Goal: Task Accomplishment & Management: Use online tool/utility

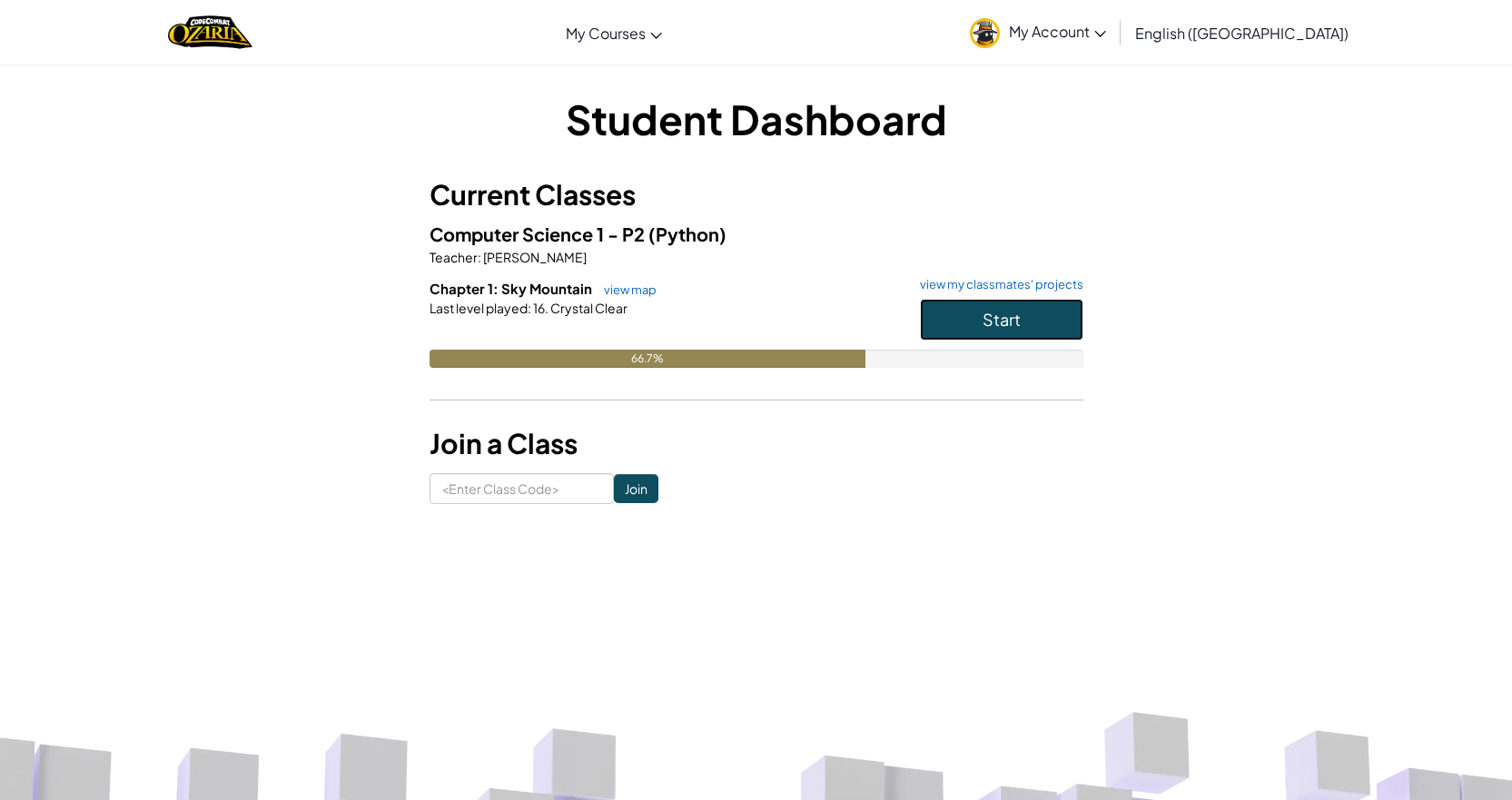
click at [975, 322] on button "Start" at bounding box center [1002, 320] width 164 height 42
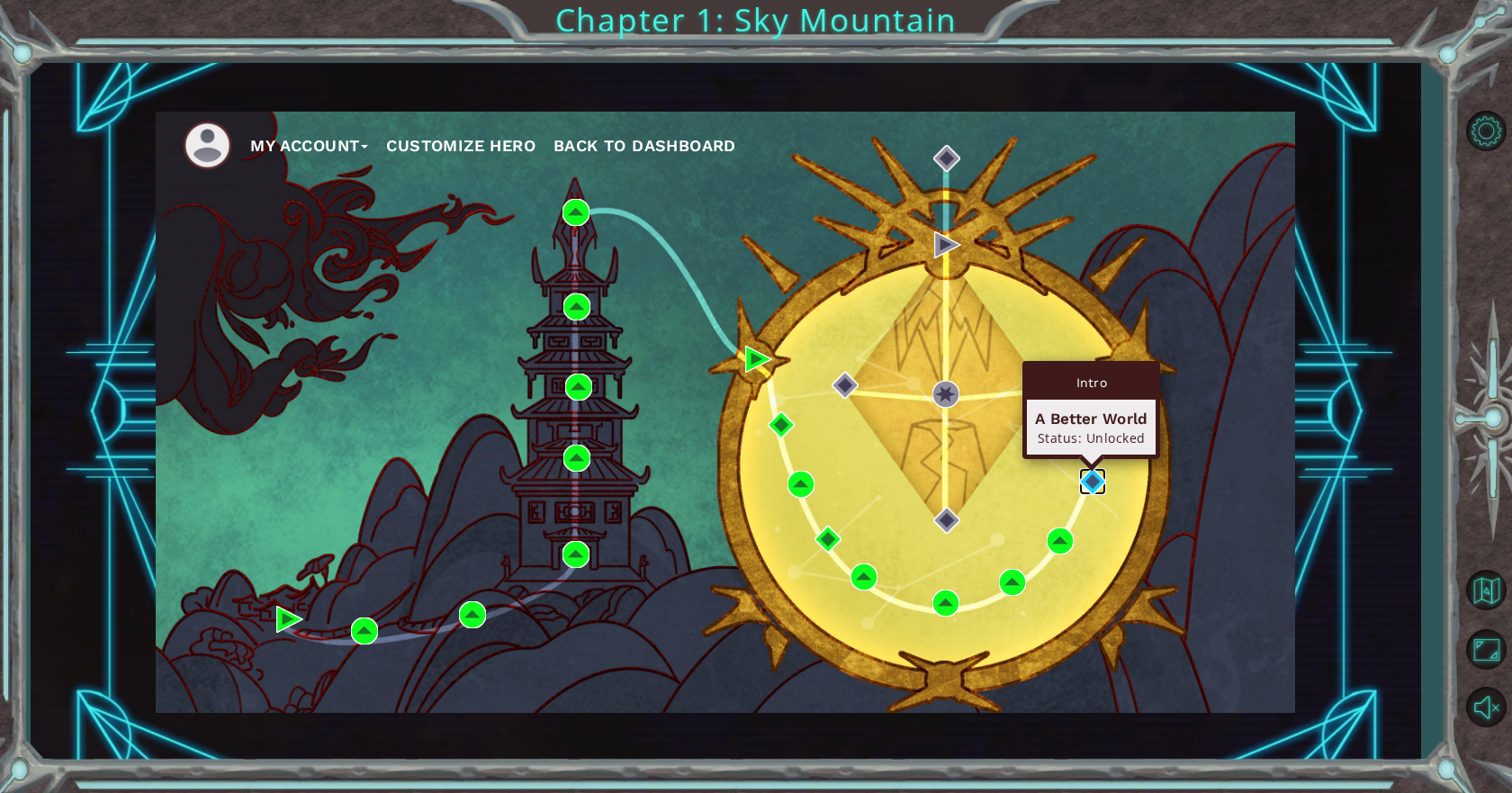
click at [1096, 477] on img at bounding box center [1092, 481] width 27 height 27
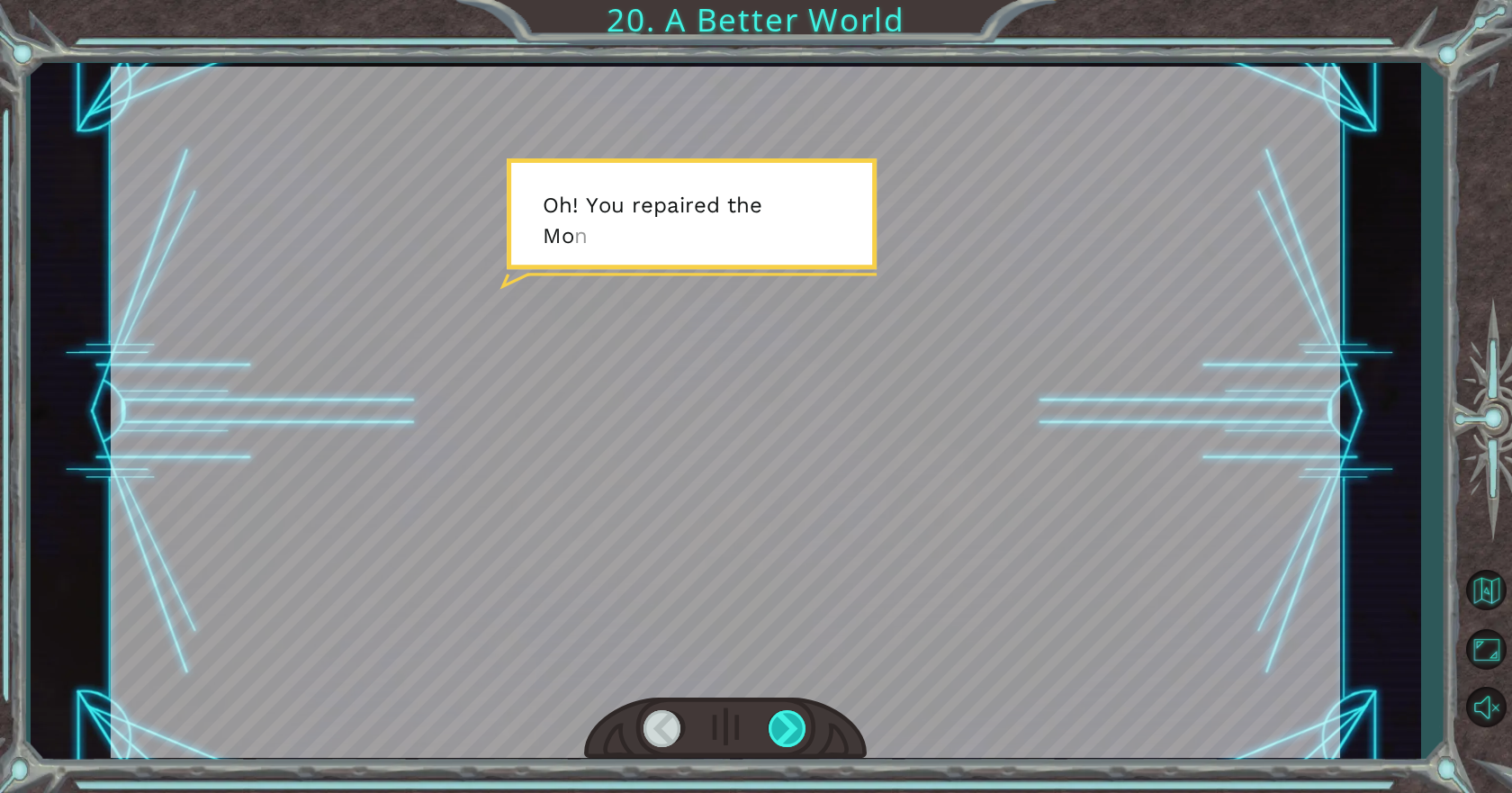
click at [781, 740] on div at bounding box center [788, 728] width 41 height 37
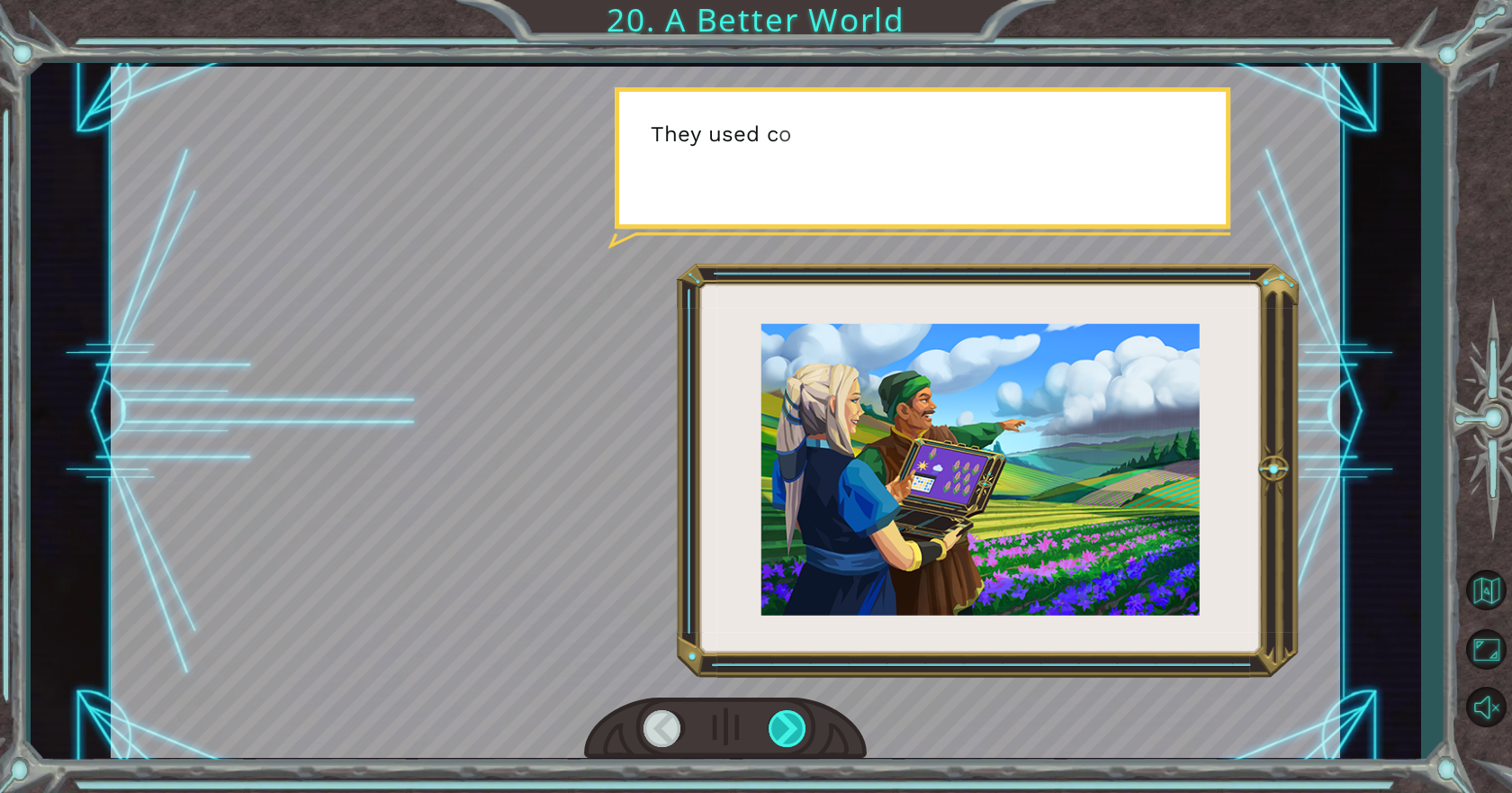
click at [781, 740] on div at bounding box center [788, 728] width 41 height 37
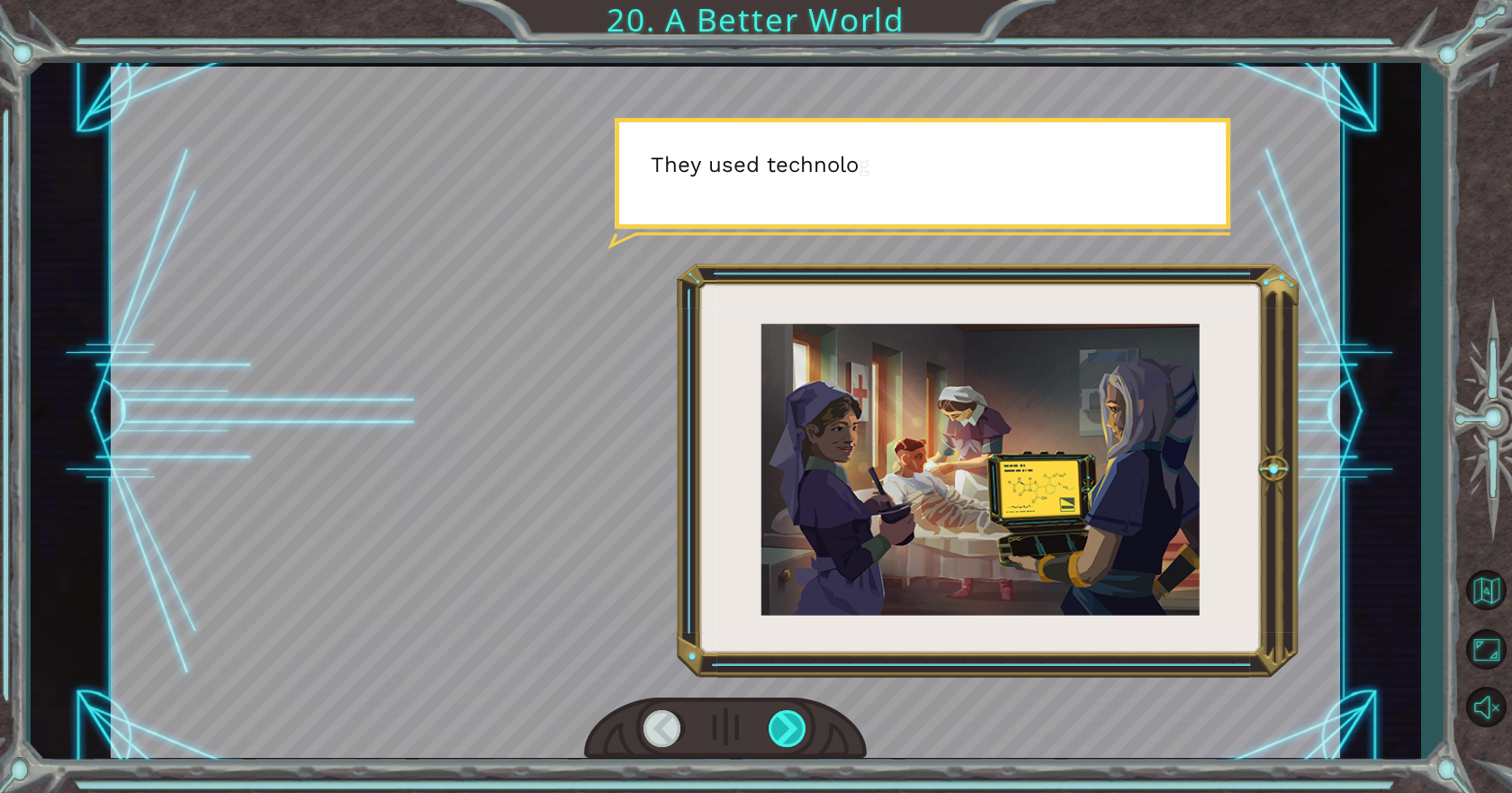
click at [781, 740] on div at bounding box center [788, 728] width 41 height 37
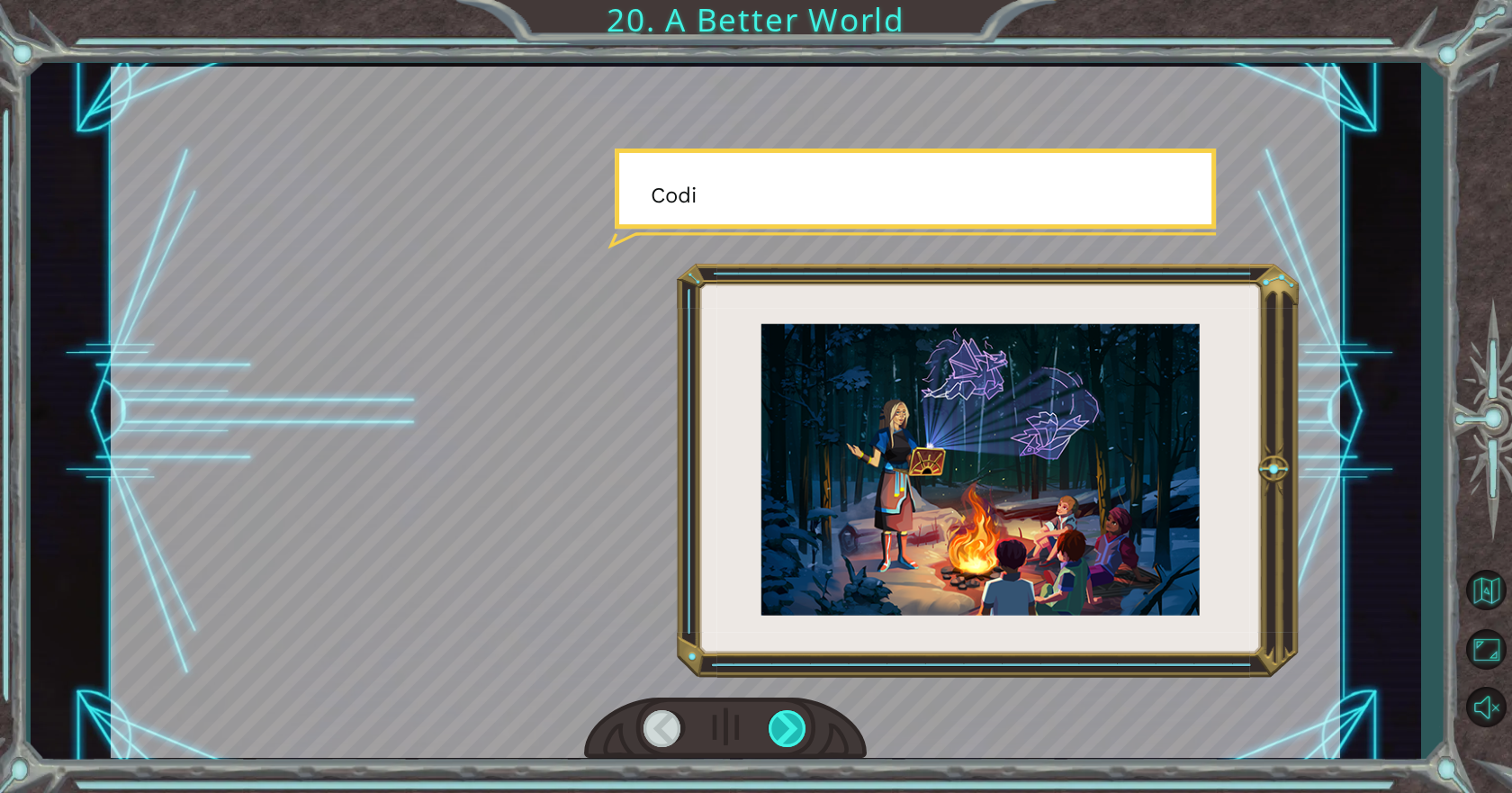
click at [781, 740] on div at bounding box center [788, 728] width 41 height 37
click at [781, 738] on div at bounding box center [788, 728] width 41 height 37
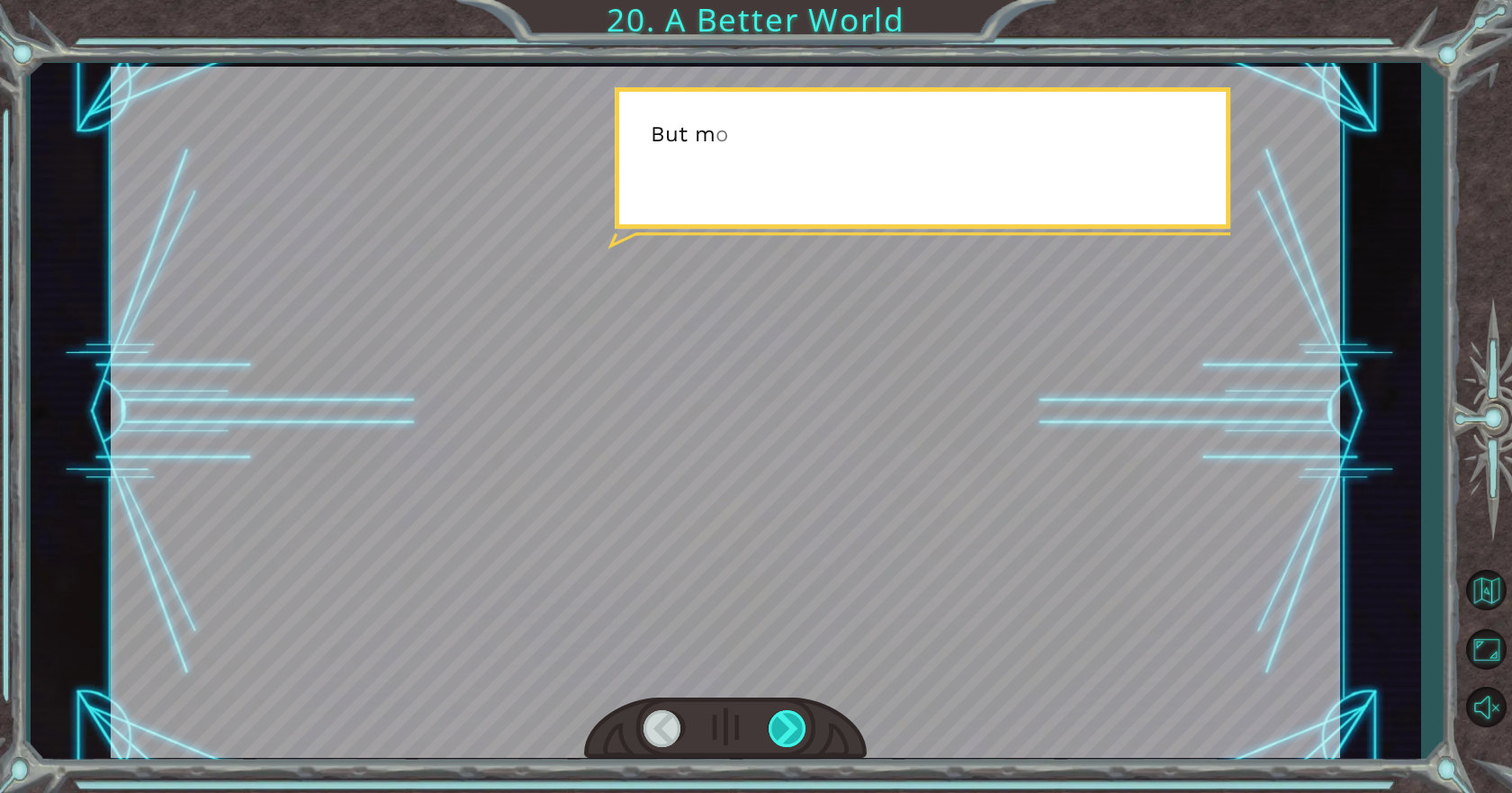
click at [781, 738] on div at bounding box center [788, 728] width 41 height 37
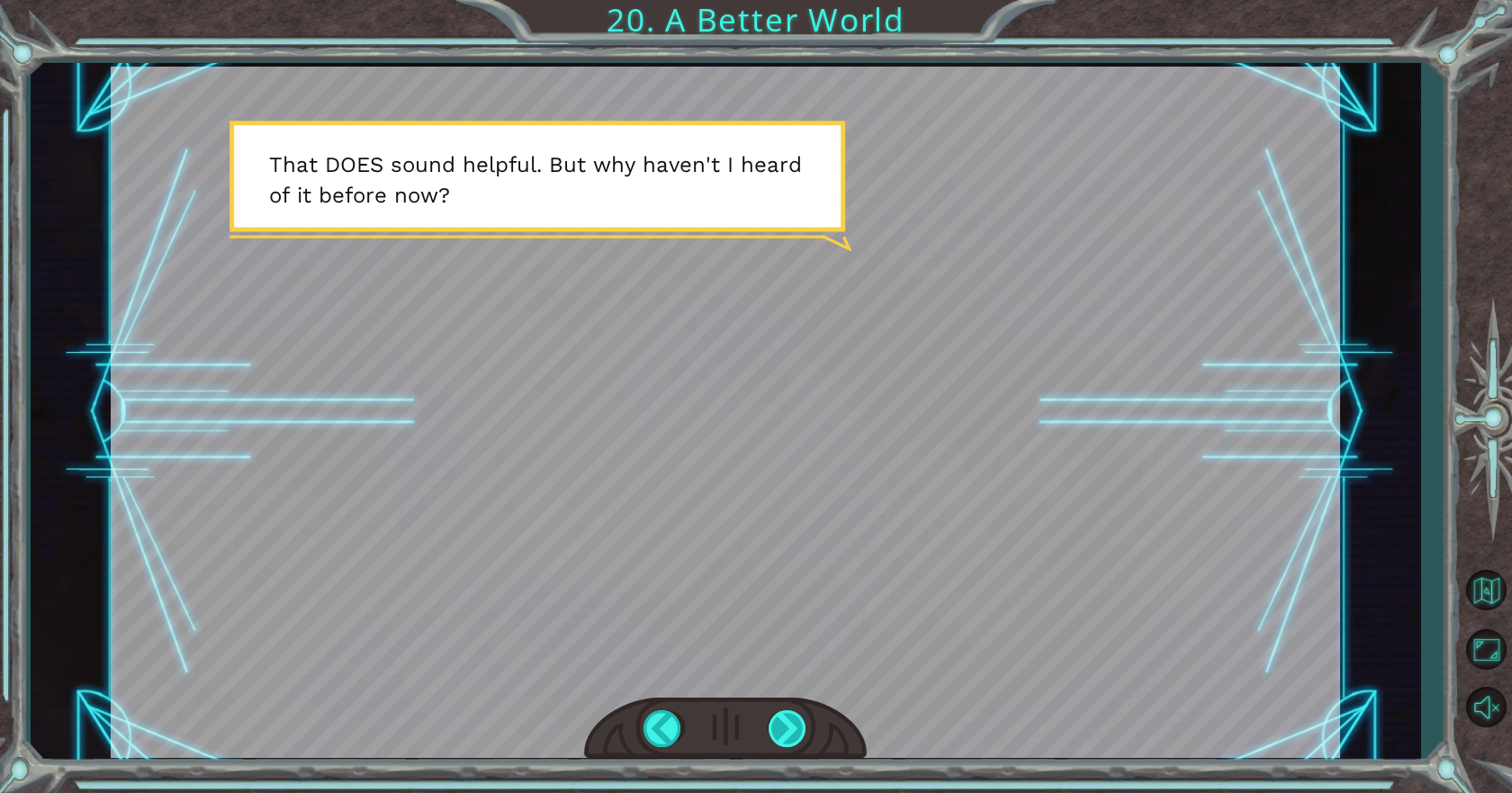
click at [798, 718] on div at bounding box center [788, 728] width 41 height 37
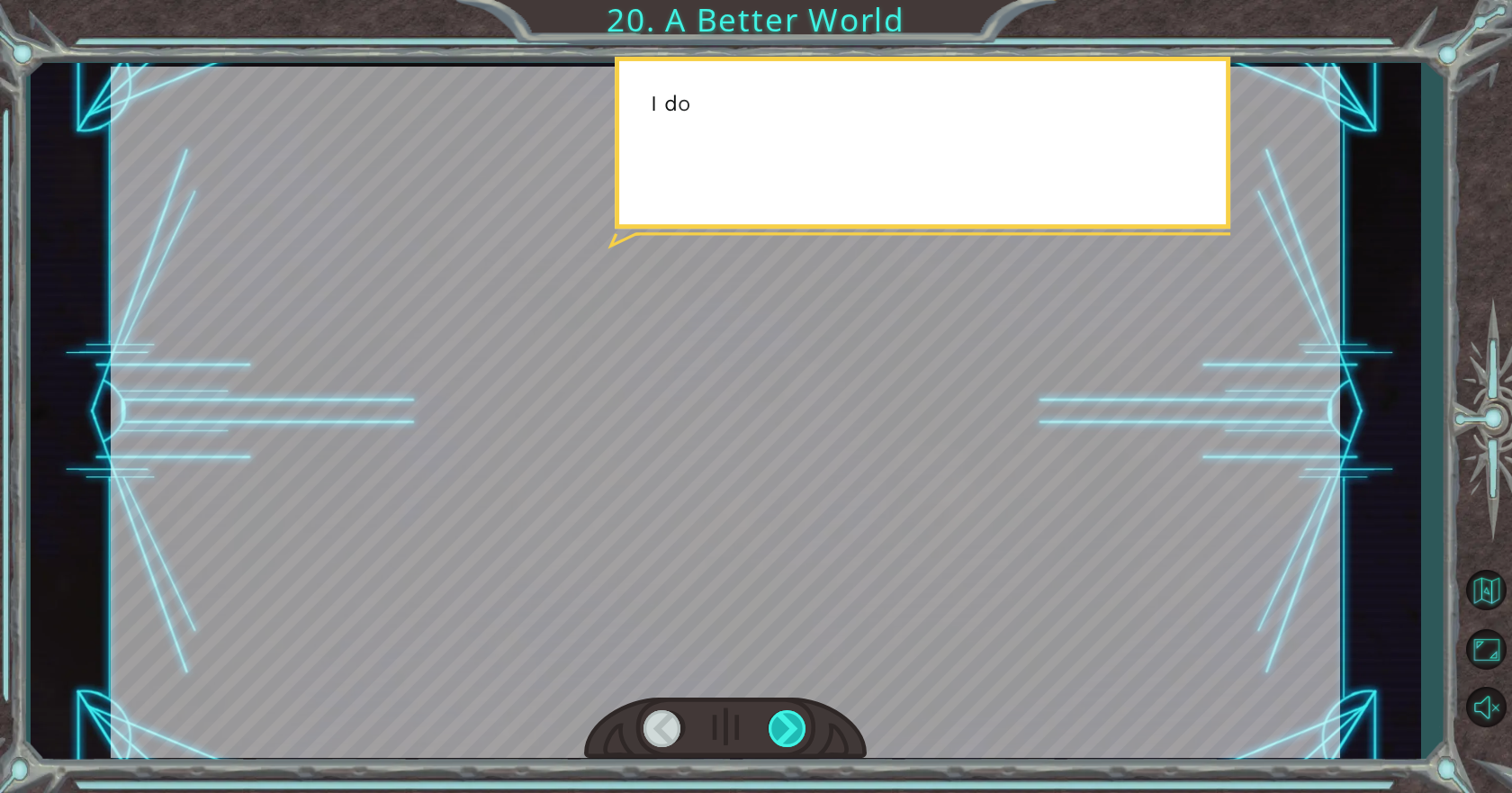
click at [798, 718] on div at bounding box center [788, 728] width 41 height 37
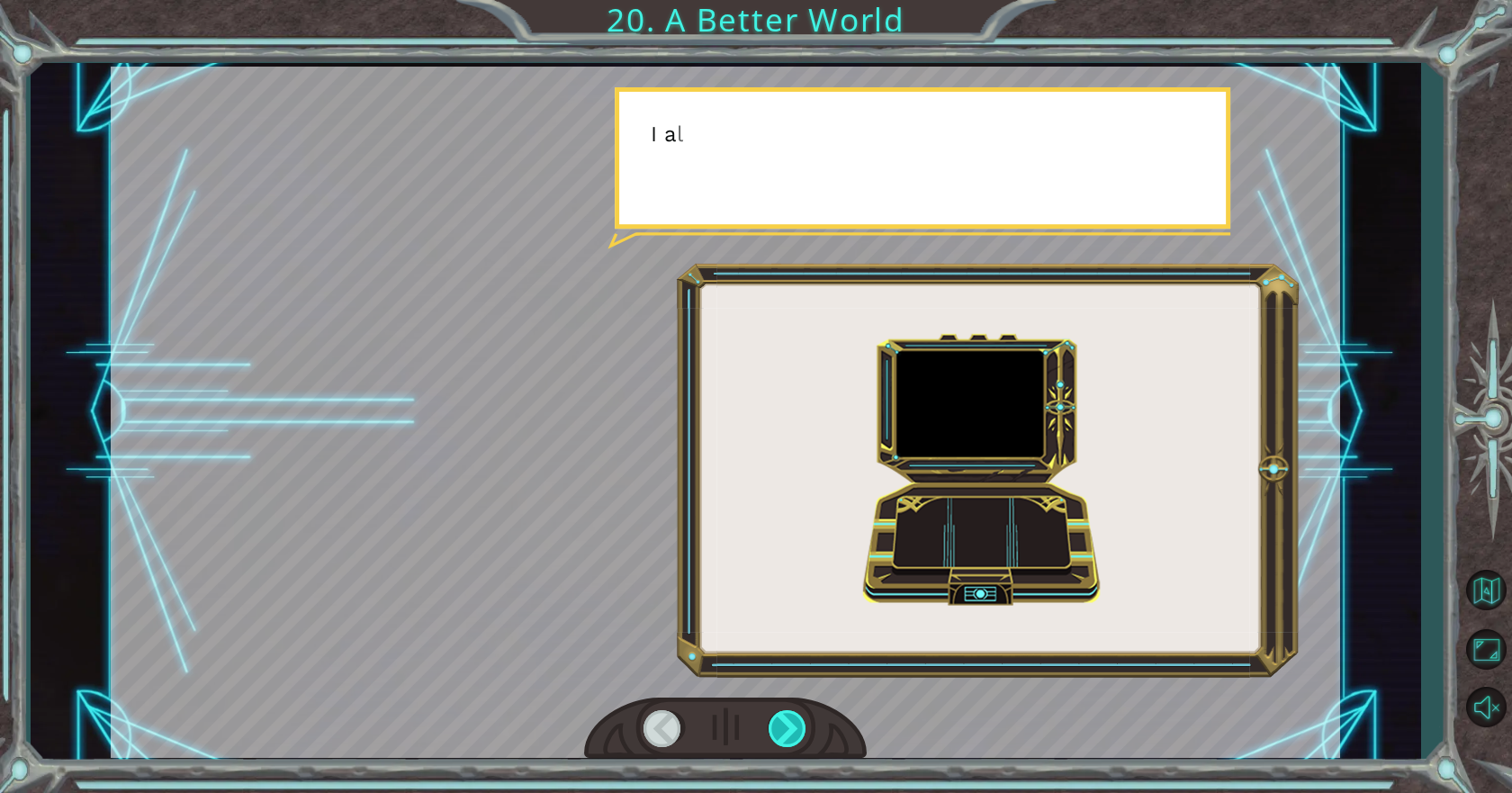
click at [798, 718] on div at bounding box center [788, 728] width 41 height 37
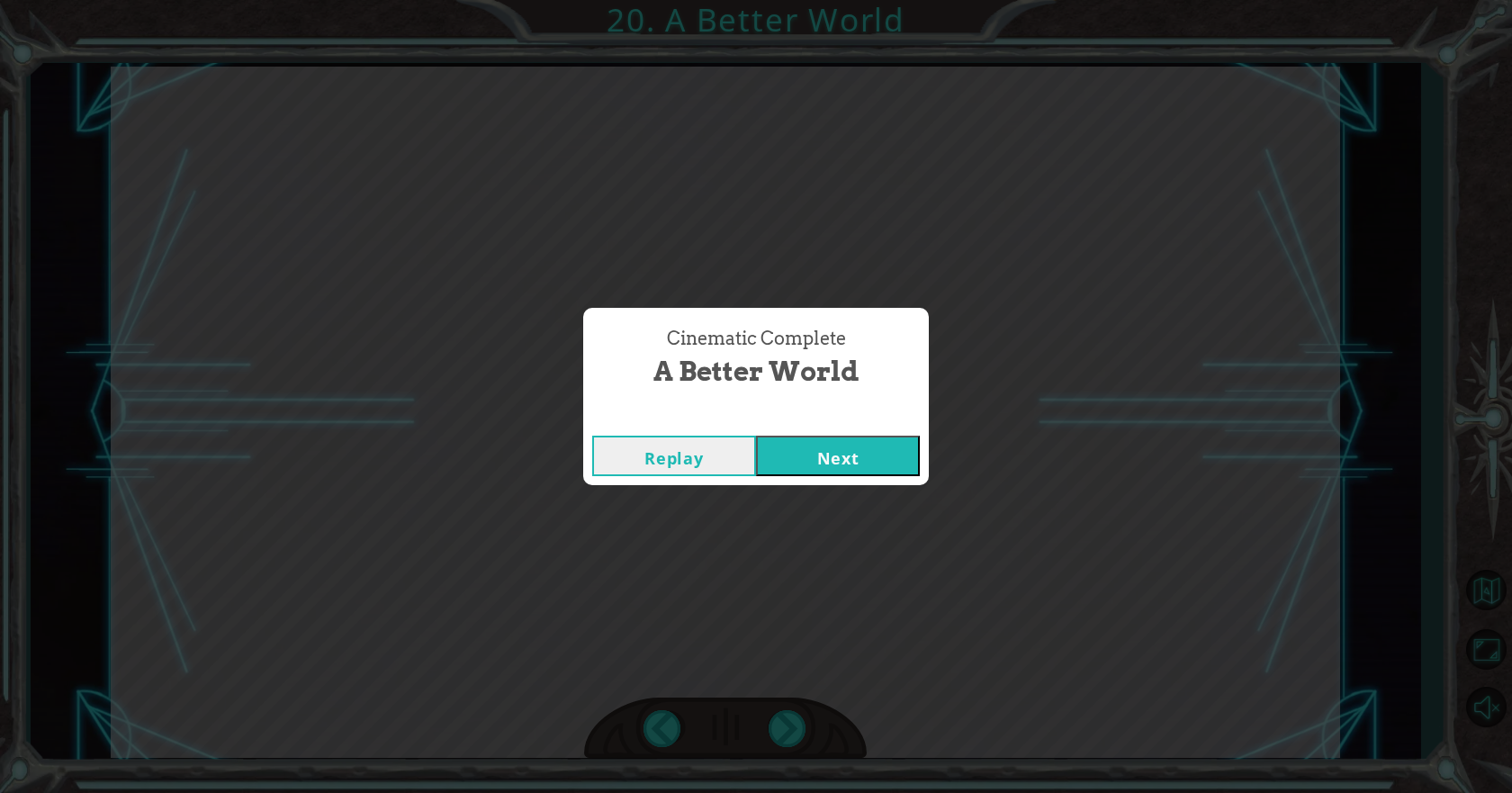
click at [755, 721] on div "Cinematic Complete A Better World Replay Next" at bounding box center [756, 396] width 1512 height 793
drag, startPoint x: 851, startPoint y: 484, endPoint x: 848, endPoint y: 464, distance: 20.2
click at [850, 483] on div "Replay Next" at bounding box center [756, 456] width 345 height 59
click at [848, 464] on button "Next" at bounding box center [837, 455] width 163 height 41
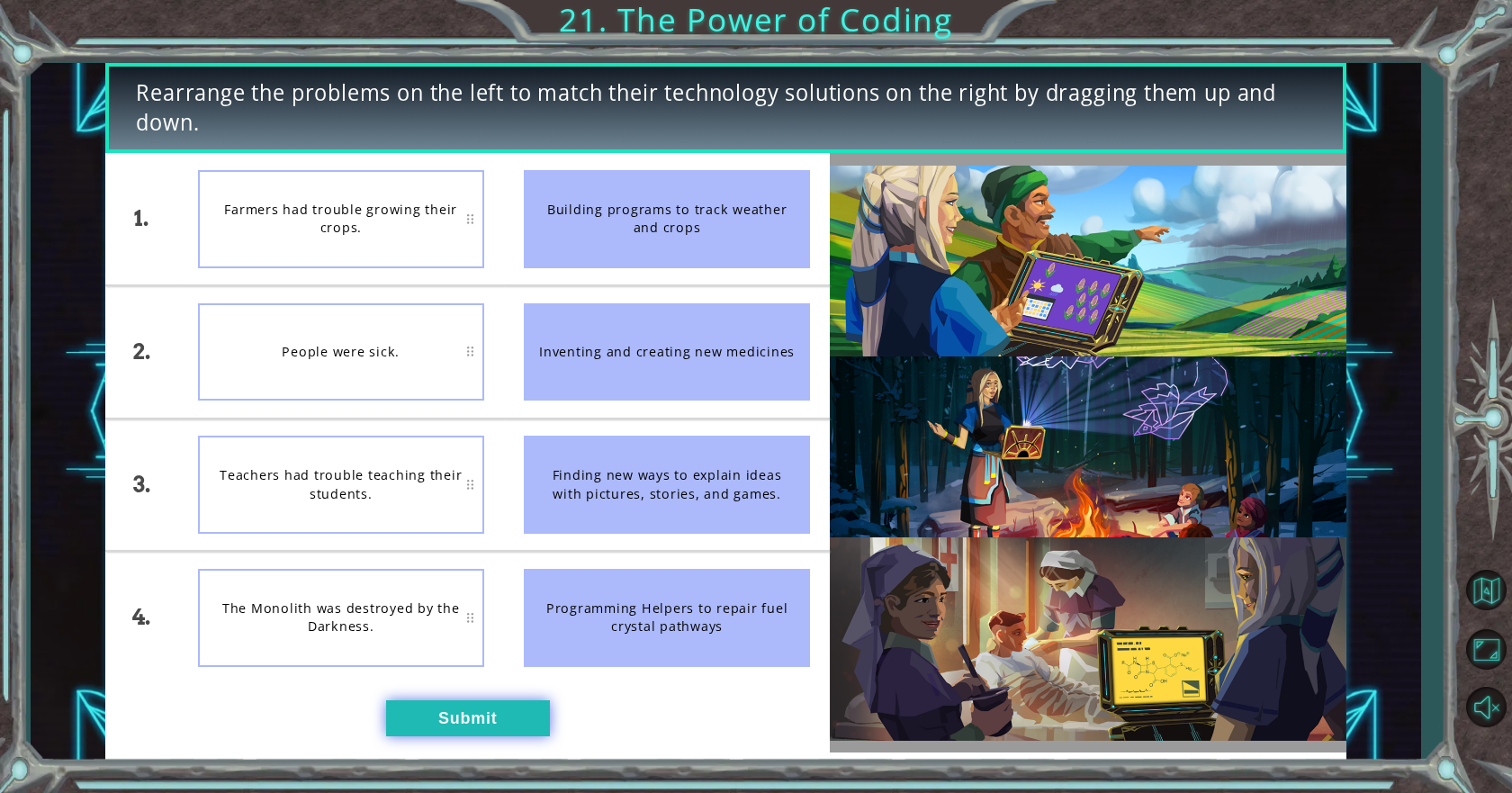
click at [520, 718] on button "Submit" at bounding box center [467, 718] width 163 height 36
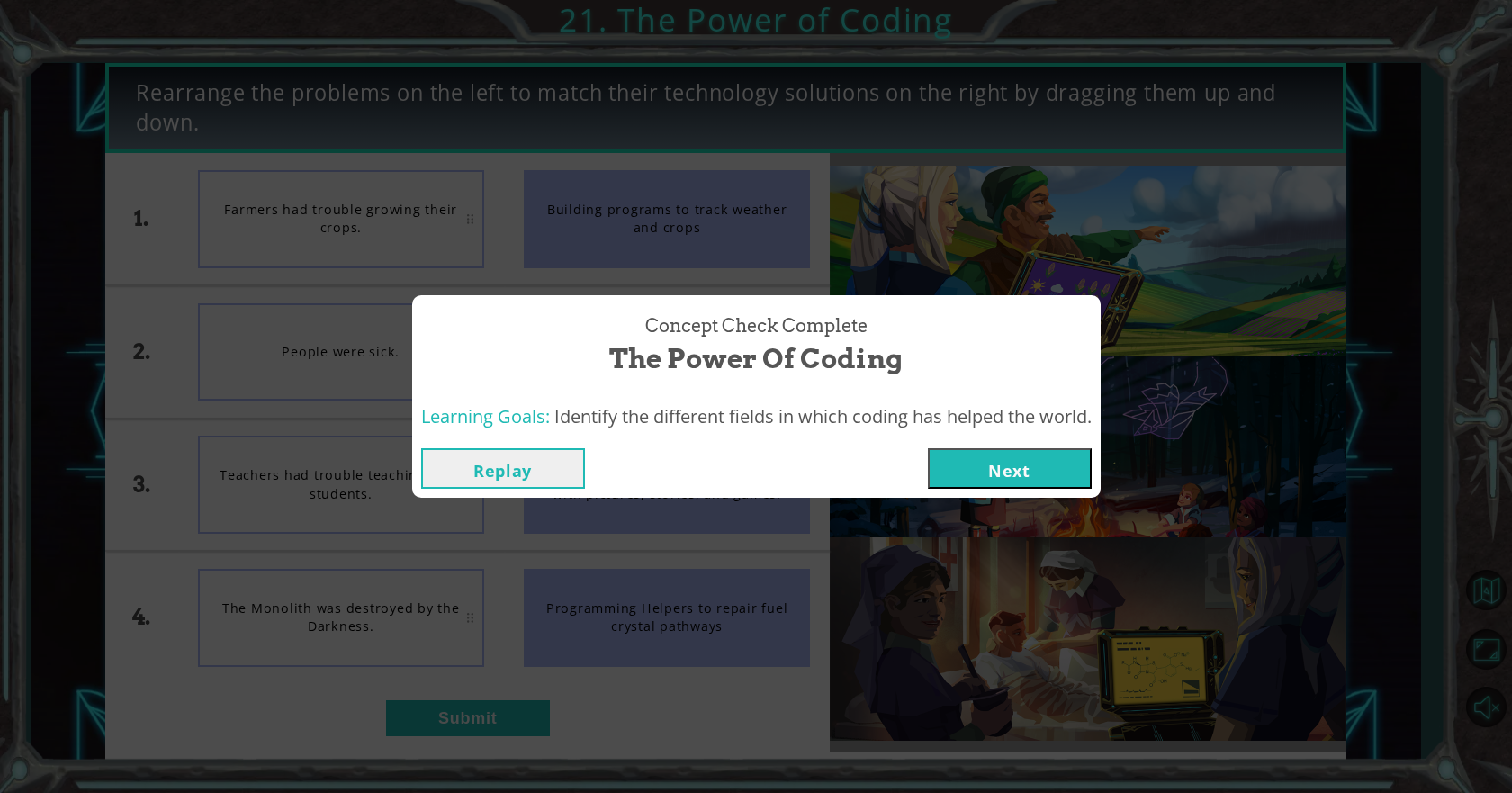
click at [1000, 458] on button "Next" at bounding box center [1009, 468] width 163 height 41
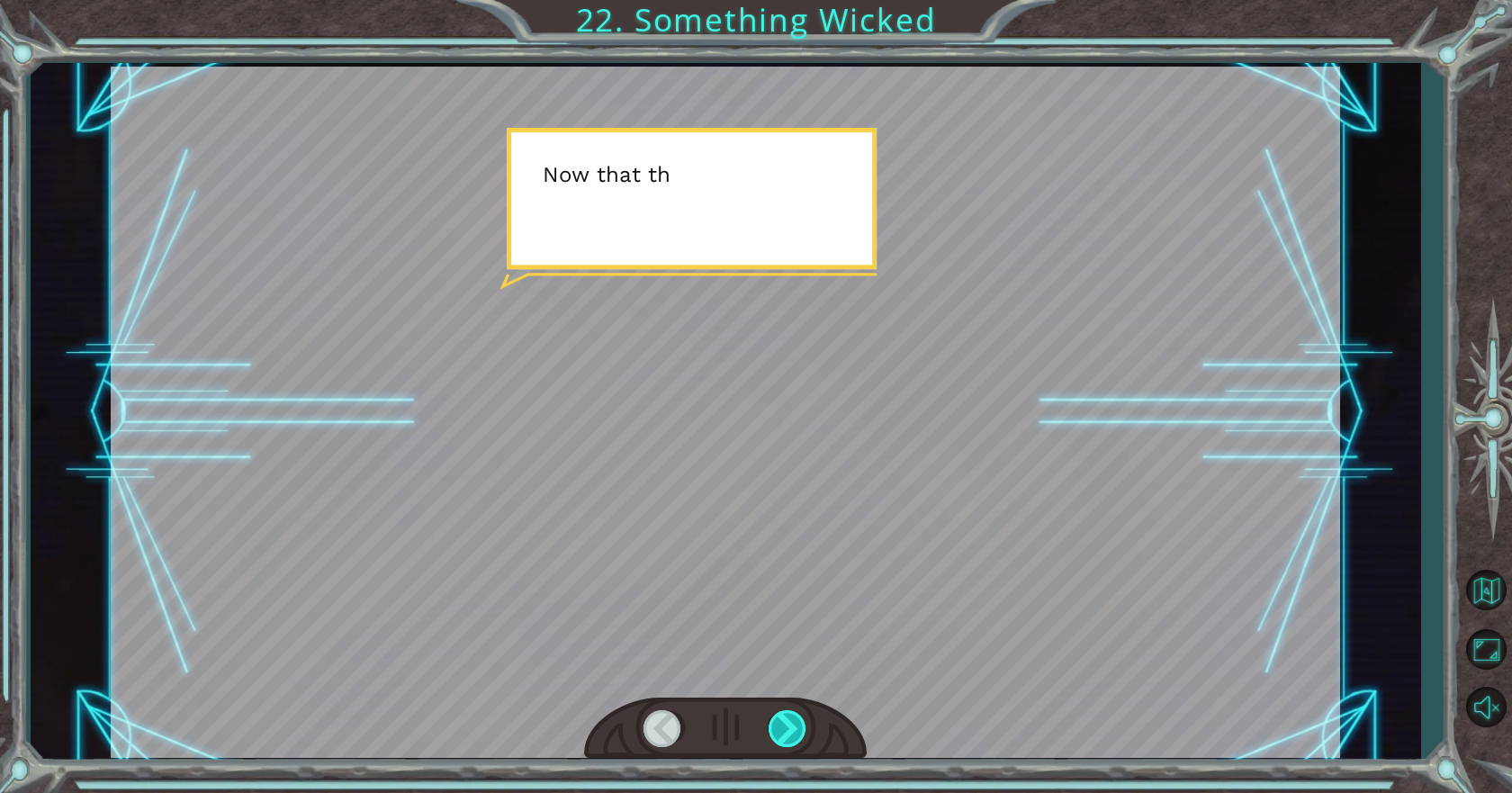
click at [783, 732] on div at bounding box center [788, 728] width 41 height 37
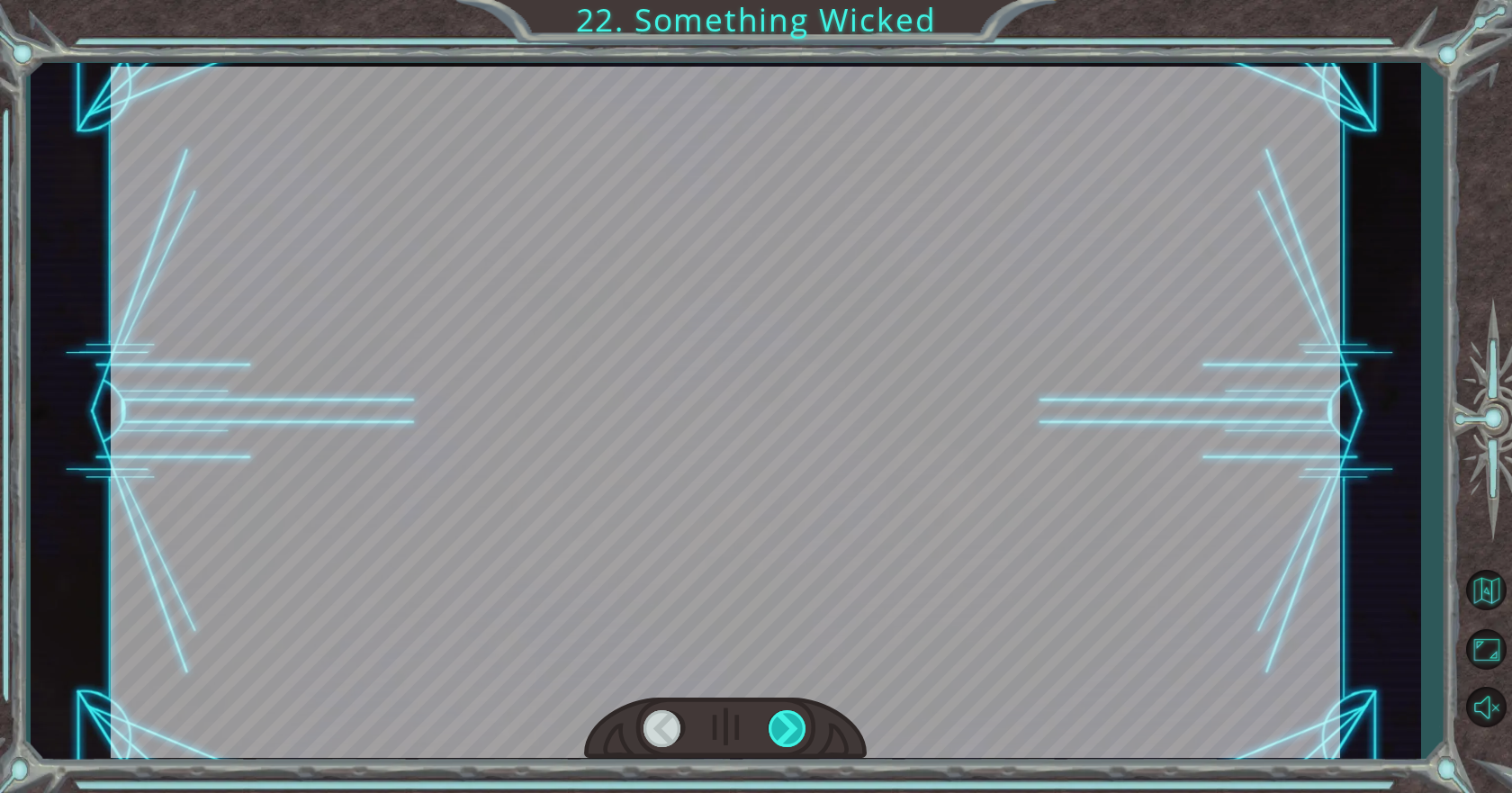
click at [783, 732] on div at bounding box center [788, 728] width 41 height 37
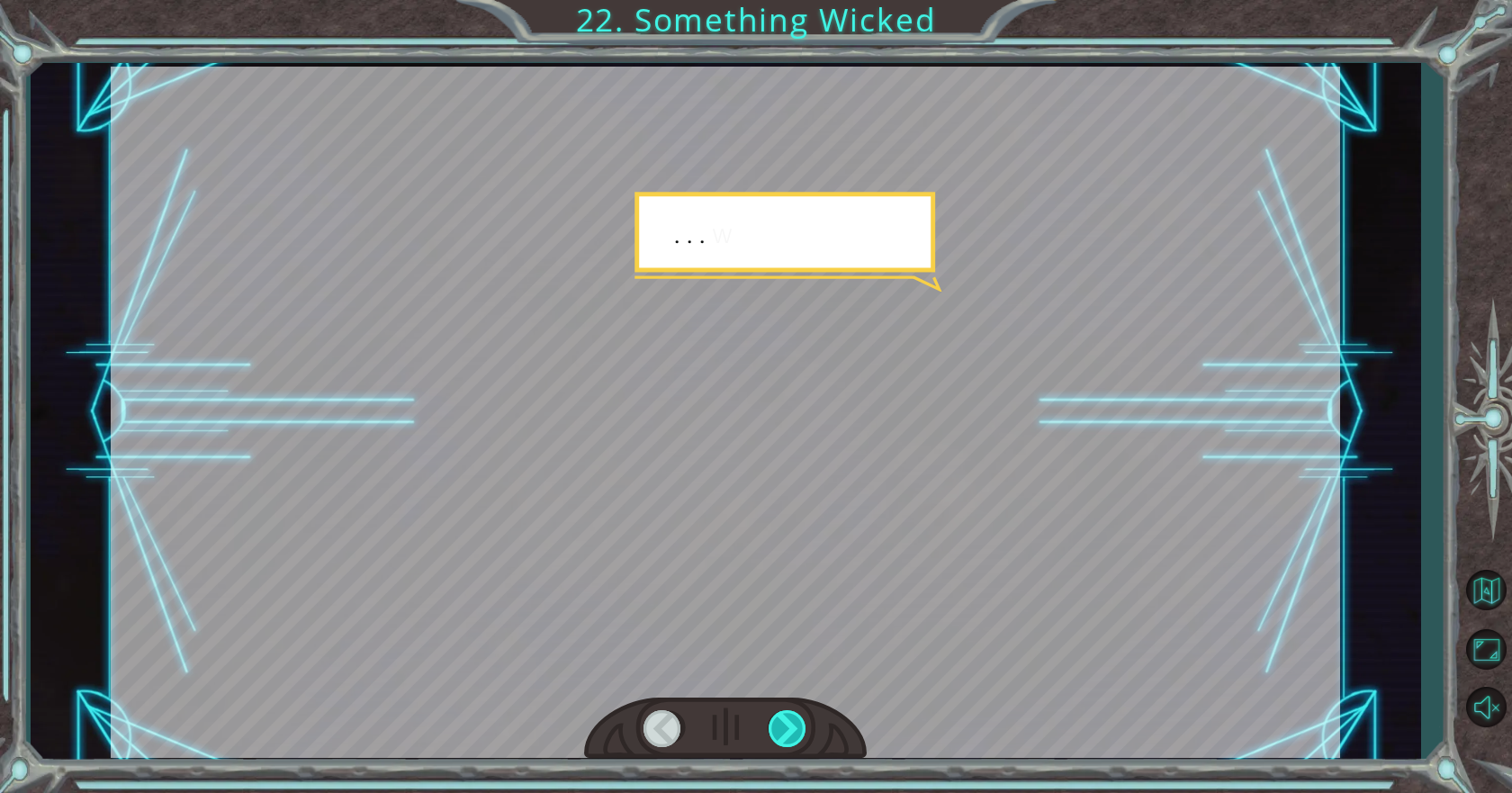
click at [783, 732] on div at bounding box center [788, 728] width 41 height 37
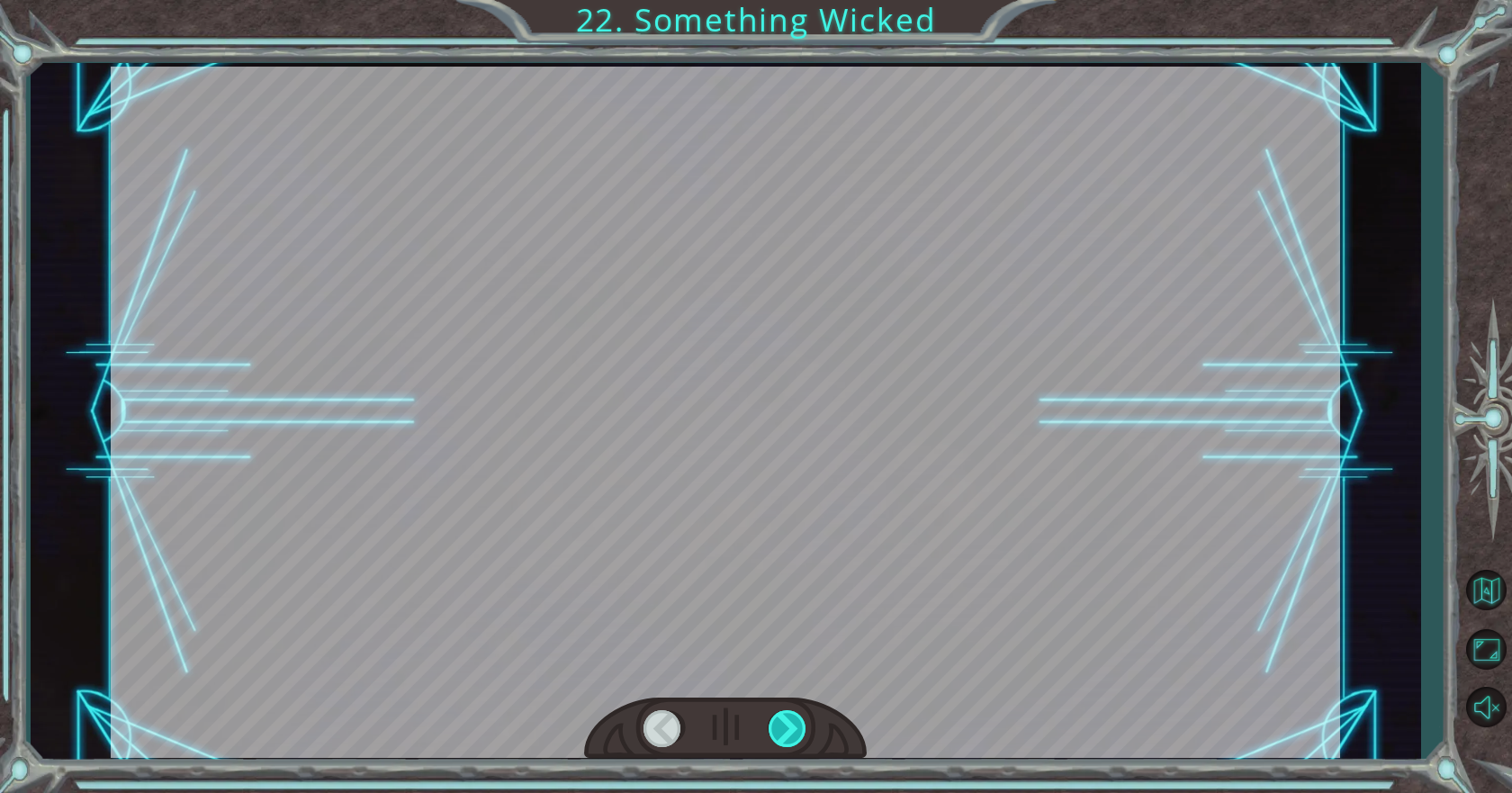
click at [783, 732] on div at bounding box center [788, 728] width 41 height 37
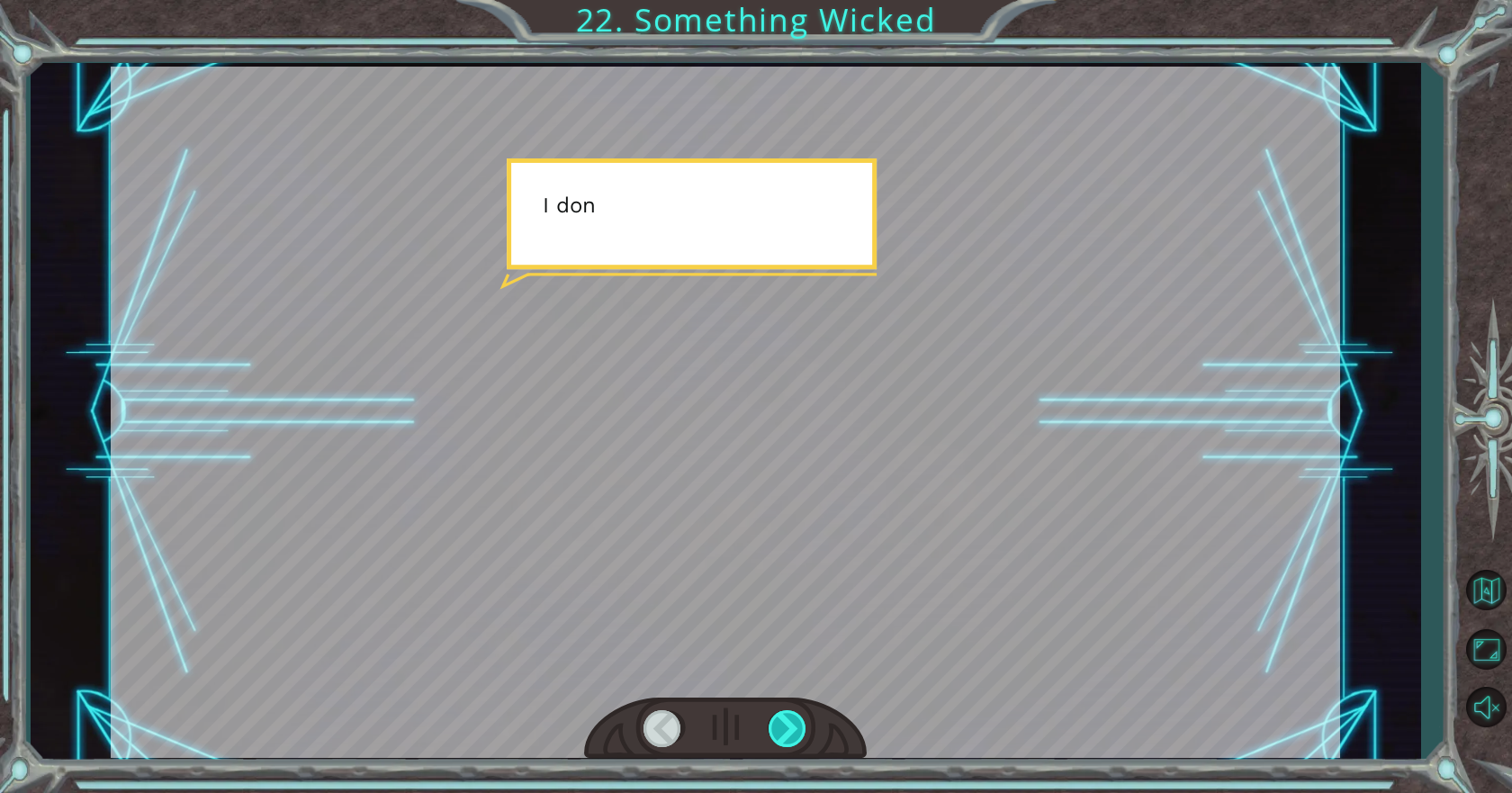
click at [783, 732] on div at bounding box center [788, 728] width 41 height 37
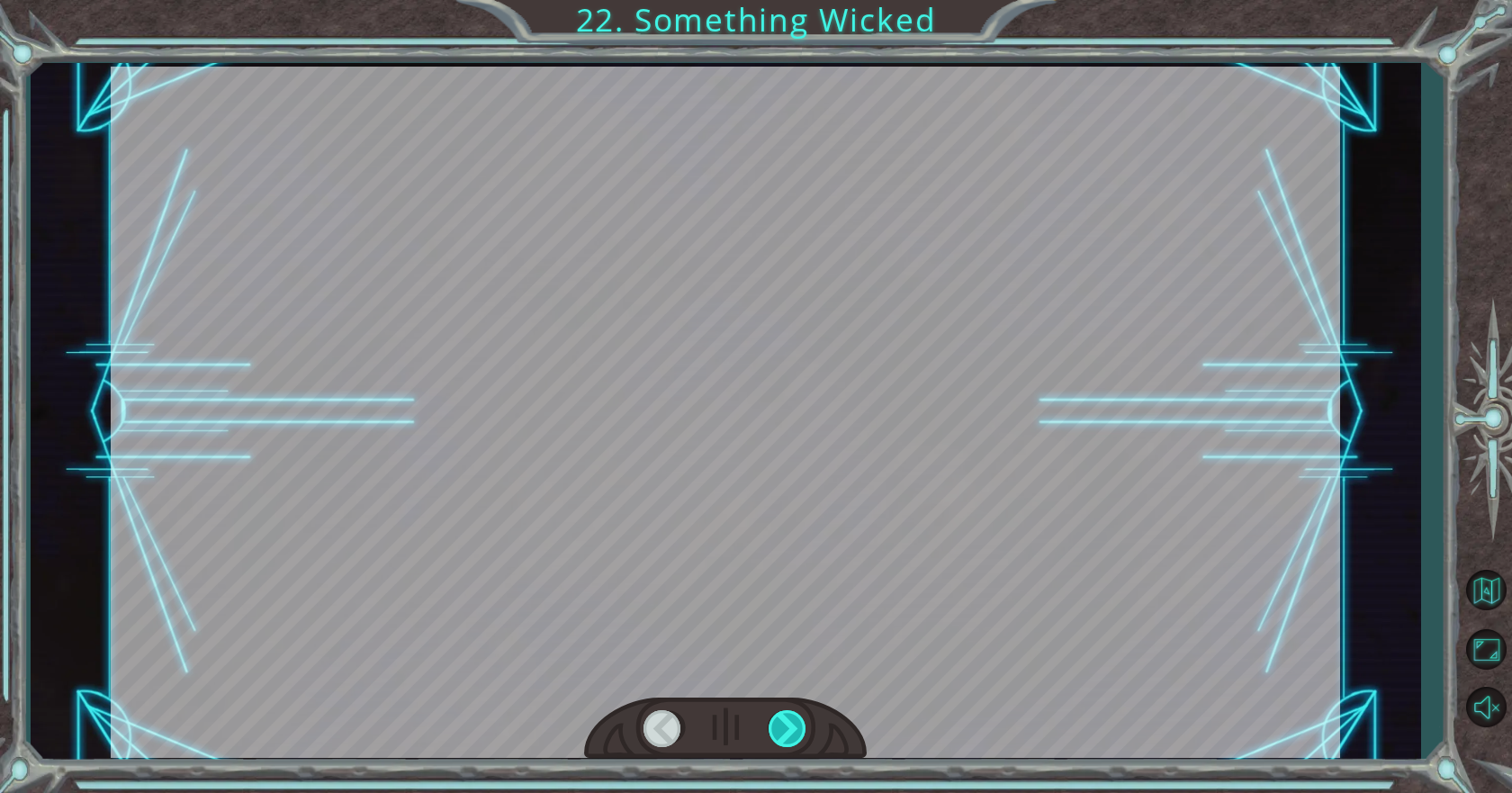
click at [783, 732] on div at bounding box center [788, 728] width 41 height 37
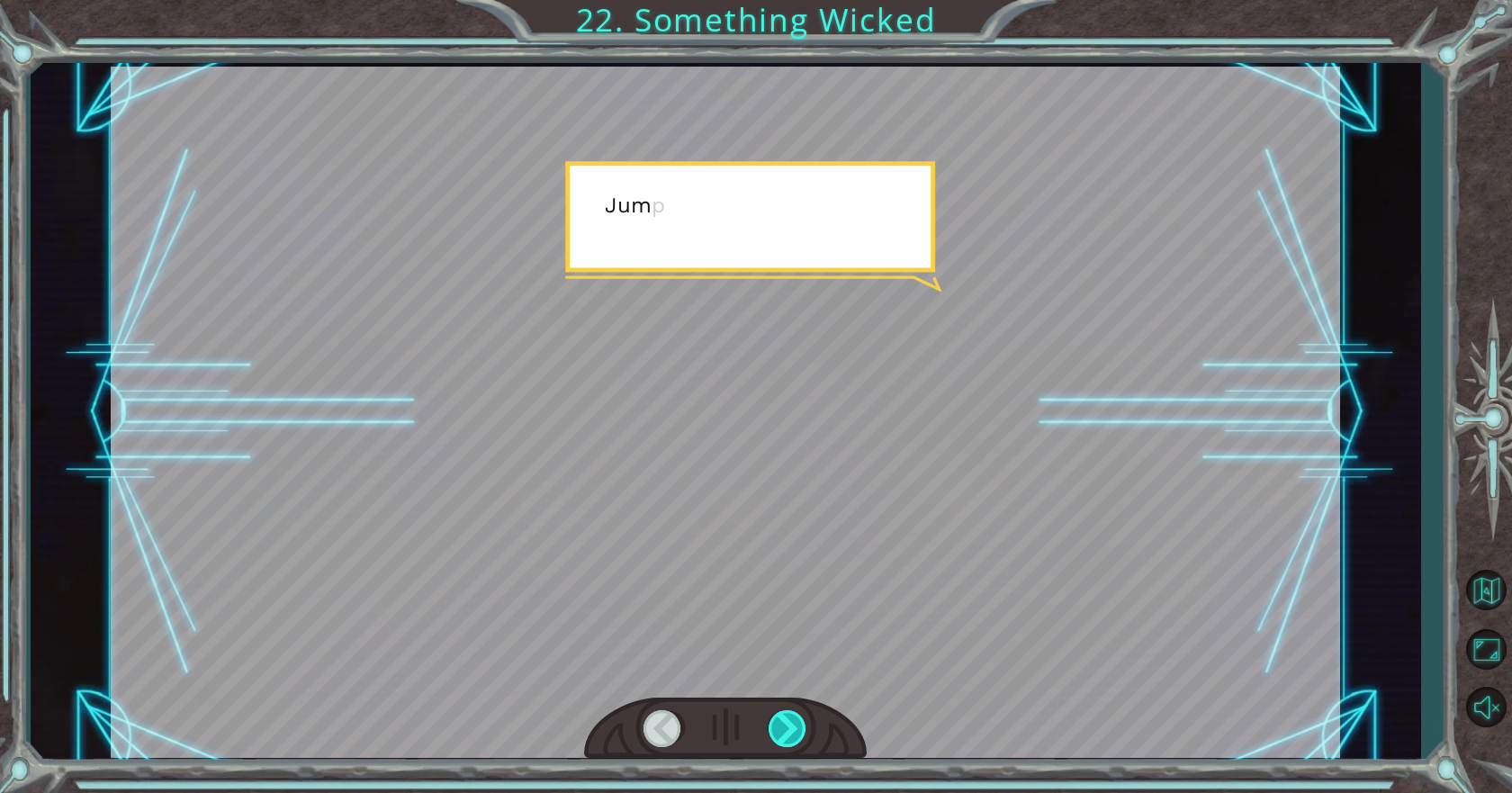
click at [783, 732] on div at bounding box center [788, 728] width 41 height 37
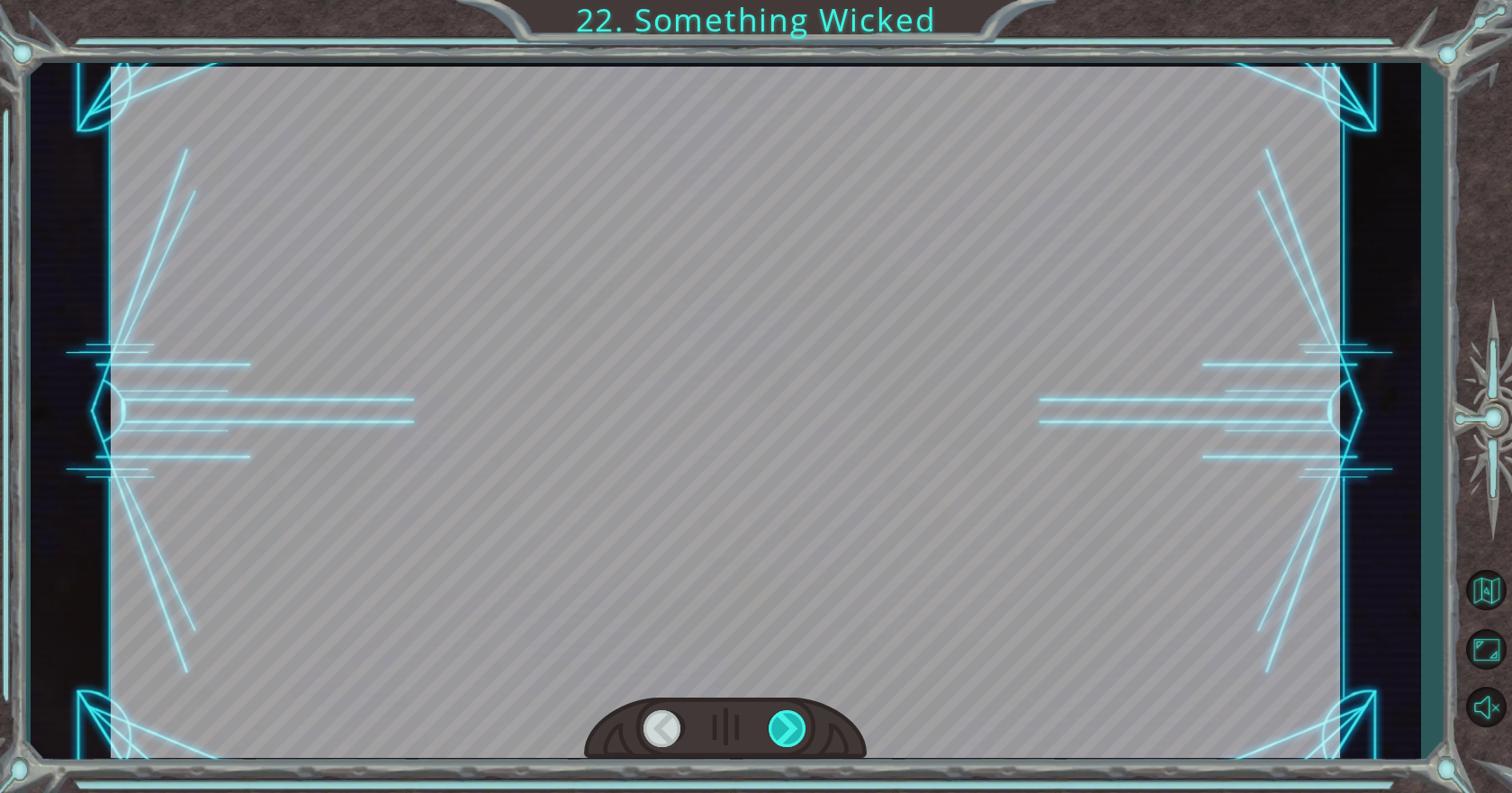
click at [782, 731] on div at bounding box center [788, 728] width 41 height 37
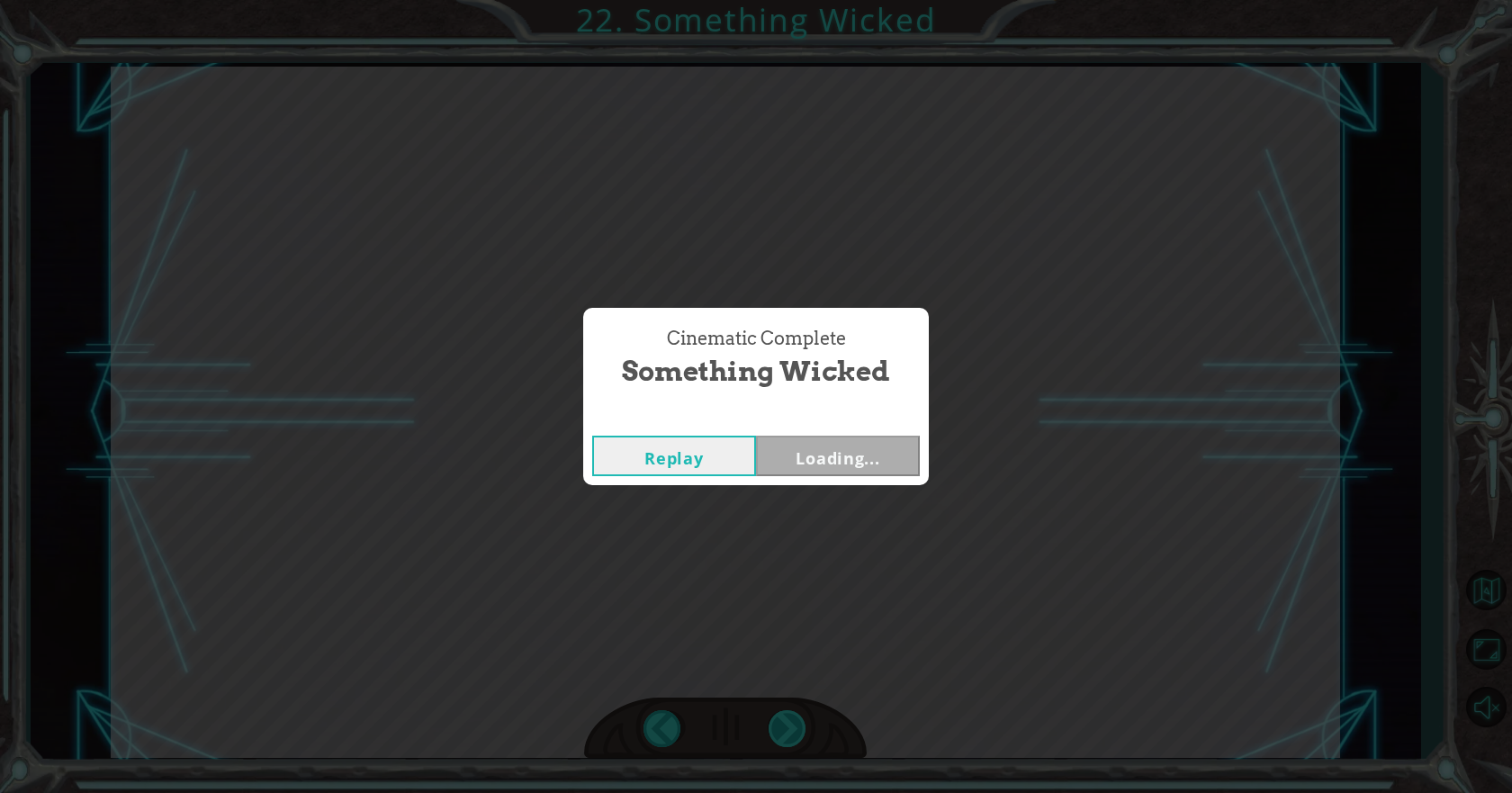
click at [782, 731] on div "Cinematic Complete Something Wicked Replay Loading..." at bounding box center [756, 396] width 1512 height 793
click at [814, 490] on div "Cinematic Complete Something Wicked Replay Next" at bounding box center [756, 396] width 1512 height 793
click at [825, 453] on button "Next" at bounding box center [837, 455] width 163 height 41
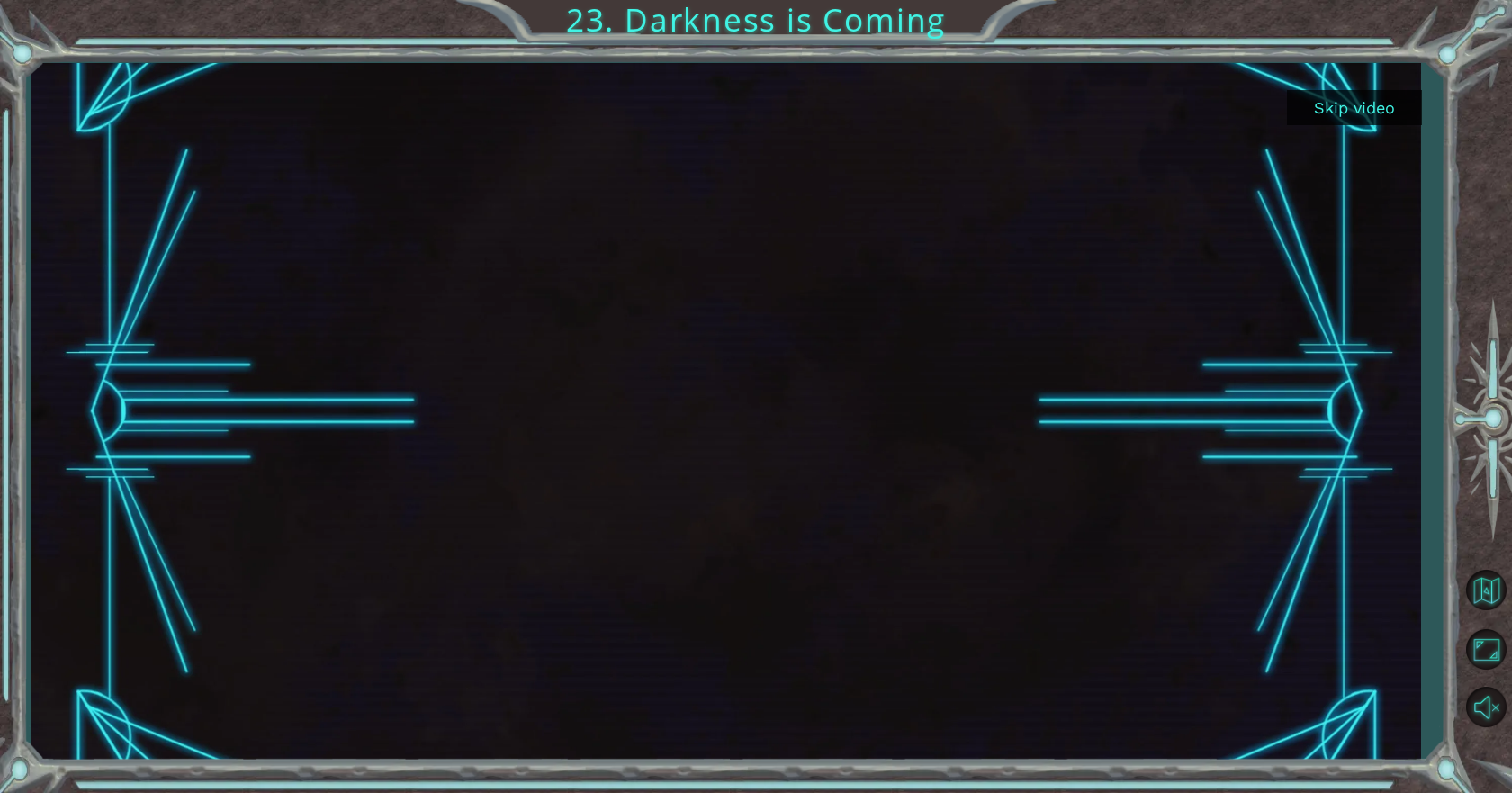
click at [1365, 104] on button "Skip video" at bounding box center [1353, 107] width 135 height 35
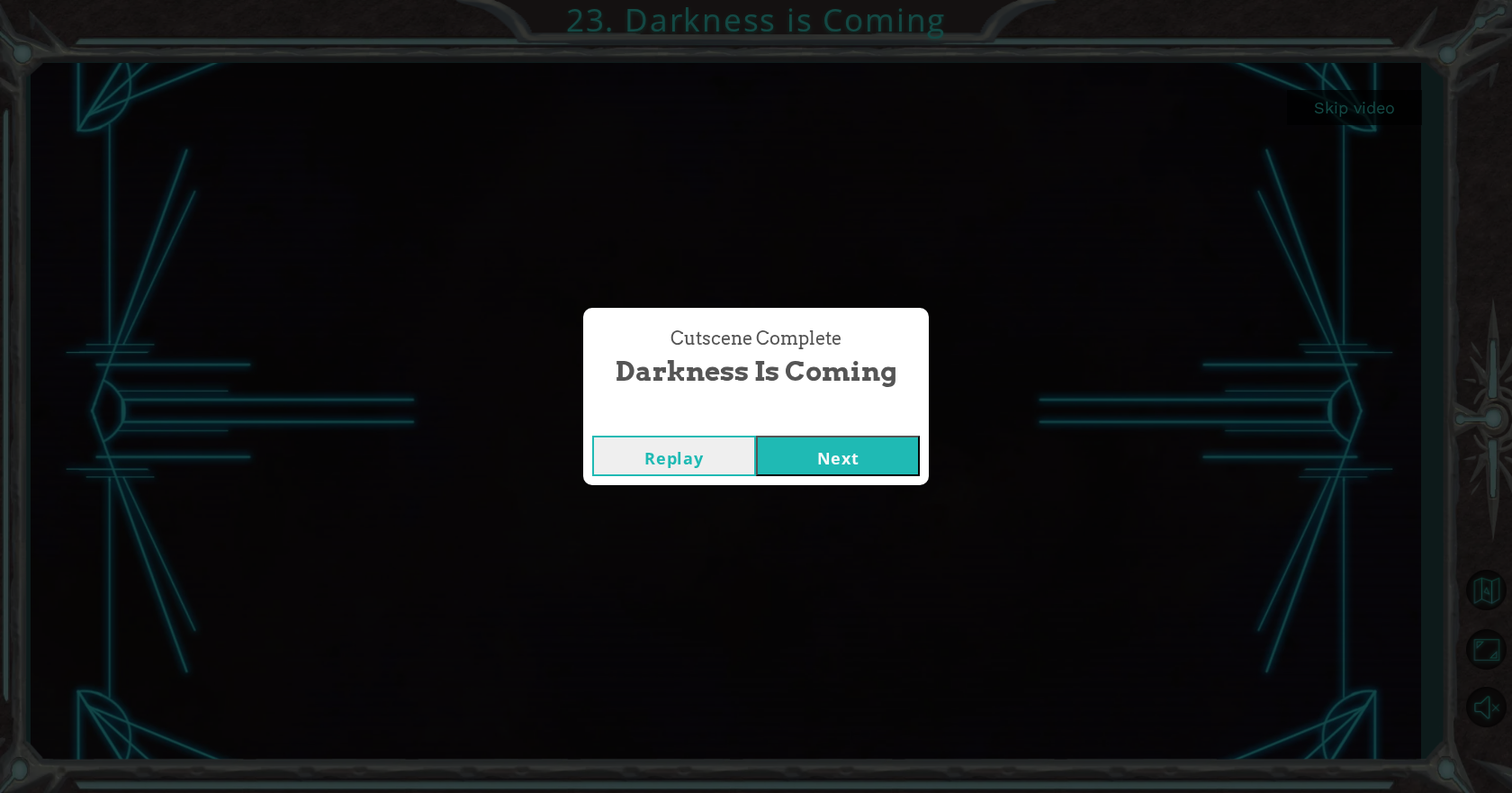
click at [887, 437] on button "Next" at bounding box center [837, 455] width 163 height 41
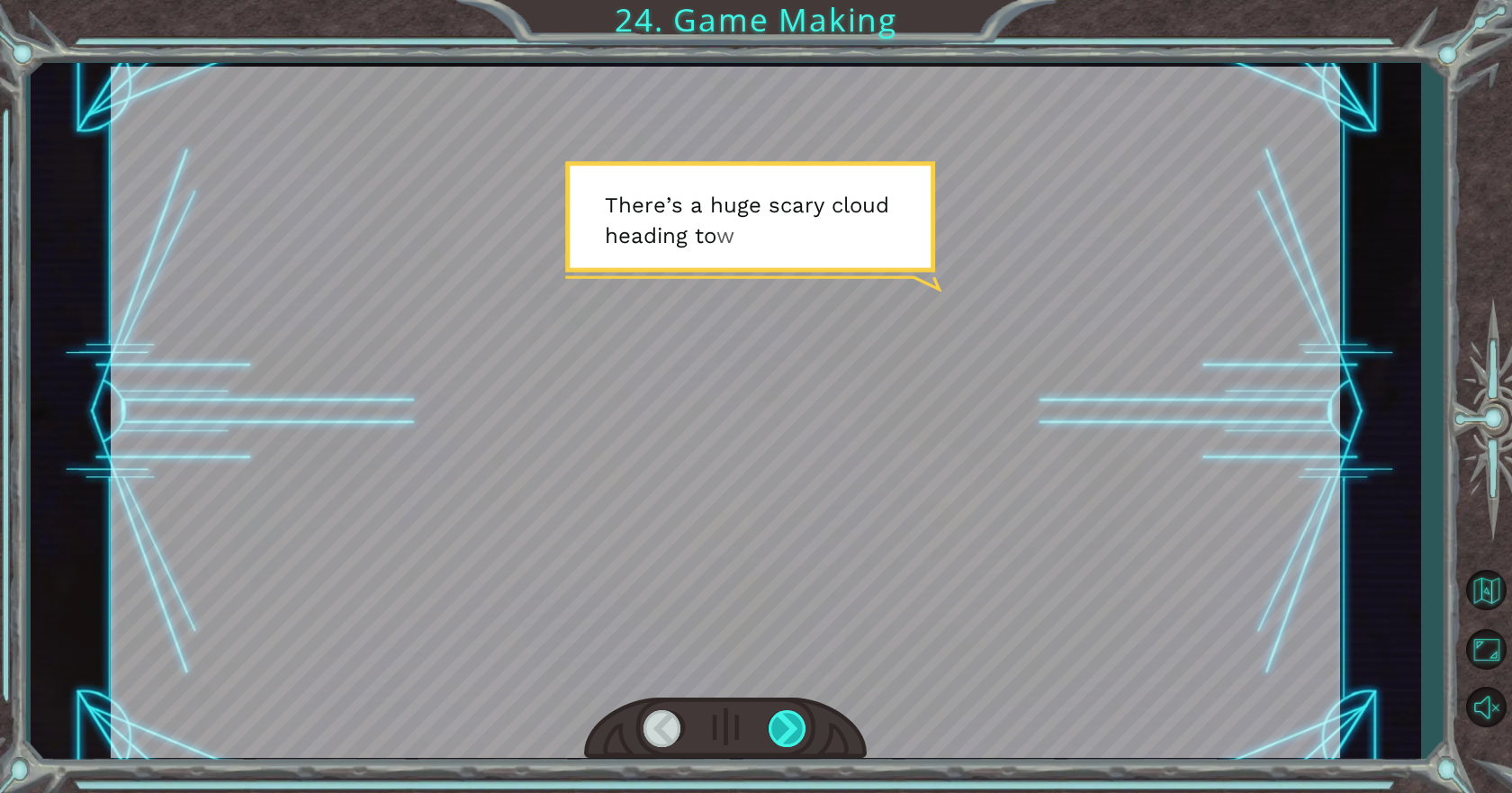
click at [779, 734] on div at bounding box center [788, 728] width 41 height 37
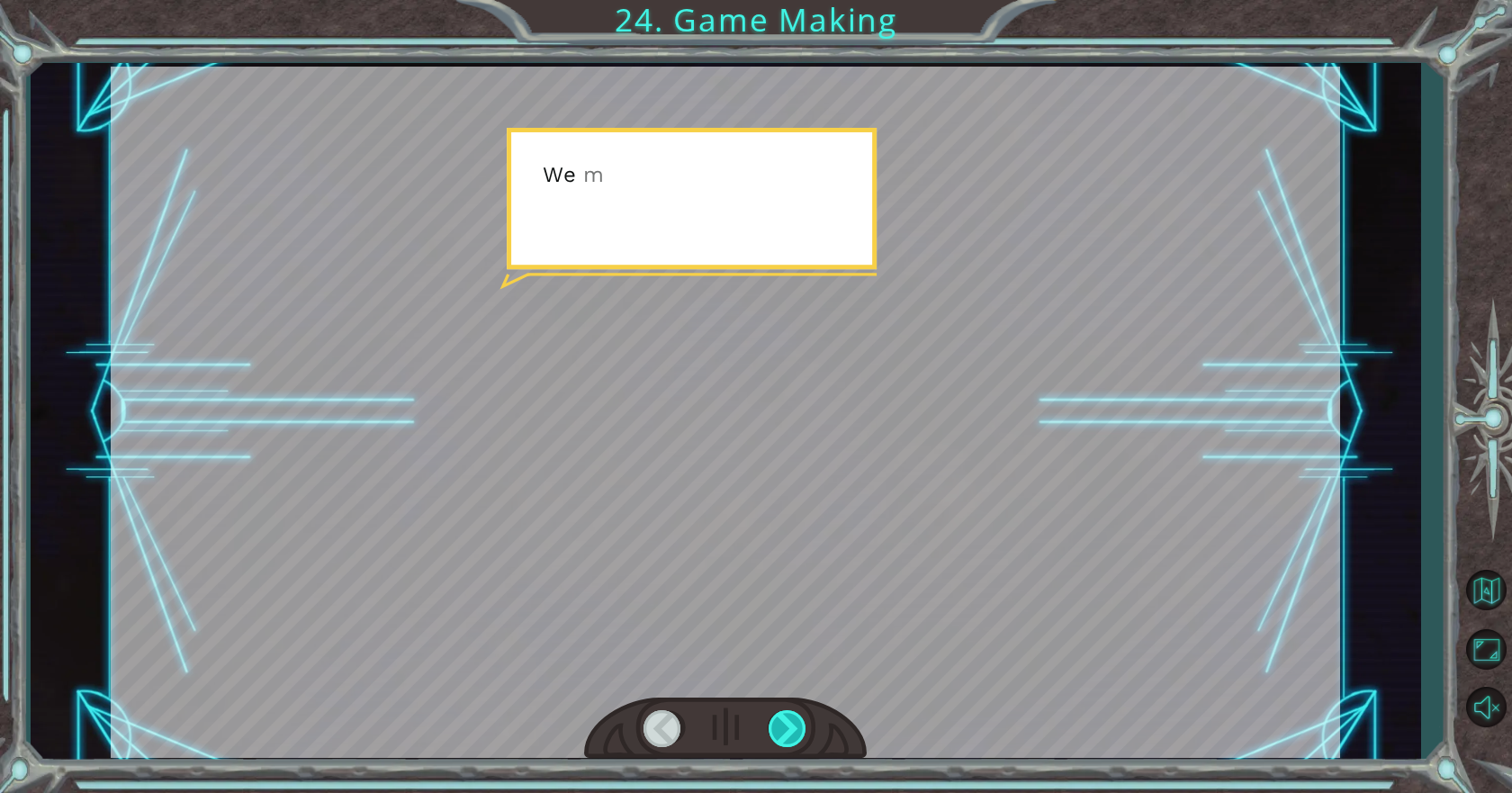
click at [779, 734] on div at bounding box center [788, 728] width 41 height 37
click at [781, 734] on div at bounding box center [788, 728] width 41 height 37
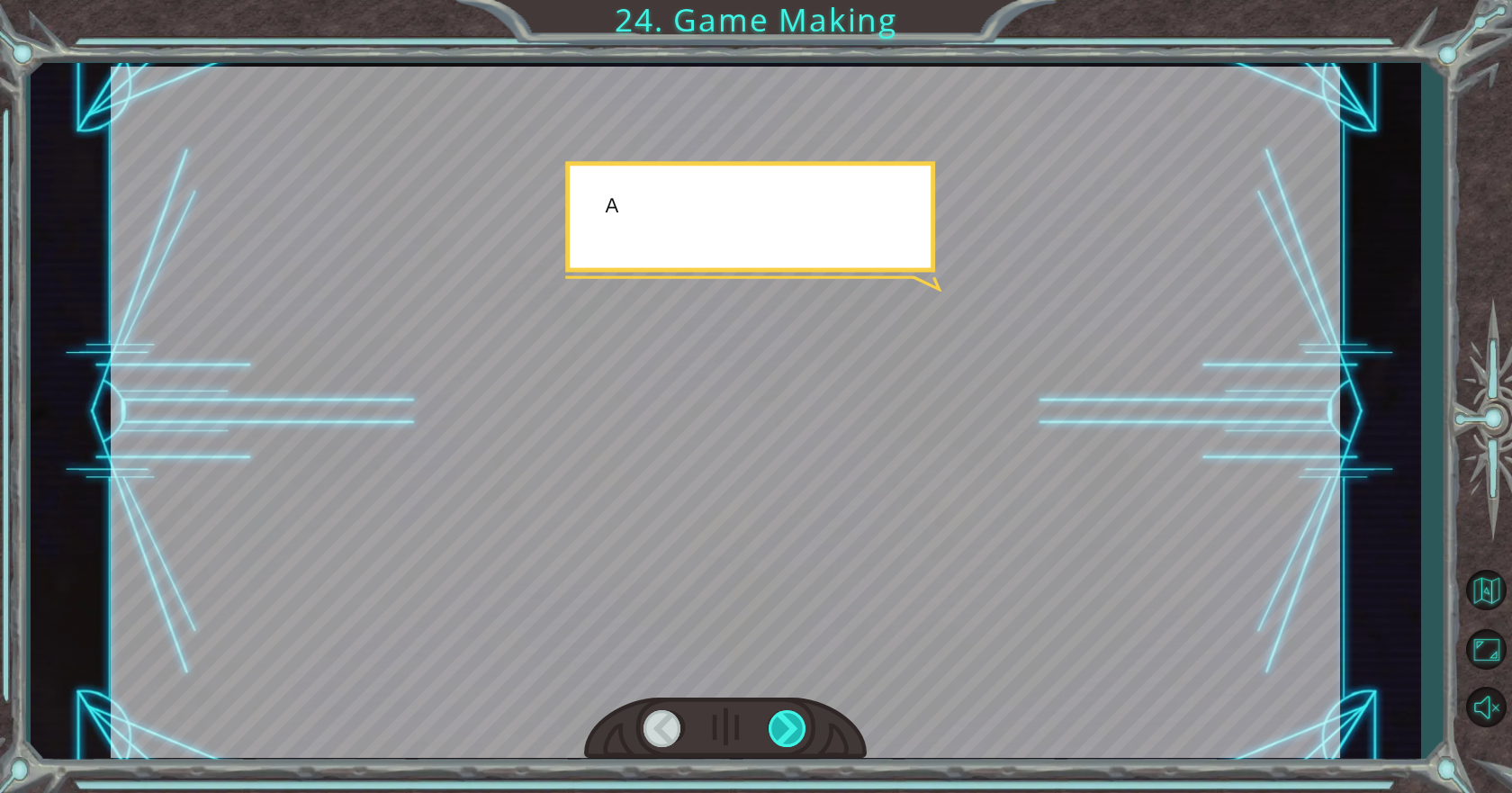
click at [793, 734] on div at bounding box center [788, 728] width 41 height 37
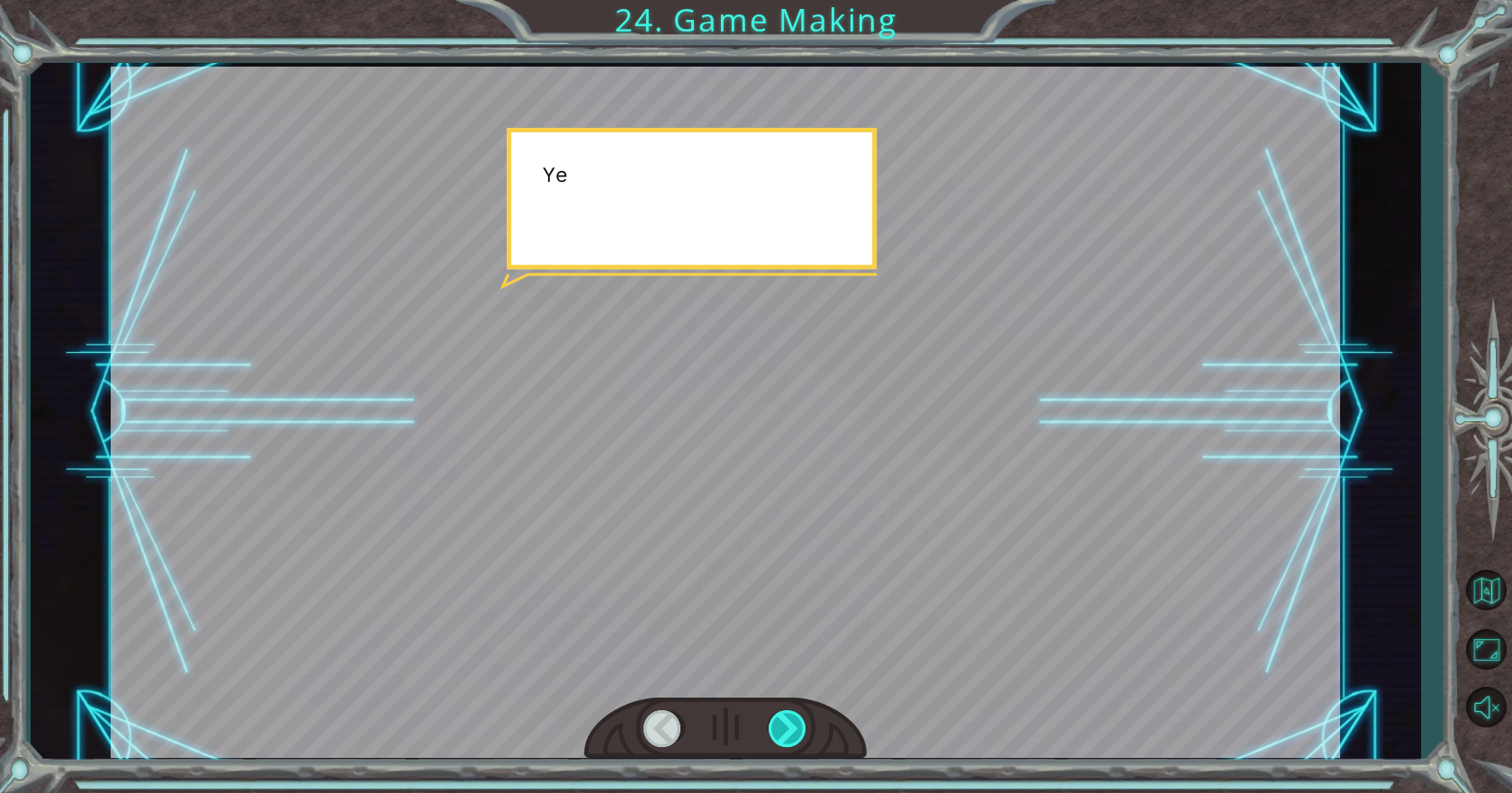
click at [793, 734] on div at bounding box center [788, 728] width 41 height 37
click at [791, 734] on div at bounding box center [788, 728] width 41 height 37
click at [787, 734] on div at bounding box center [788, 728] width 41 height 37
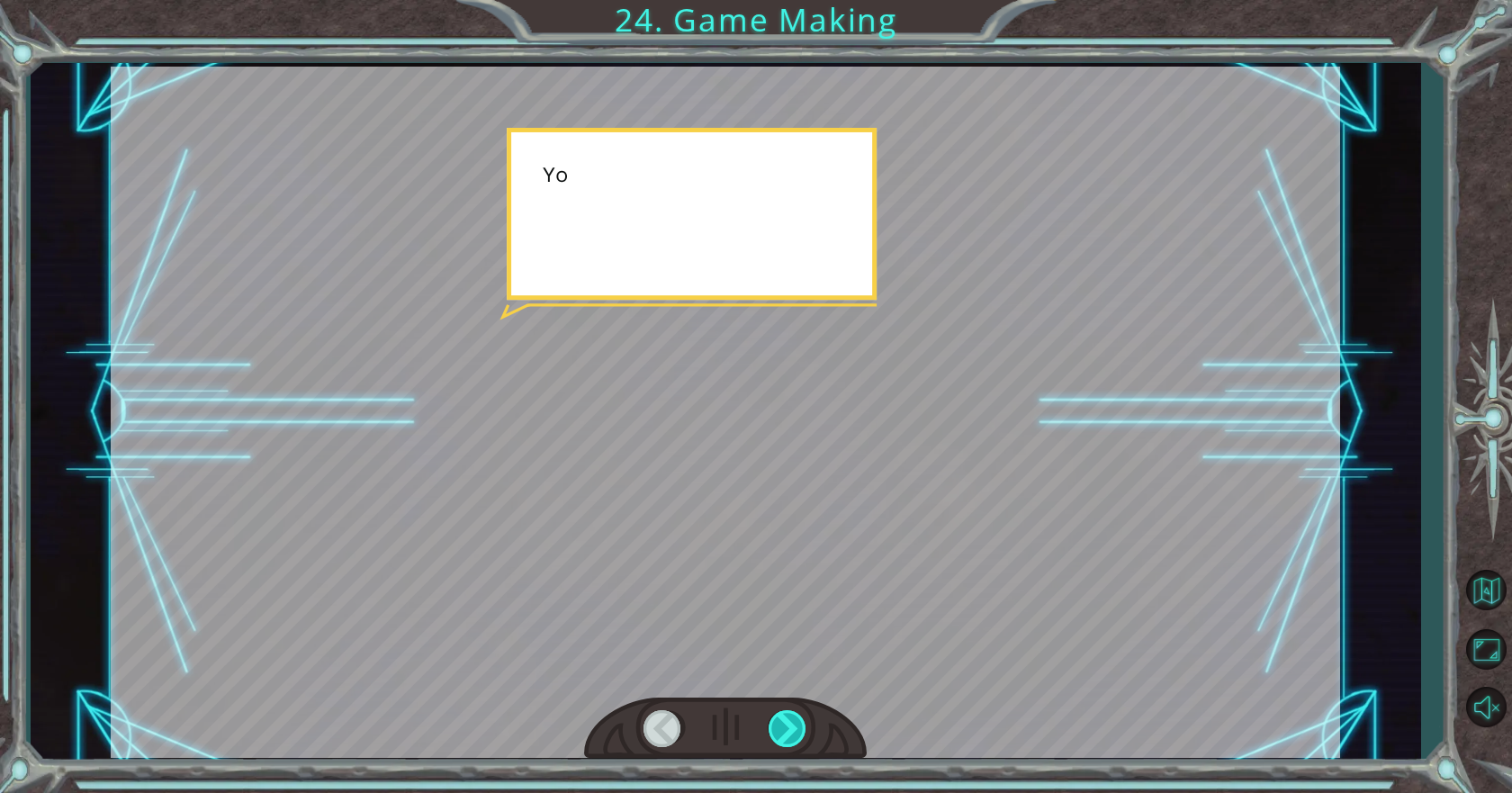
click at [787, 734] on div at bounding box center [788, 728] width 41 height 37
click at [785, 734] on div at bounding box center [788, 728] width 41 height 37
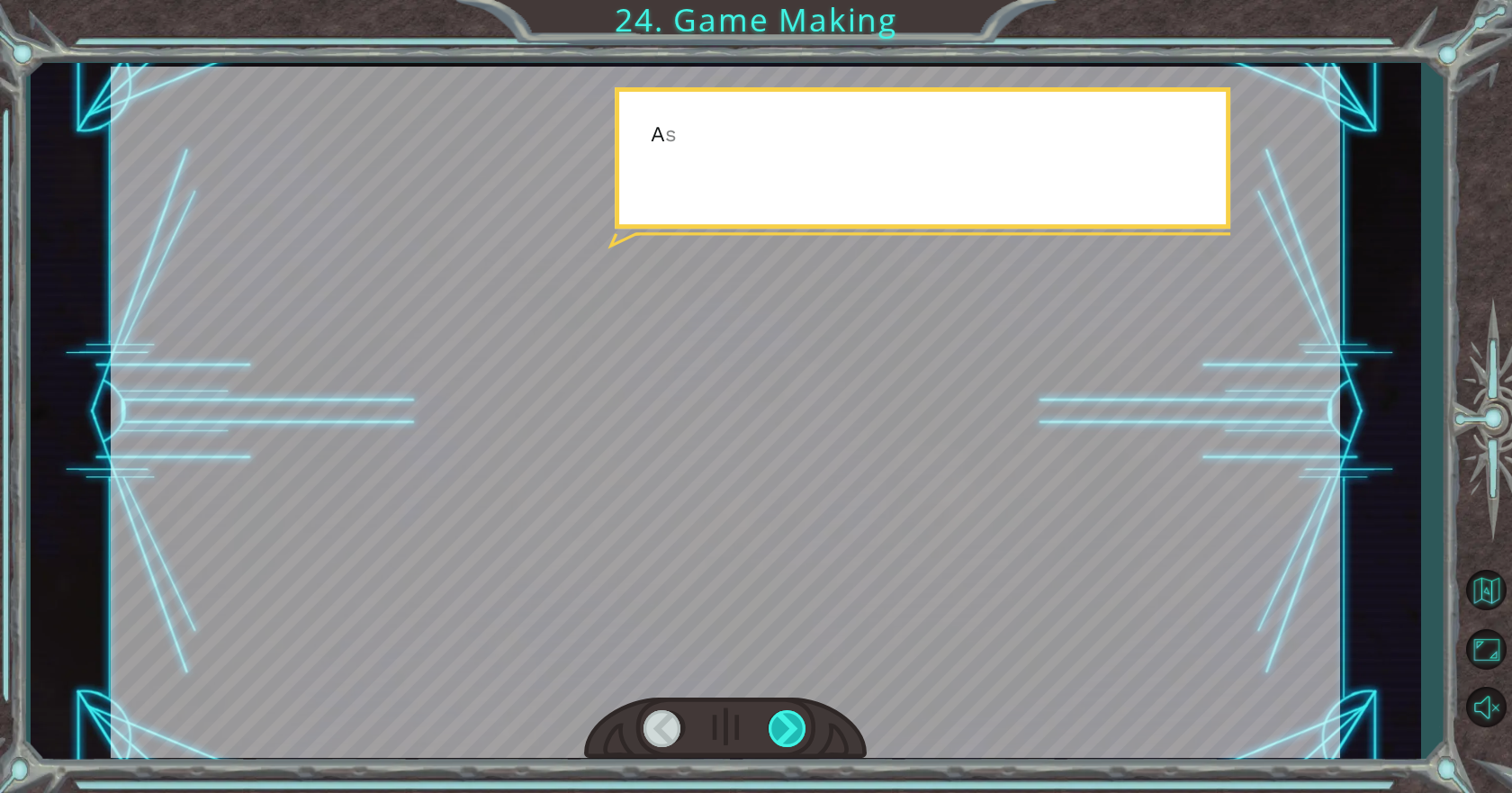
click at [785, 734] on div at bounding box center [788, 728] width 41 height 37
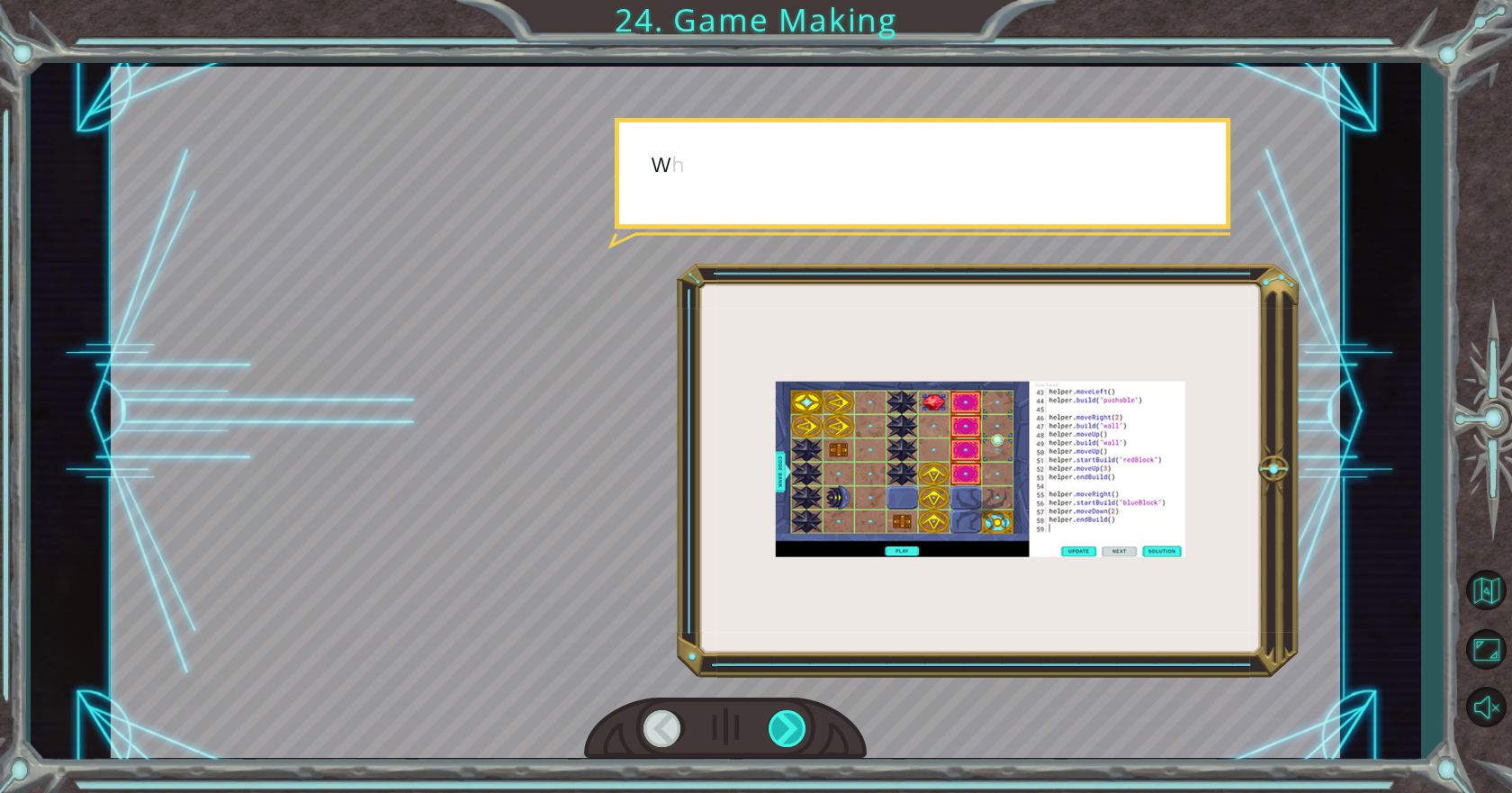
click at [785, 734] on div at bounding box center [788, 728] width 41 height 37
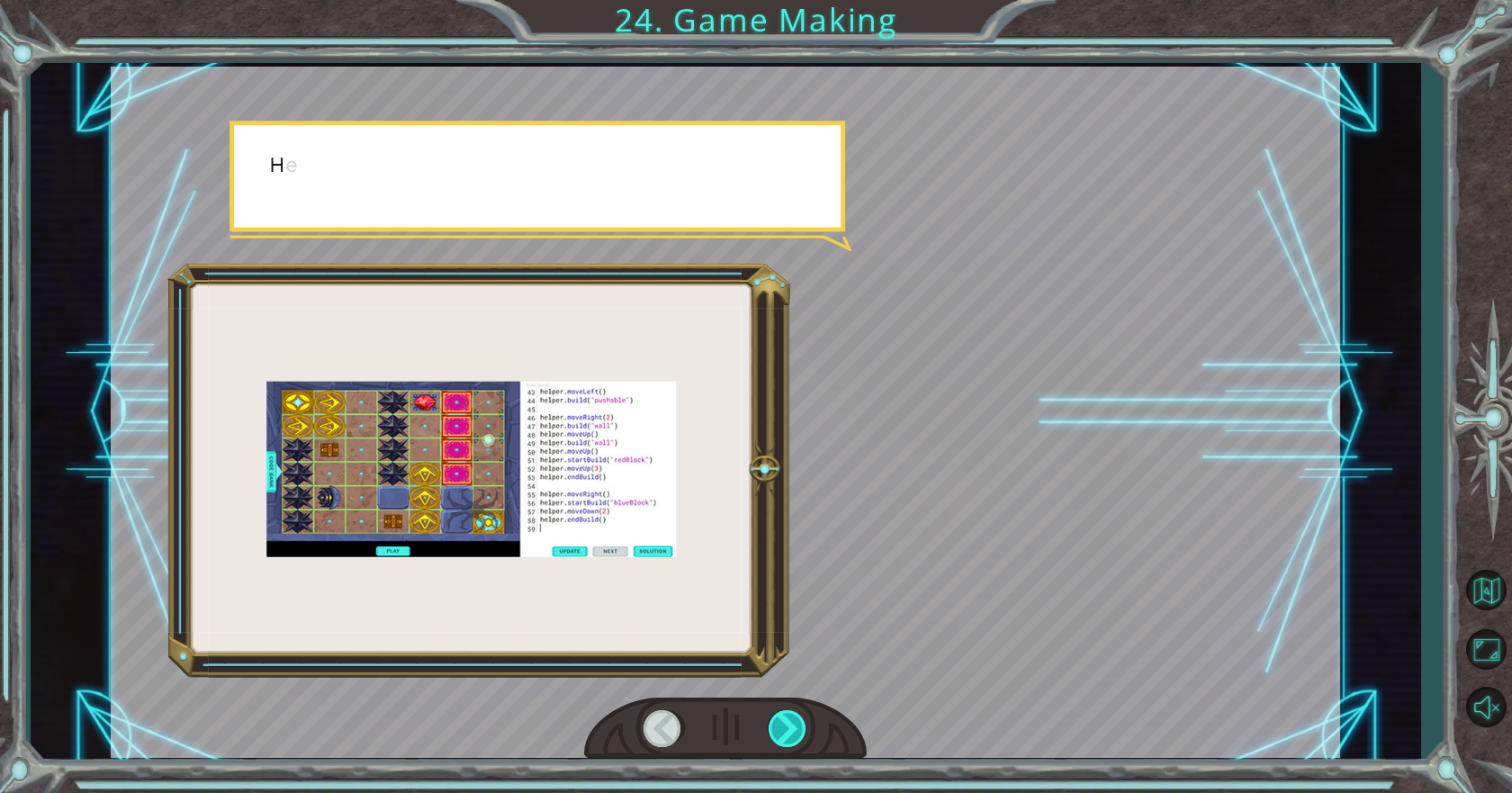
click at [785, 734] on div at bounding box center [788, 728] width 41 height 37
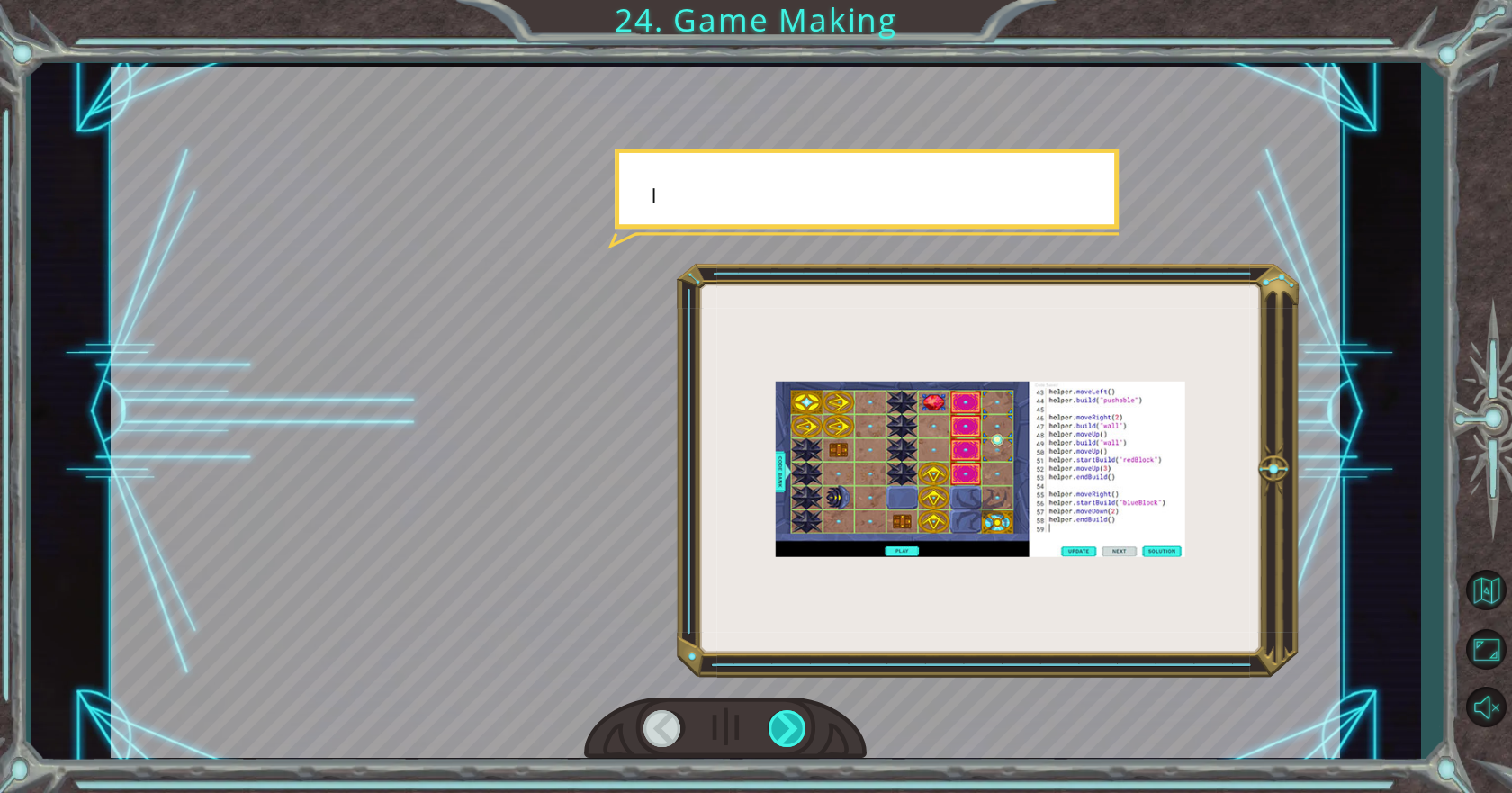
click at [785, 734] on div at bounding box center [788, 728] width 41 height 37
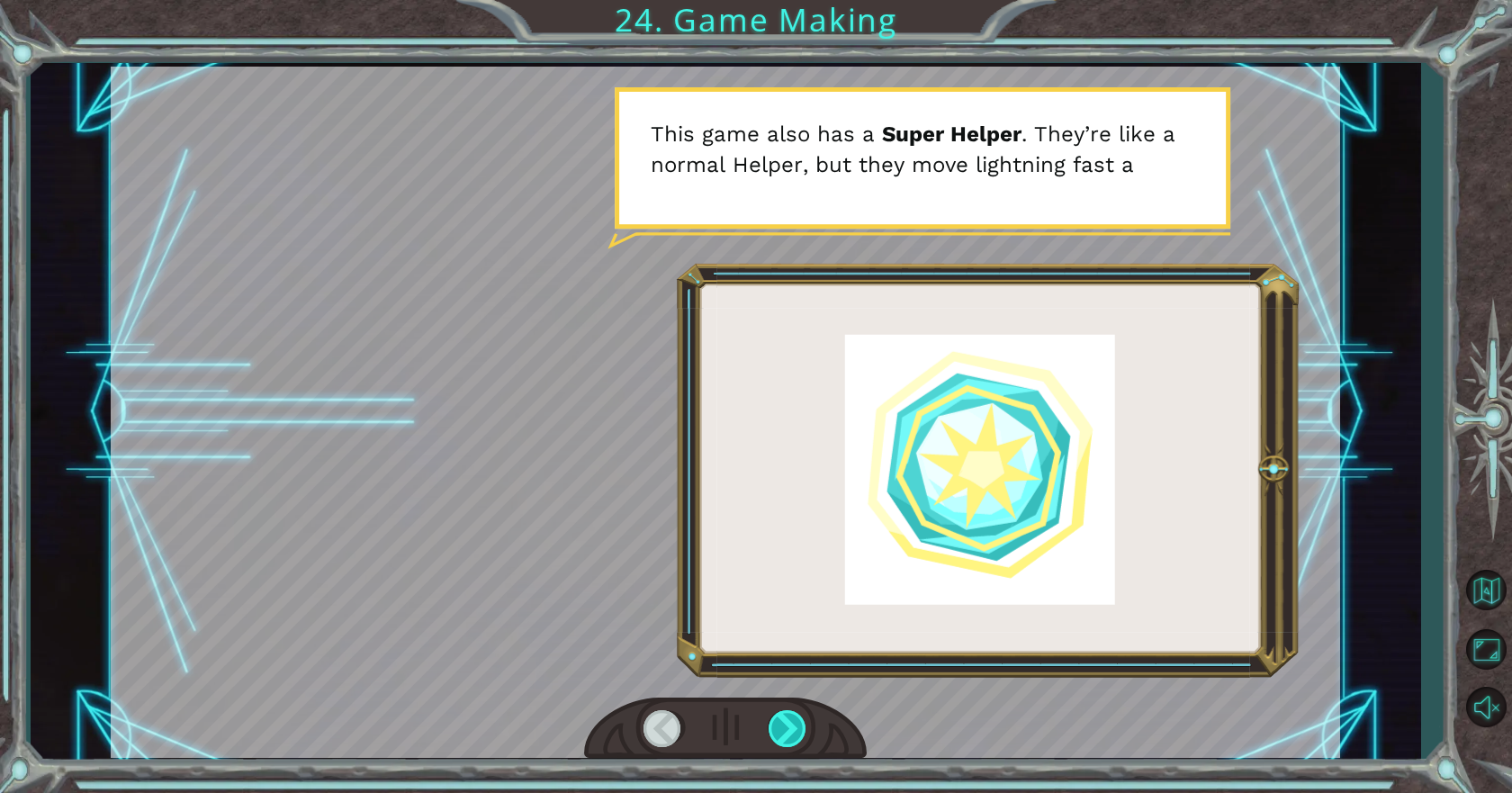
click at [775, 722] on div at bounding box center [788, 728] width 41 height 37
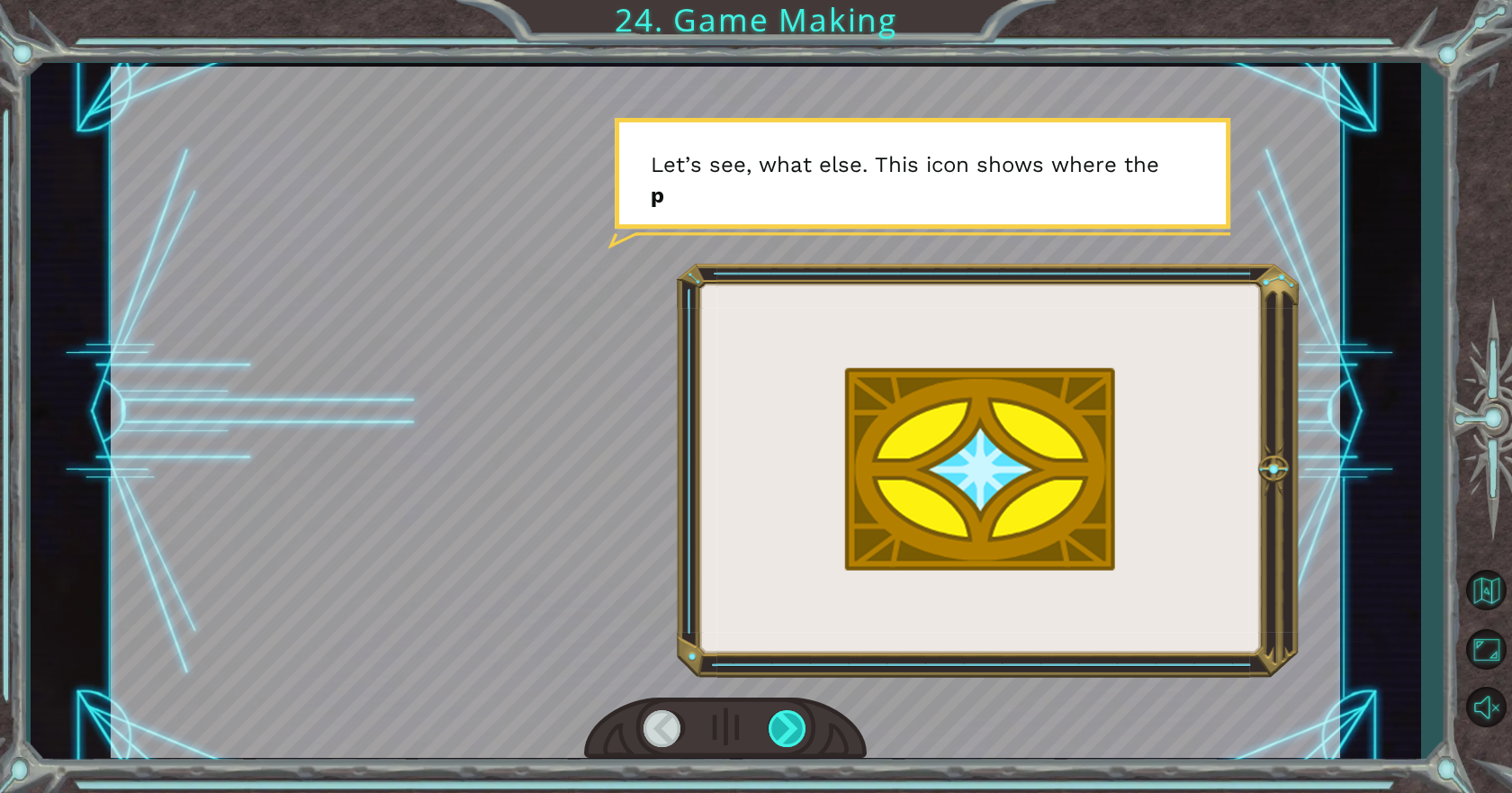
click at [781, 722] on div at bounding box center [788, 728] width 41 height 37
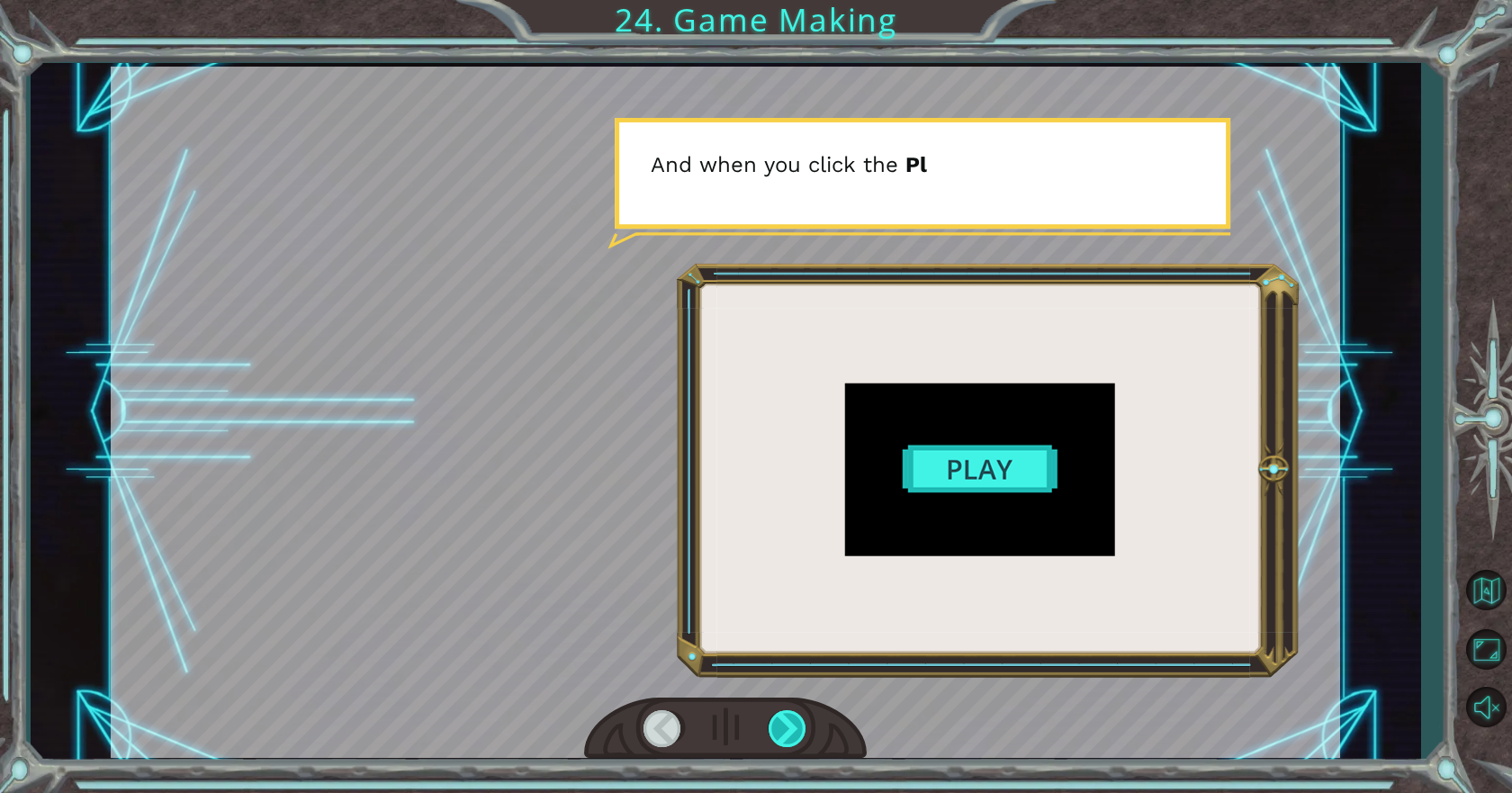
click at [781, 722] on div at bounding box center [788, 728] width 41 height 37
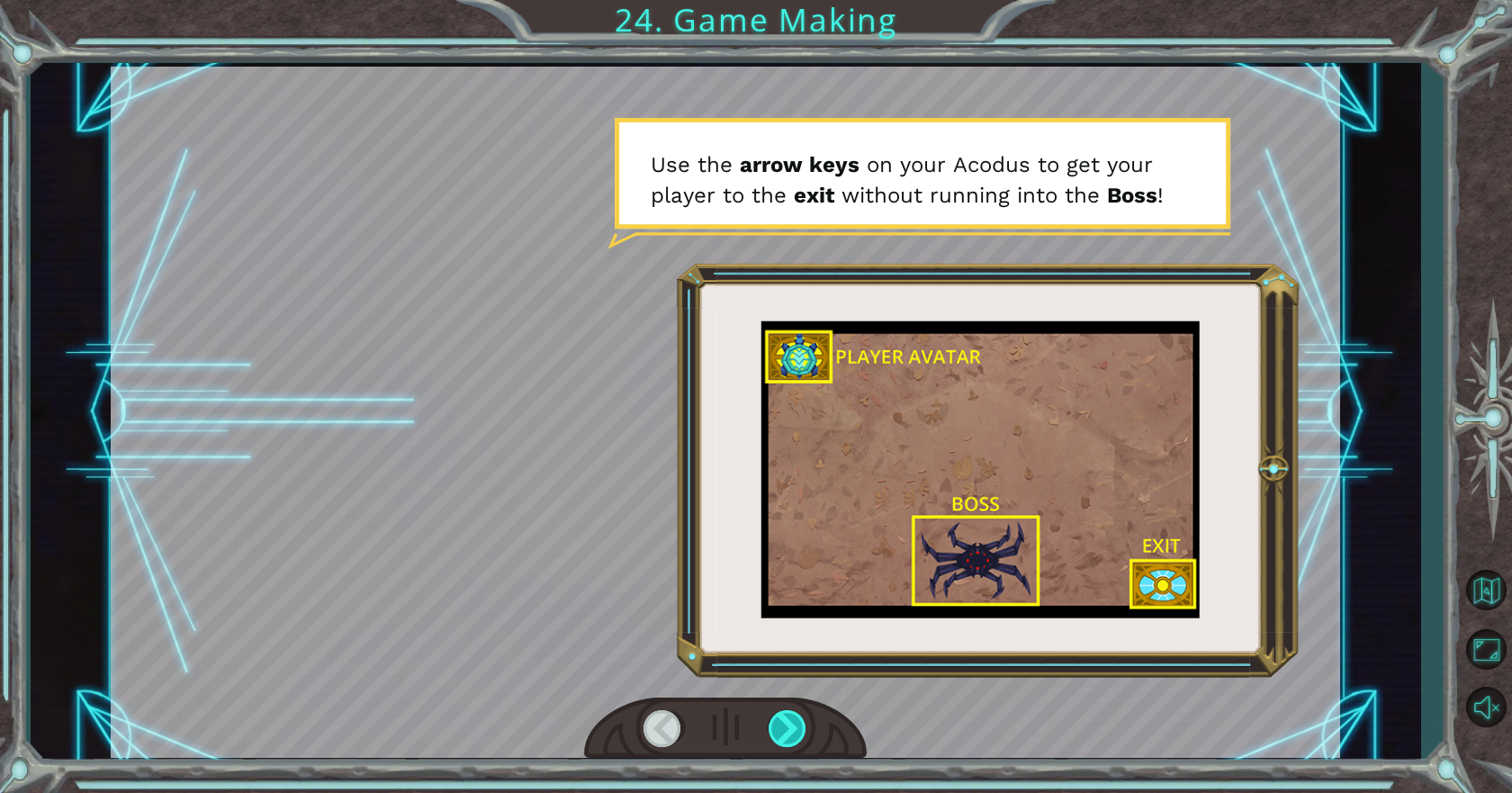
click at [781, 722] on div at bounding box center [788, 728] width 41 height 37
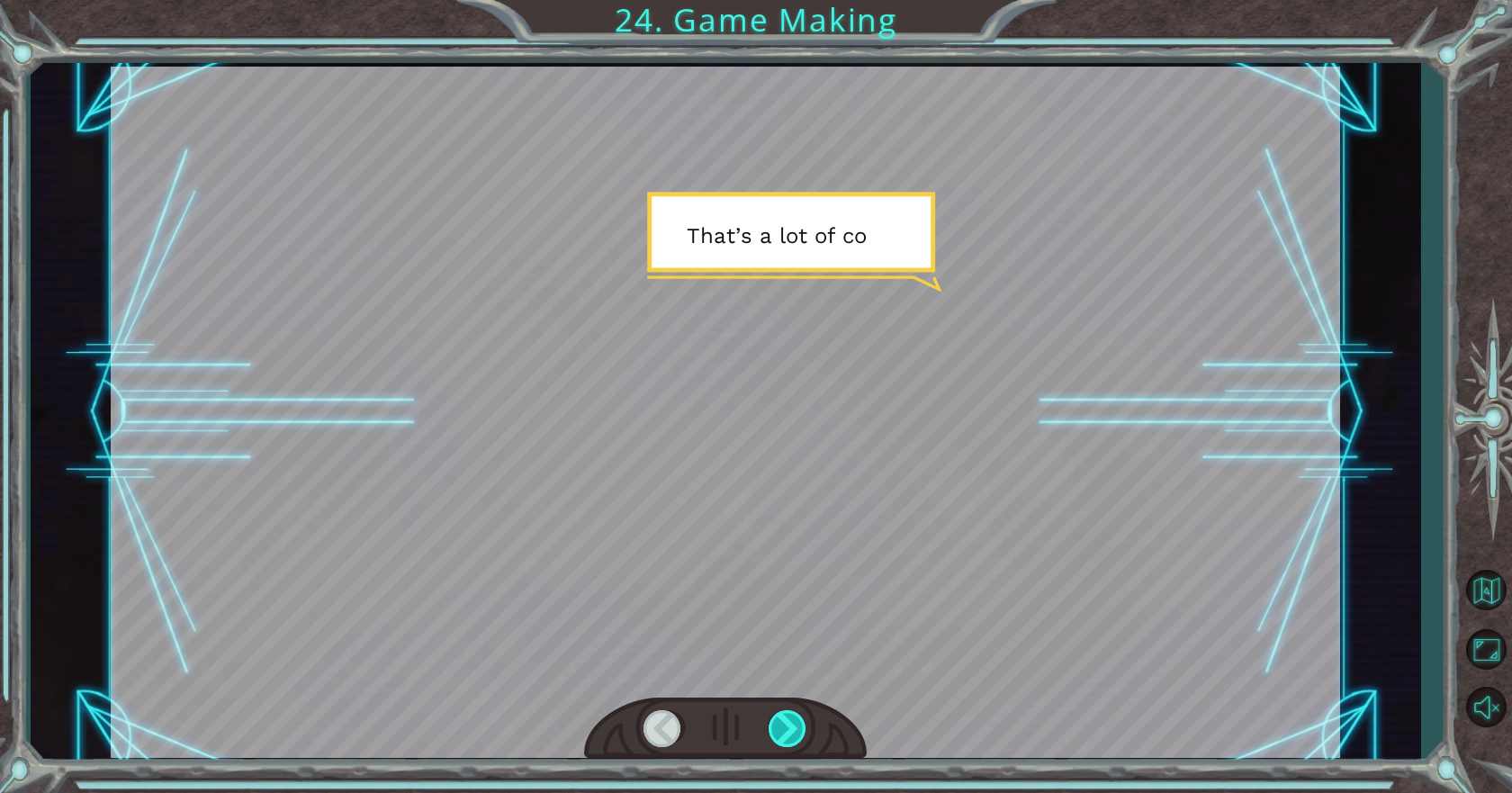
click at [781, 722] on div at bounding box center [788, 728] width 41 height 37
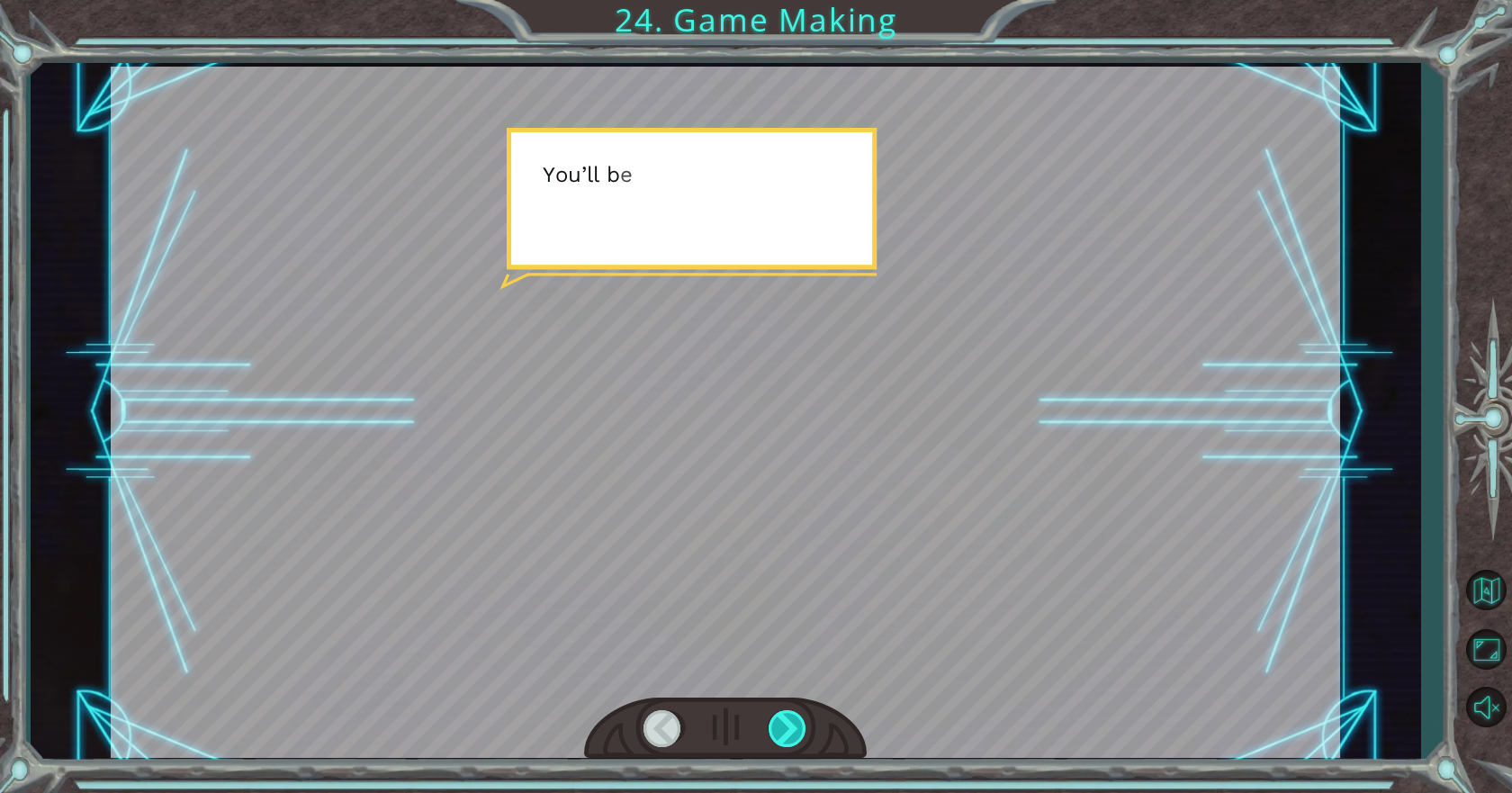
click at [781, 722] on div at bounding box center [788, 728] width 41 height 37
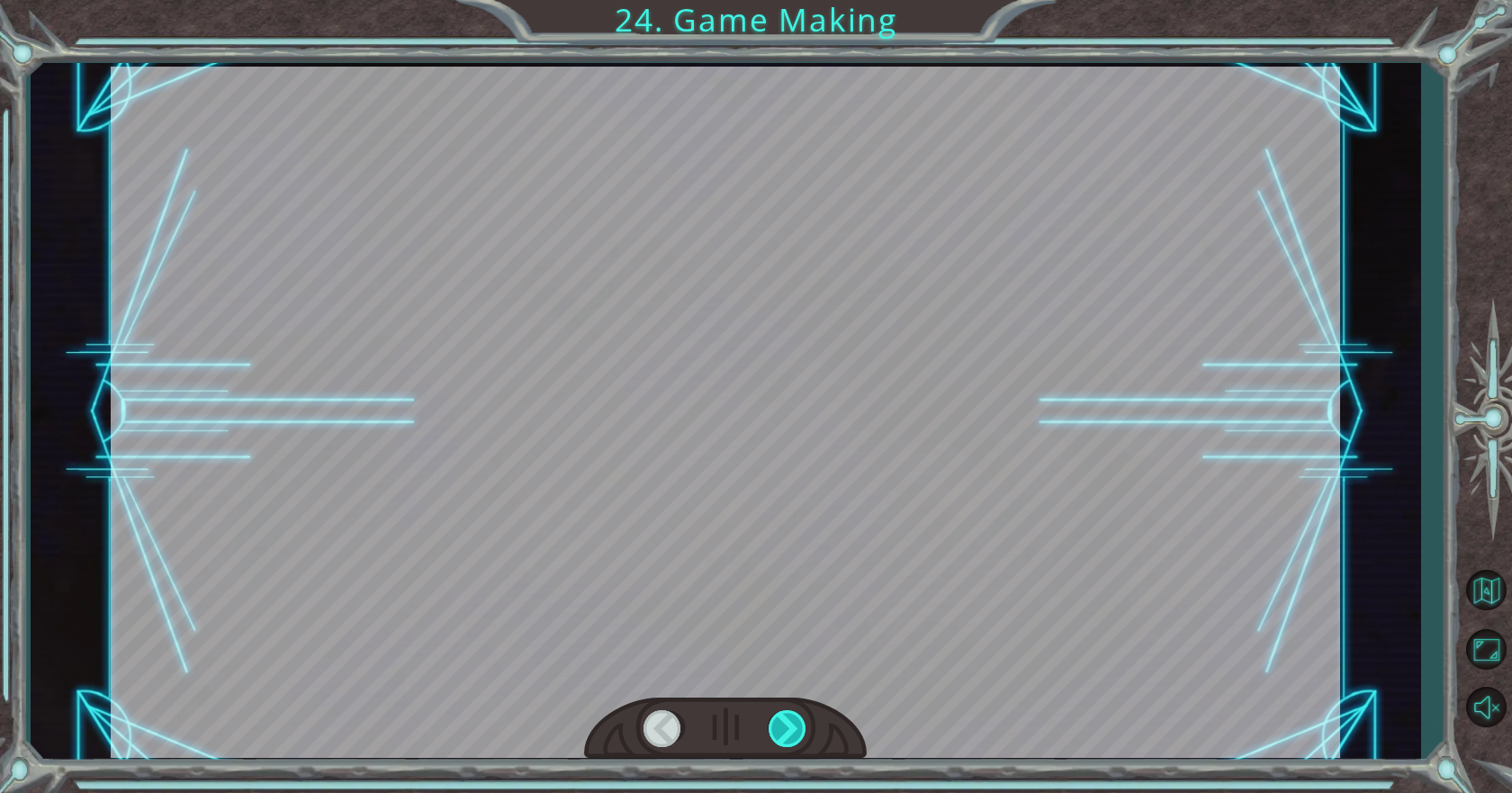
click at [781, 722] on div at bounding box center [788, 728] width 41 height 37
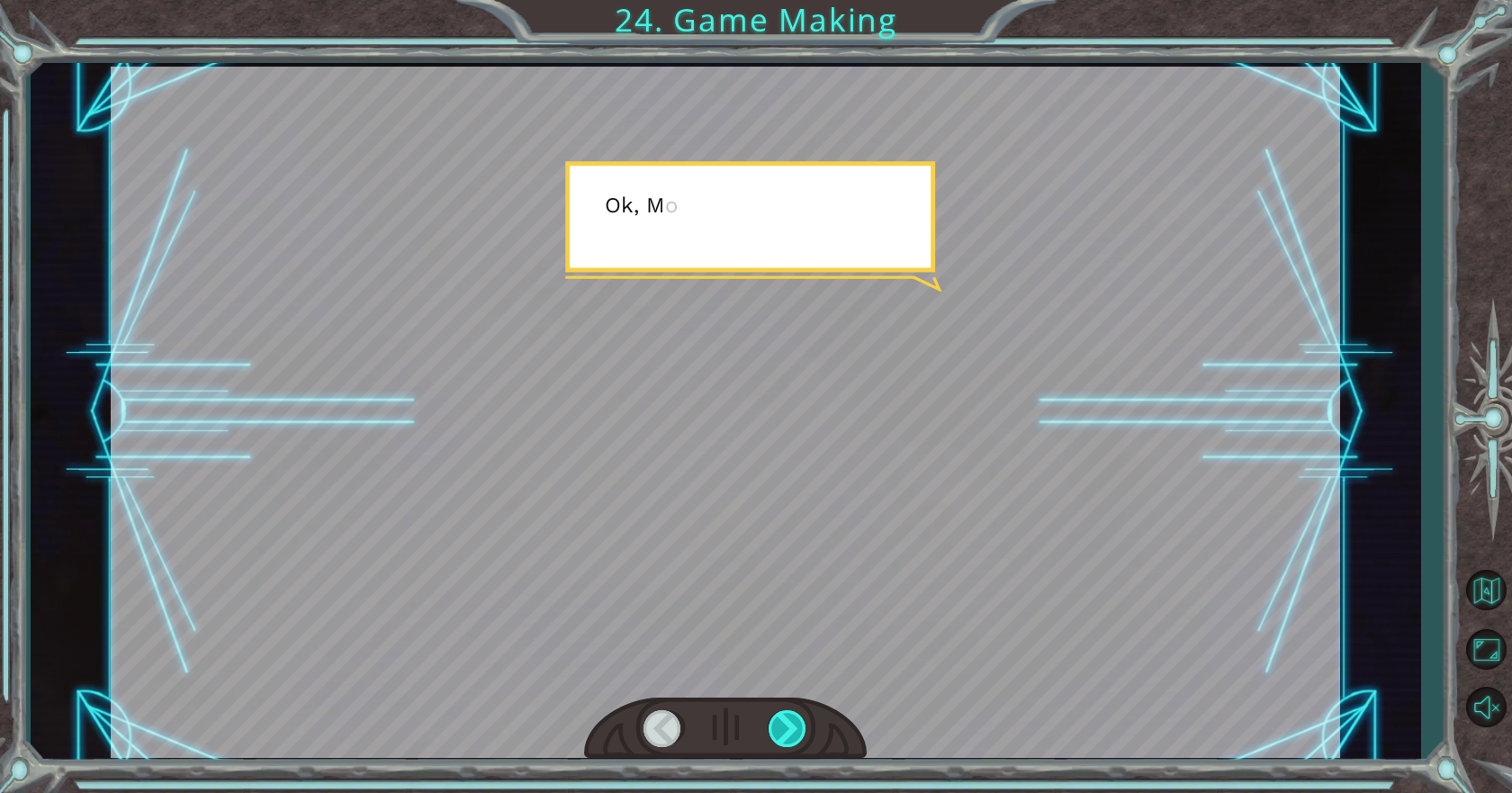
click at [781, 722] on div at bounding box center [788, 728] width 41 height 37
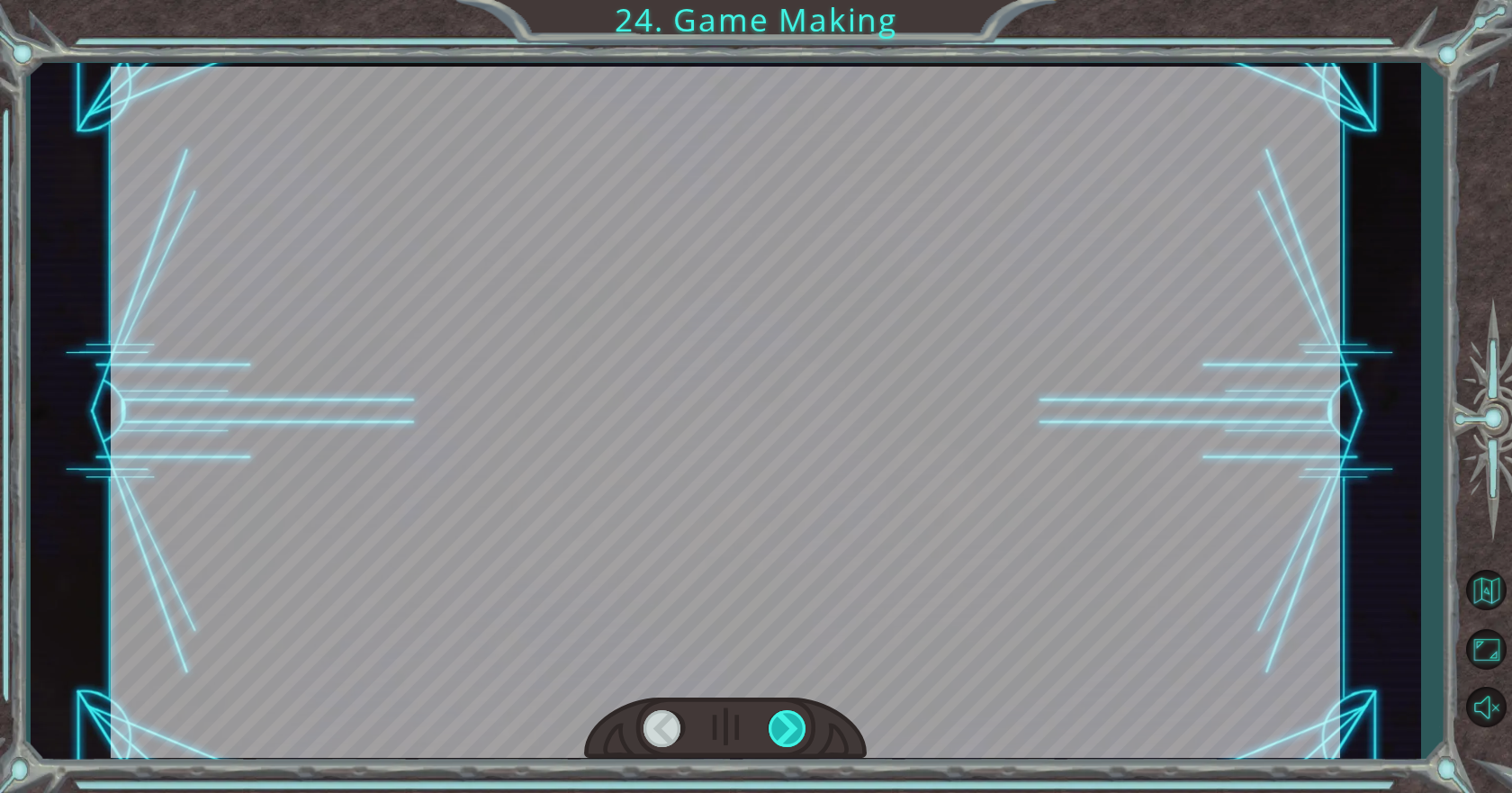
click at [781, 722] on div at bounding box center [788, 728] width 41 height 37
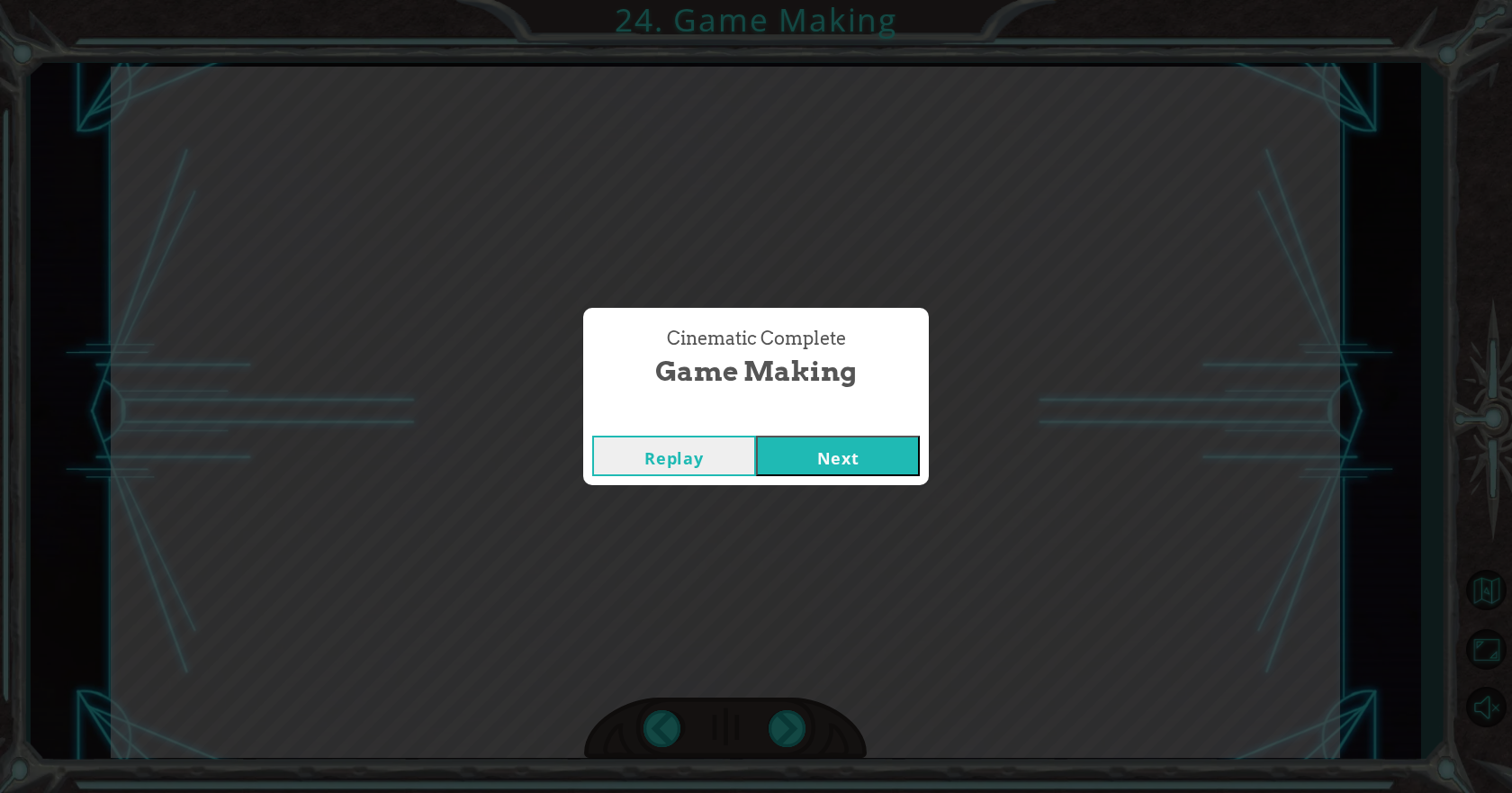
click at [821, 480] on div "Replay Next" at bounding box center [756, 456] width 345 height 59
click at [838, 441] on button "Next" at bounding box center [837, 455] width 163 height 41
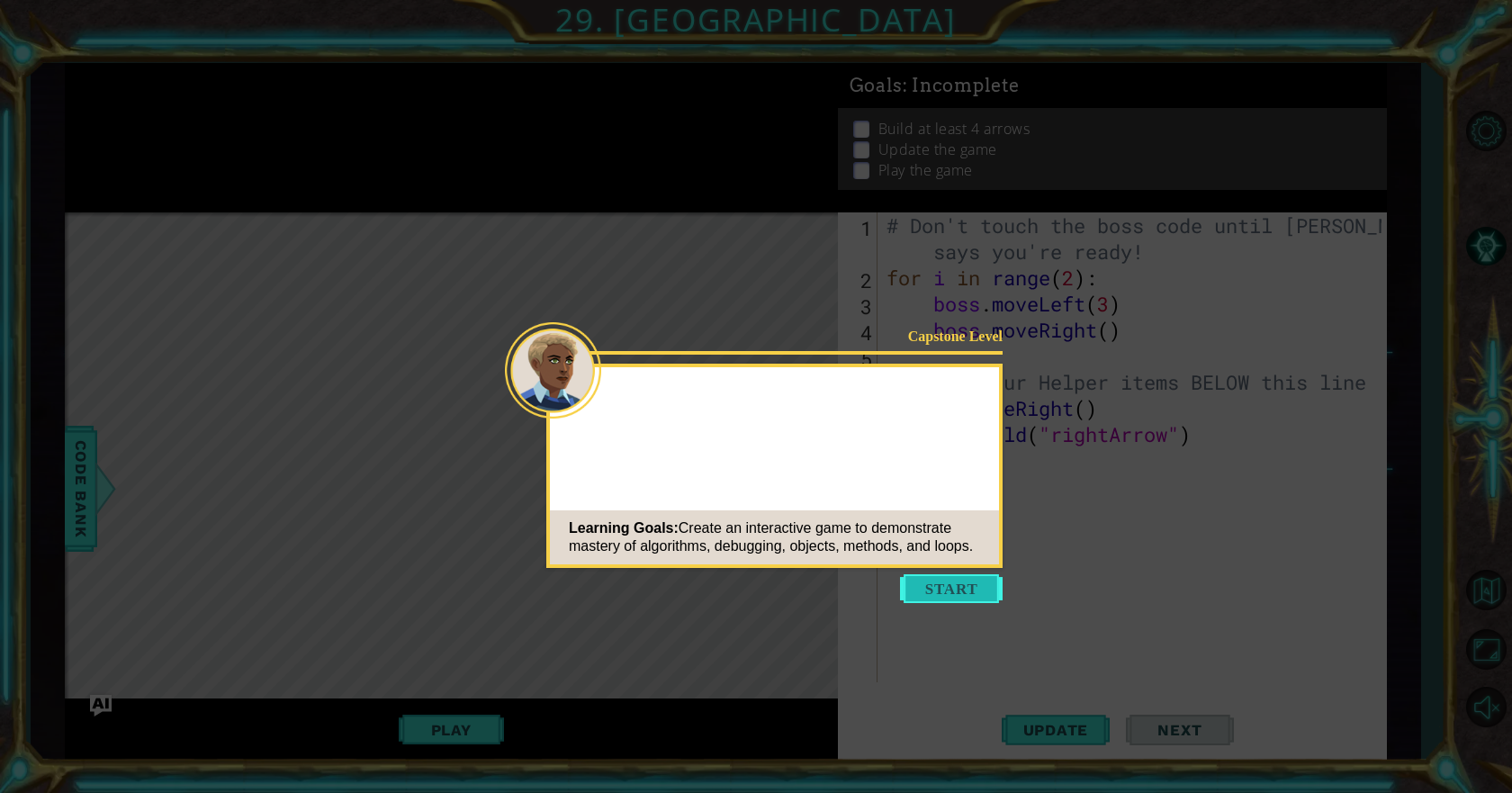
click at [963, 582] on button "Start" at bounding box center [950, 588] width 103 height 29
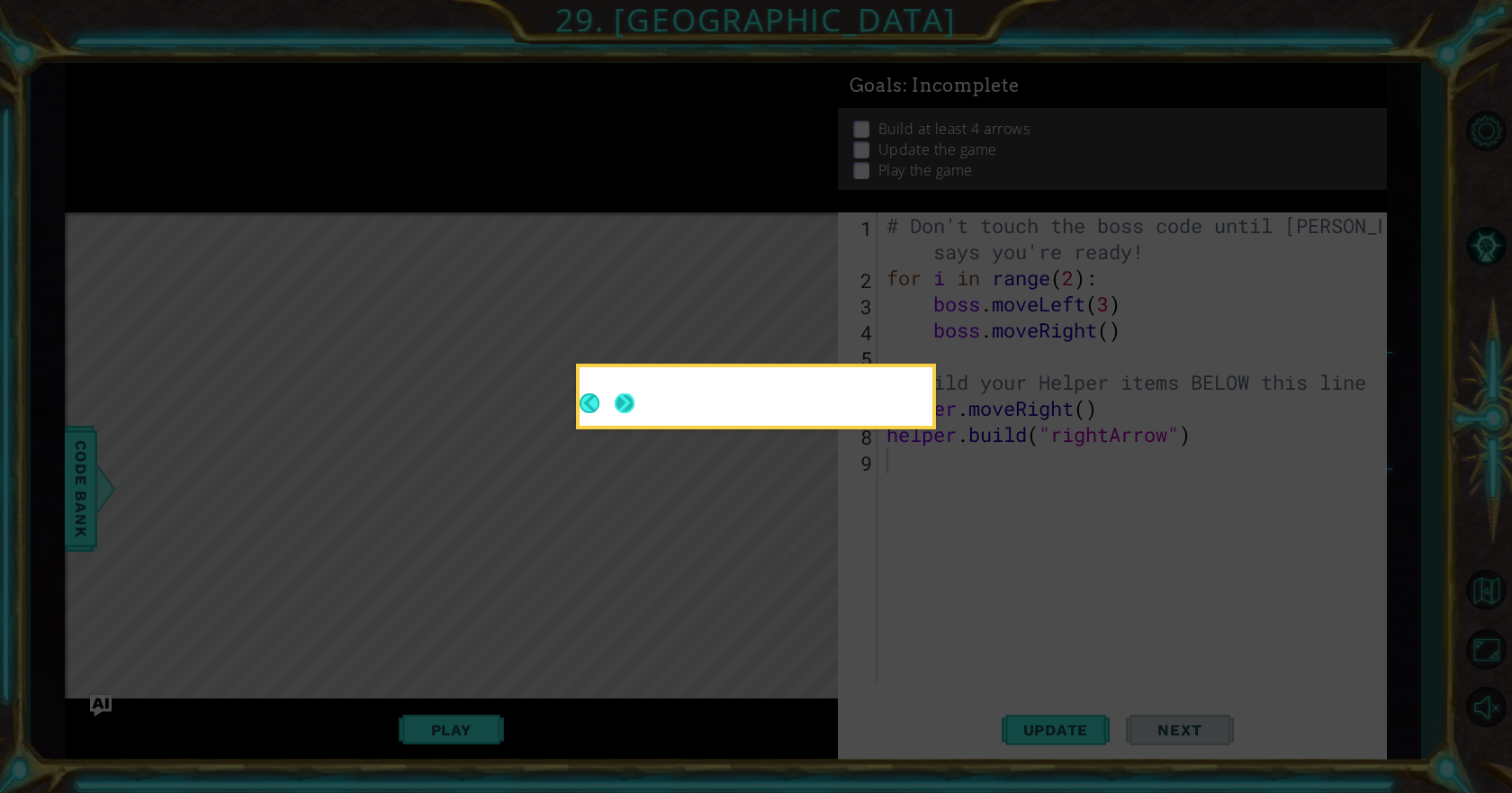
click at [614, 395] on button "Next" at bounding box center [624, 403] width 20 height 20
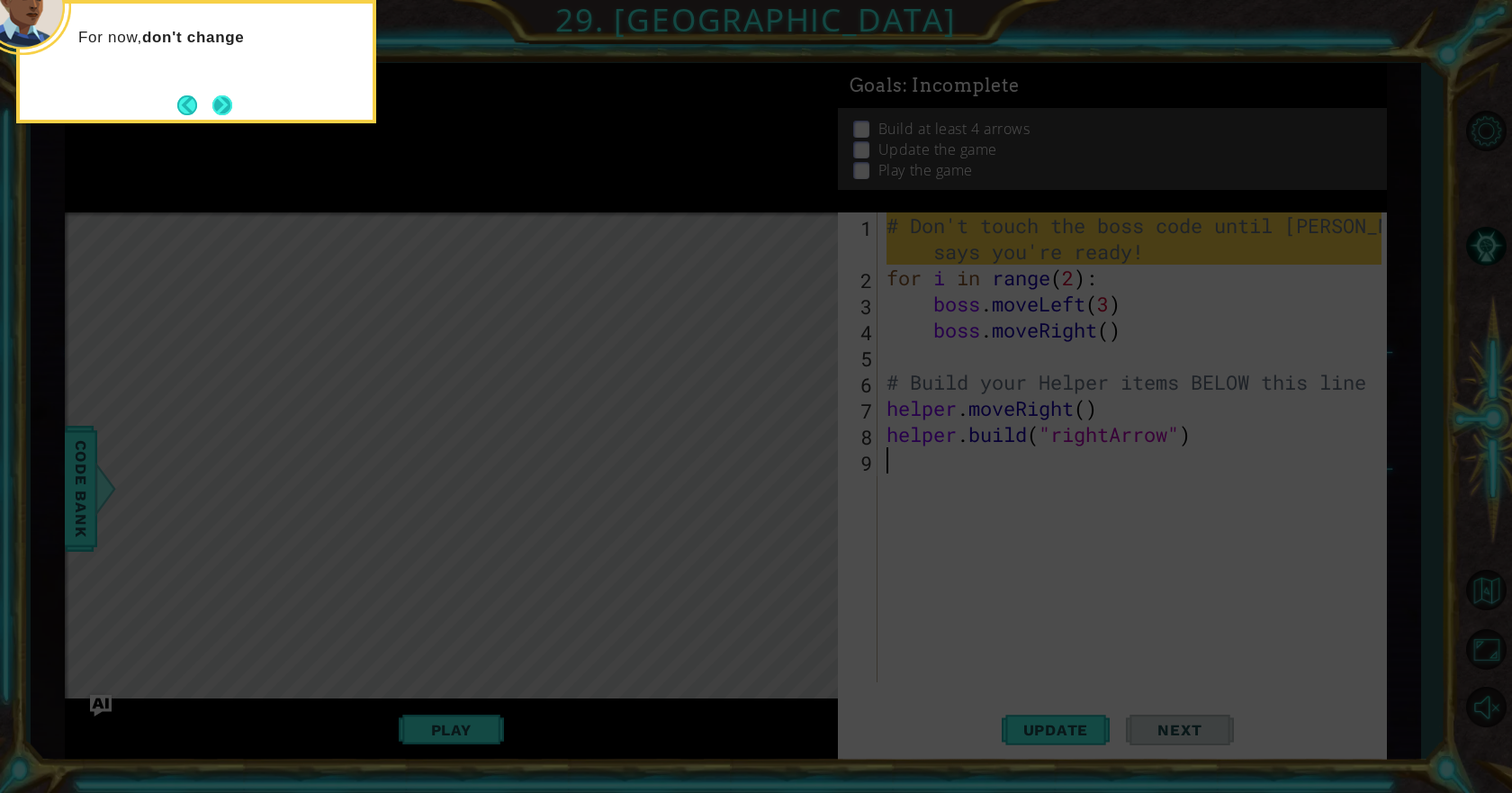
click at [231, 115] on button "Next" at bounding box center [223, 105] width 21 height 21
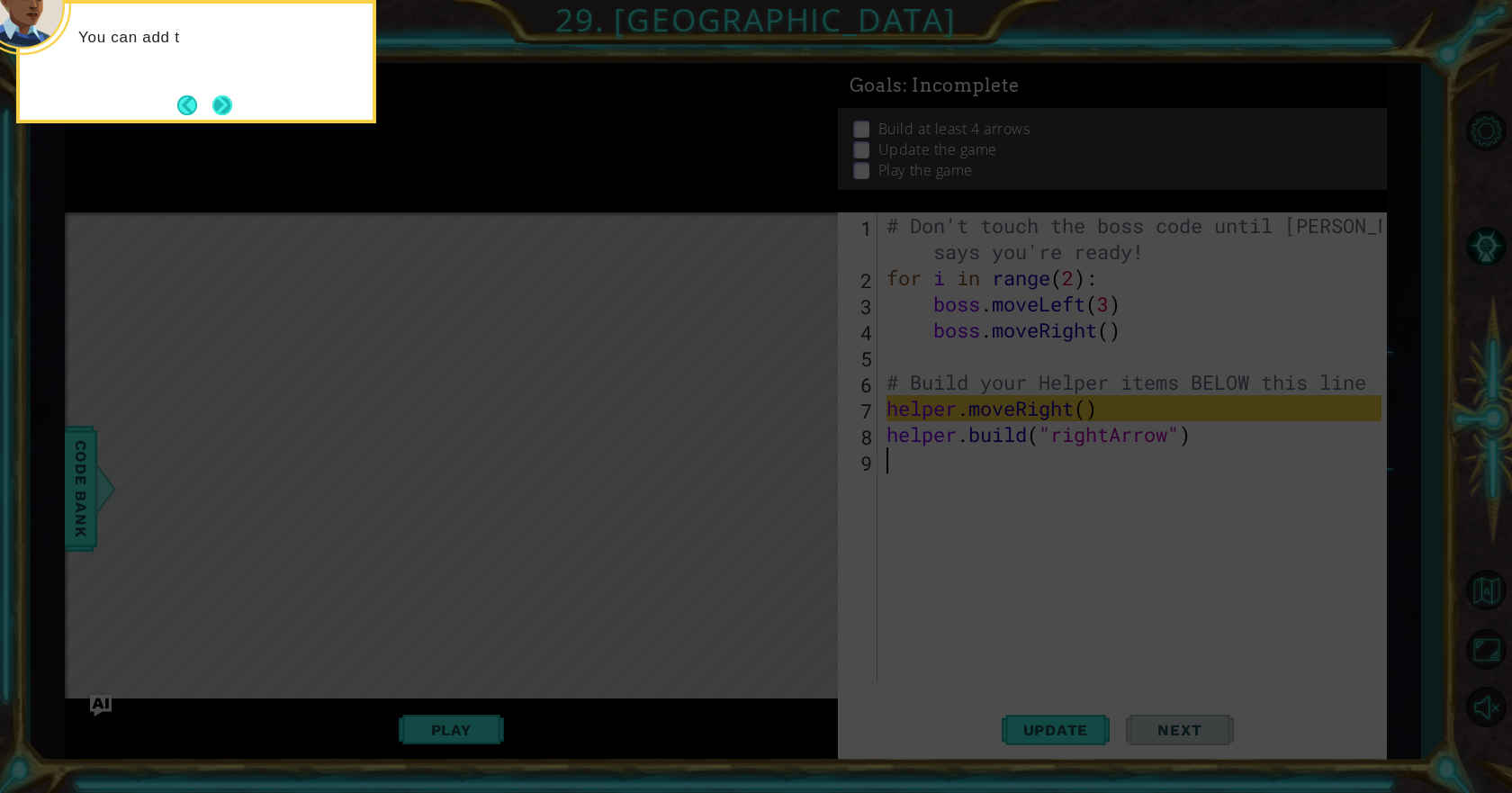
click at [232, 105] on button "Next" at bounding box center [222, 105] width 20 height 20
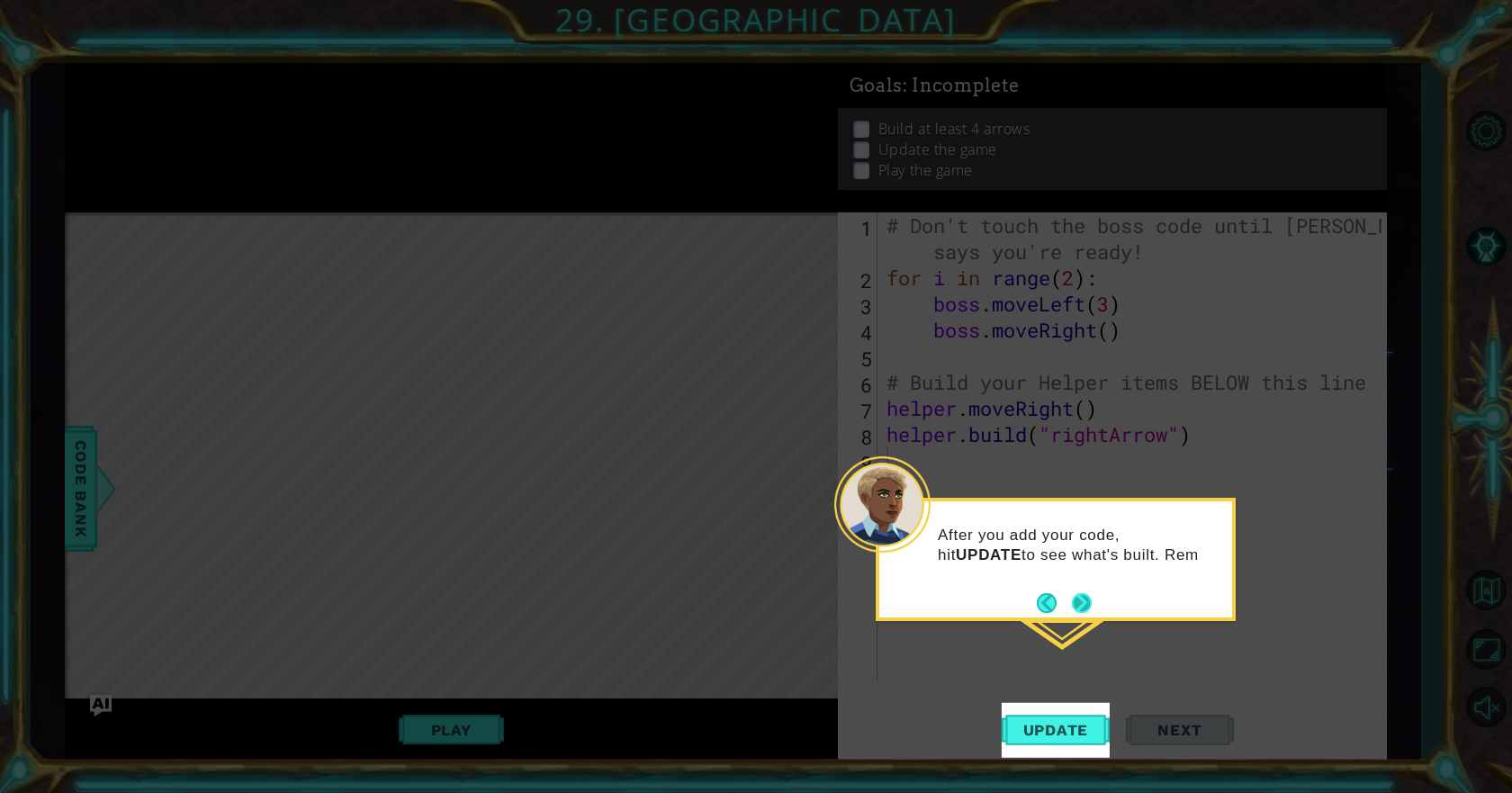
click at [1079, 591] on footer at bounding box center [1064, 602] width 55 height 27
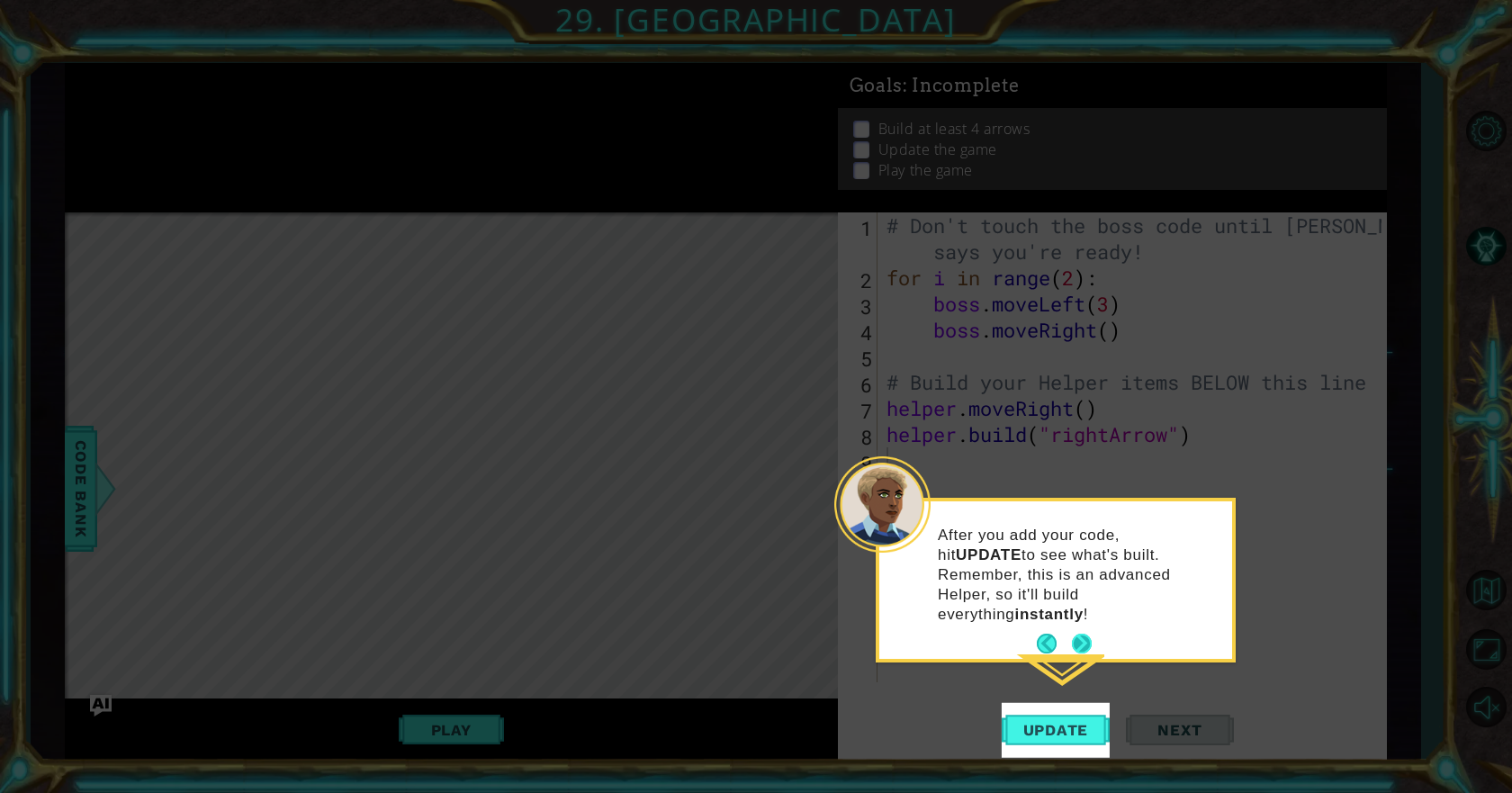
click at [1077, 633] on button "Next" at bounding box center [1081, 643] width 20 height 20
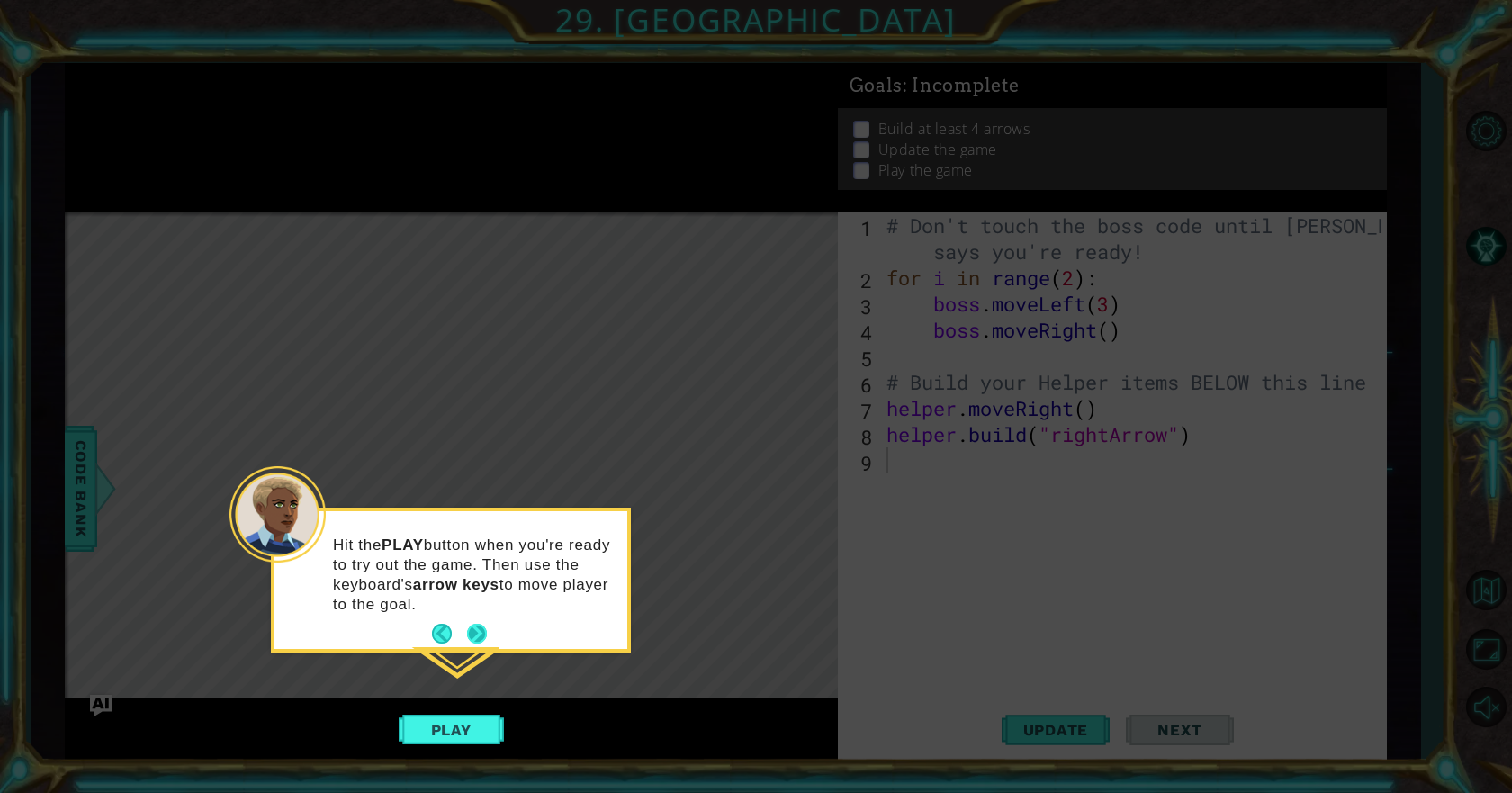
click at [473, 628] on button "Next" at bounding box center [477, 633] width 20 height 20
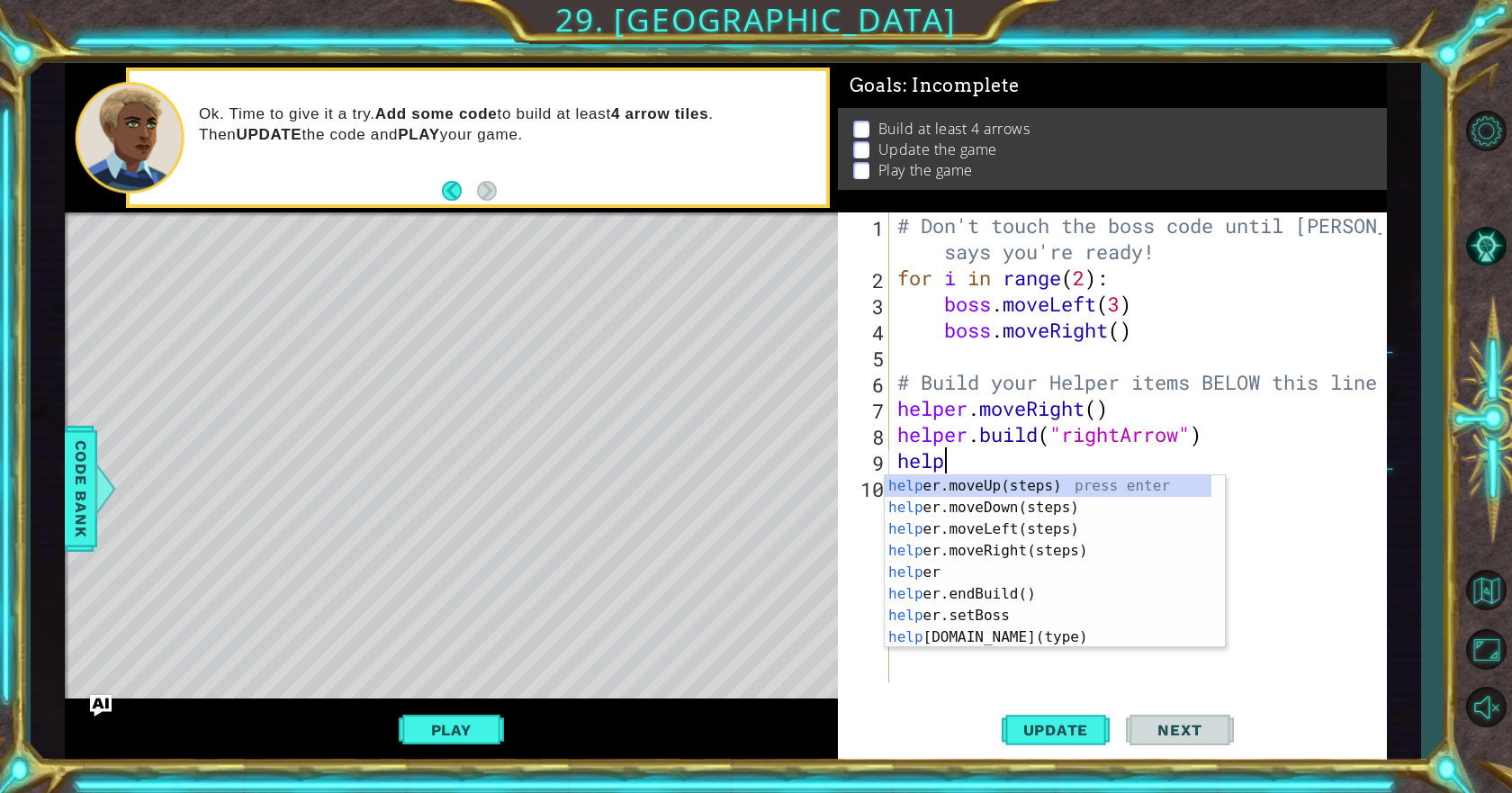
scroll to position [0, 2]
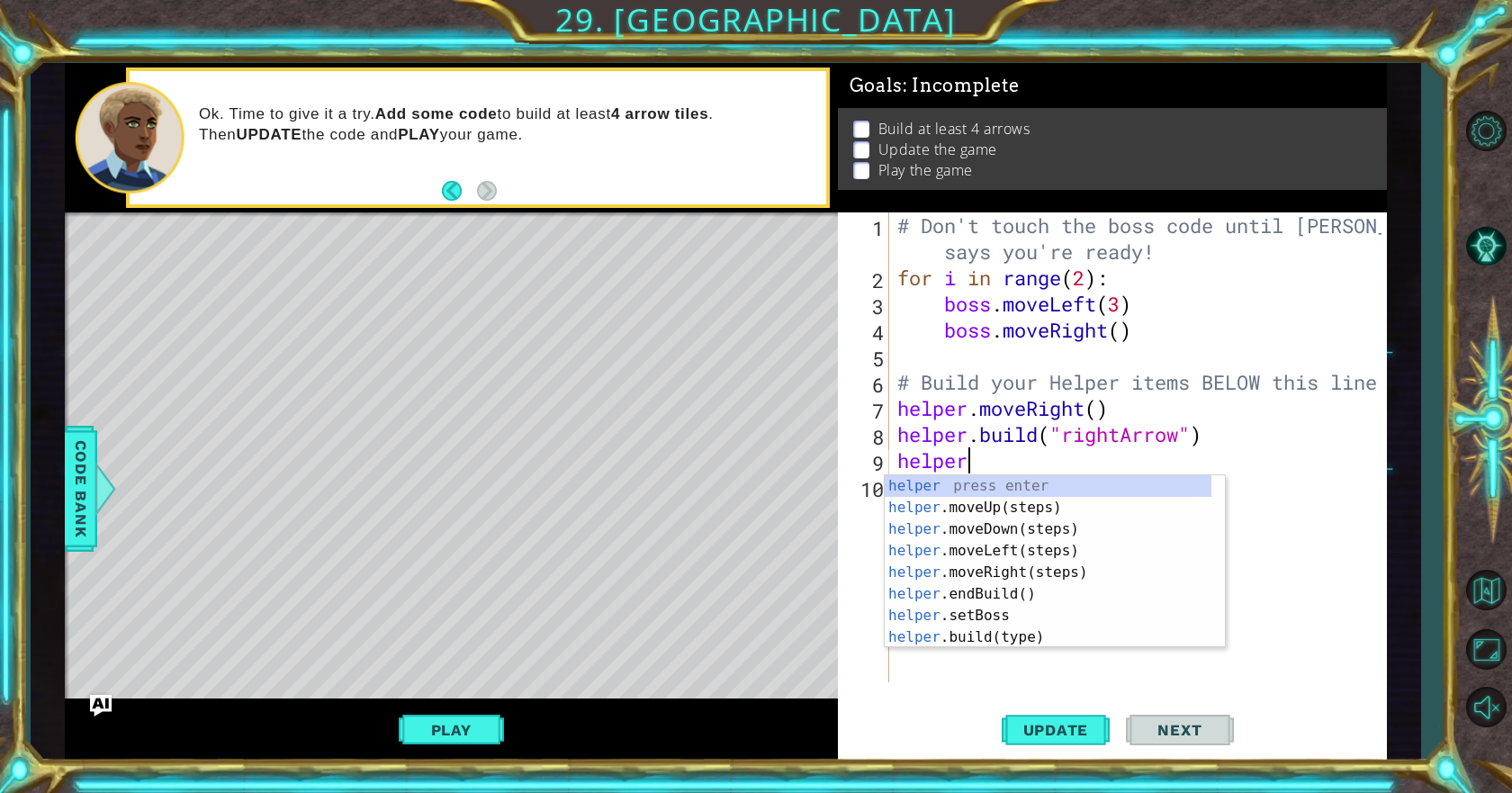
type textarea "helper"
click at [979, 572] on div "helper press enter helper .moveUp(steps) press enter helper .moveDown(steps) pr…" at bounding box center [1048, 582] width 327 height 216
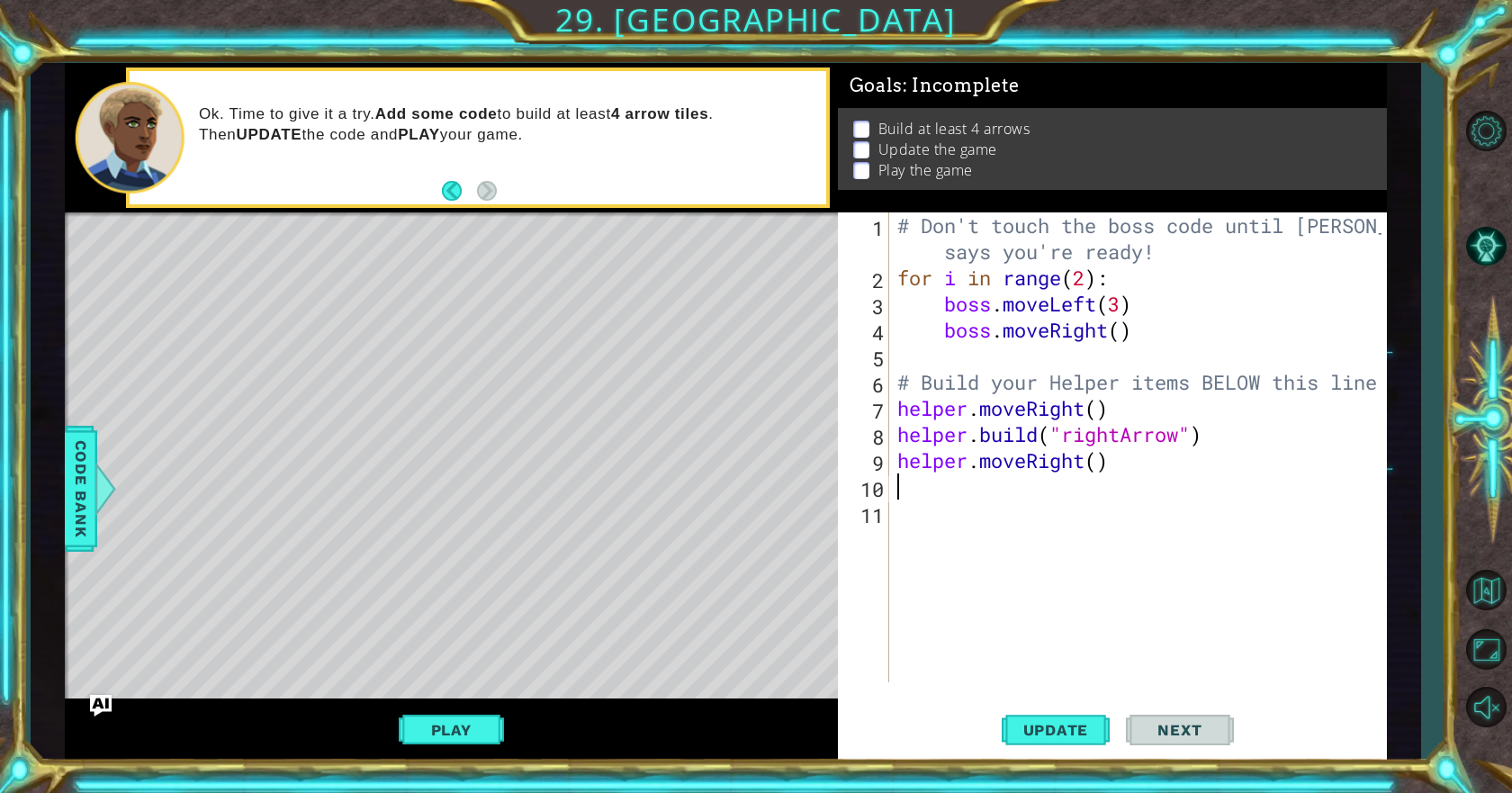
scroll to position [0, 0]
click at [1100, 470] on div "# Don't touch the boss code until [PERSON_NAME] says you're ready! for i in ran…" at bounding box center [1142, 486] width 496 height 548
type textarea "helper.moveRight(2)"
click at [1077, 724] on span "Update" at bounding box center [1056, 730] width 102 height 18
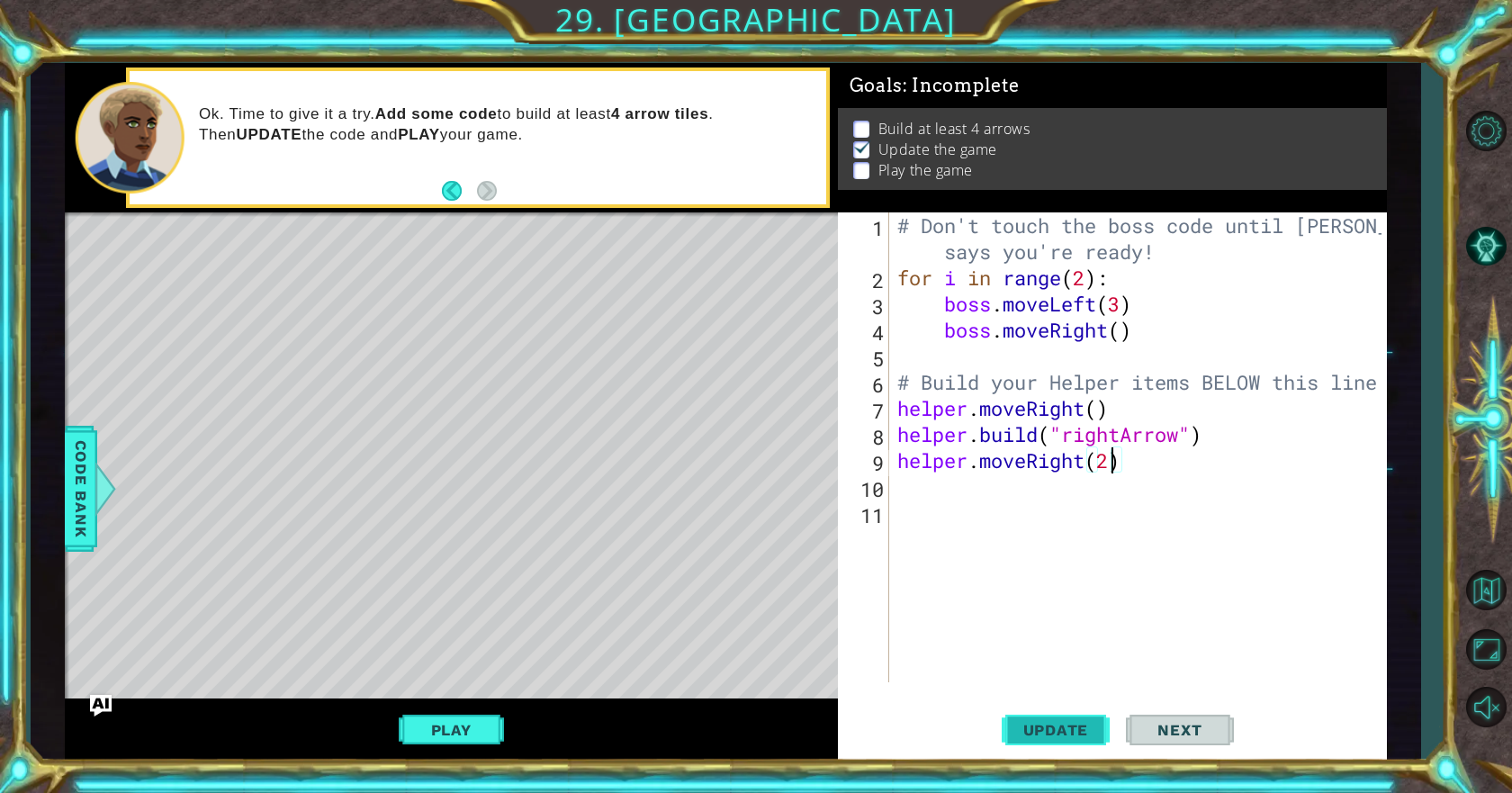
scroll to position [1, 0]
click at [1065, 719] on button "Update" at bounding box center [1055, 731] width 108 height 55
click at [467, 728] on button "Play" at bounding box center [451, 730] width 106 height 34
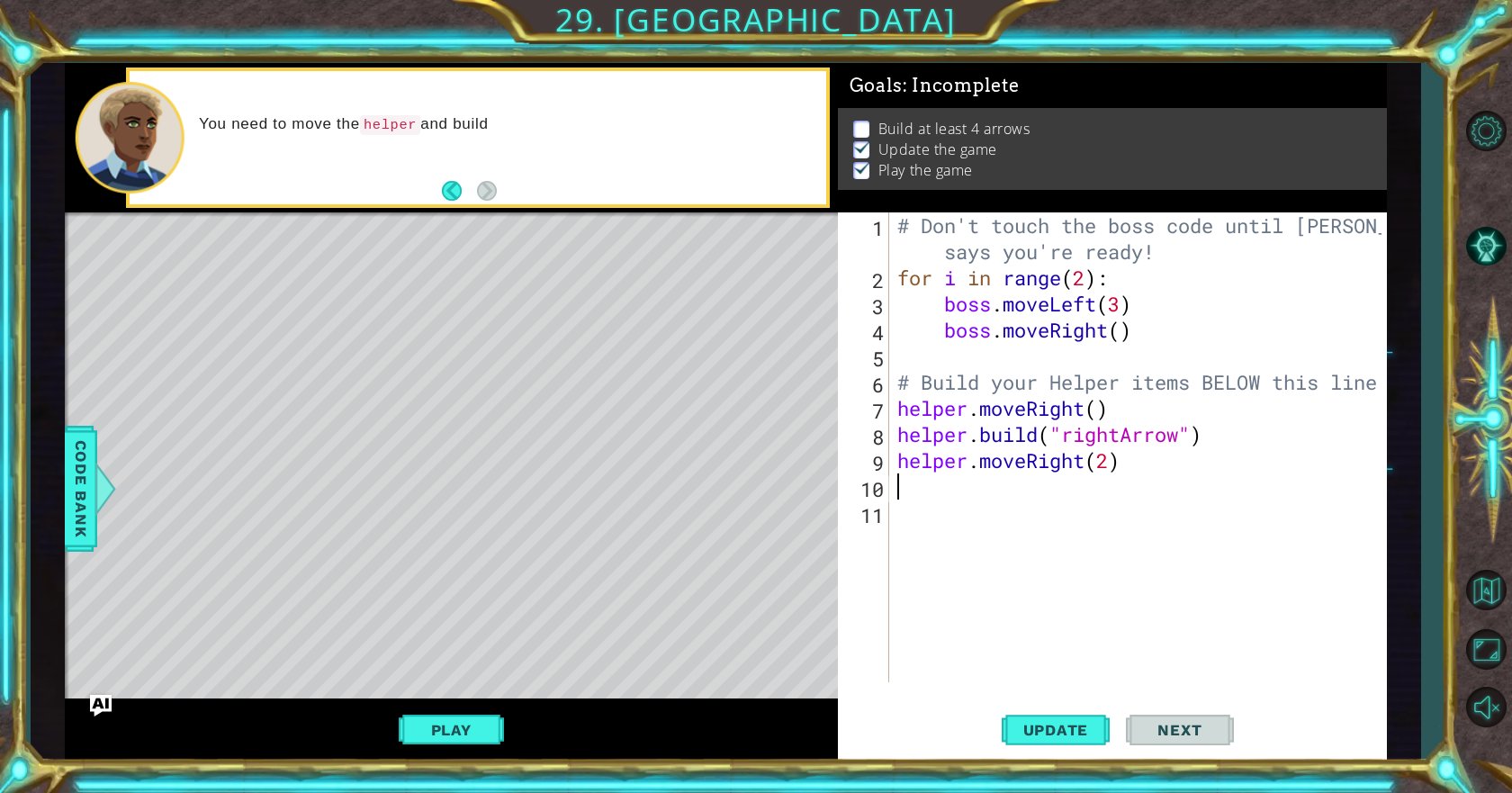
scroll to position [0, 0]
click at [922, 483] on div "# Don't touch the boss code until [PERSON_NAME] says you're ready! for i in ran…" at bounding box center [1142, 486] width 496 height 548
click at [1111, 467] on div "# Don't touch the boss code until [PERSON_NAME] says you're ready! for i in ran…" at bounding box center [1142, 486] width 496 height 548
click at [1117, 471] on div "# Don't touch the boss code until [PERSON_NAME] says you're ready! for i in ran…" at bounding box center [1142, 486] width 496 height 548
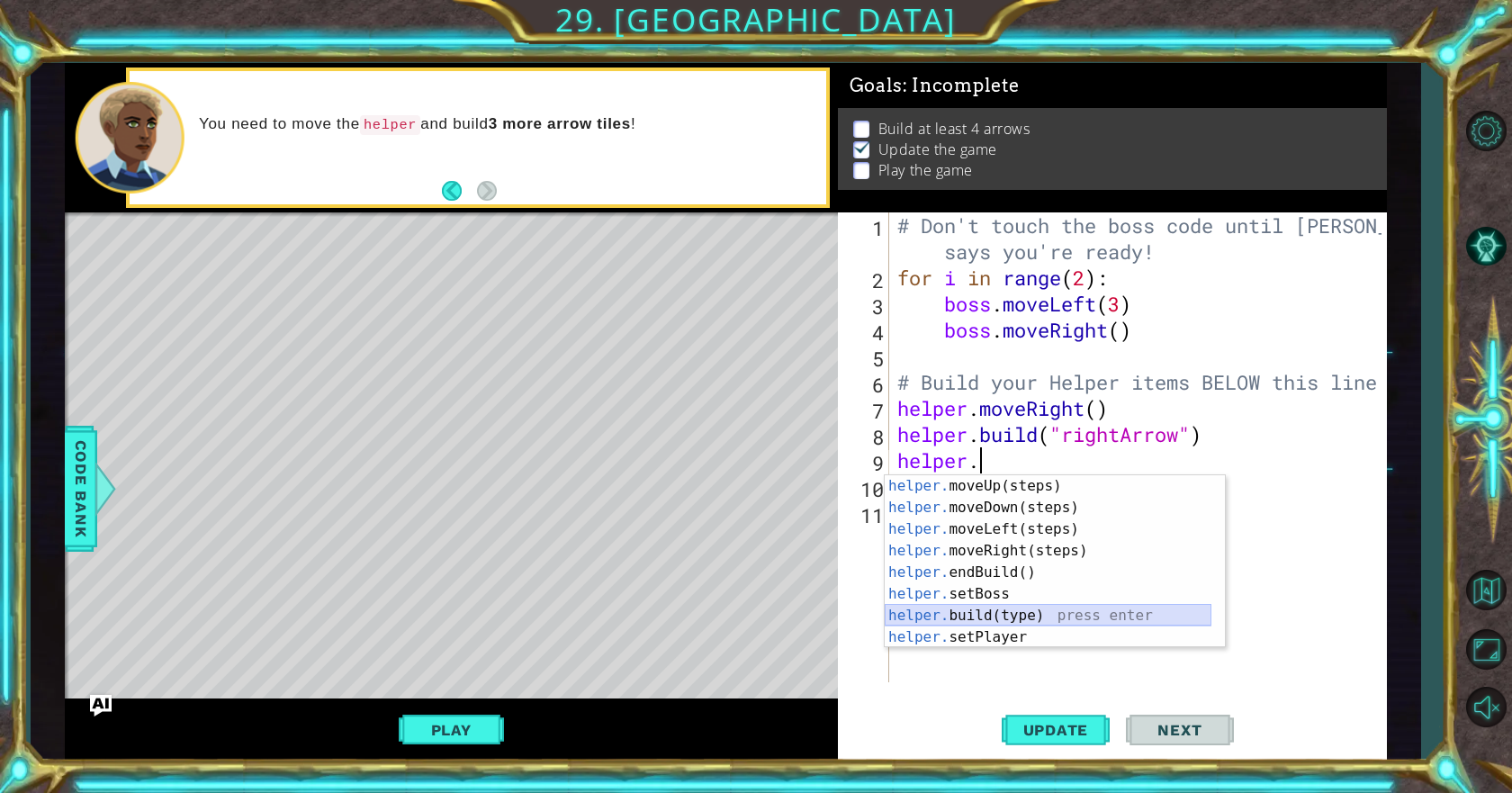
click at [1017, 611] on div "helper. moveUp(steps) press enter helper. moveDown(steps) press enter helper. m…" at bounding box center [1048, 582] width 327 height 216
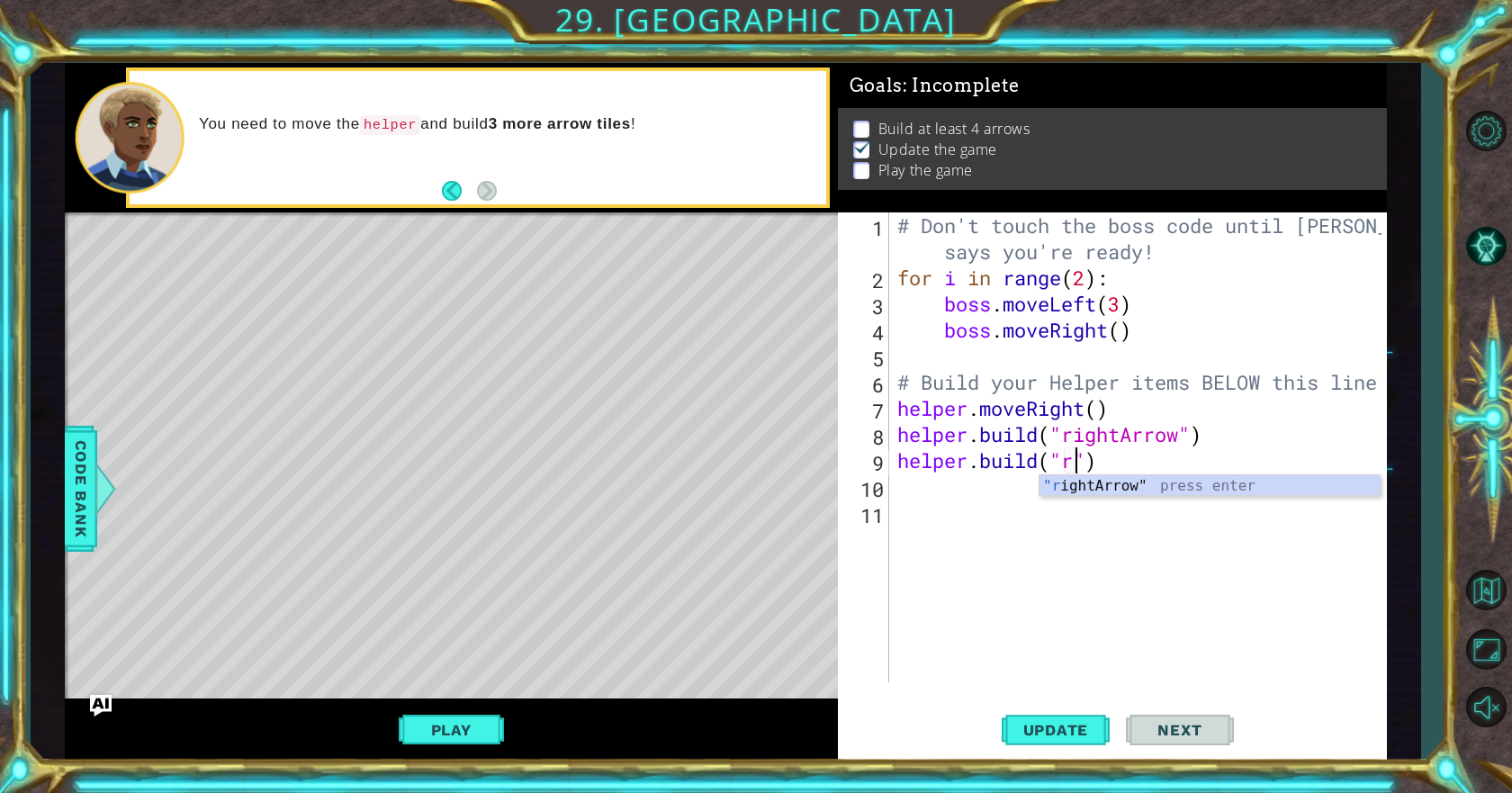
scroll to position [0, 8]
click at [1120, 492] on div ""r ightArrow" press enter" at bounding box center [1209, 507] width 340 height 65
type textarea "[DOMAIN_NAME]("rightArrow")"
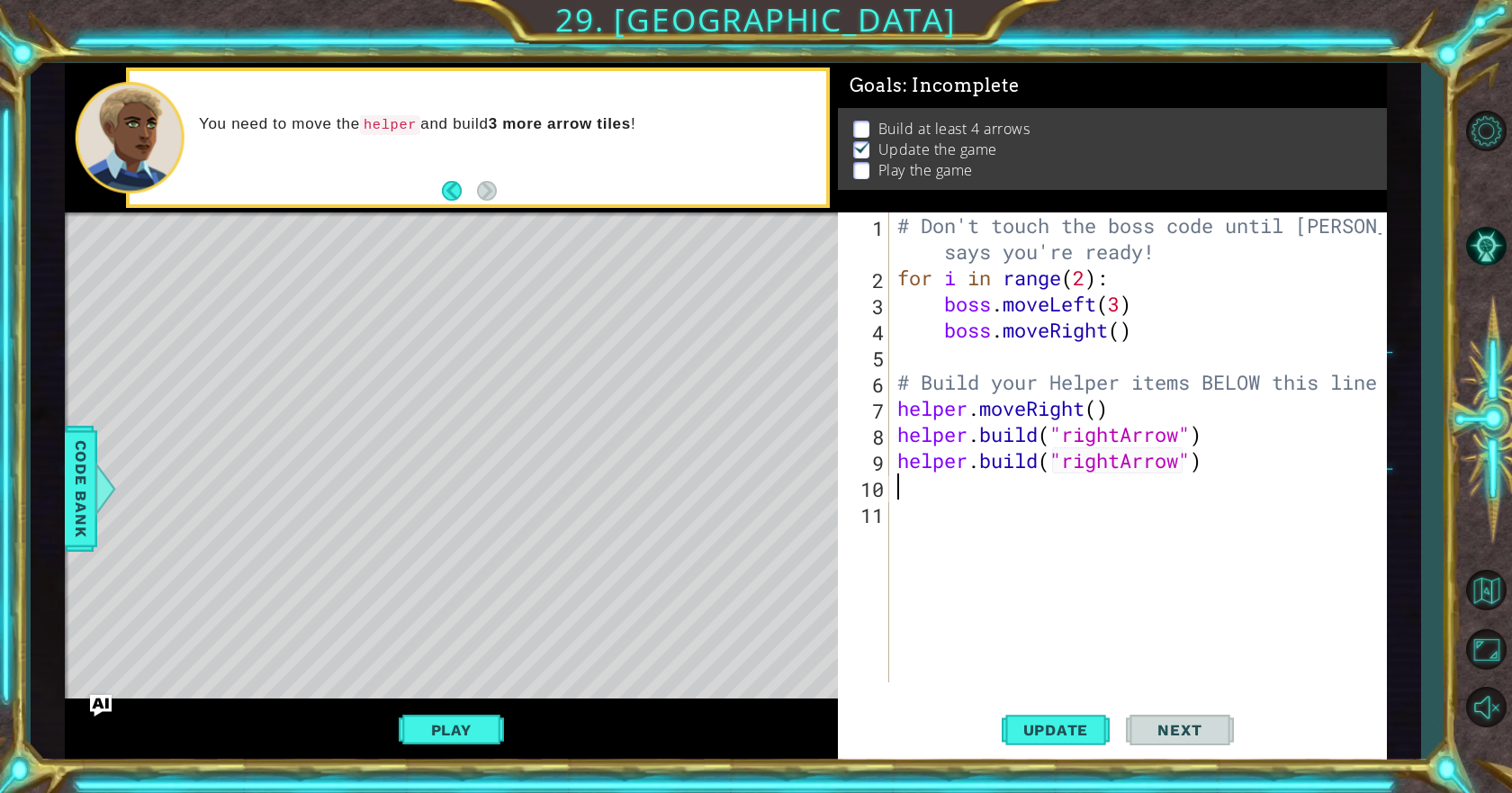
click at [951, 491] on div "# Don't touch the boss code until [PERSON_NAME] says you're ready! for i in ran…" at bounding box center [1142, 486] width 496 height 548
click at [1067, 718] on button "Update" at bounding box center [1055, 731] width 108 height 55
click at [1067, 712] on button "Update" at bounding box center [1055, 731] width 108 height 55
click at [953, 482] on div "# Don't touch the boss code until [PERSON_NAME] says you're ready! for i in ran…" at bounding box center [1142, 486] width 496 height 548
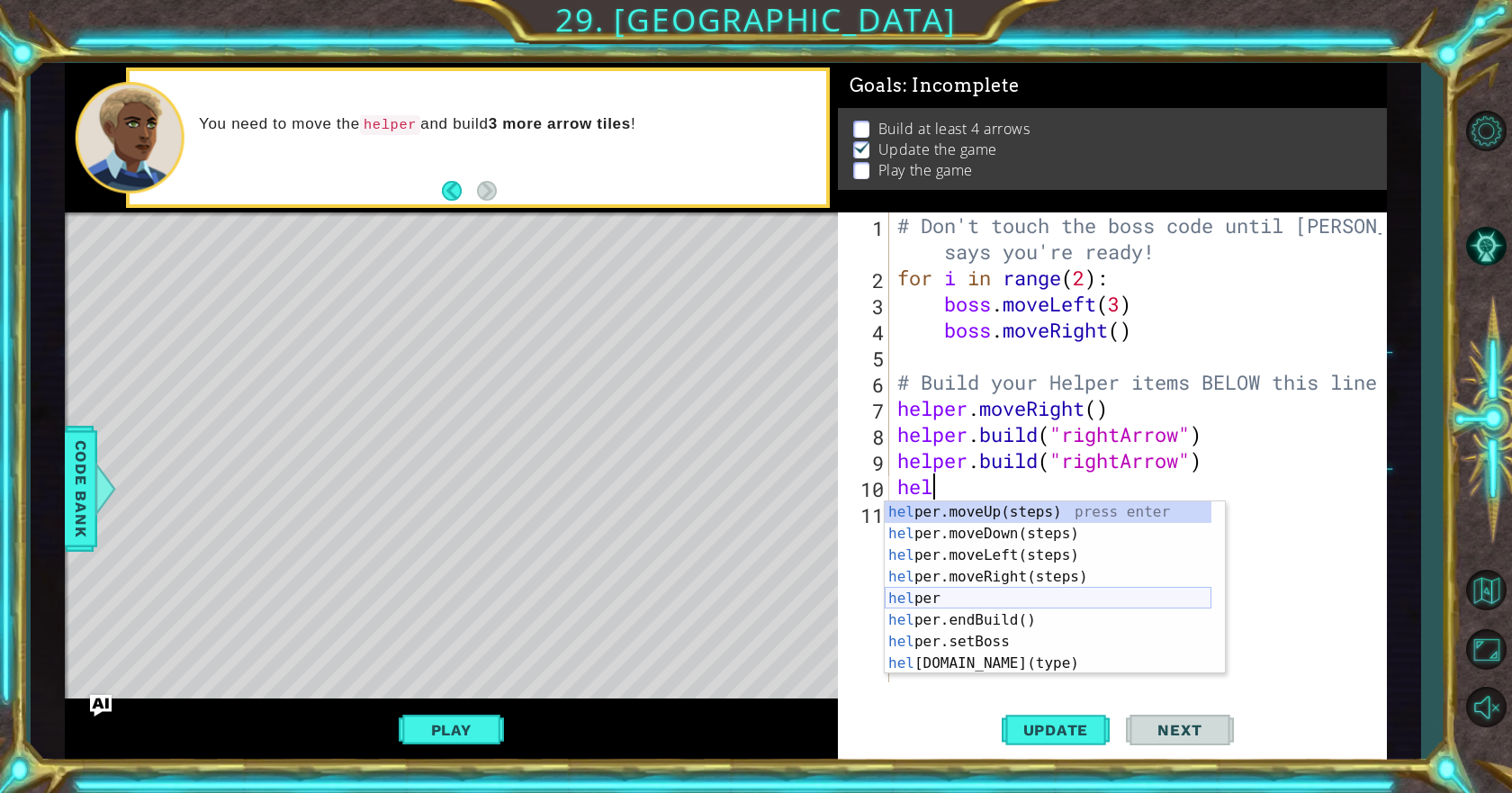
scroll to position [0, 1]
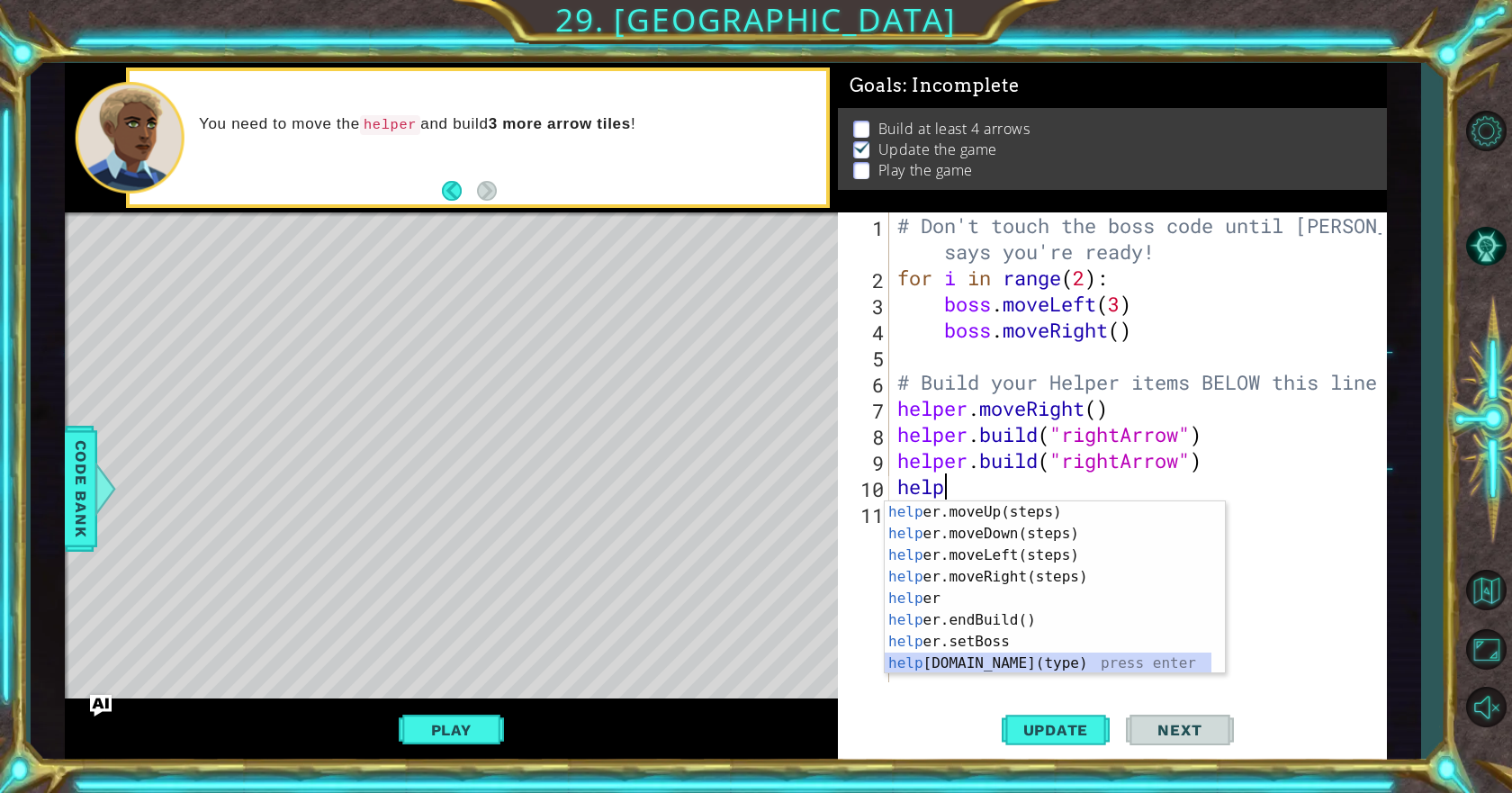
click at [973, 659] on div "help er.moveUp(steps) press enter help er.moveDown(steps) press enter help er.m…" at bounding box center [1048, 609] width 327 height 216
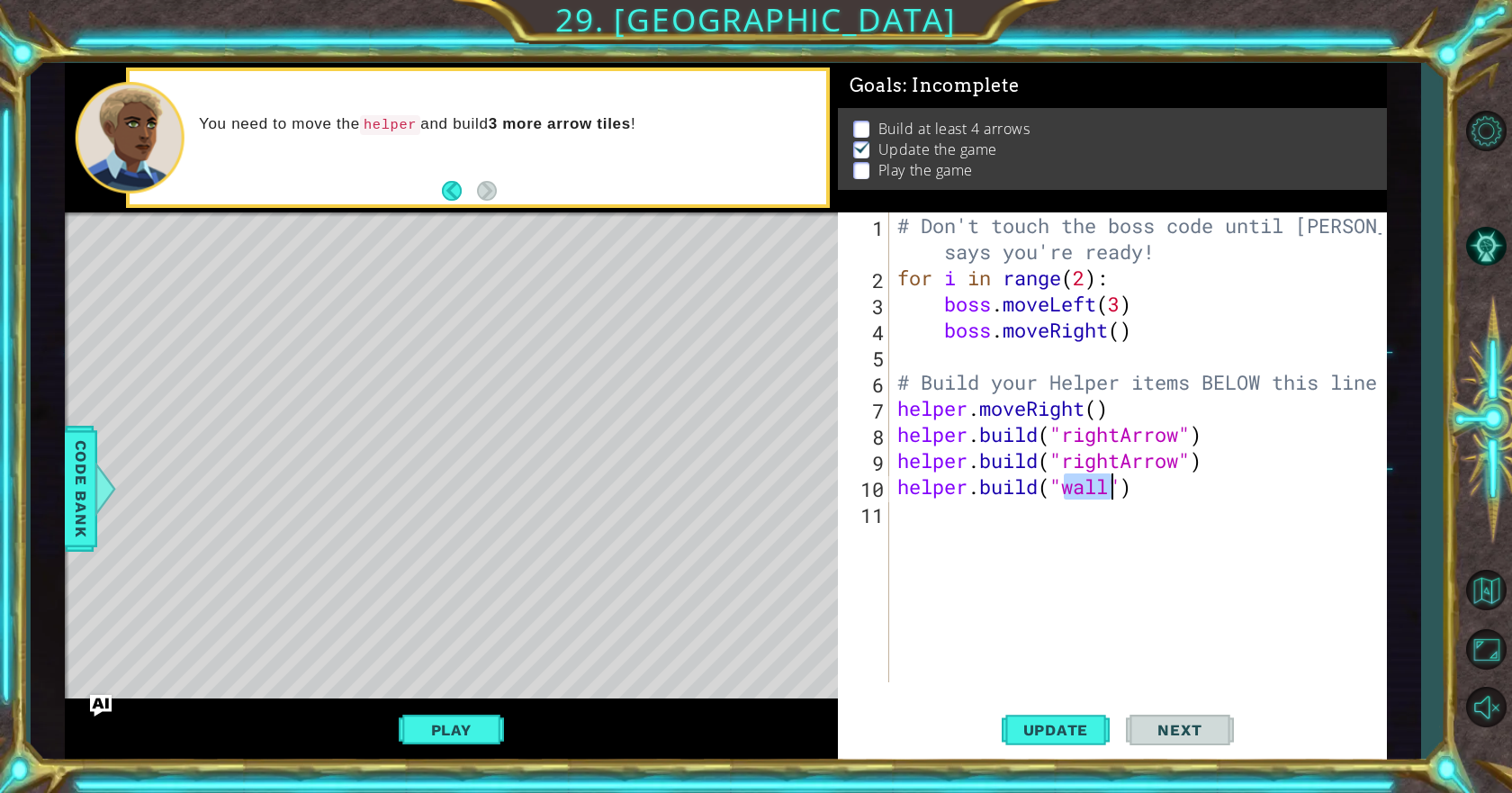
scroll to position [0, 8]
click at [1069, 511] on div ""r ightArrow" press enter" at bounding box center [1209, 533] width 340 height 65
type textarea "[DOMAIN_NAME]("rightArrow")"
click at [1025, 511] on div "# Don't touch the boss code until [PERSON_NAME] says you're ready! for i in ran…" at bounding box center [1142, 486] width 496 height 548
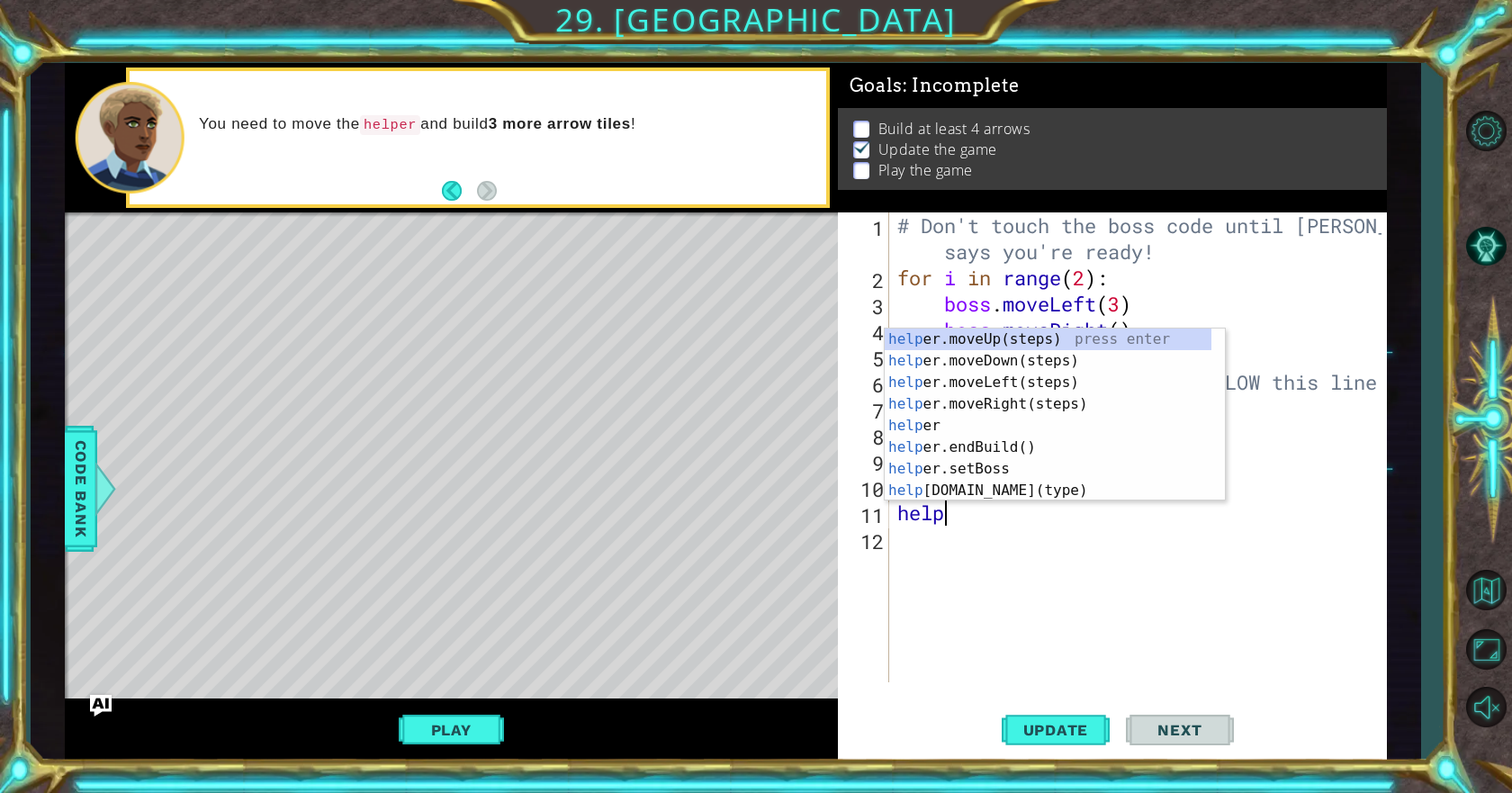
scroll to position [0, 2]
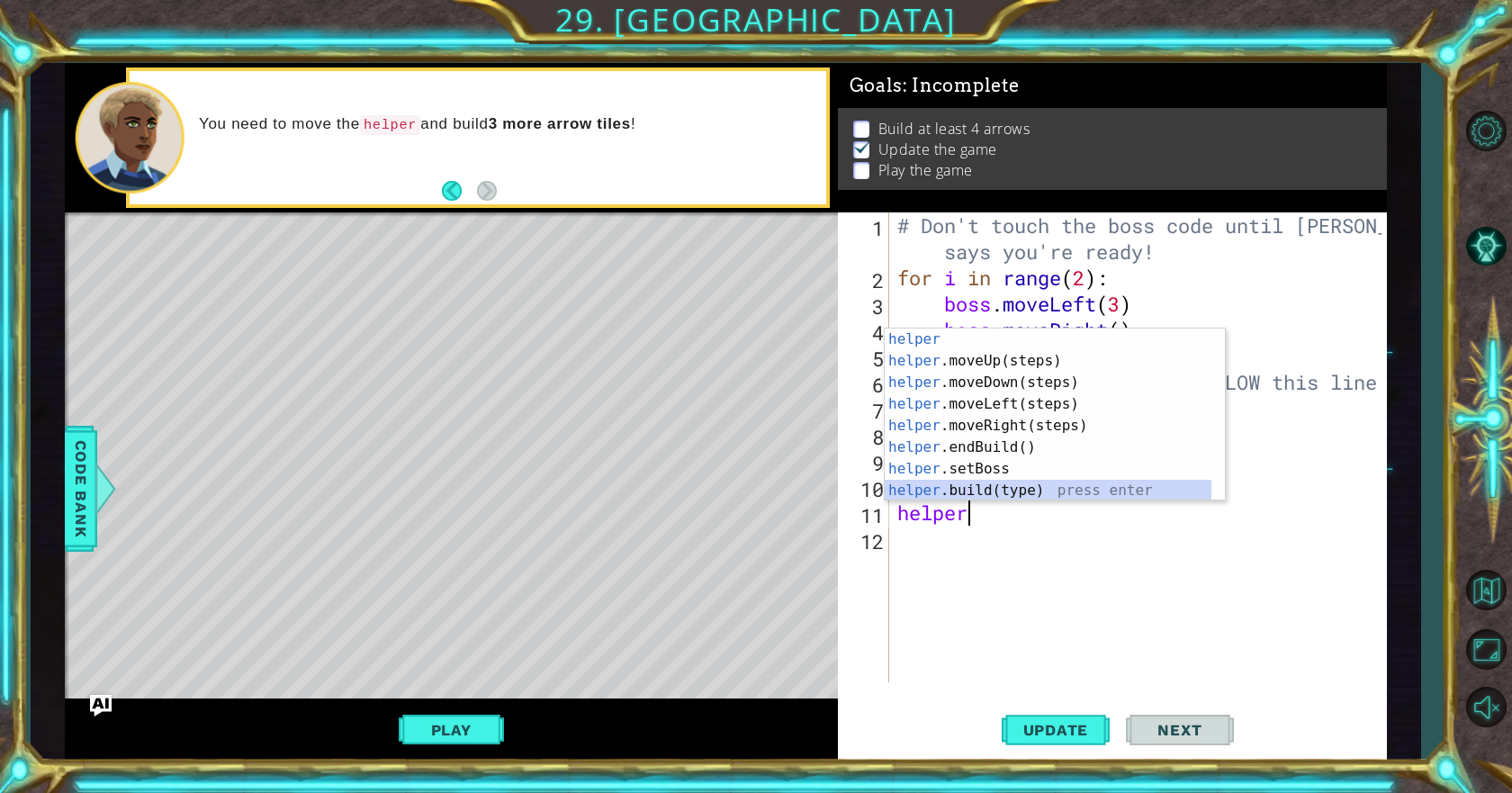
click at [953, 493] on div "helper press enter helper .moveUp(steps) press enter helper .moveDown(steps) pr…" at bounding box center [1048, 436] width 327 height 216
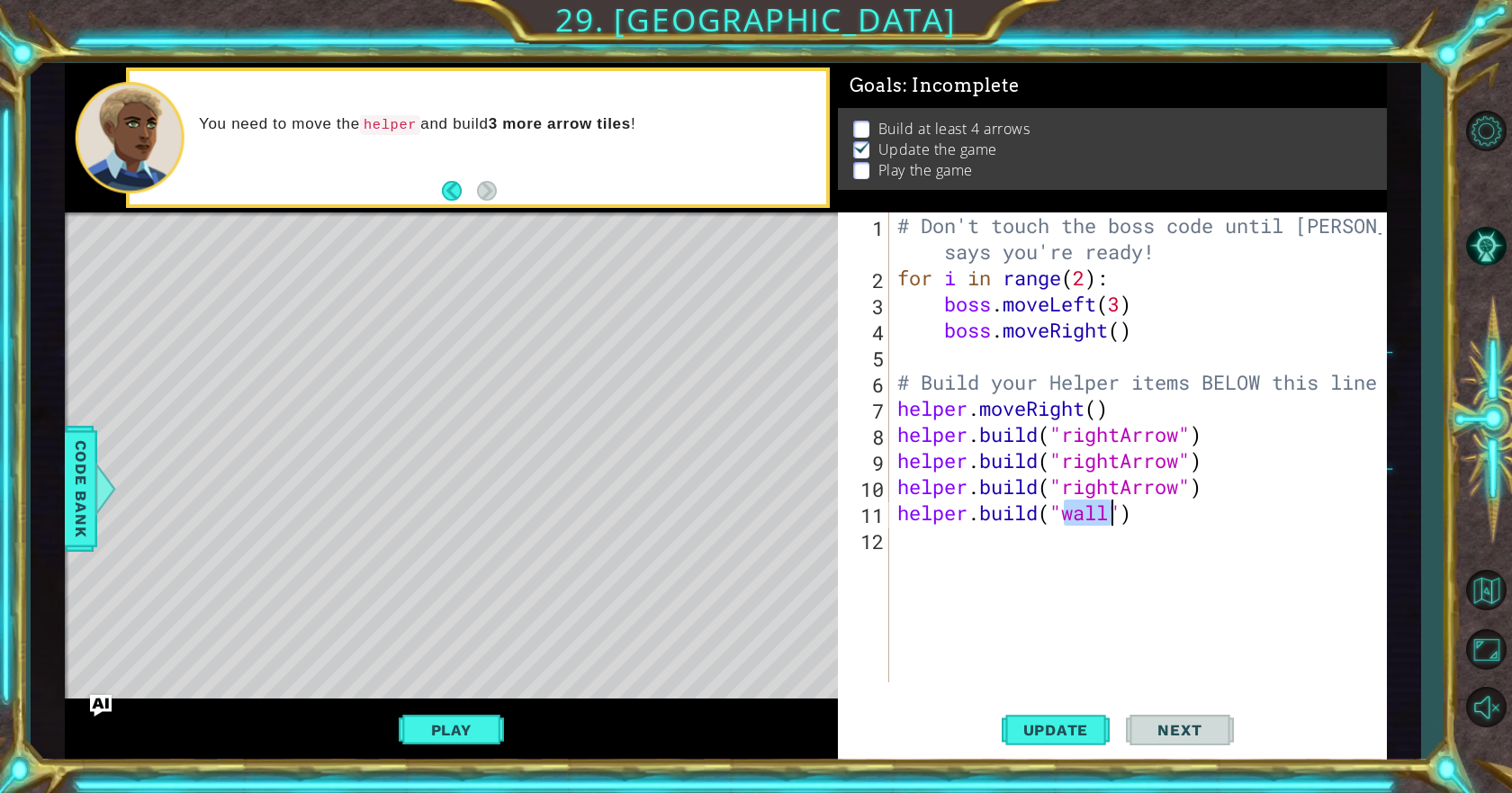
scroll to position [0, 8]
click at [1094, 481] on div ""r ightArrow" press enter" at bounding box center [1209, 512] width 340 height 65
type textarea "[DOMAIN_NAME]("rightArrow")"
click at [1048, 738] on span "Update" at bounding box center [1056, 730] width 102 height 18
click at [437, 733] on button "Play" at bounding box center [451, 730] width 106 height 34
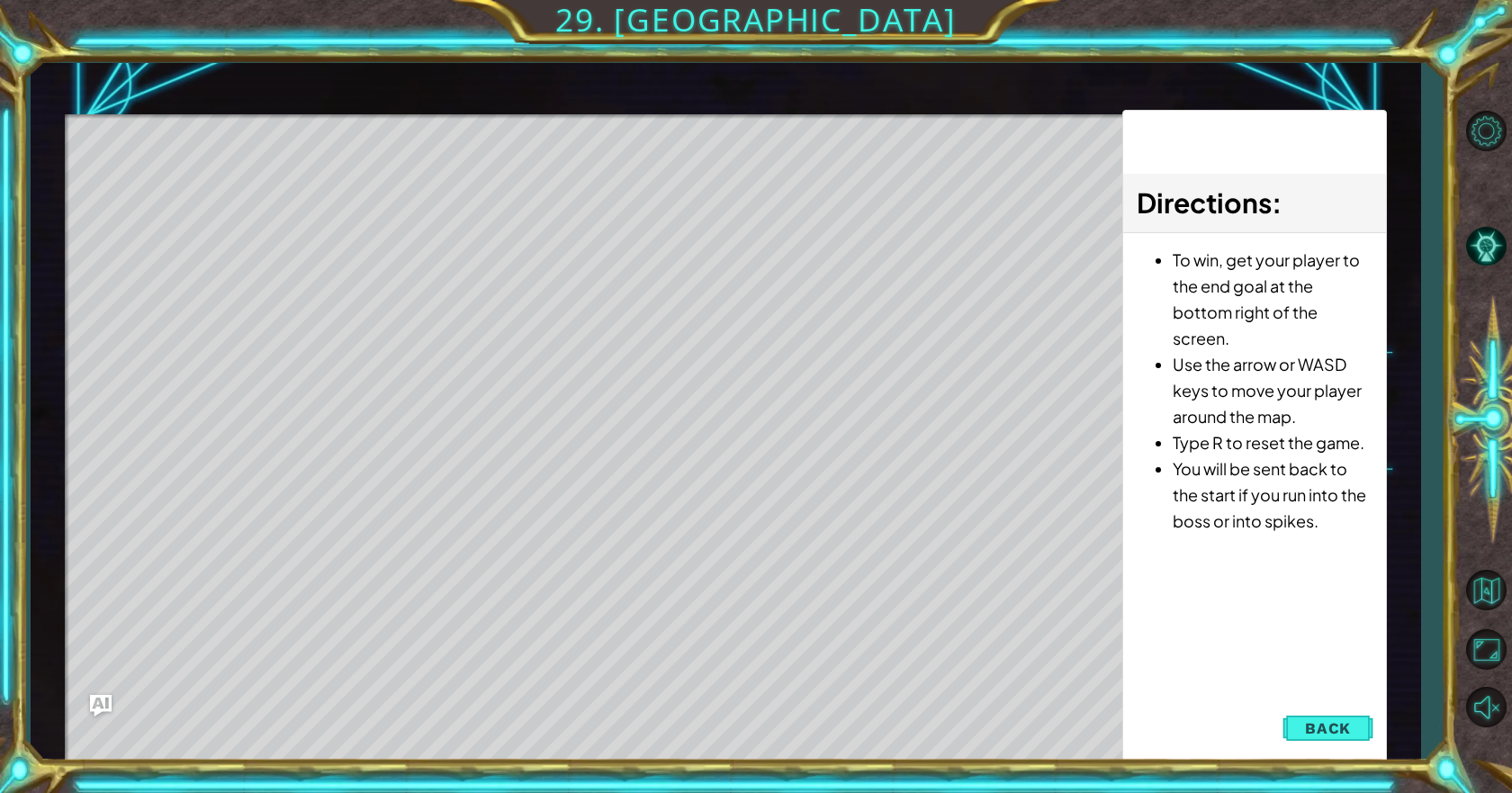
click at [330, 228] on div "Level Map" at bounding box center [480, 379] width 832 height 530
click at [1302, 722] on button "Back" at bounding box center [1327, 728] width 91 height 36
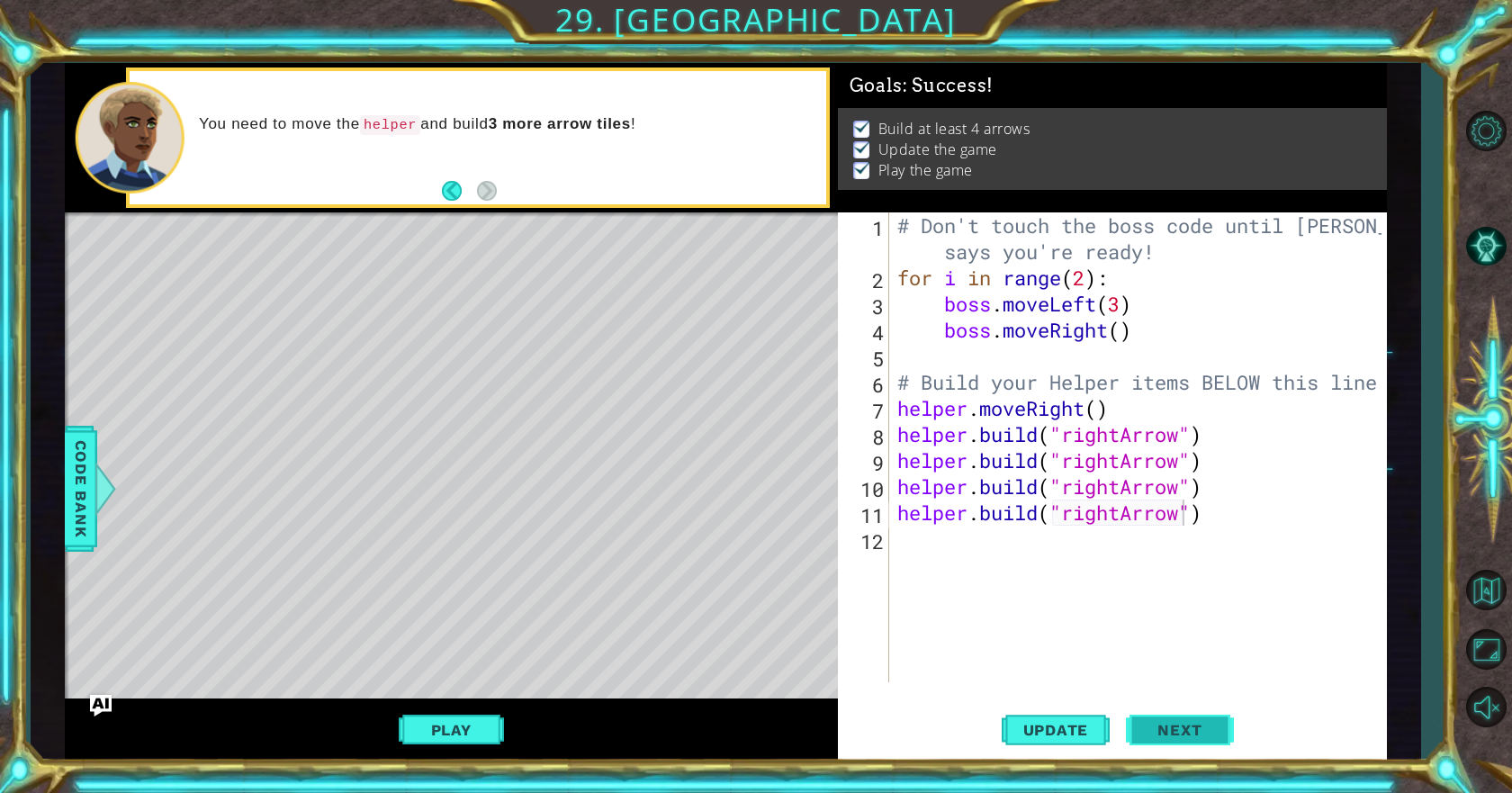
click at [1190, 734] on span "Next" at bounding box center [1179, 731] width 80 height 18
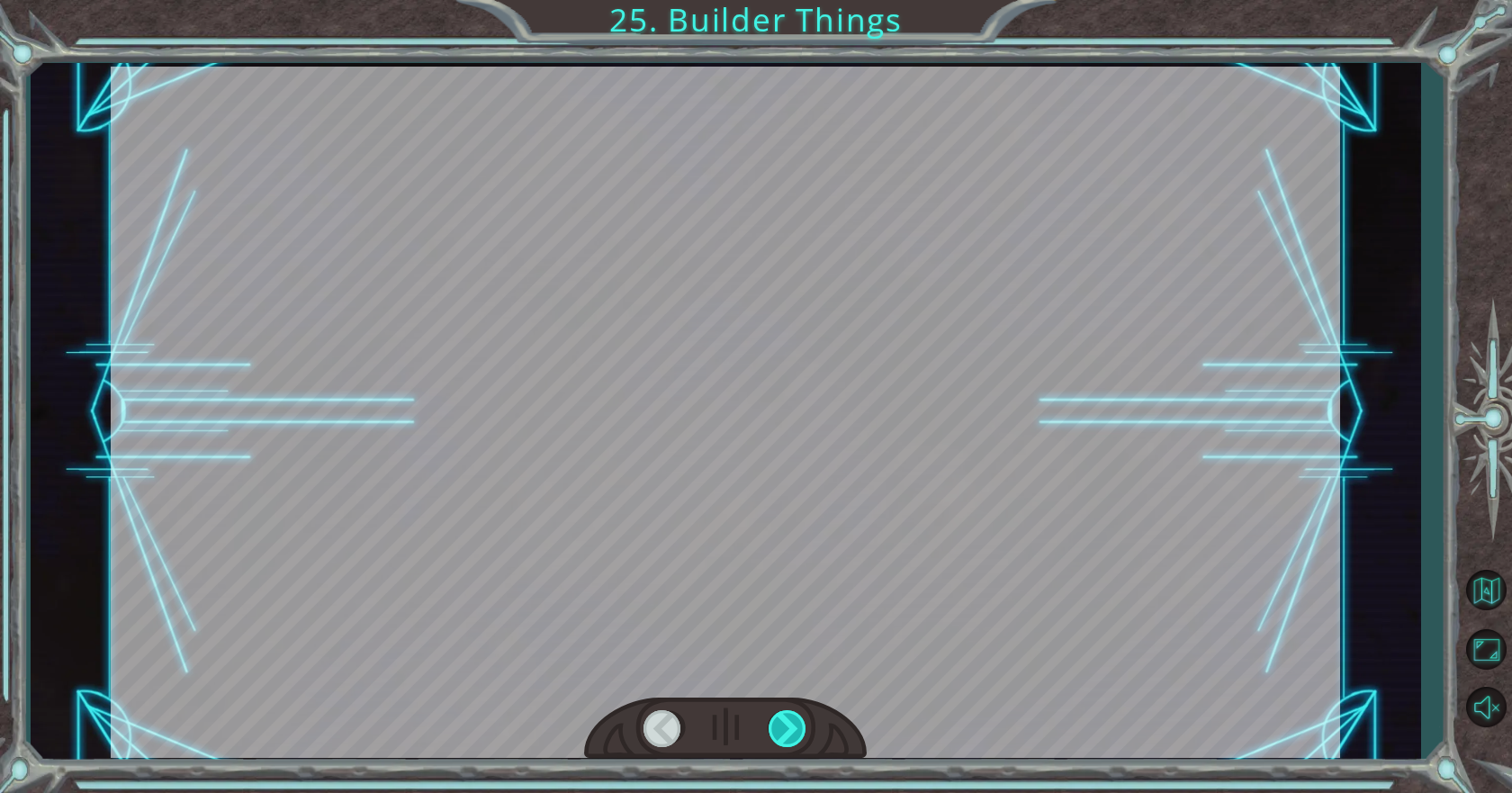
click at [795, 728] on div at bounding box center [788, 728] width 41 height 37
click at [775, 728] on div at bounding box center [788, 728] width 41 height 37
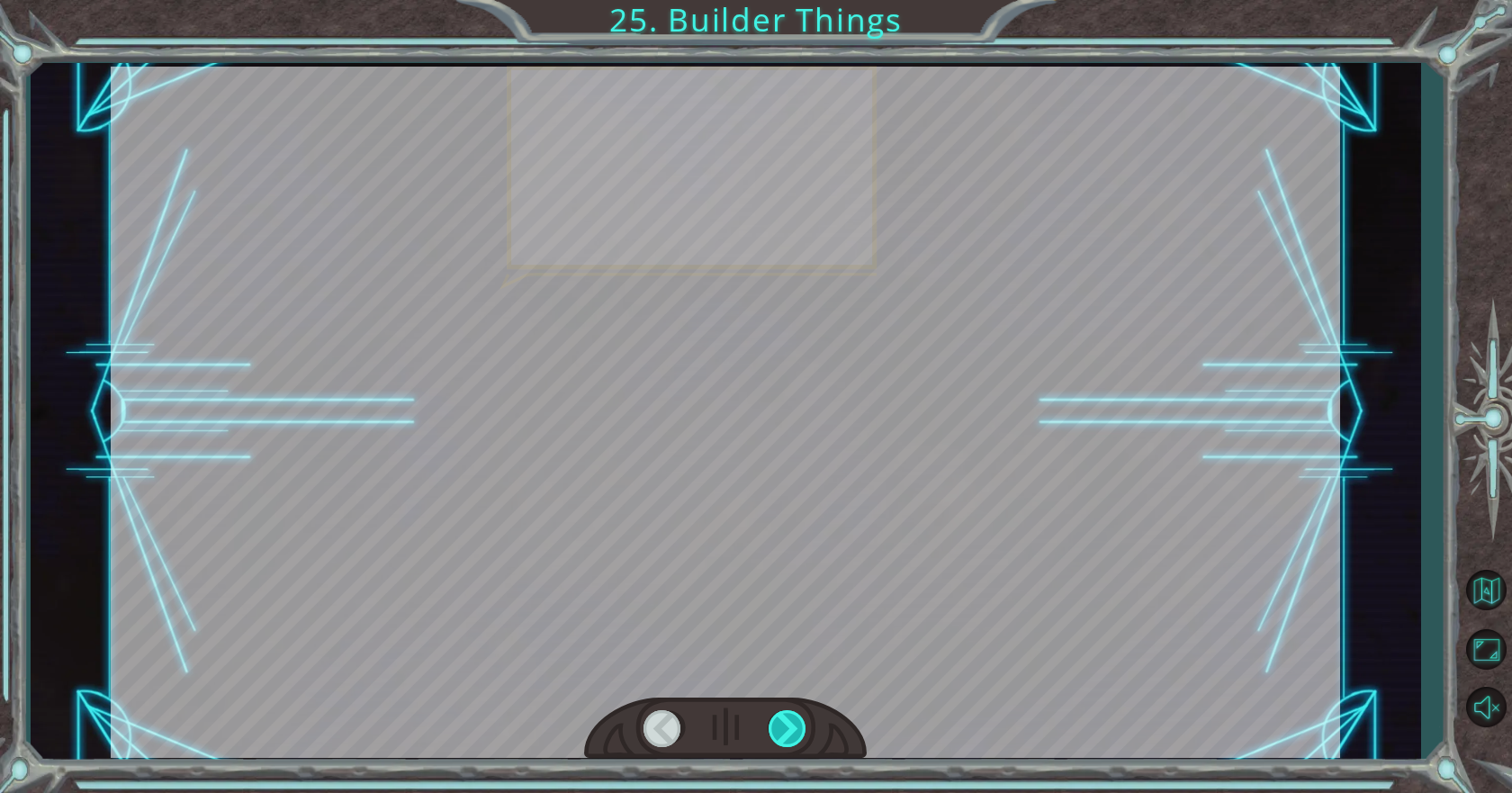
click at [775, 728] on div at bounding box center [788, 728] width 41 height 37
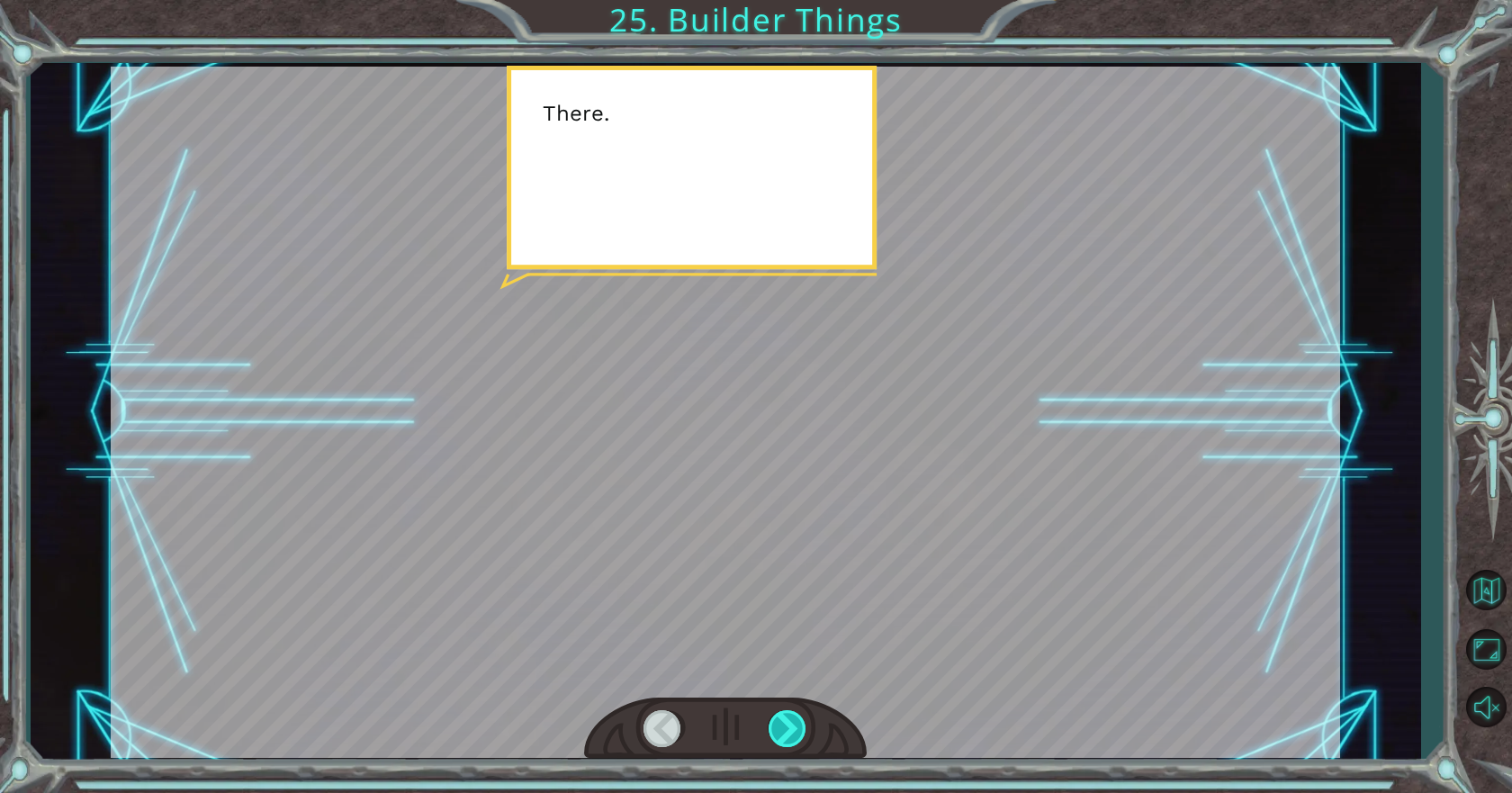
click at [775, 728] on div at bounding box center [788, 728] width 41 height 37
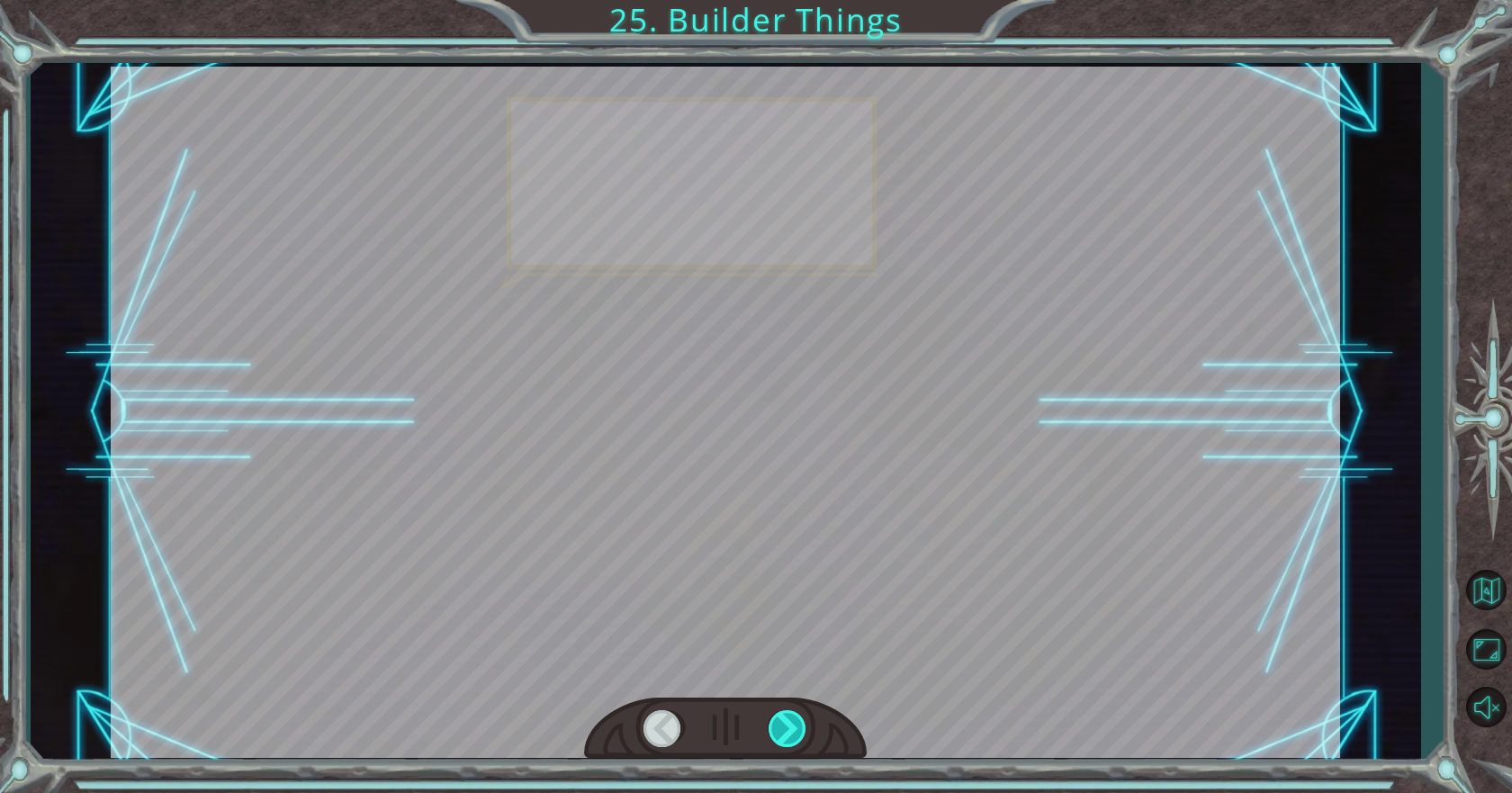
click at [775, 728] on div at bounding box center [788, 728] width 41 height 37
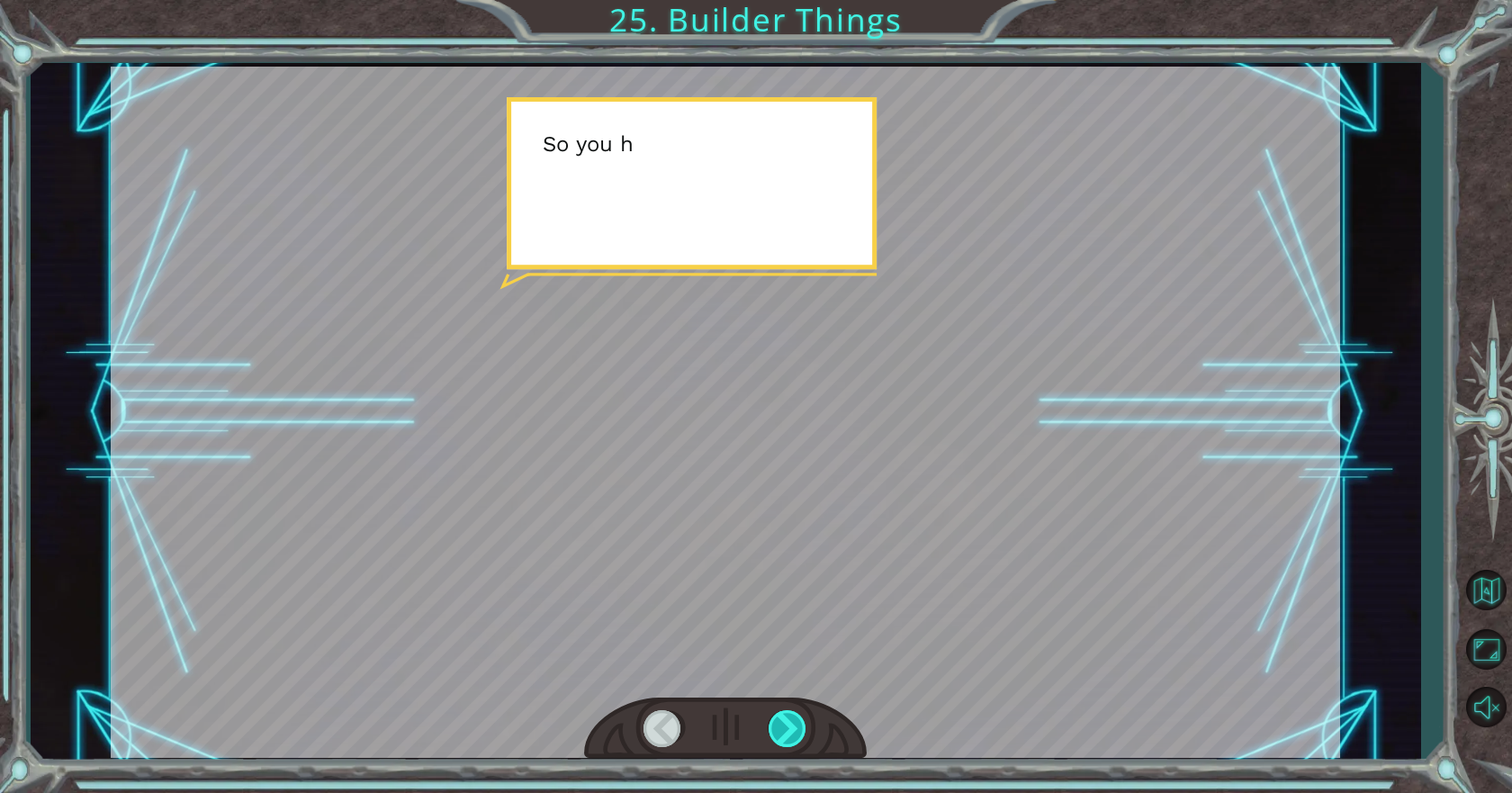
click at [775, 728] on div at bounding box center [788, 728] width 41 height 37
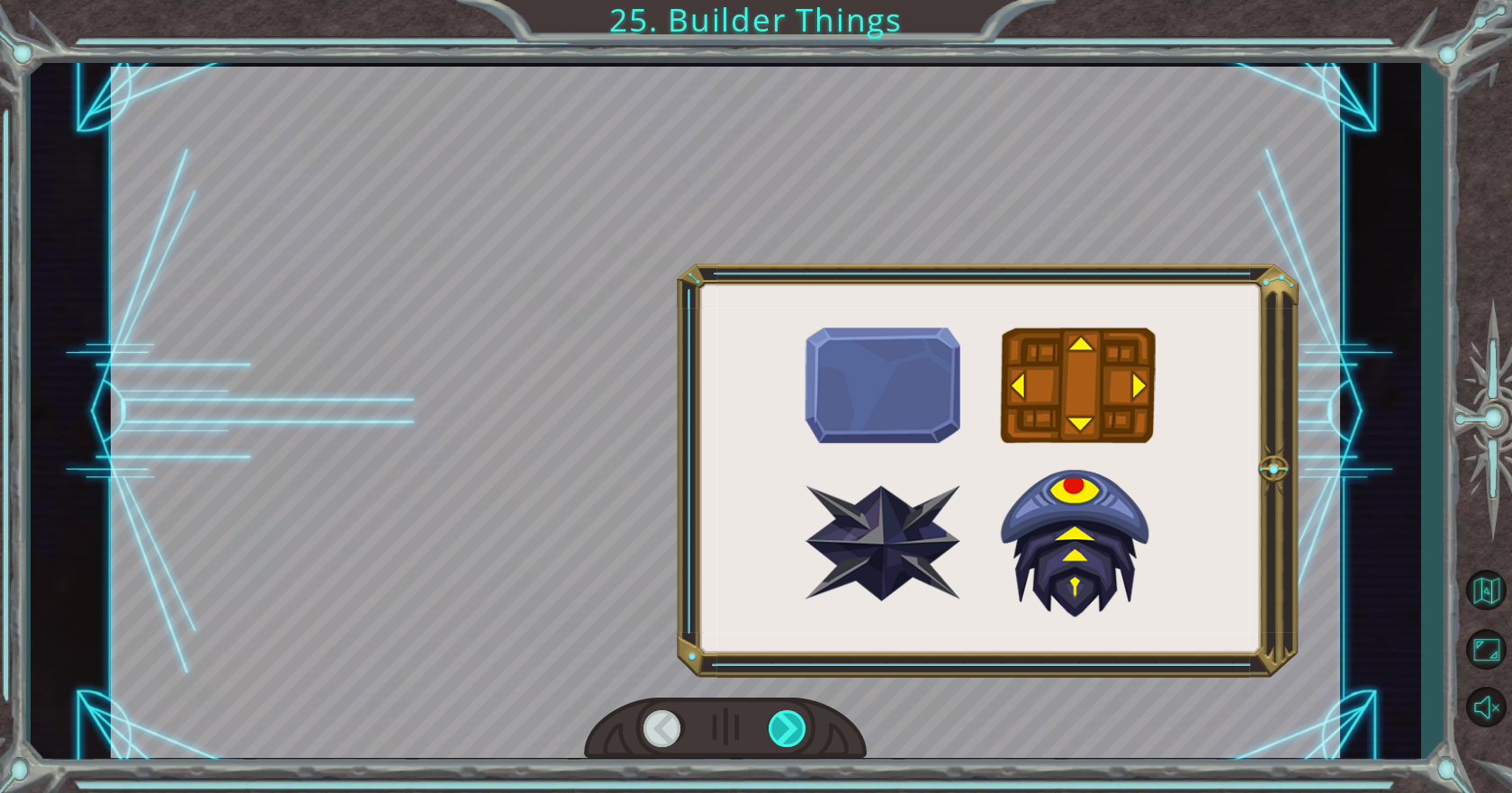
click at [775, 728] on div at bounding box center [788, 728] width 41 height 37
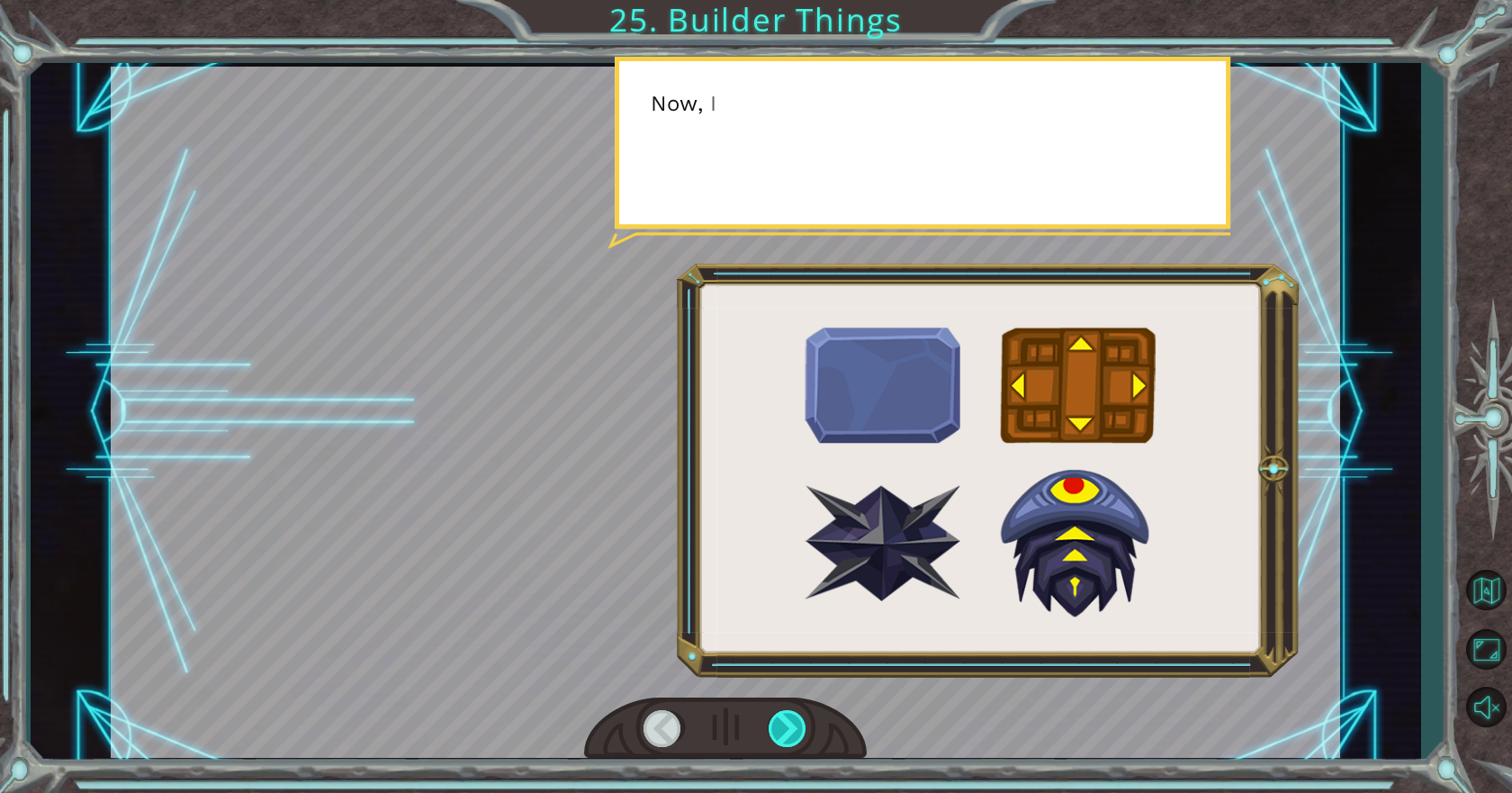
click at [775, 728] on div at bounding box center [788, 728] width 41 height 37
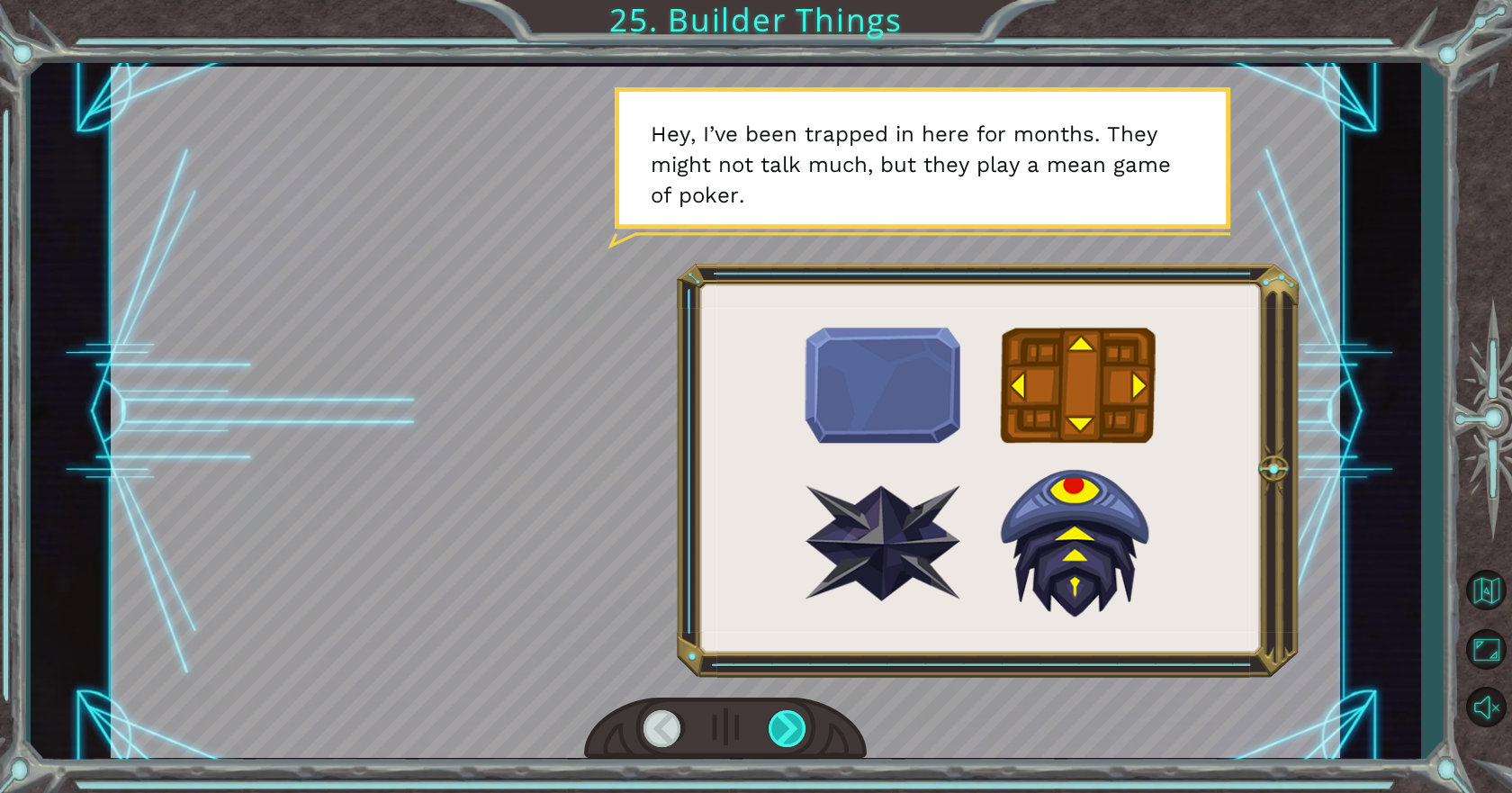
click at [775, 728] on div at bounding box center [788, 728] width 41 height 37
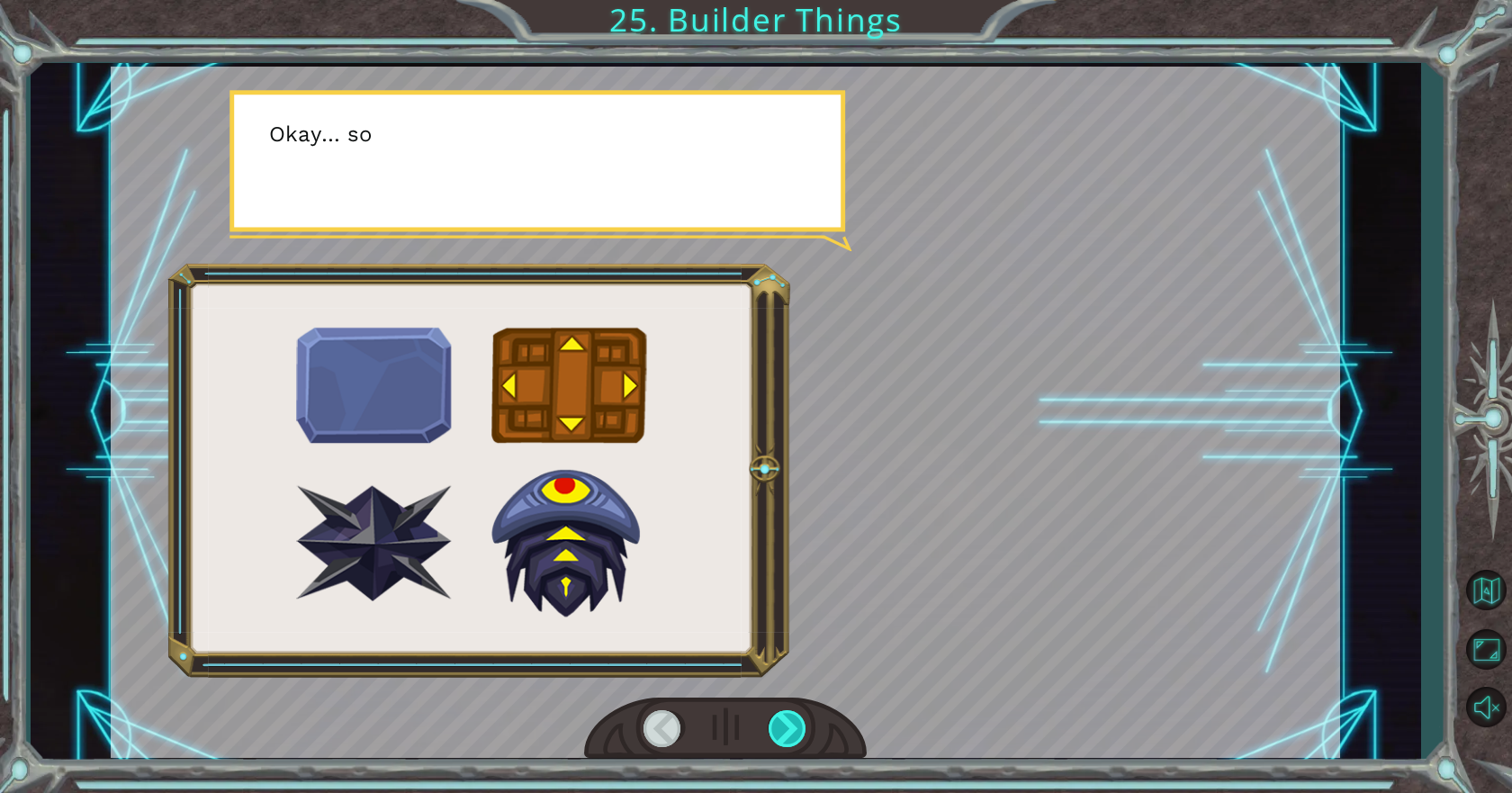
click at [775, 728] on div at bounding box center [788, 728] width 41 height 37
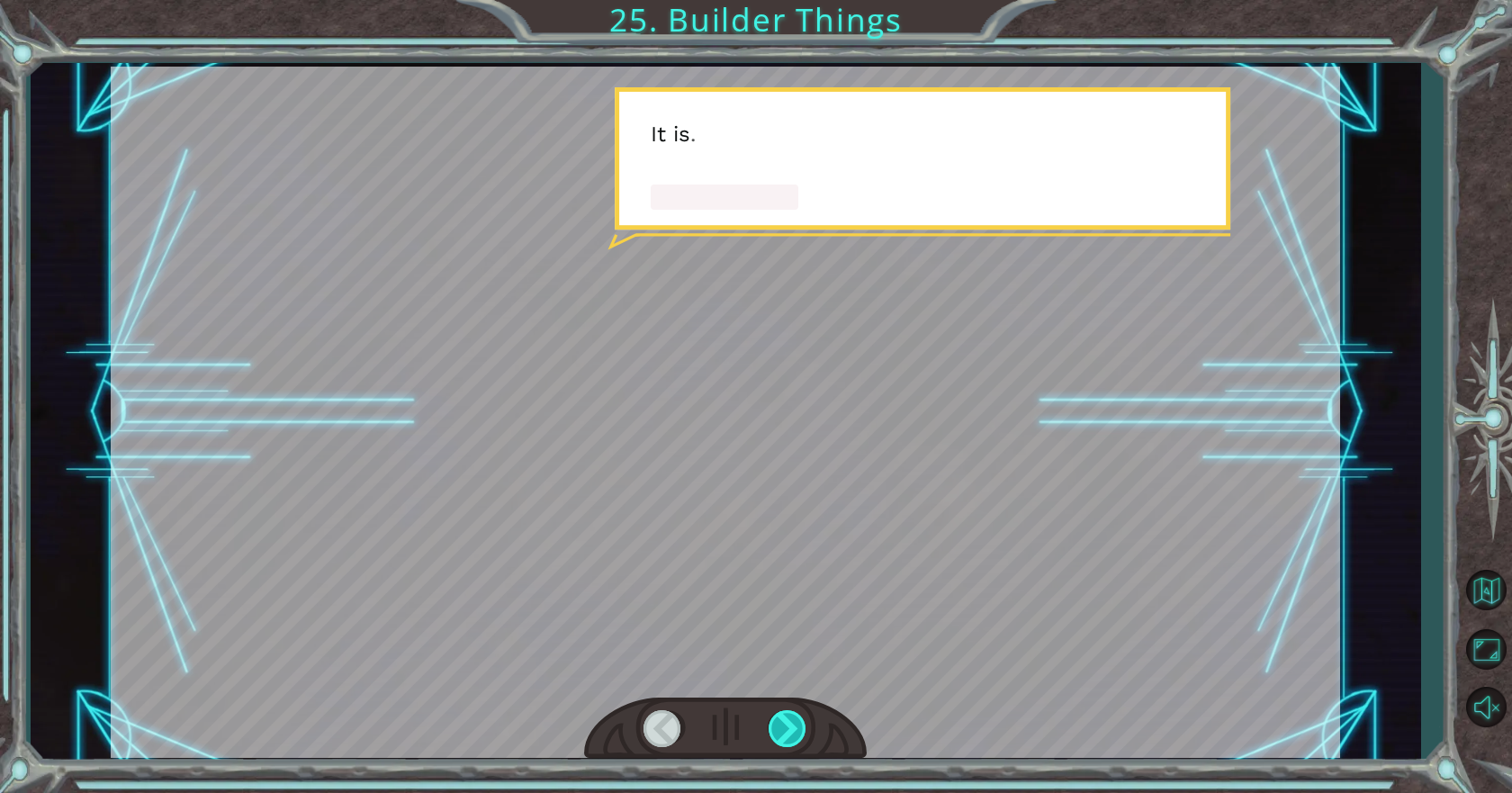
click at [775, 728] on div at bounding box center [788, 728] width 41 height 37
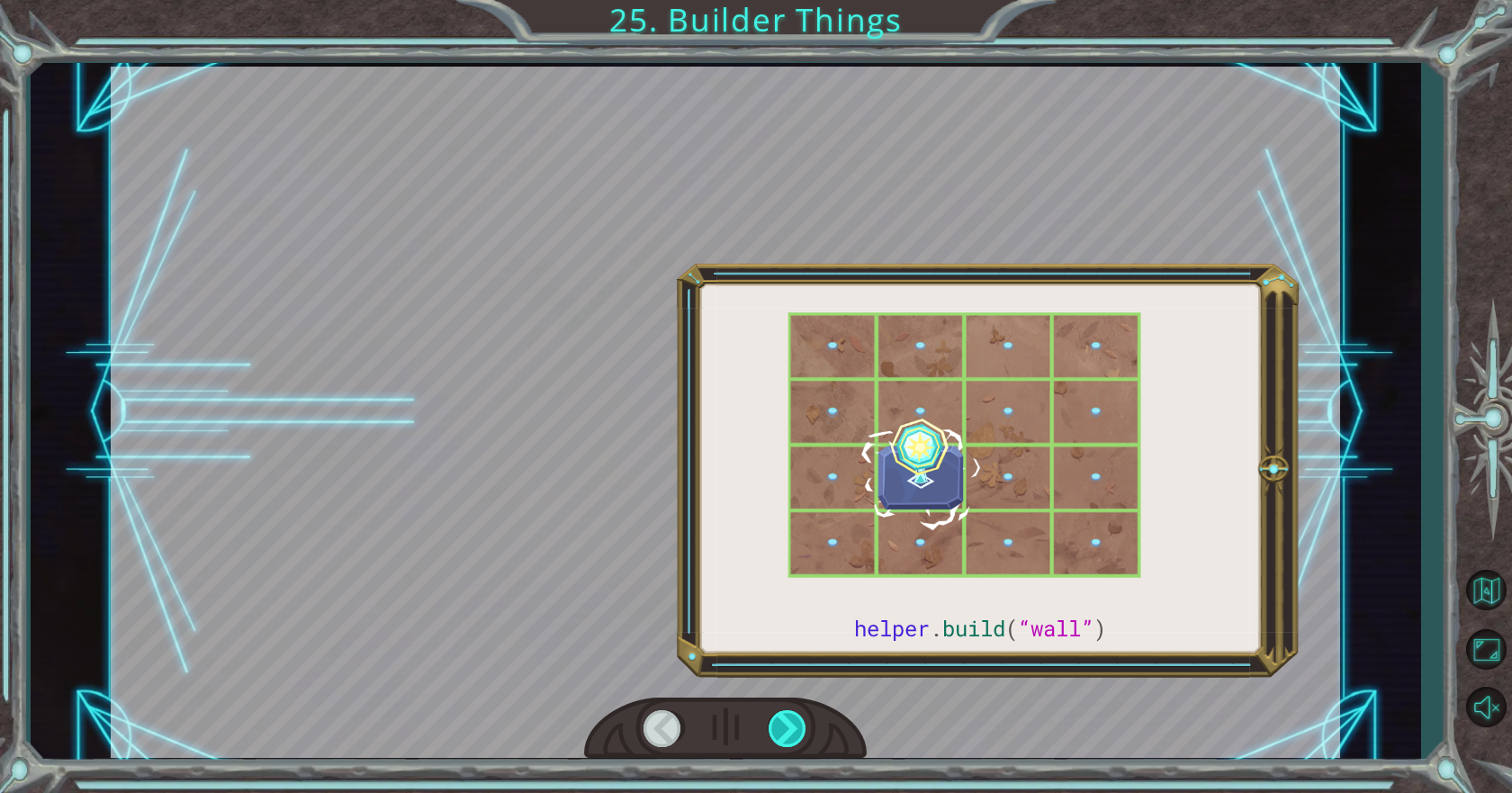
click at [775, 728] on div at bounding box center [788, 728] width 41 height 37
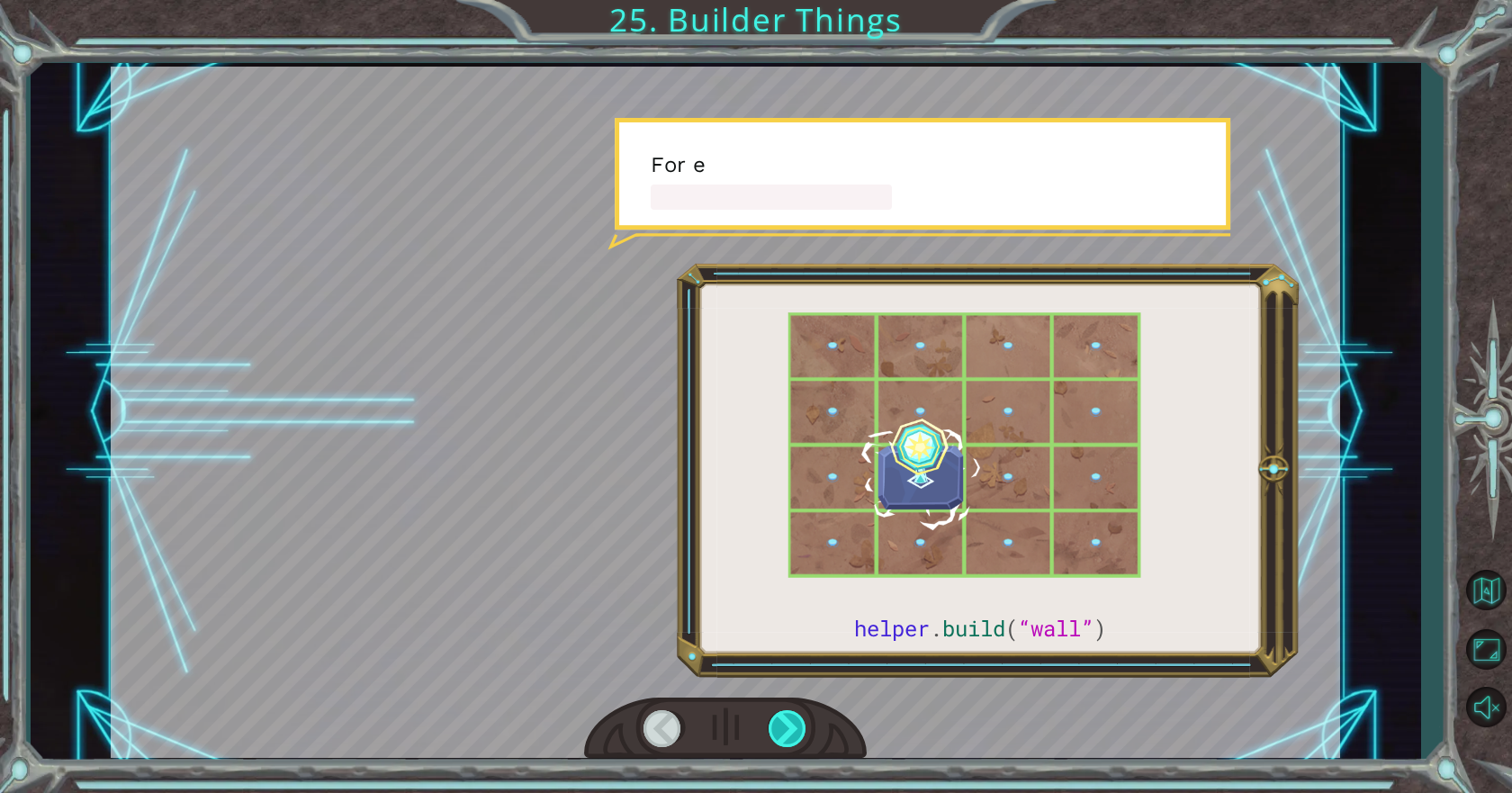
click at [775, 728] on div at bounding box center [788, 728] width 41 height 37
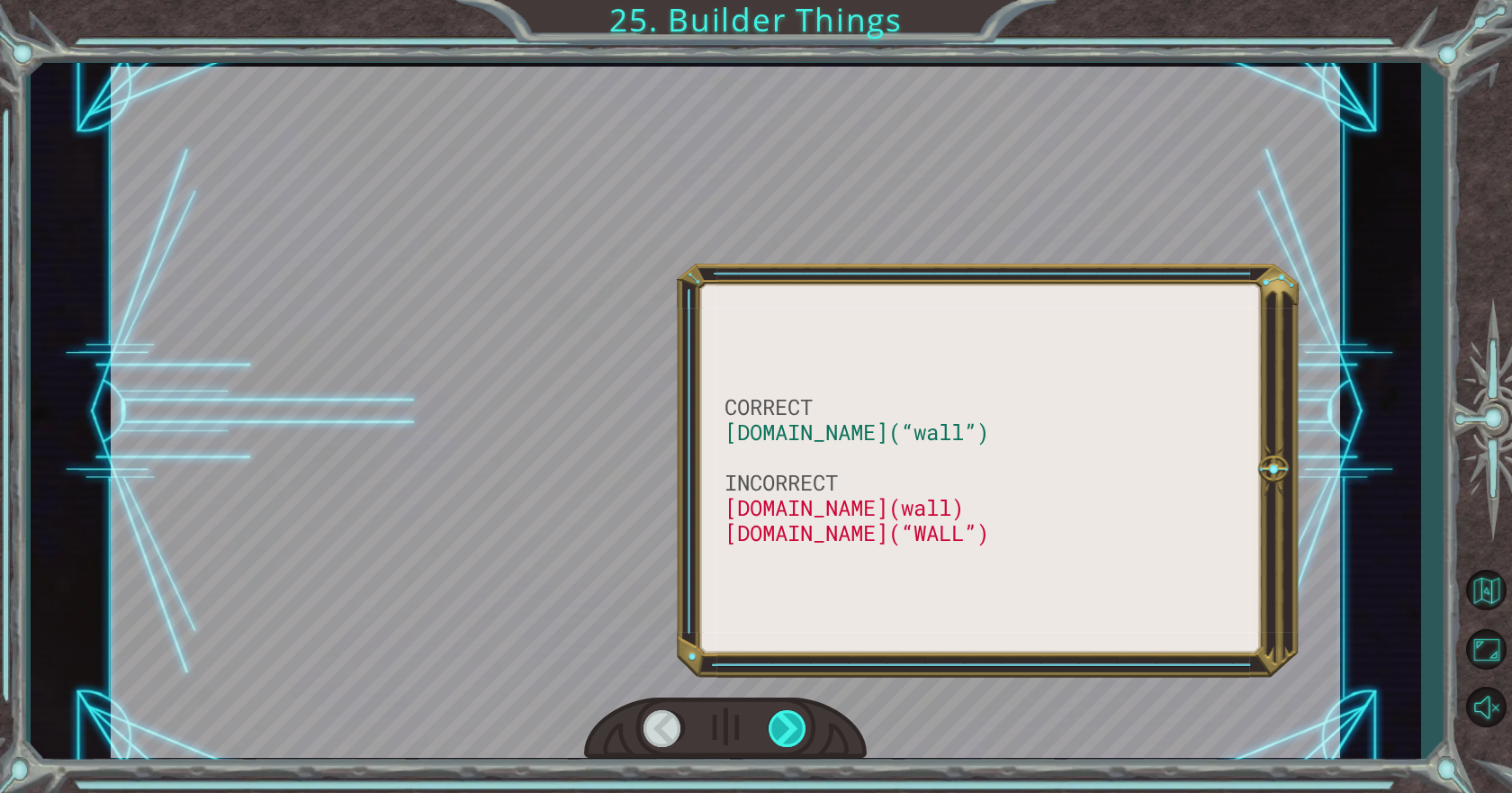
click at [775, 728] on div at bounding box center [788, 728] width 41 height 37
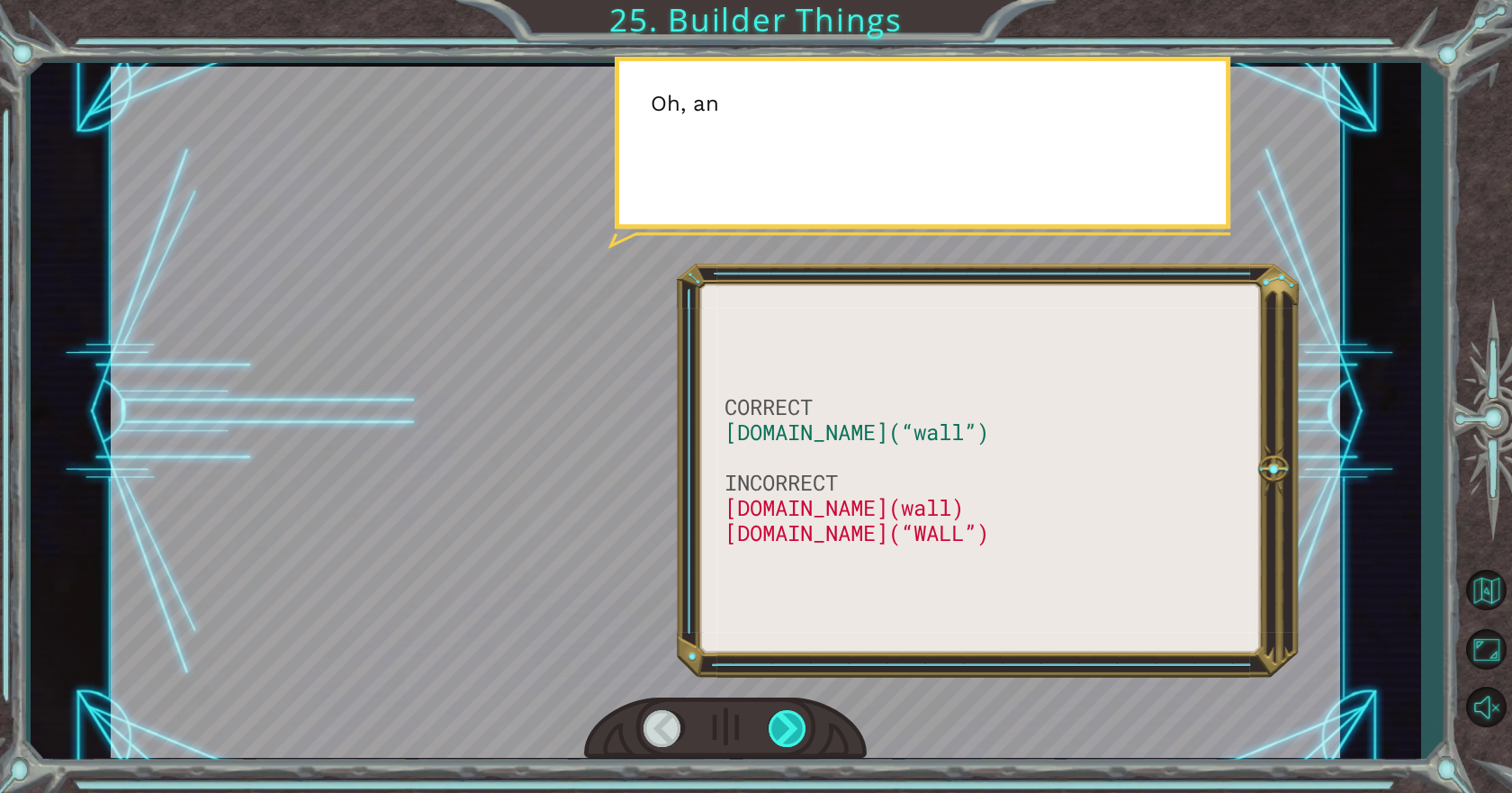
click at [775, 728] on div at bounding box center [788, 728] width 41 height 37
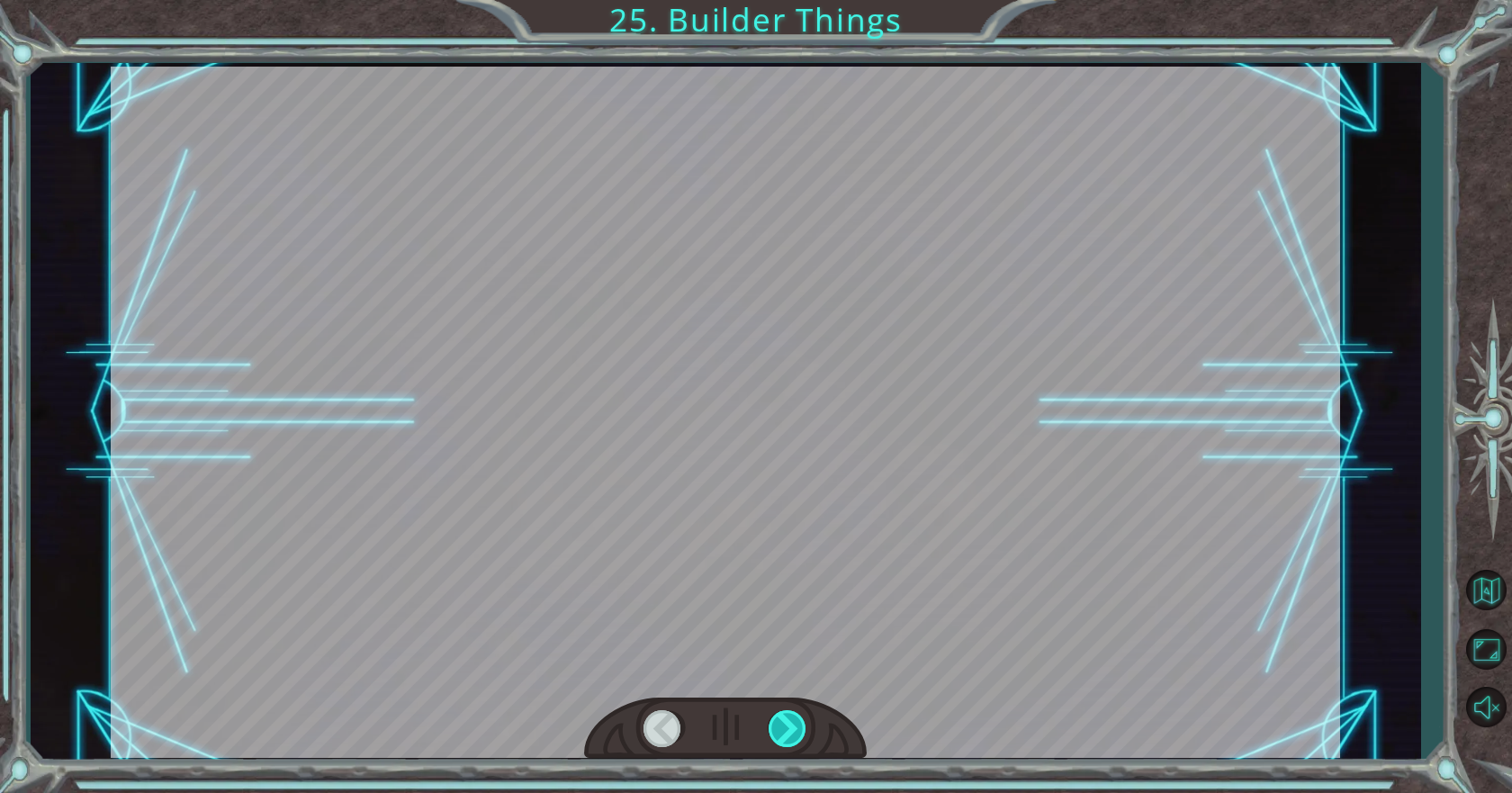
click at [775, 728] on div at bounding box center [788, 728] width 41 height 37
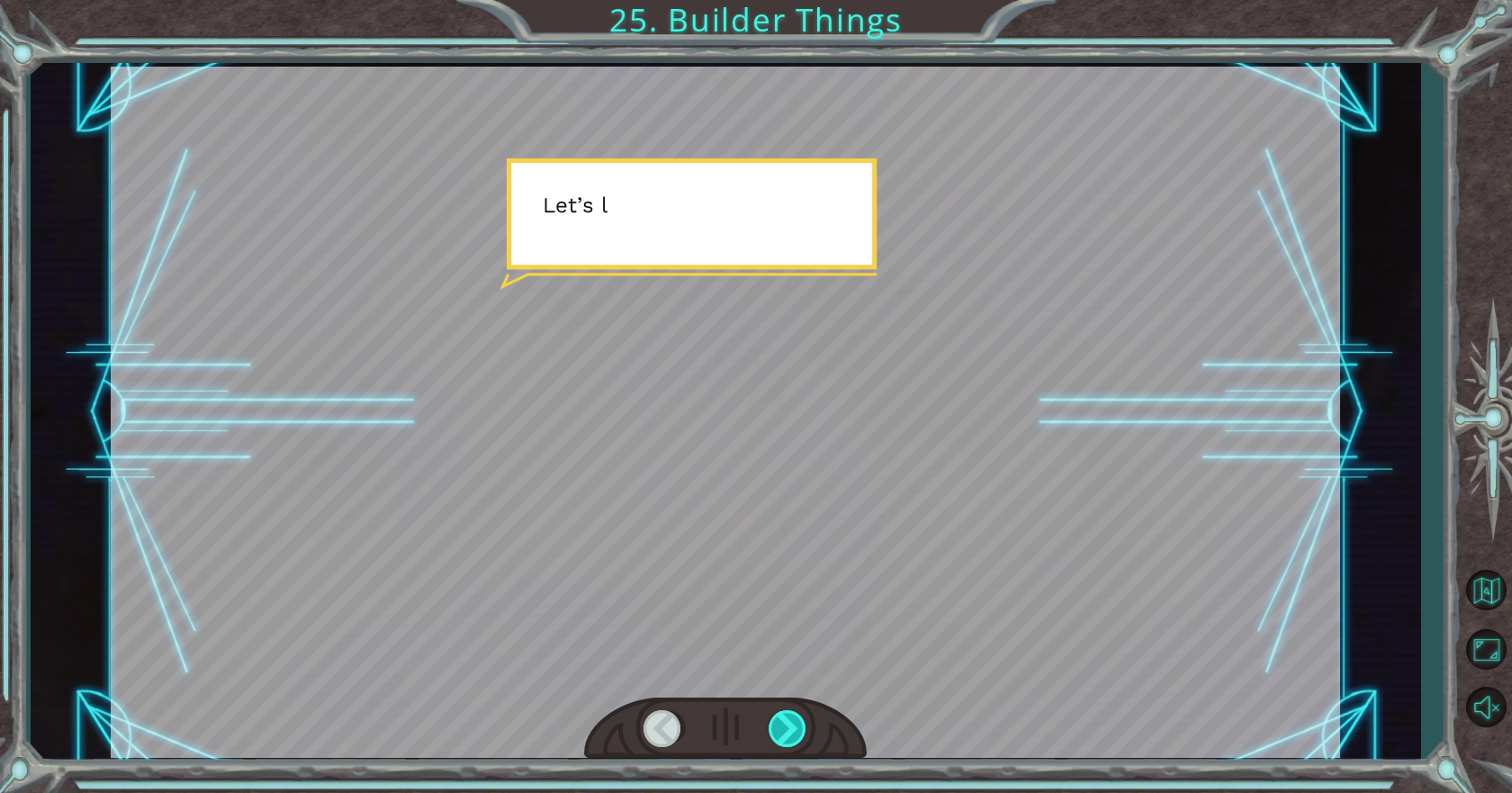
click at [775, 728] on div at bounding box center [788, 728] width 41 height 37
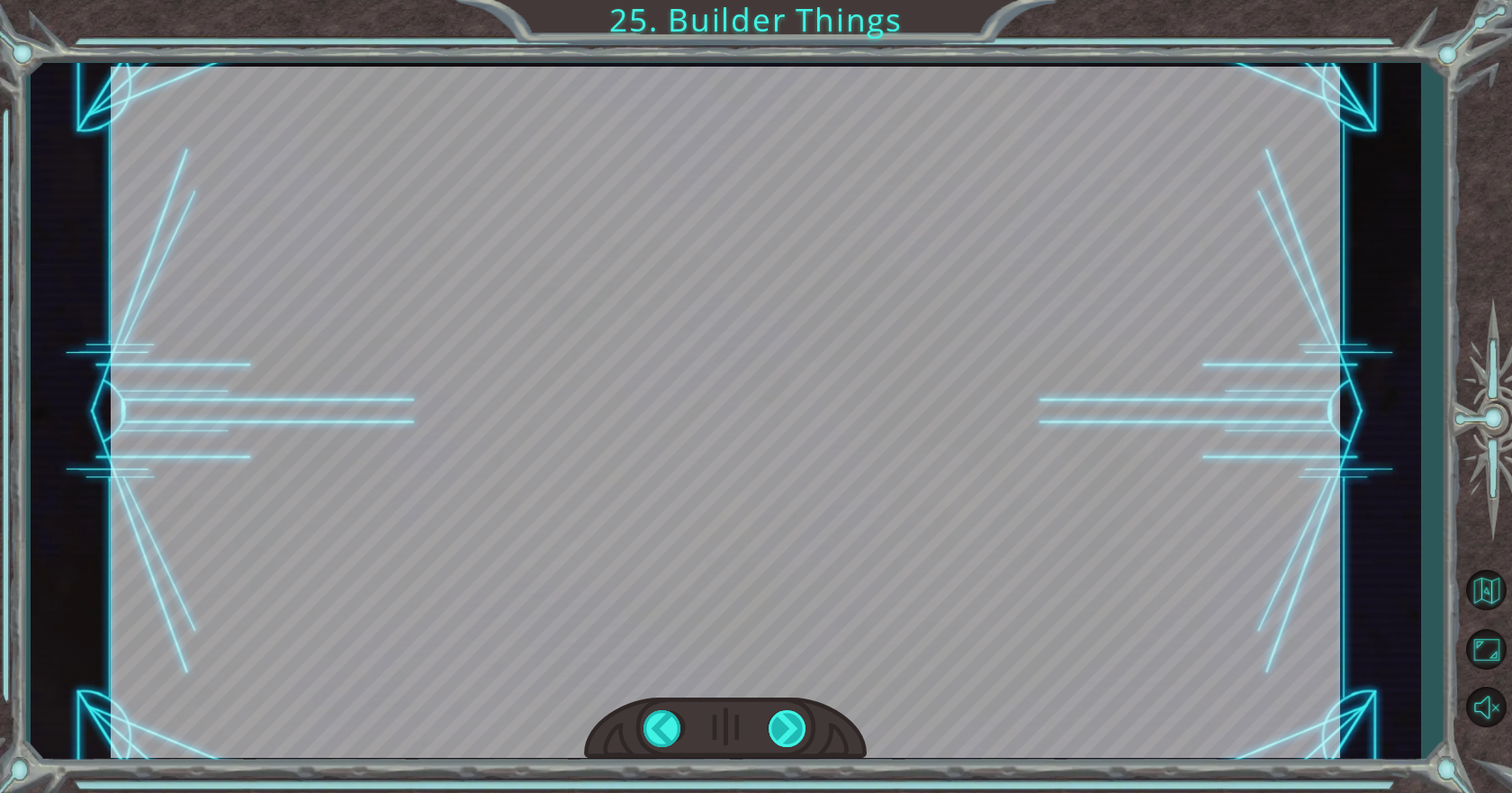
click at [775, 0] on div "CORRECT [DOMAIN_NAME](“wall”) INCORRECT [DOMAIN_NAME](wall) [DOMAIN_NAME](“WALL…" at bounding box center [756, 0] width 1512 height 0
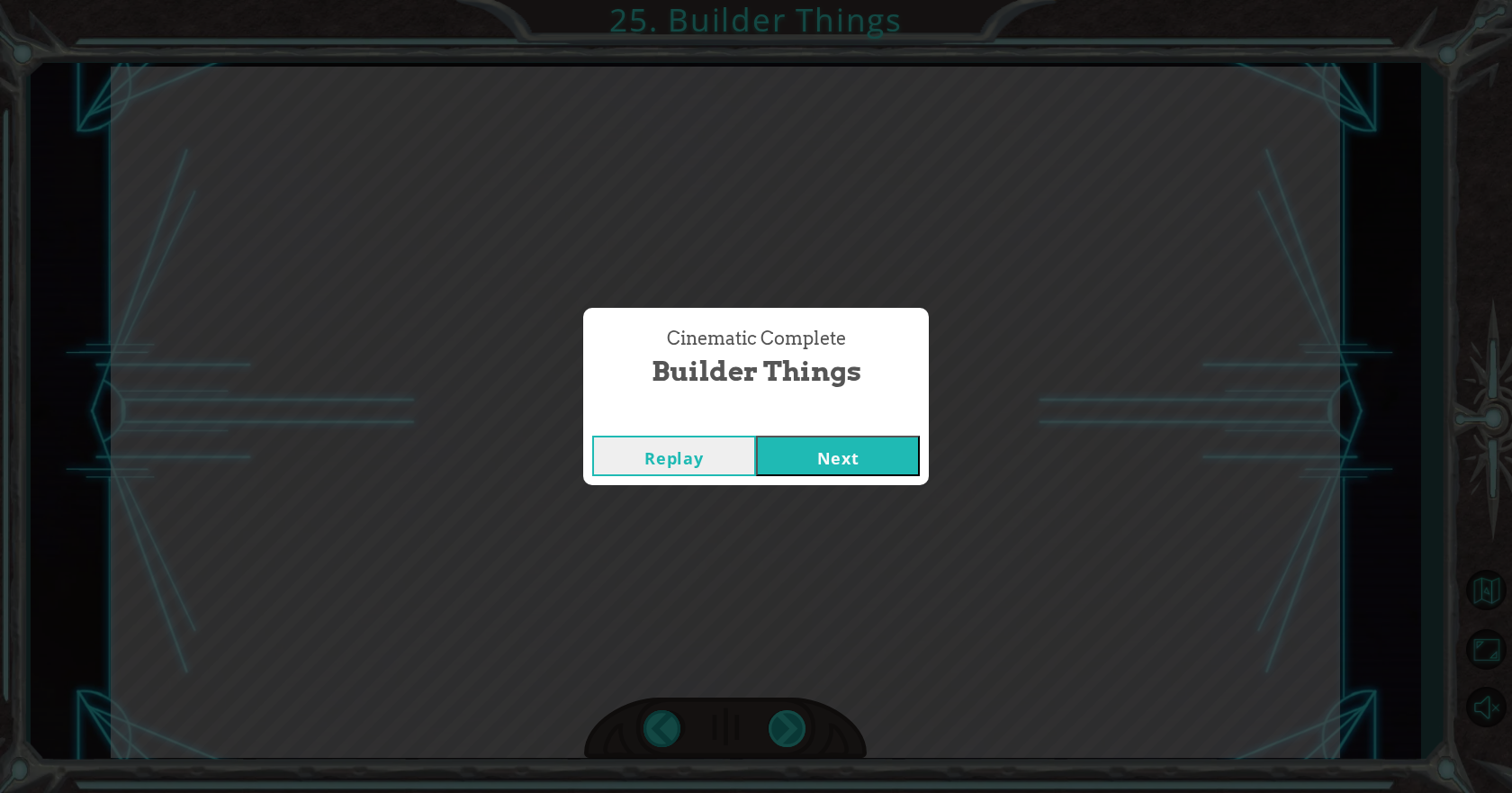
click at [775, 728] on div "Cinematic Complete Builder Things Replay Next" at bounding box center [756, 396] width 1512 height 793
click at [822, 439] on button "Next" at bounding box center [837, 455] width 163 height 41
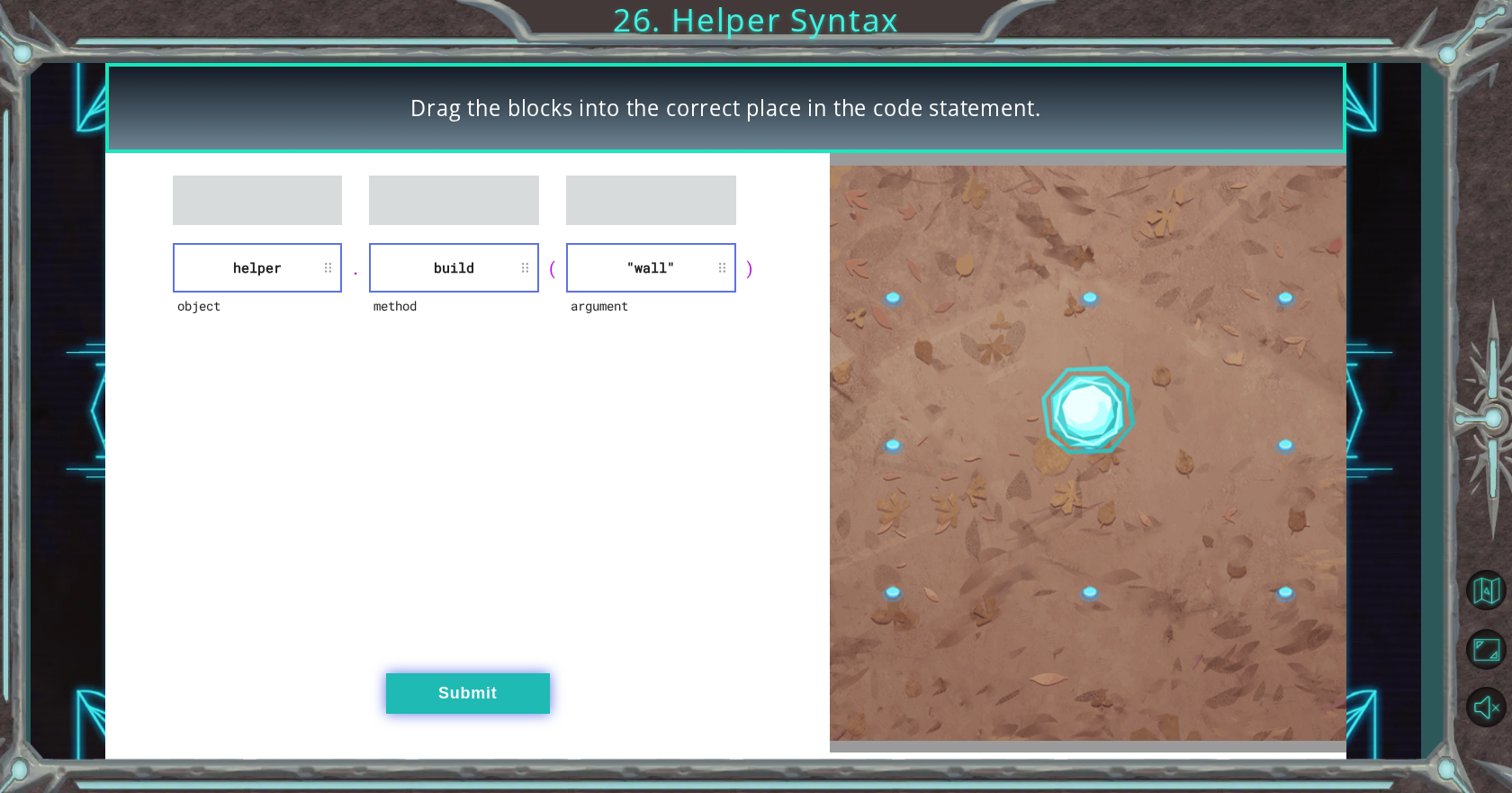
click at [493, 683] on button "Submit" at bounding box center [467, 693] width 163 height 41
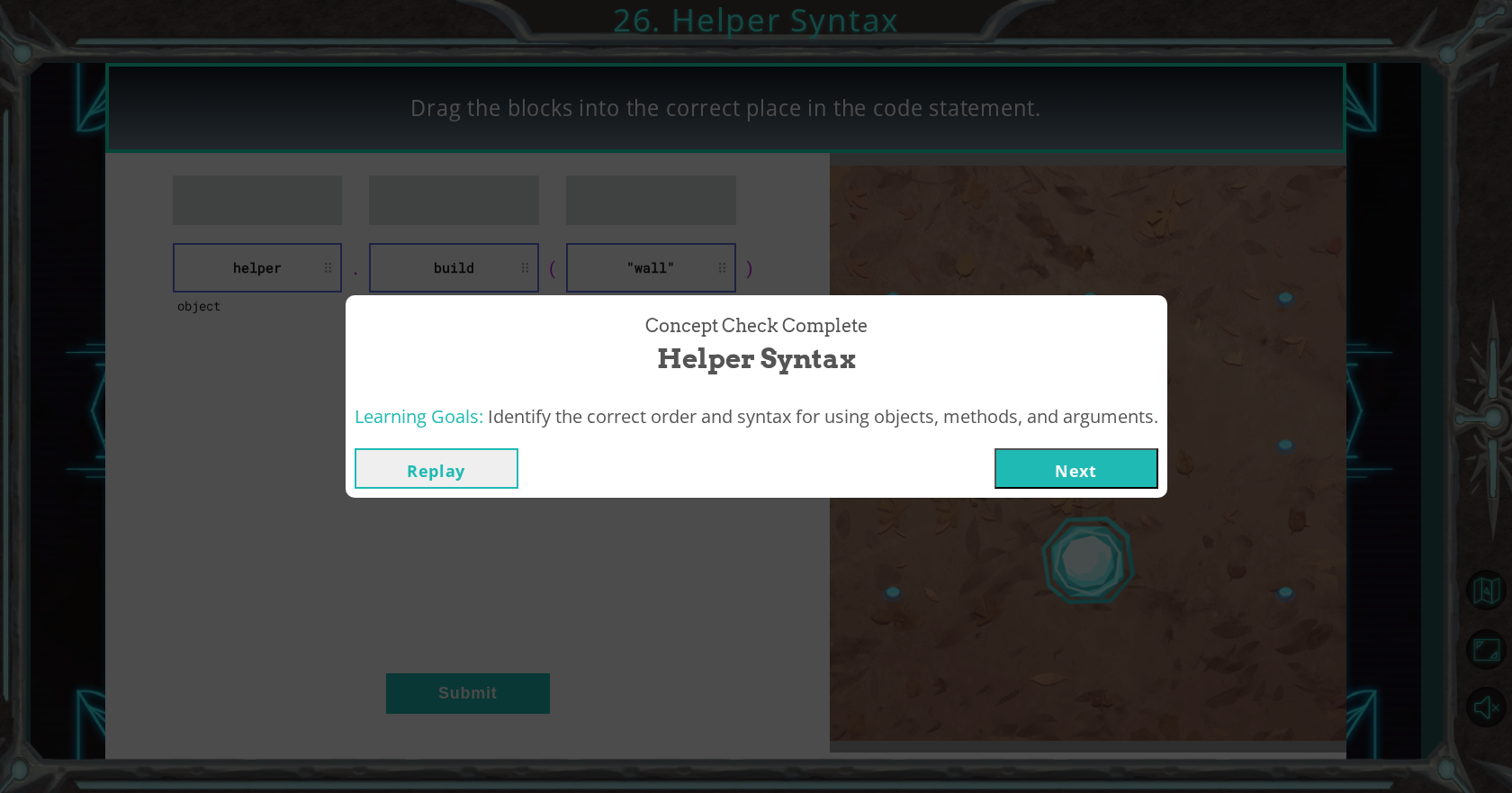
click at [1079, 454] on button "Next" at bounding box center [1075, 468] width 163 height 41
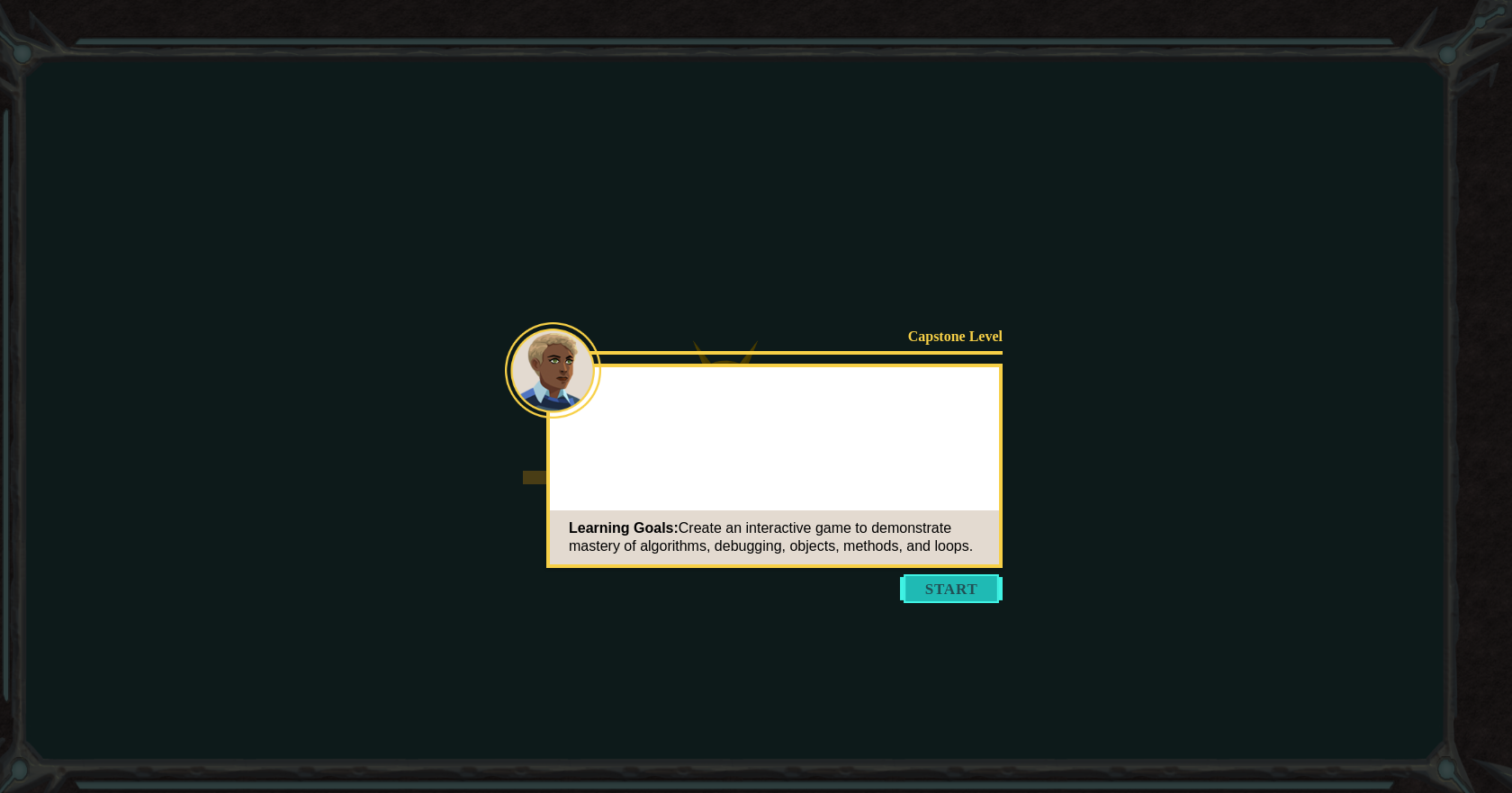
click at [925, 598] on body "Goals Error loading from server. Try refreshing the page. You'll need to join a…" at bounding box center [756, 396] width 1512 height 793
click at [923, 590] on button "Start" at bounding box center [950, 588] width 103 height 29
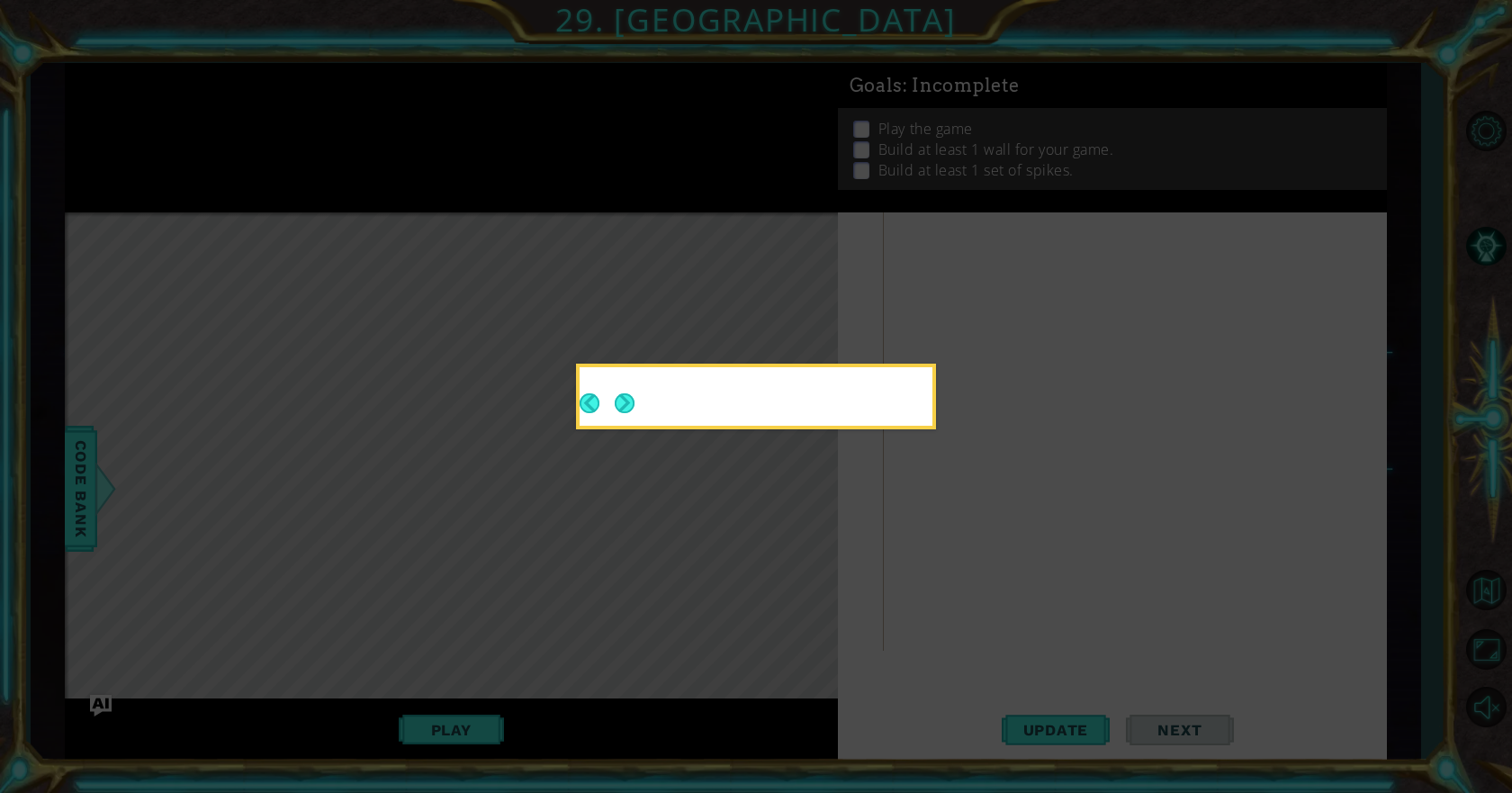
click at [865, 548] on icon at bounding box center [756, 396] width 1512 height 793
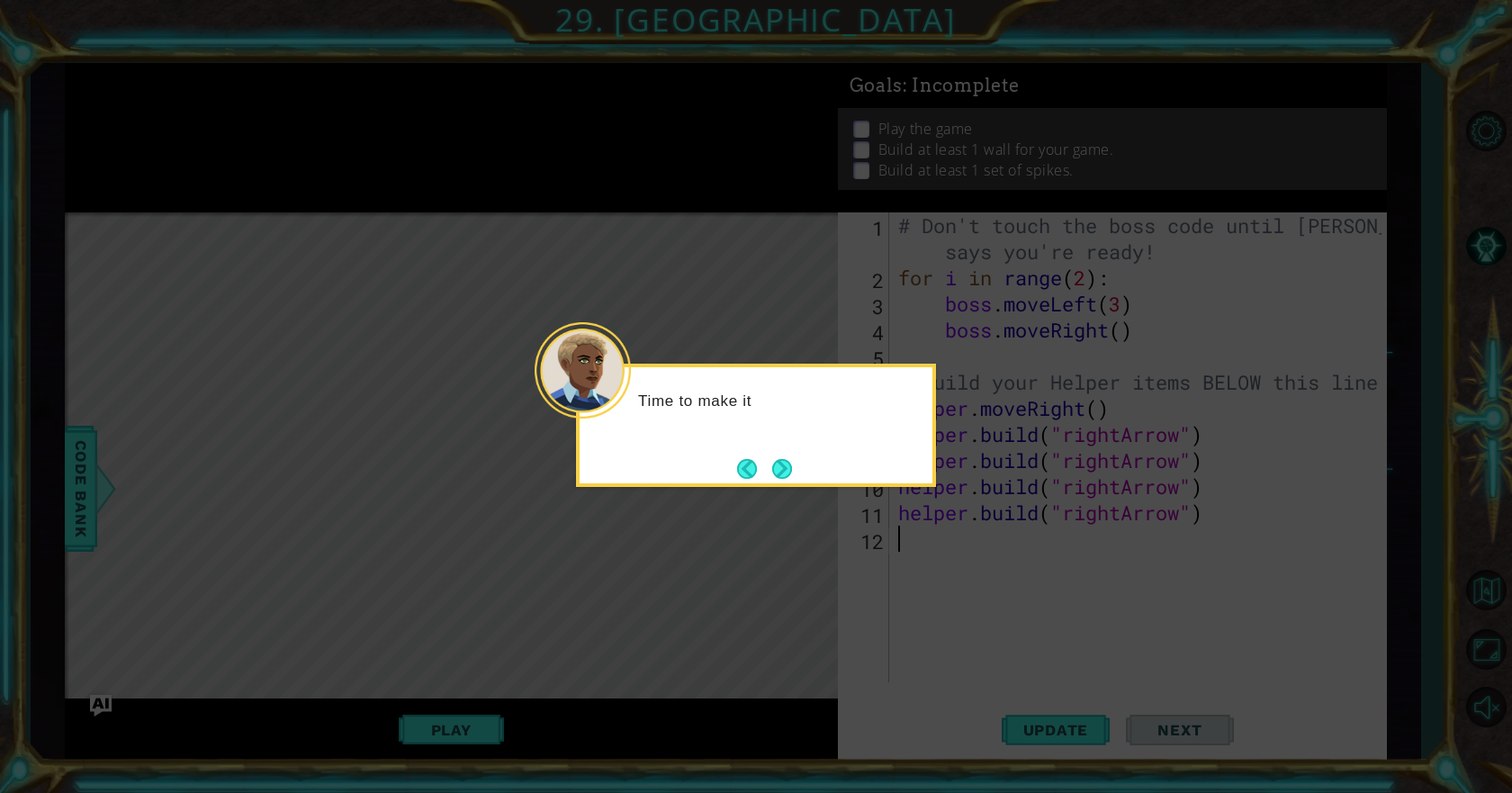
click at [779, 472] on button "Next" at bounding box center [781, 468] width 20 height 20
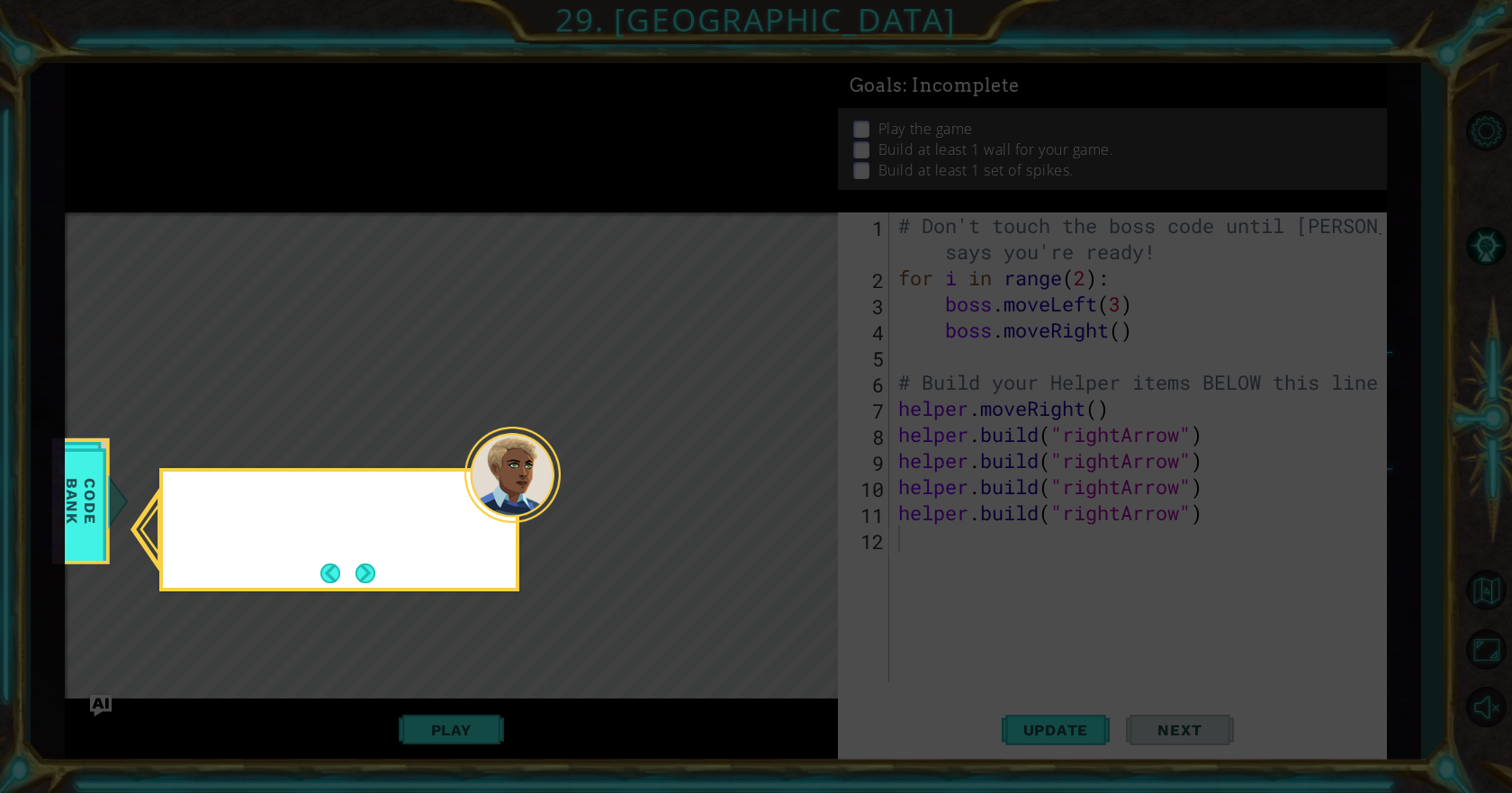
click at [767, 472] on icon at bounding box center [756, 396] width 1512 height 793
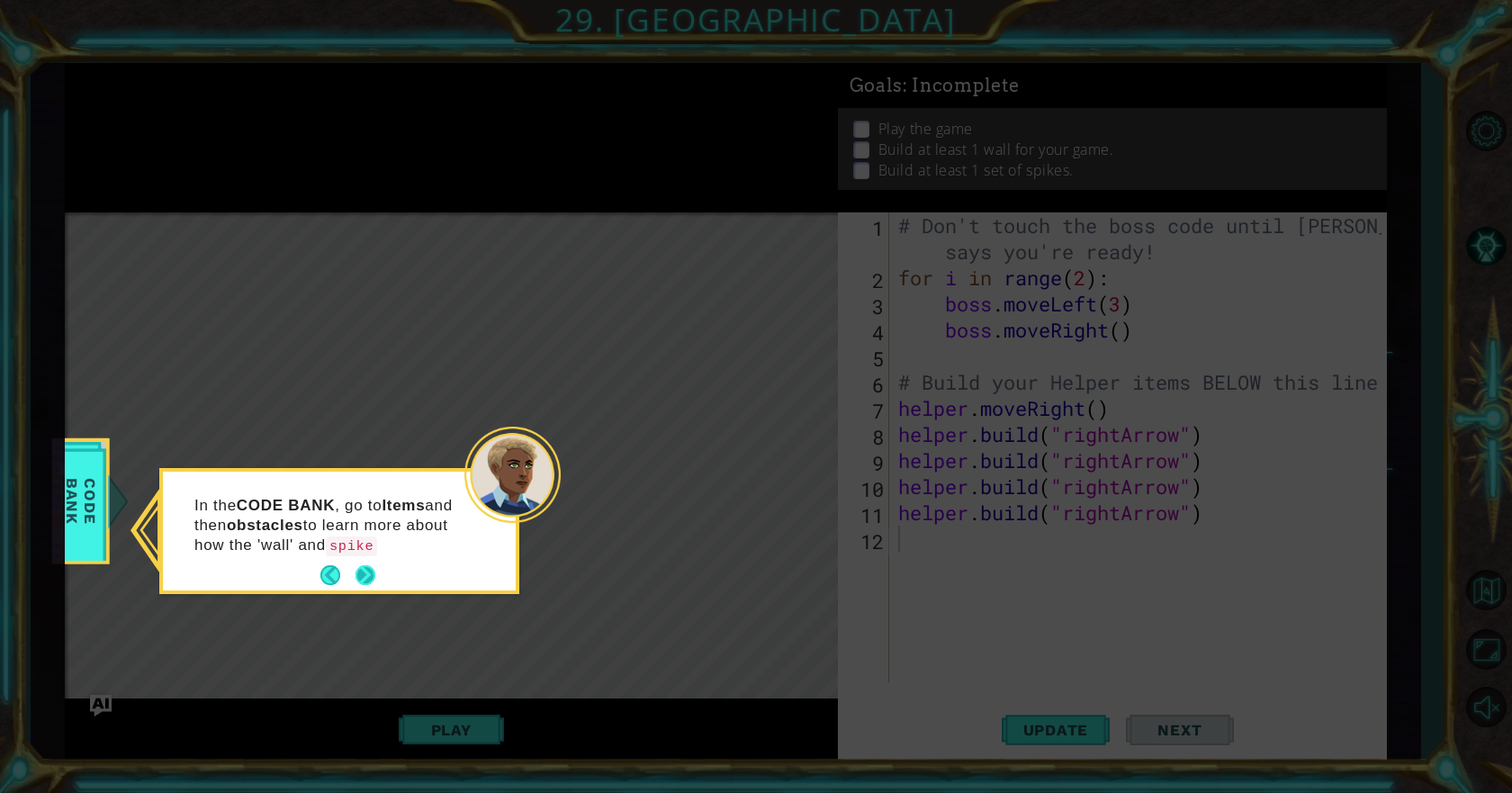
click at [368, 556] on p "In the CODE BANK , go to Items and then obstacles to learn more about how the '…" at bounding box center [328, 526] width 269 height 60
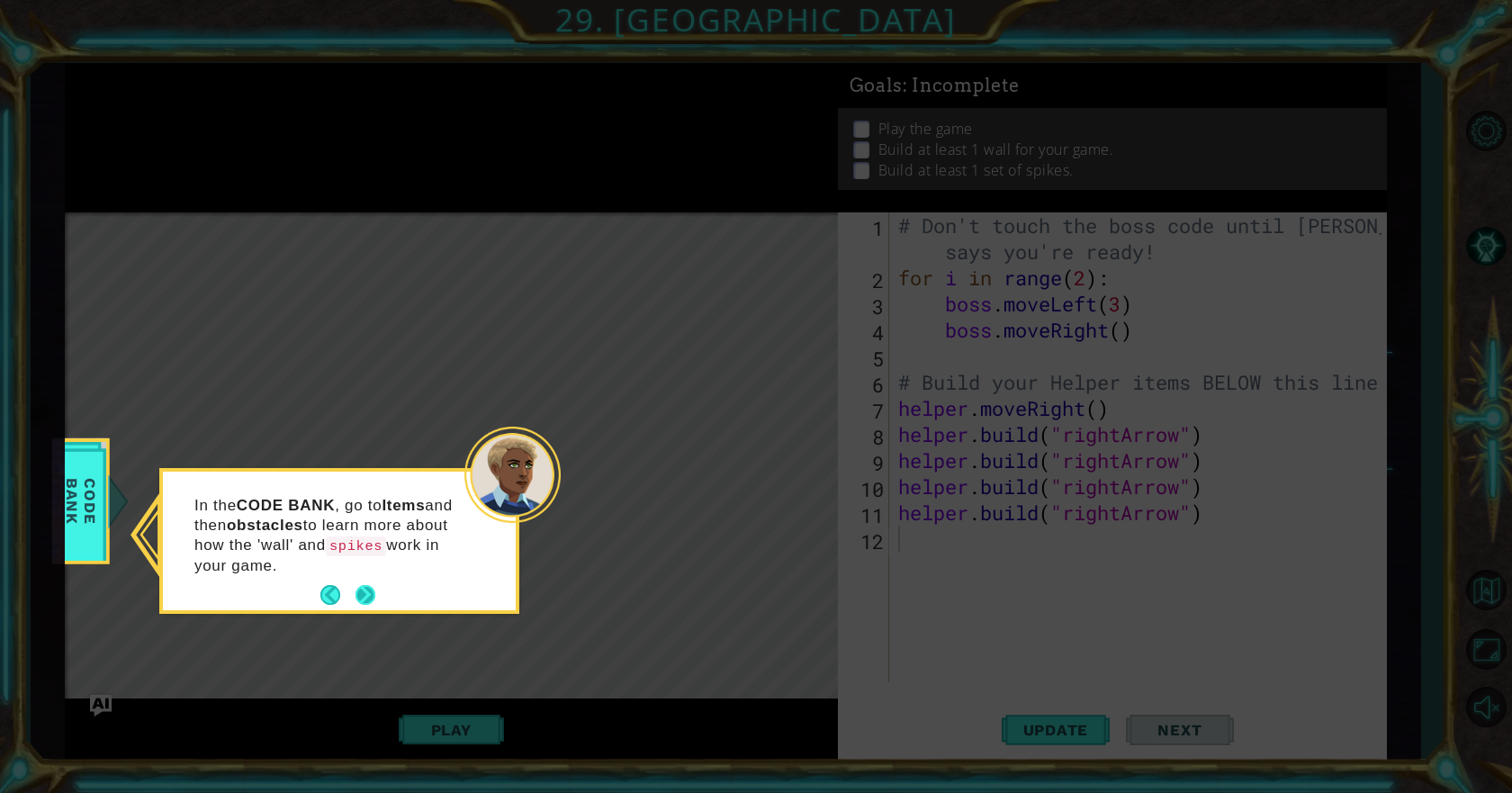
click at [368, 569] on p "In the CODE BANK , go to Items and then obstacles to learn more about how the '…" at bounding box center [328, 535] width 269 height 80
click at [376, 585] on button "Next" at bounding box center [365, 595] width 20 height 20
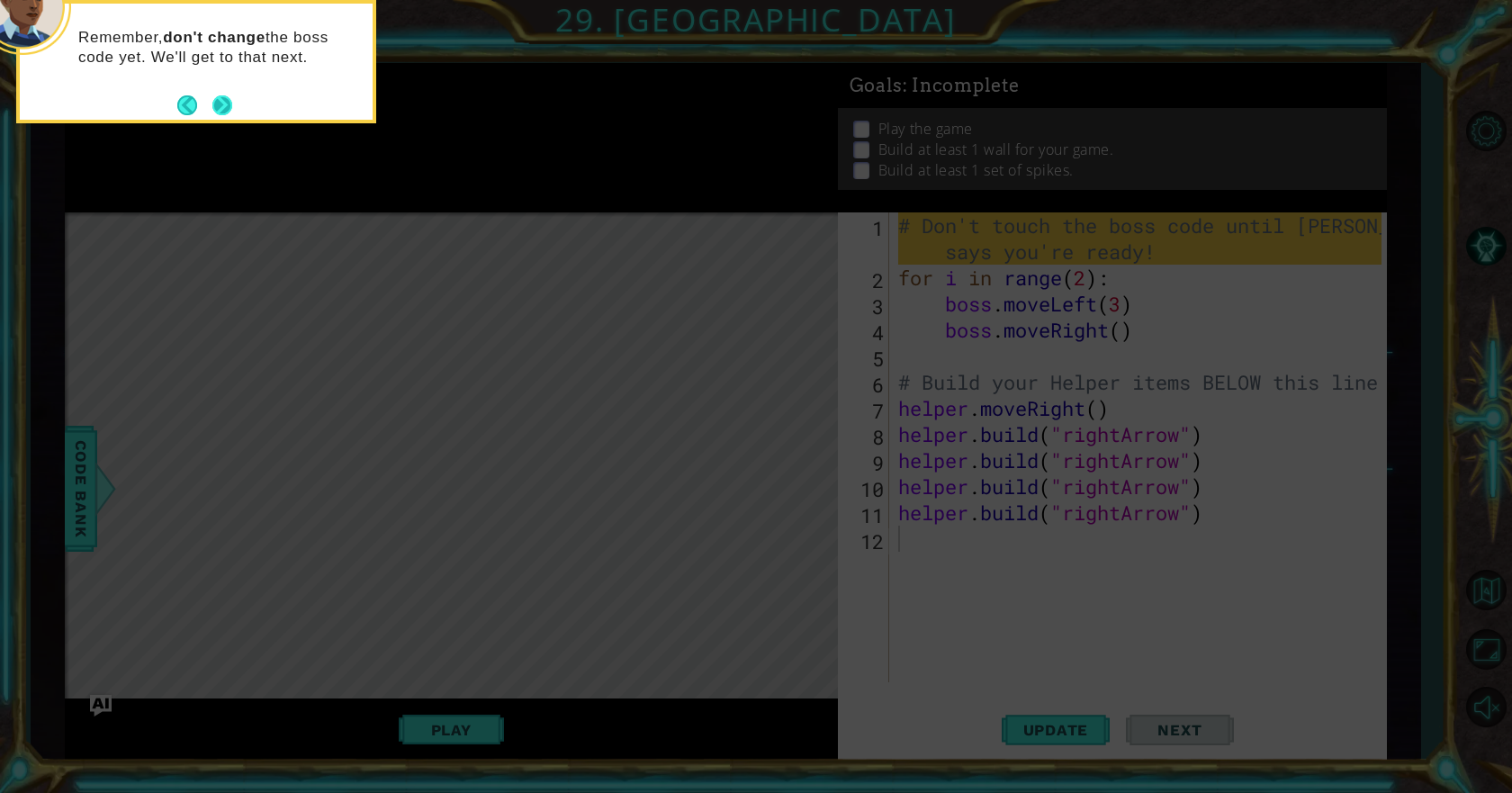
click at [227, 98] on button "Next" at bounding box center [222, 105] width 20 height 20
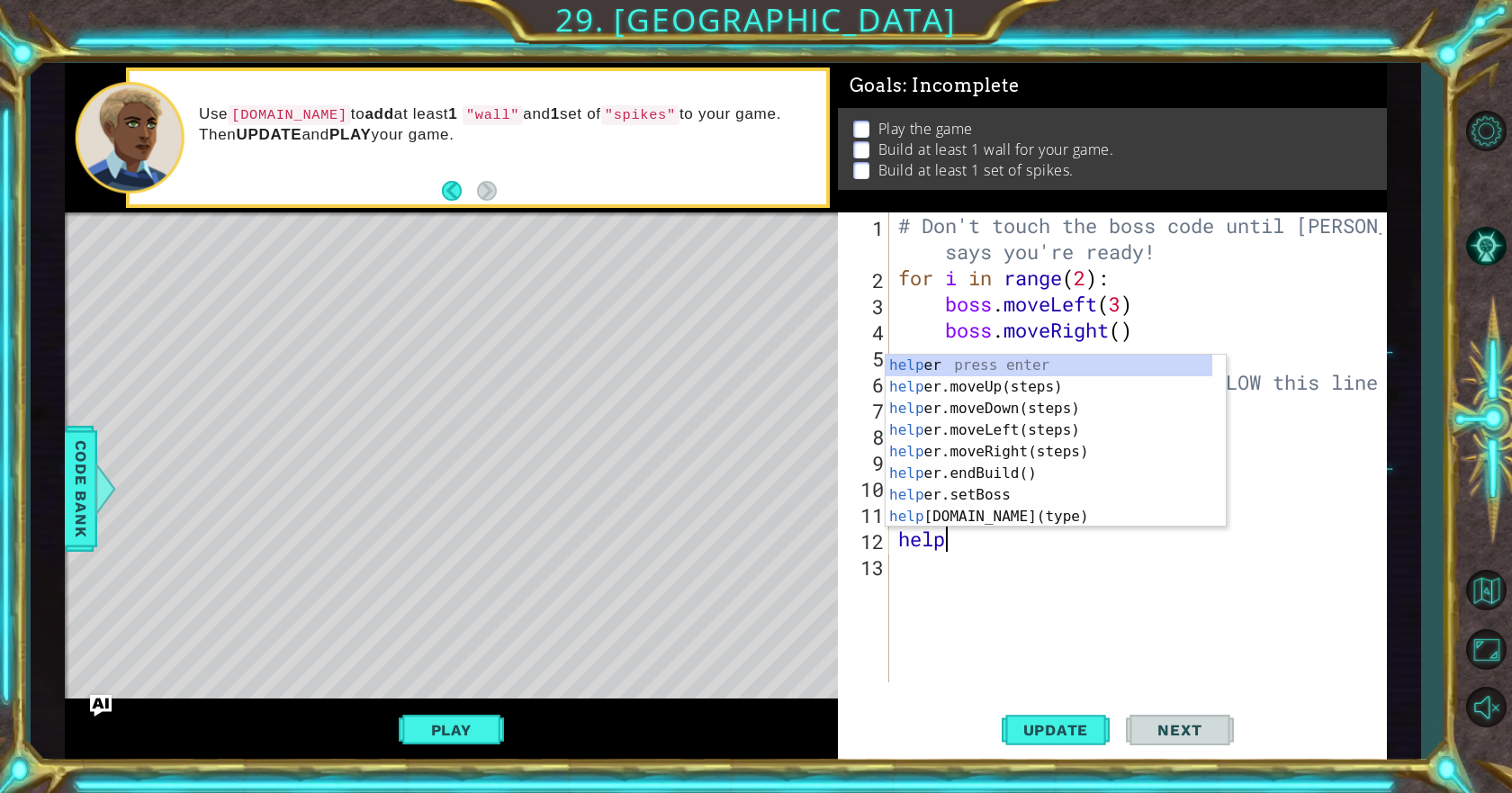
scroll to position [0, 2]
click at [972, 515] on div "helper press enter helper .moveUp(steps) press enter helper .moveDown(steps) pr…" at bounding box center [1049, 463] width 327 height 216
type textarea "[DOMAIN_NAME]("wall")"
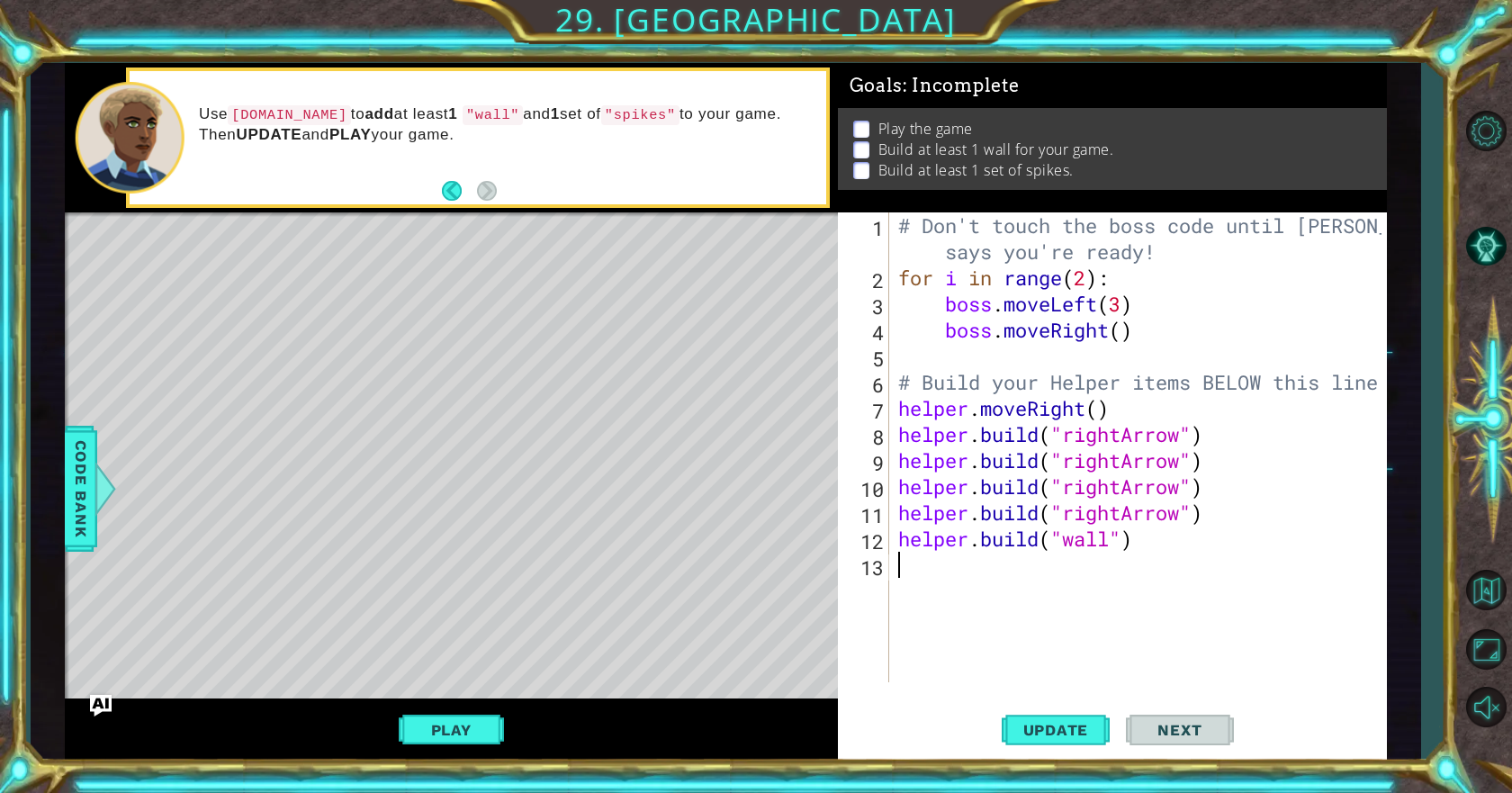
click at [966, 568] on div "# Don't touch the boss code until [PERSON_NAME] says you're ready! for i in ran…" at bounding box center [1142, 486] width 496 height 548
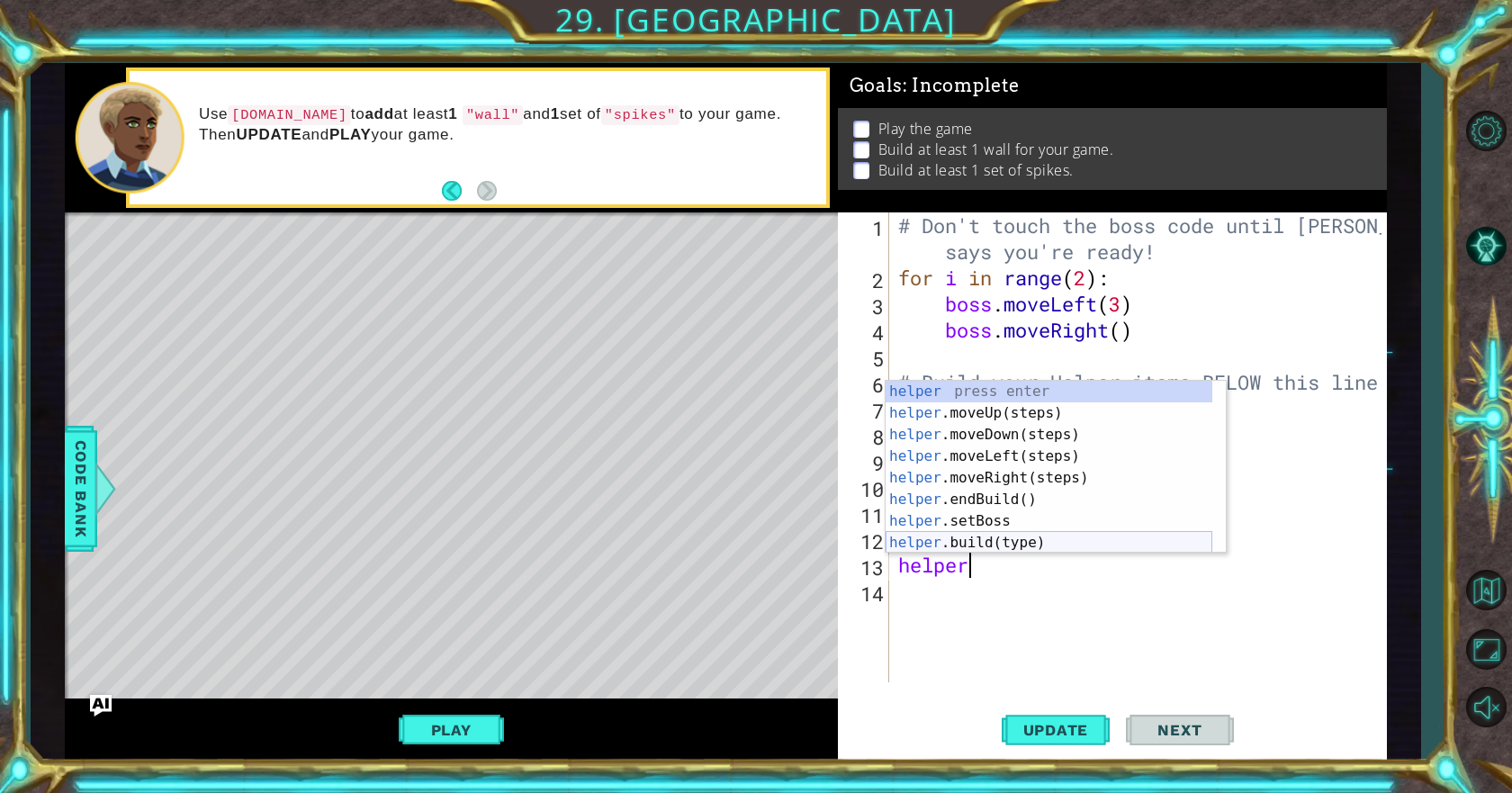
click at [992, 542] on div "helper press enter helper .moveUp(steps) press enter helper .moveDown(steps) pr…" at bounding box center [1049, 488] width 327 height 216
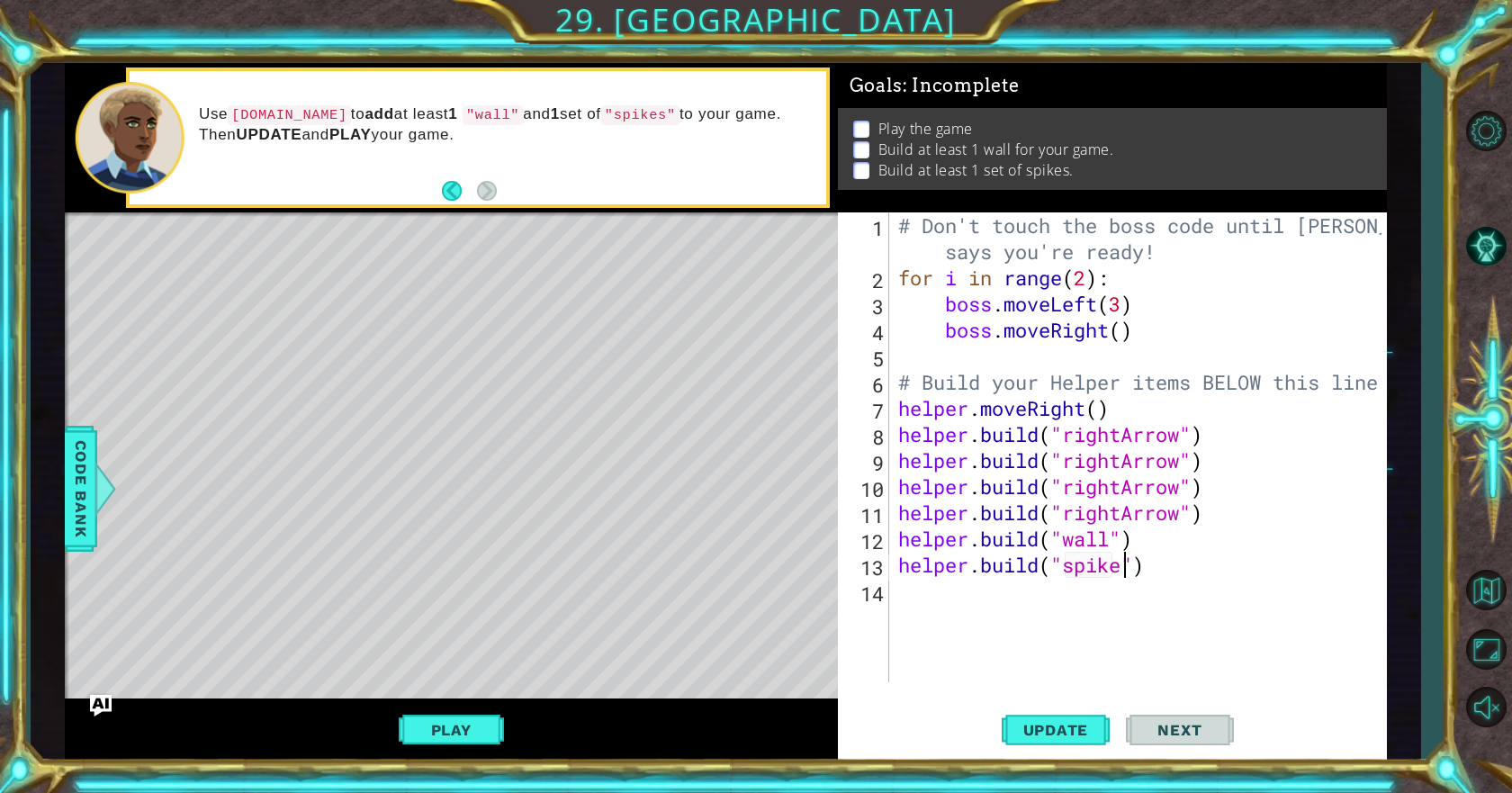
scroll to position [0, 10]
click at [1065, 734] on span "Update" at bounding box center [1056, 730] width 102 height 18
click at [1087, 714] on button "Update" at bounding box center [1055, 731] width 108 height 55
click at [461, 728] on button "Play" at bounding box center [451, 730] width 106 height 34
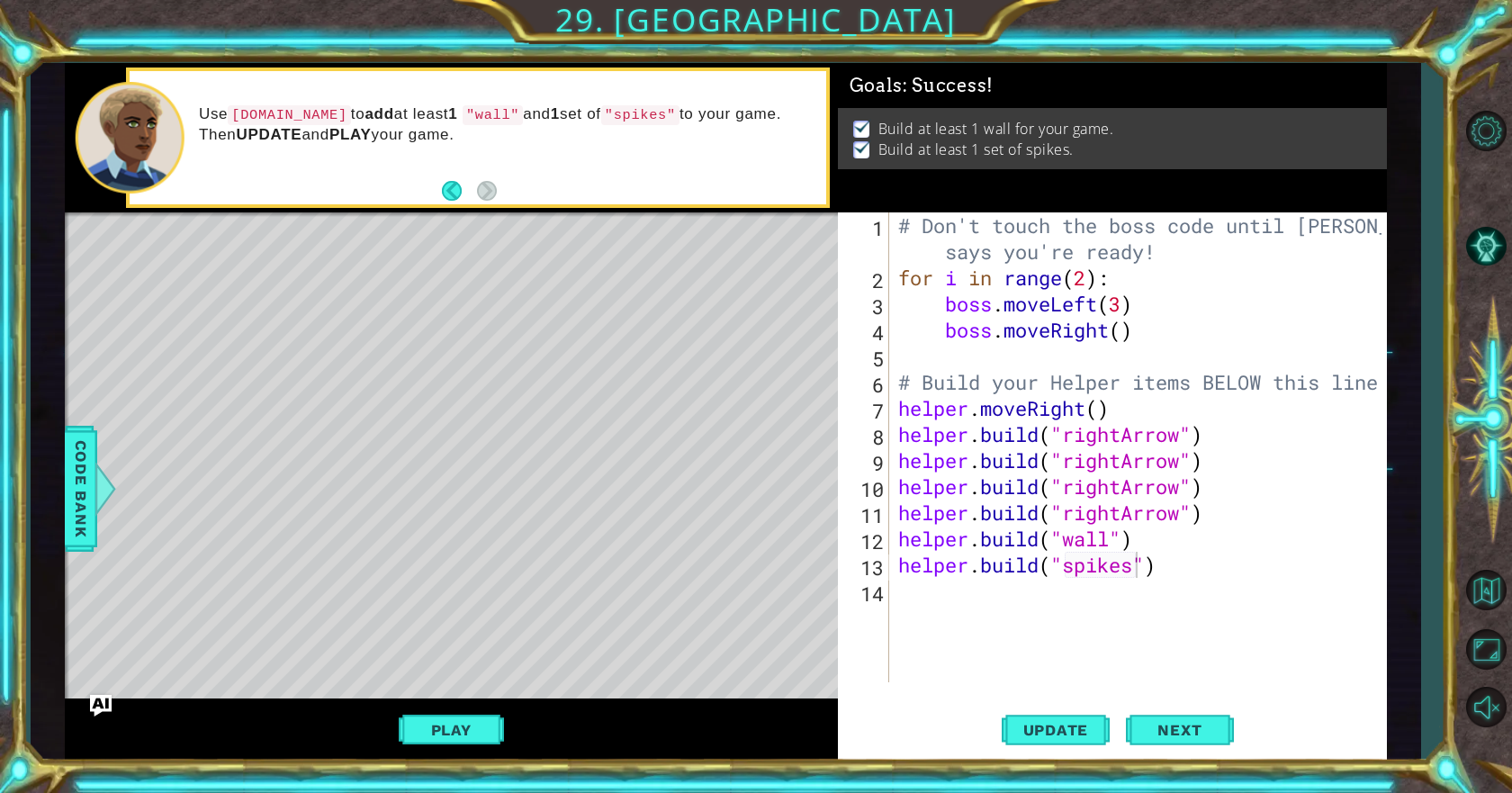
scroll to position [0, 0]
click at [1184, 749] on button "Next" at bounding box center [1180, 731] width 108 height 55
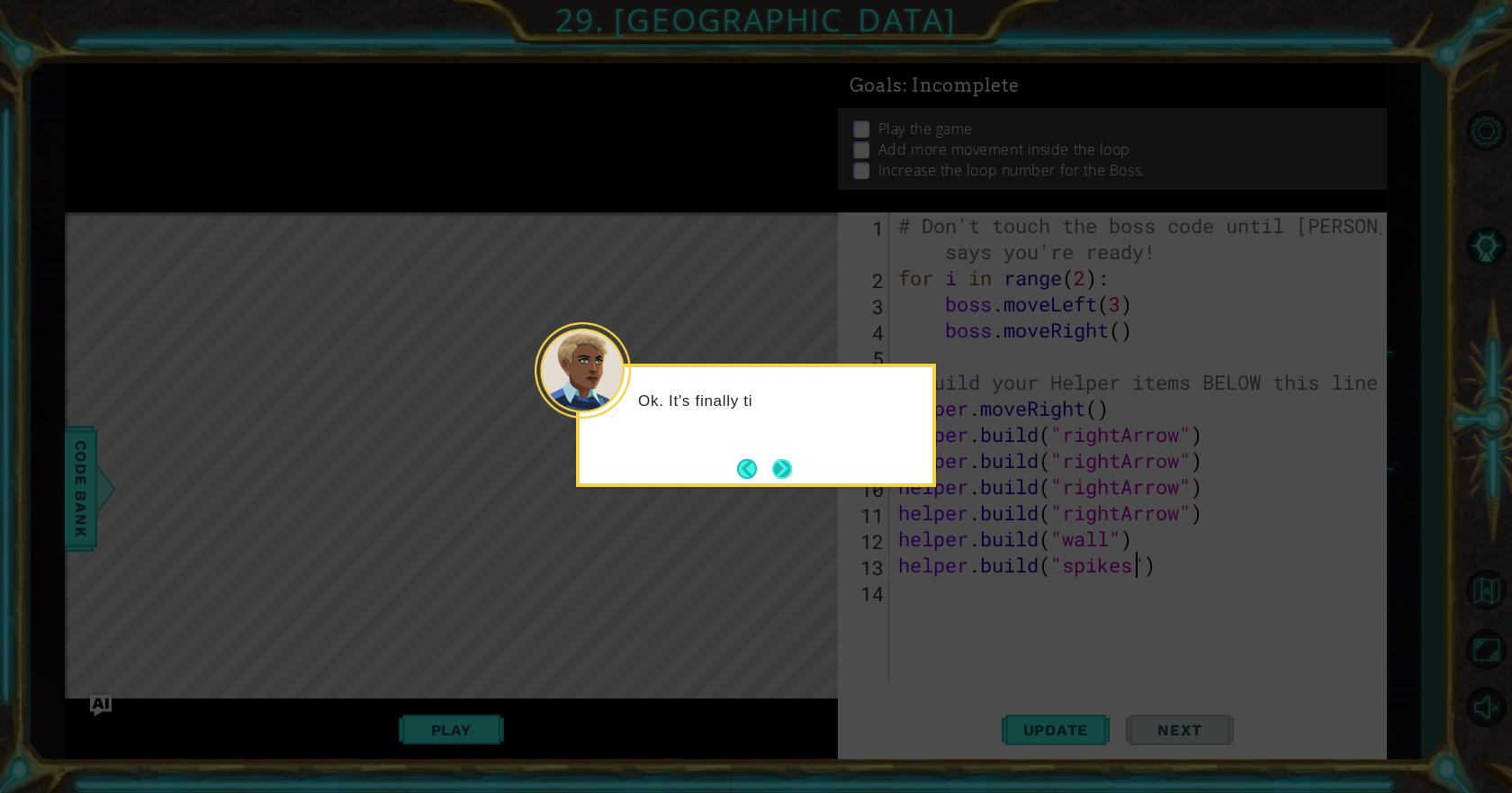
click at [784, 462] on button "Next" at bounding box center [781, 468] width 20 height 20
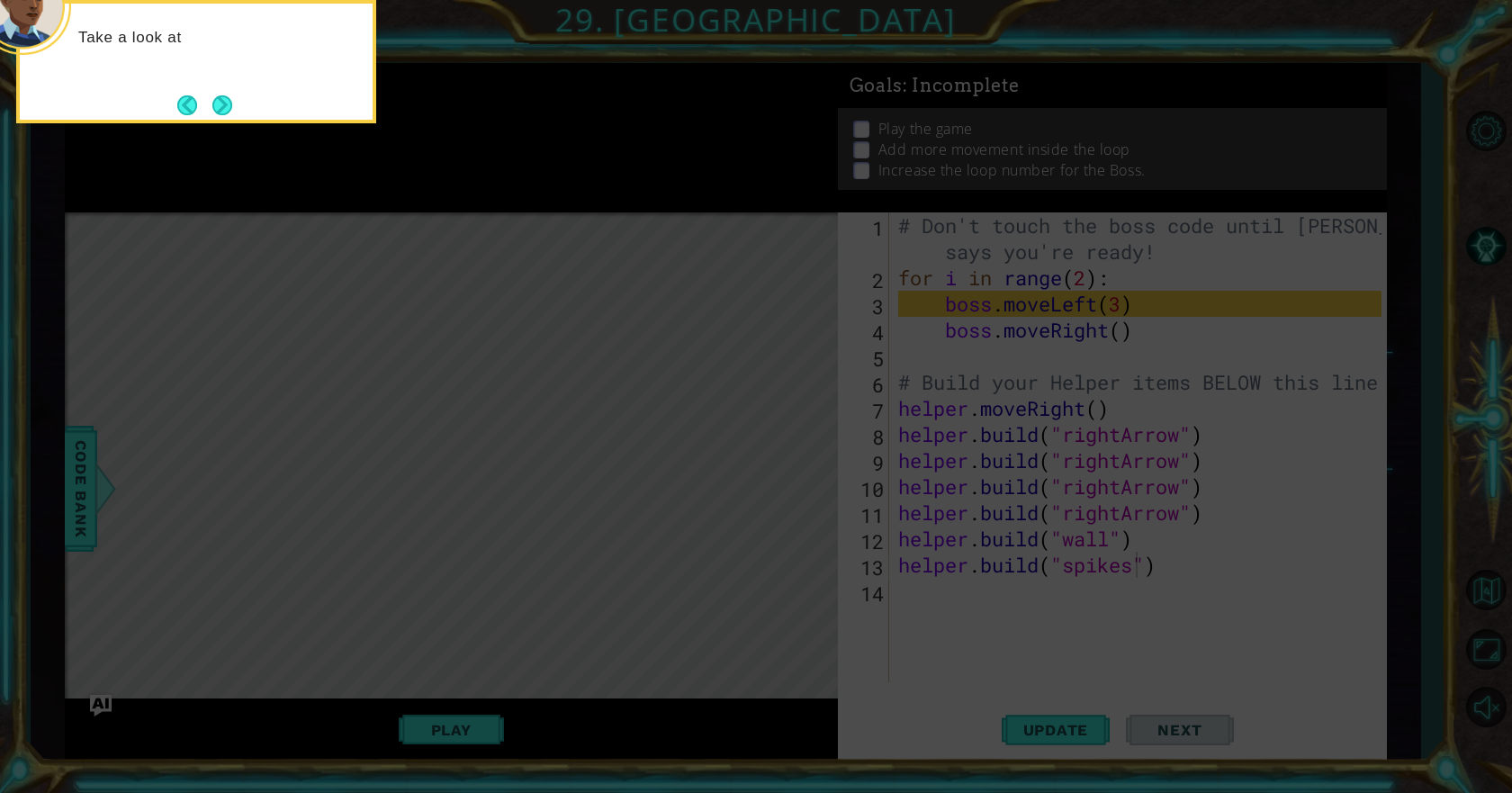
drag, startPoint x: 781, startPoint y: 388, endPoint x: 598, endPoint y: 305, distance: 200.9
click at [707, 382] on icon at bounding box center [756, 119] width 1512 height 1348
click at [214, 107] on button "Next" at bounding box center [222, 105] width 20 height 20
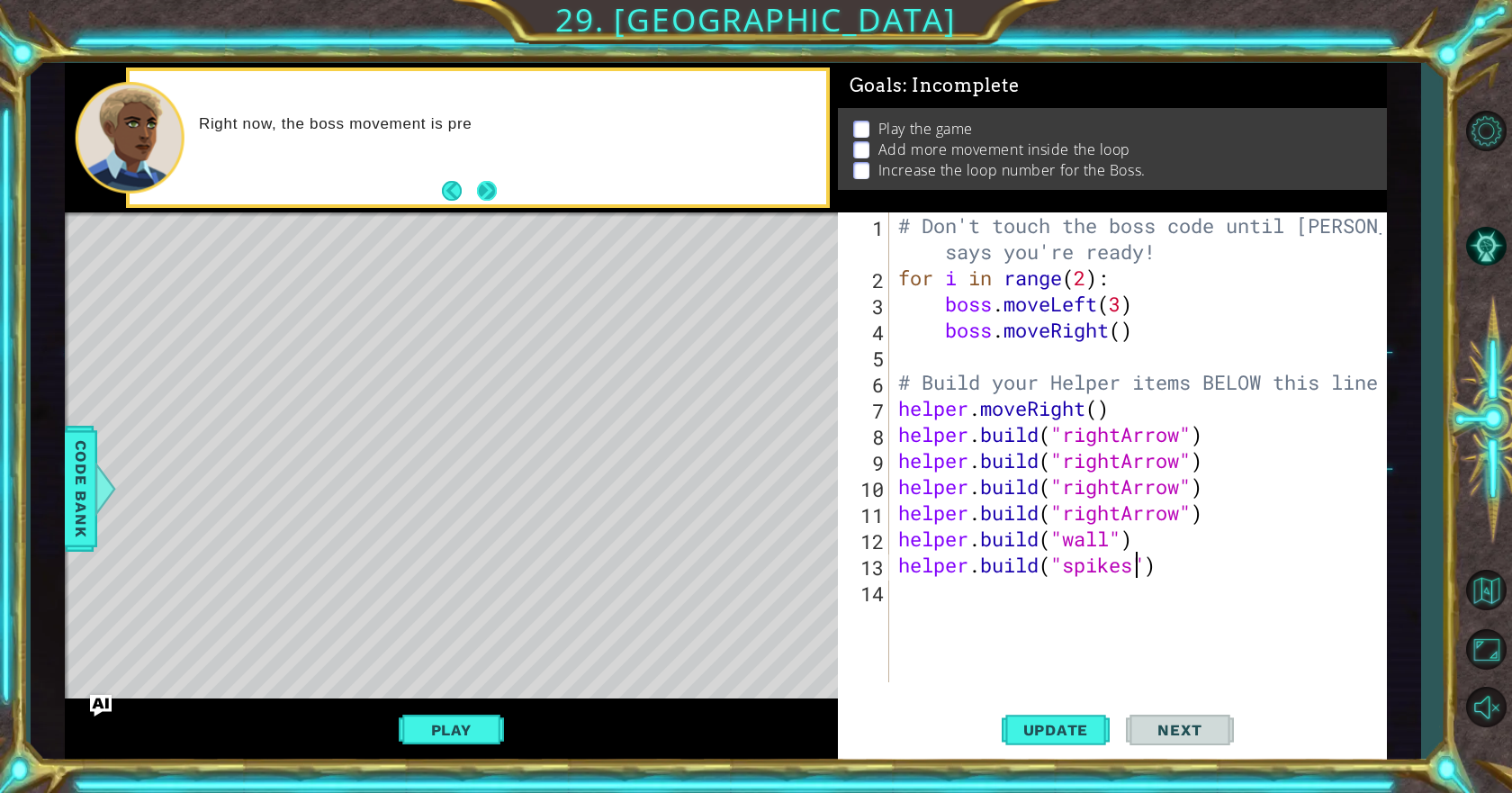
click at [486, 190] on button "Next" at bounding box center [486, 191] width 20 height 20
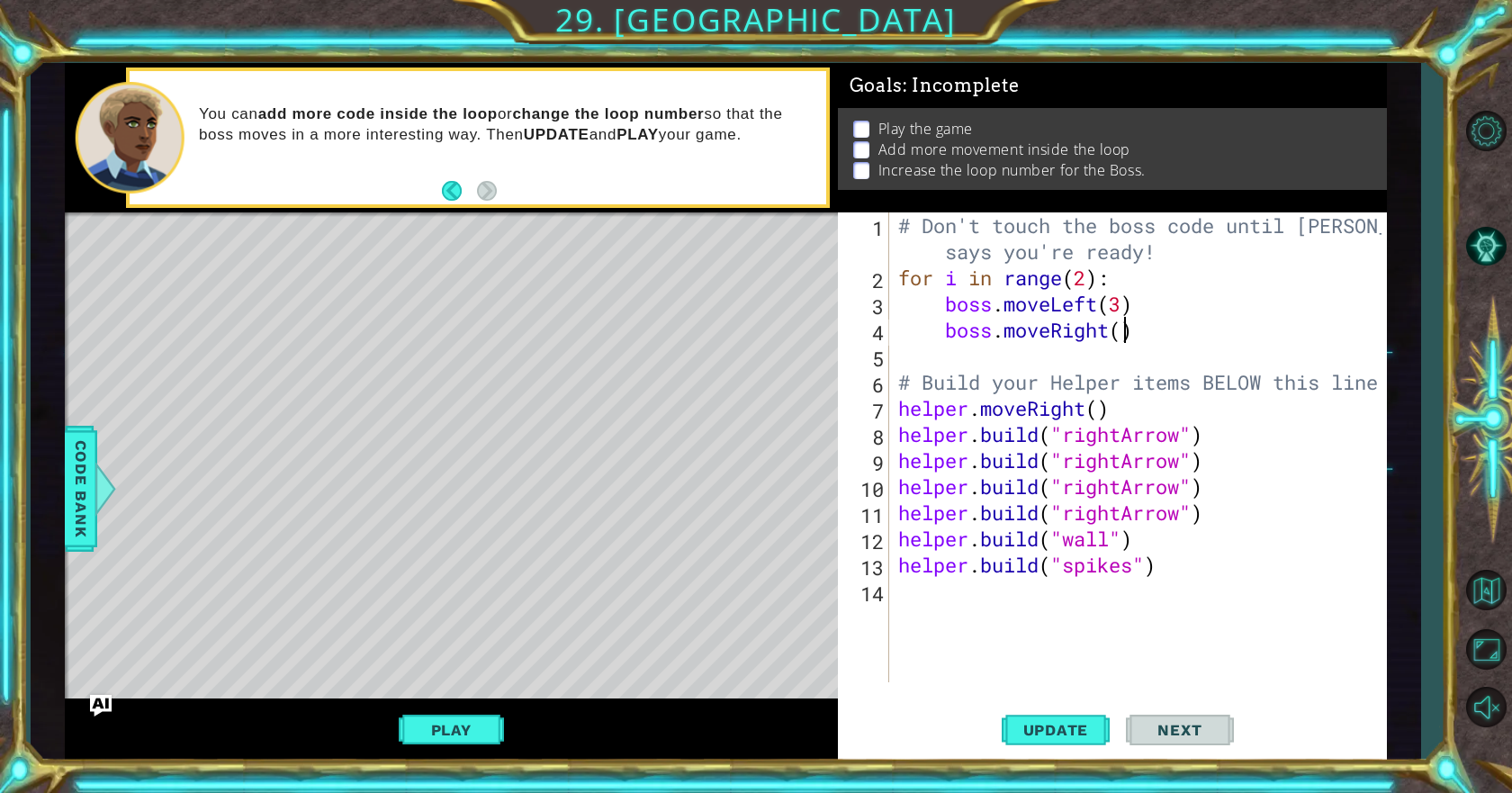
click at [1123, 339] on div "# Don't touch the boss code until [PERSON_NAME] says you're ready! for i in ran…" at bounding box center [1142, 486] width 496 height 548
click at [1080, 719] on button "Update" at bounding box center [1055, 731] width 108 height 55
click at [1087, 722] on span "Update" at bounding box center [1056, 730] width 102 height 18
click at [1082, 724] on span "Update" at bounding box center [1056, 730] width 102 height 18
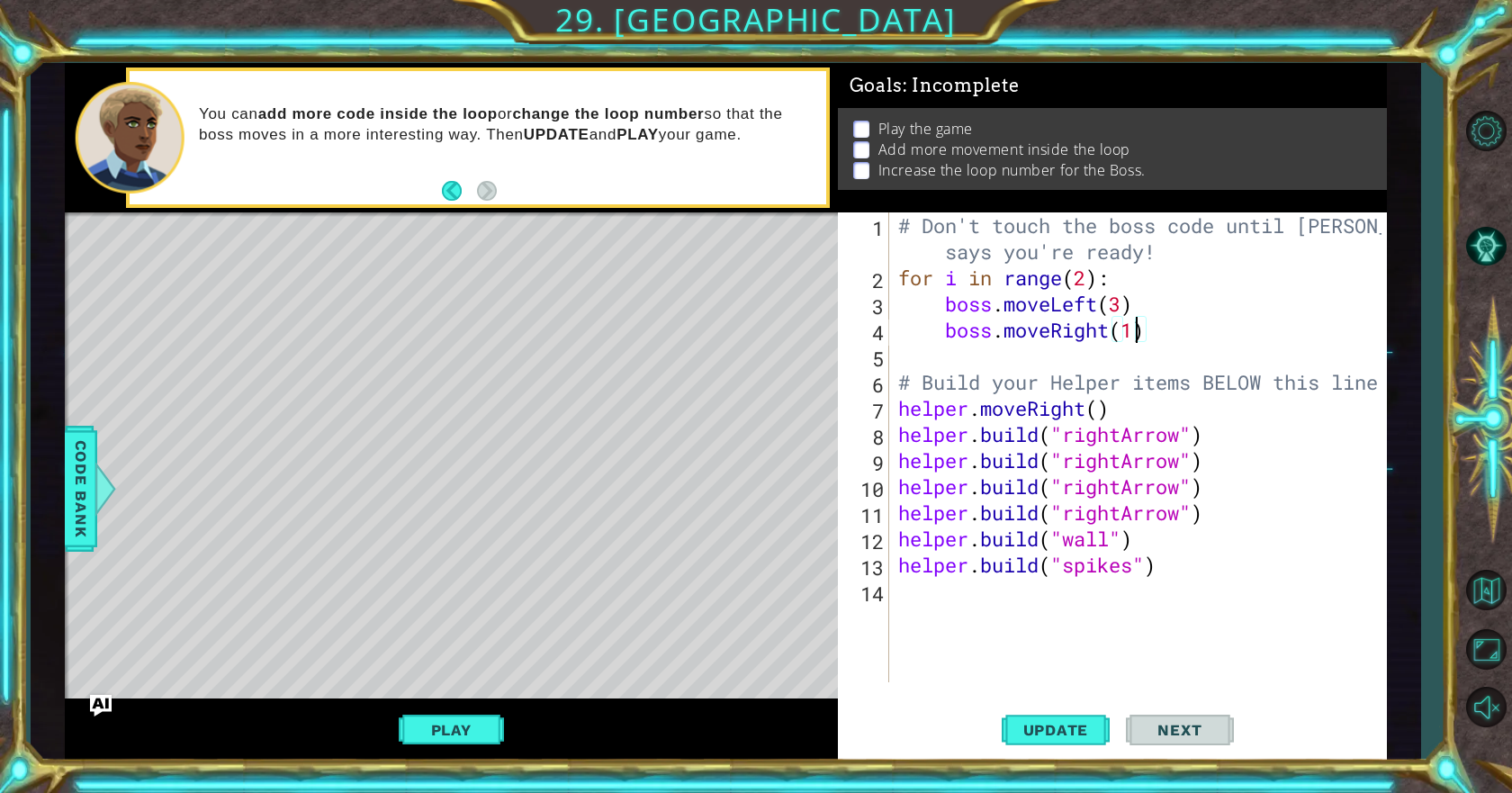
type textarea "boss.moveRight()"
click at [962, 354] on div "# Don't touch the boss code until [PERSON_NAME] says you're ready! for i in ran…" at bounding box center [1142, 486] width 496 height 548
type textarea "b"
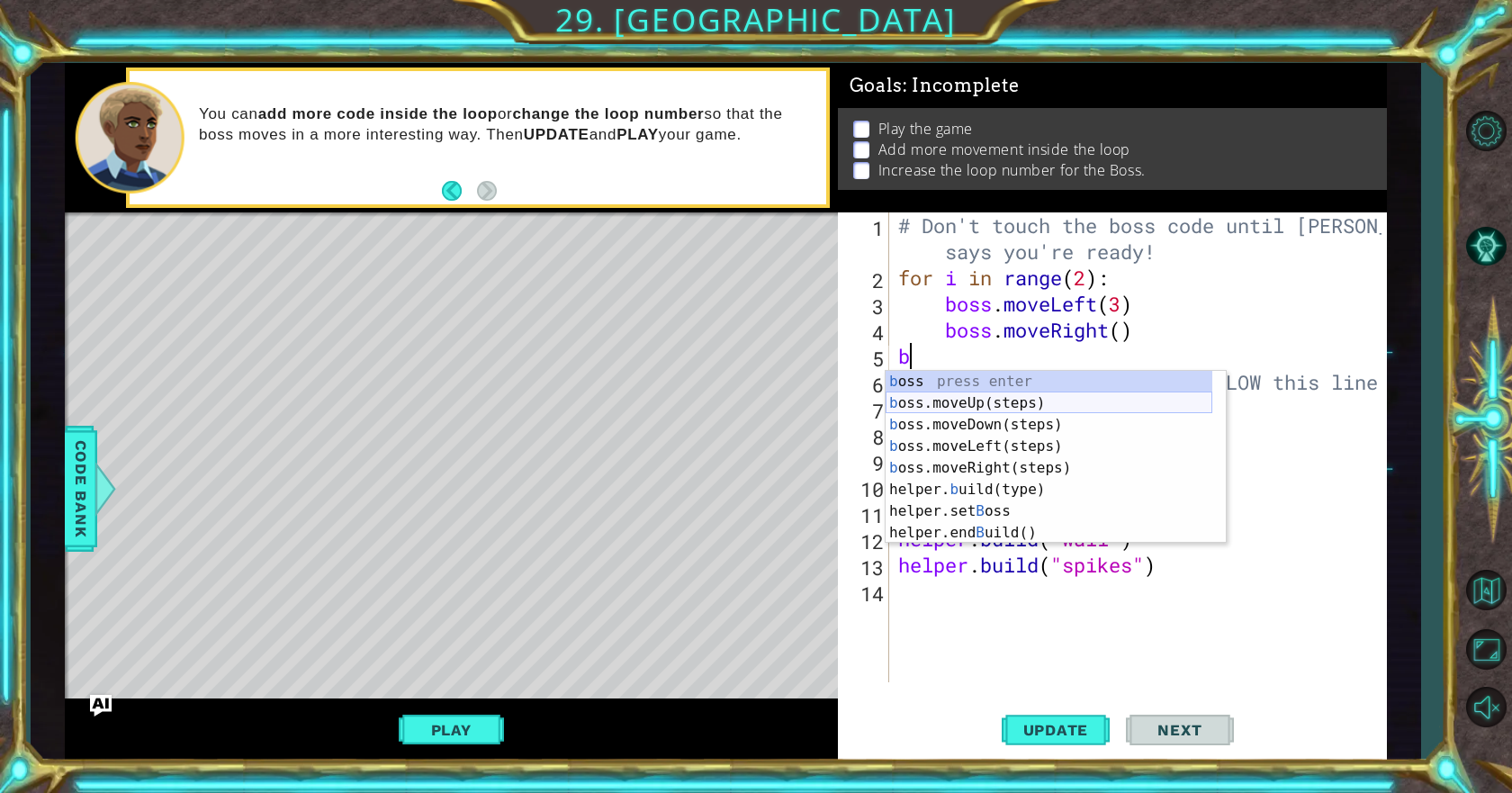
click at [984, 400] on div "b oss press enter b oss.moveUp(steps) press enter b oss.moveDown(steps) press e…" at bounding box center [1049, 479] width 327 height 216
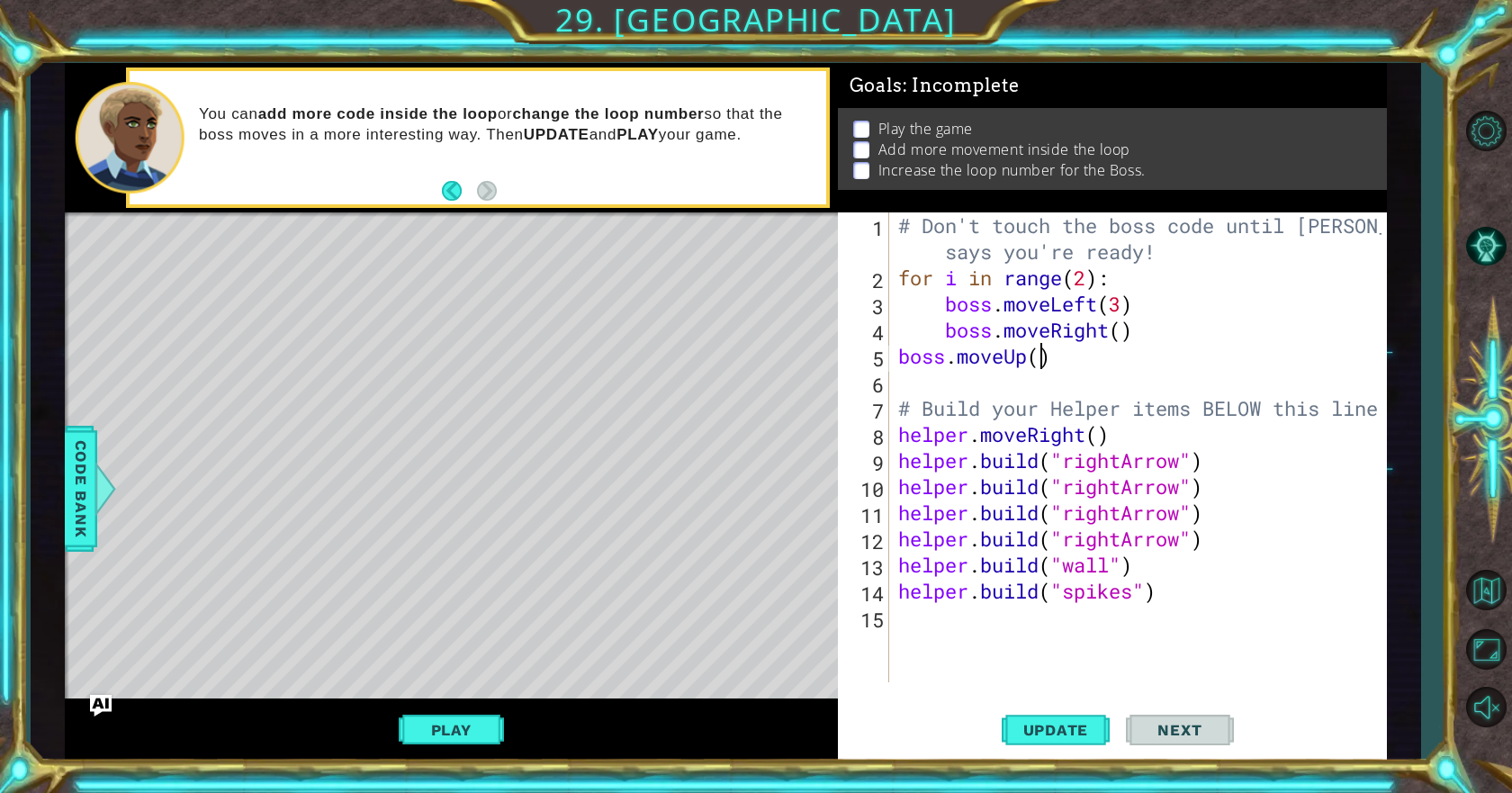
click at [1041, 363] on div "# Don't touch the boss code until [PERSON_NAME] says you're ready! for i in ran…" at bounding box center [1142, 486] width 496 height 548
click at [1119, 330] on div "# Don't touch the boss code until [PERSON_NAME] says you're ready! for i in ran…" at bounding box center [1142, 486] width 496 height 548
click at [1100, 716] on button "Update" at bounding box center [1055, 731] width 108 height 55
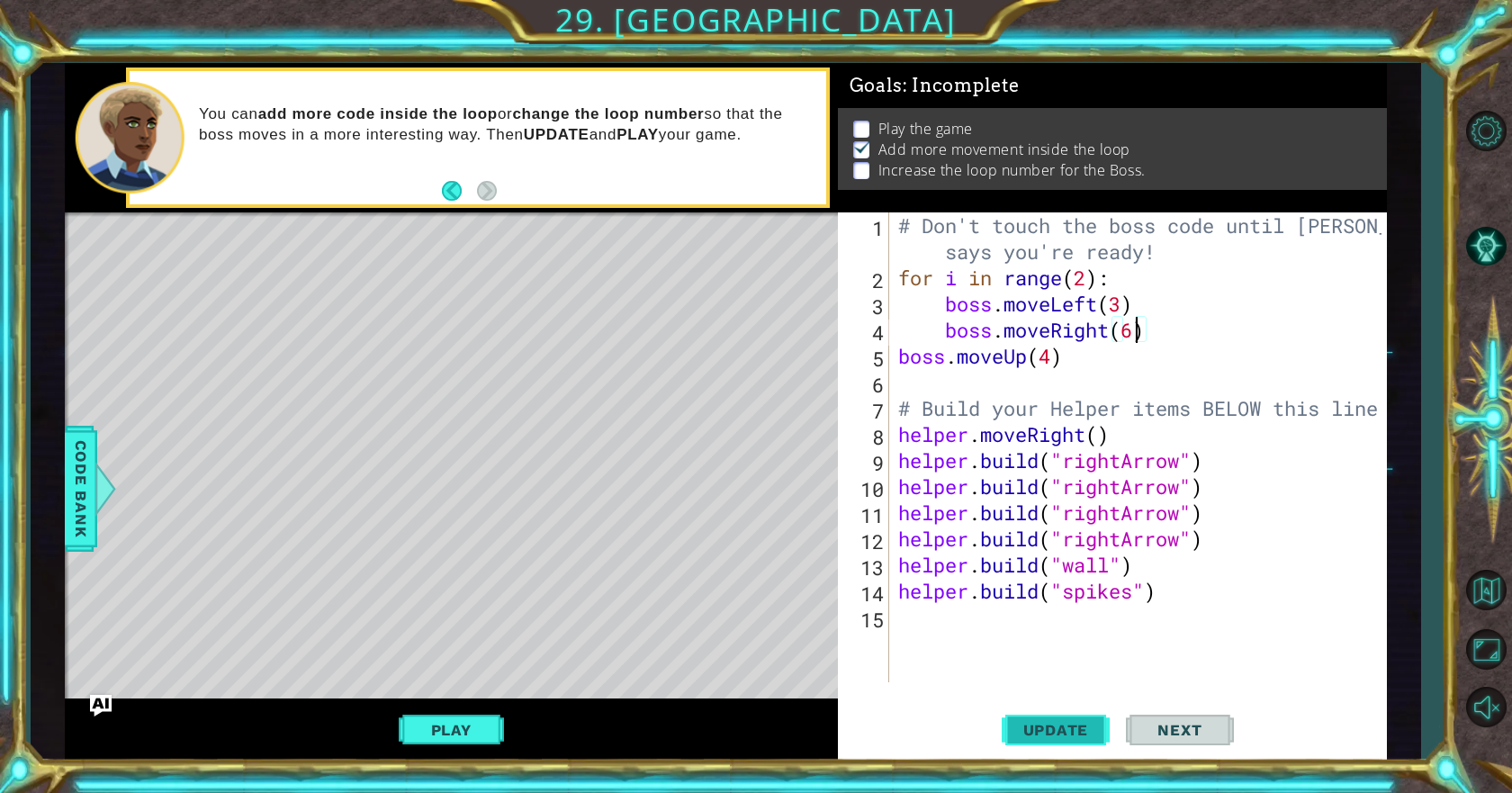
scroll to position [1, 0]
click at [1089, 717] on button "Update" at bounding box center [1055, 731] width 108 height 55
click at [1052, 361] on div "# Don't touch the boss code until [PERSON_NAME] says you're ready! for i in ran…" at bounding box center [1142, 486] width 496 height 548
click at [1089, 723] on span "Update" at bounding box center [1056, 730] width 102 height 18
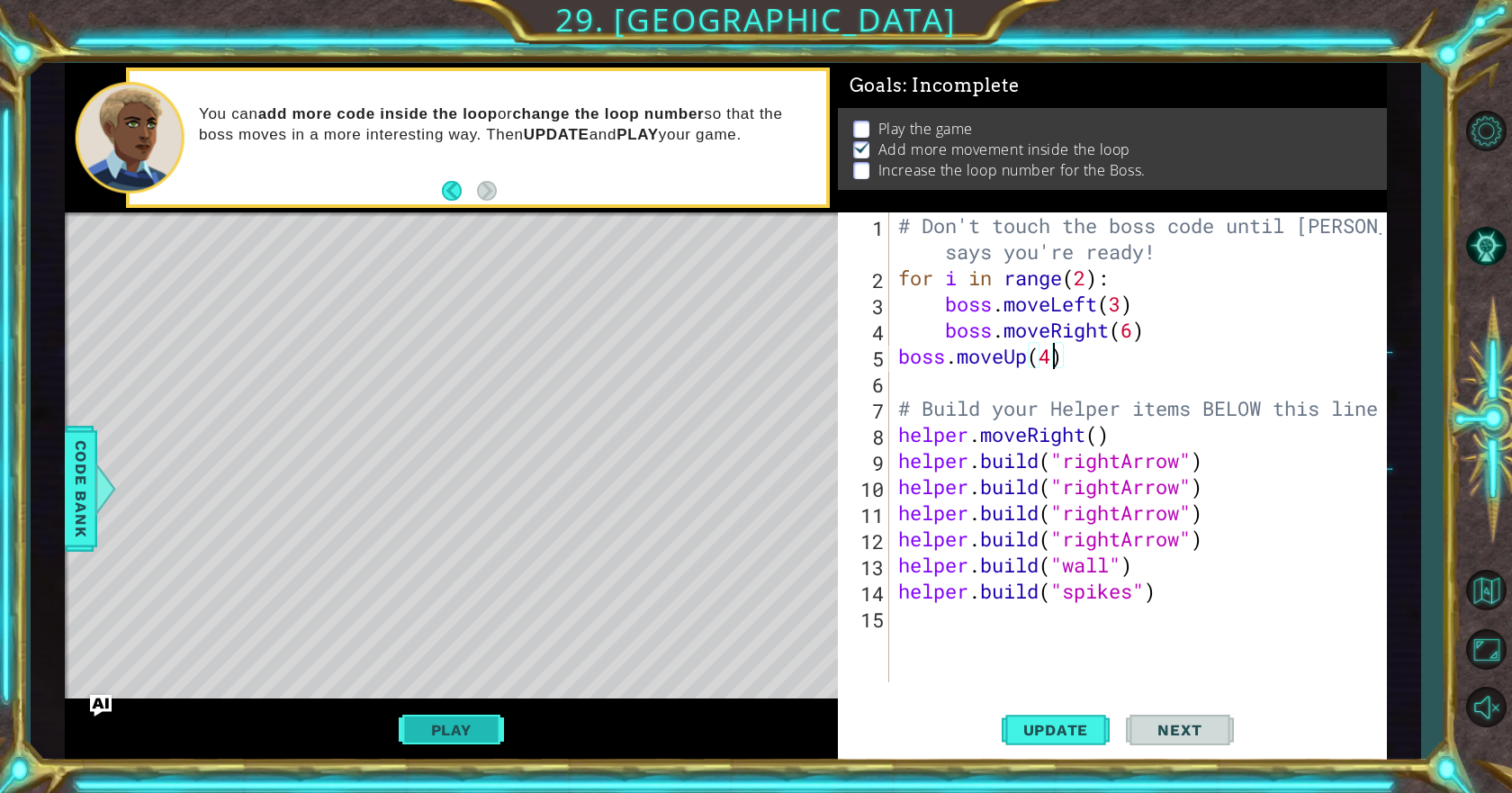
click at [476, 729] on button "Play" at bounding box center [451, 730] width 106 height 34
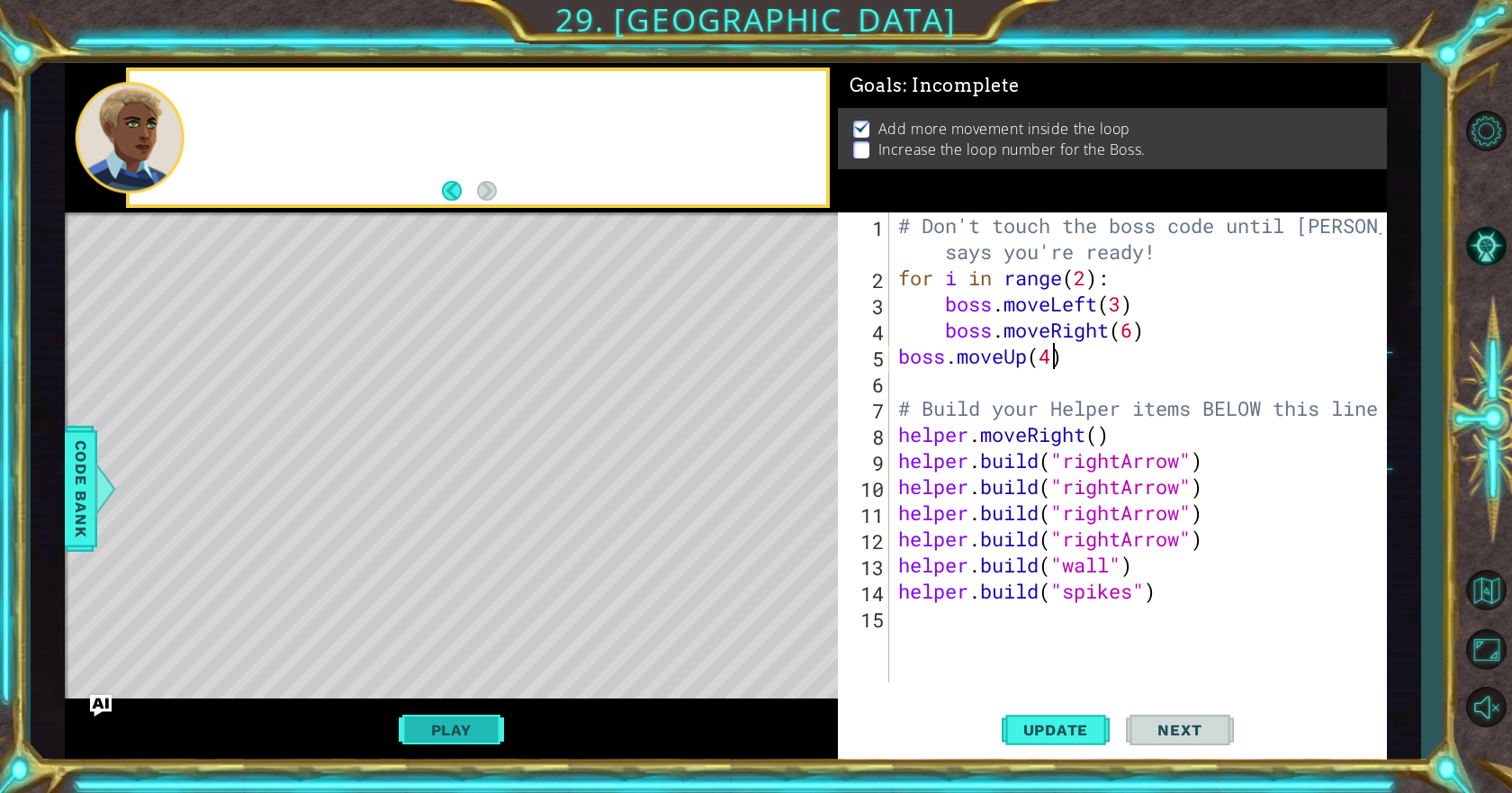
scroll to position [0, 0]
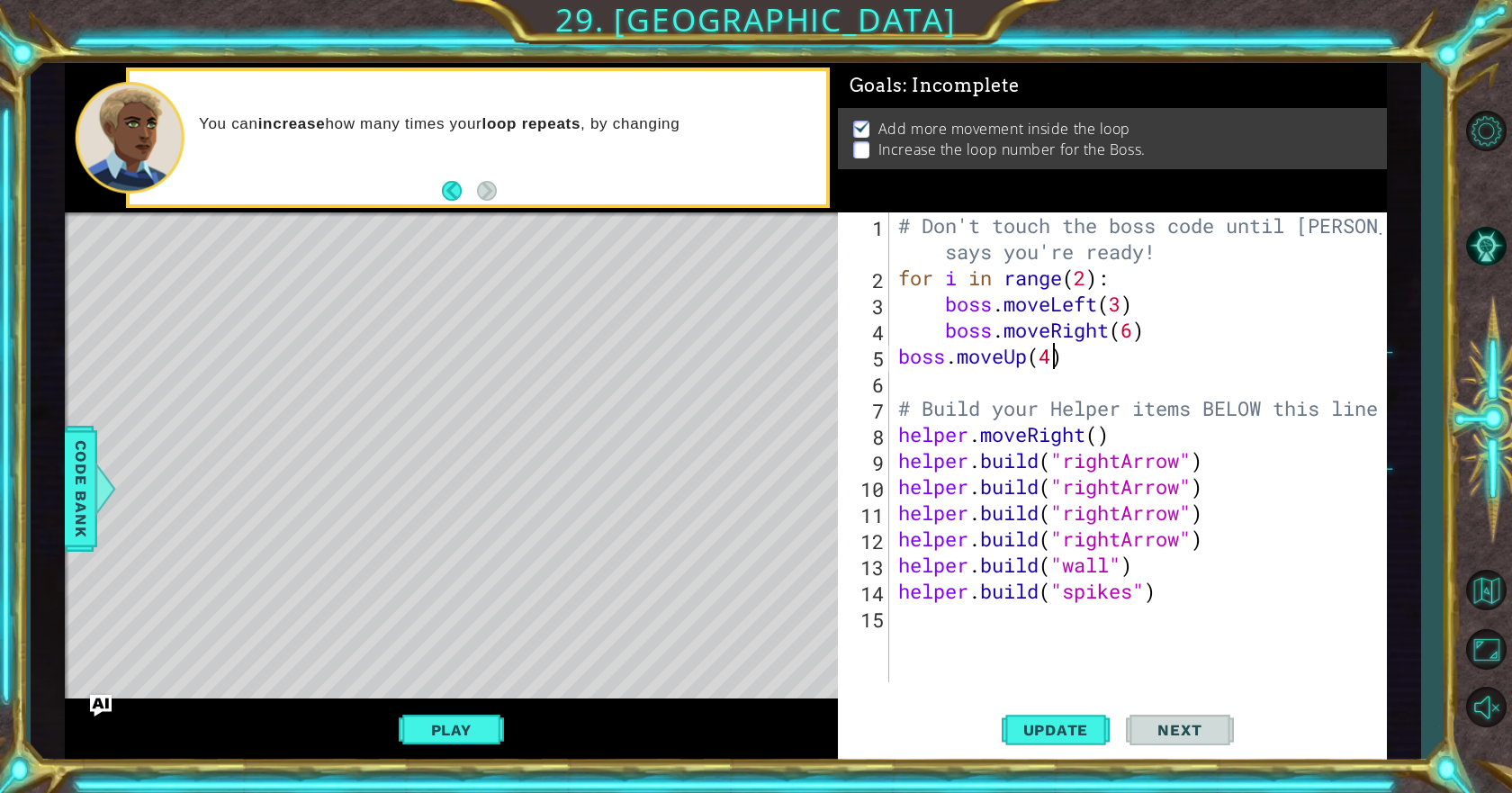
click at [1148, 724] on span "Next" at bounding box center [1179, 728] width 80 height 18
click at [1086, 274] on div "# Don't touch the boss code until [PERSON_NAME] says you're ready! for i in ran…" at bounding box center [1142, 486] width 496 height 548
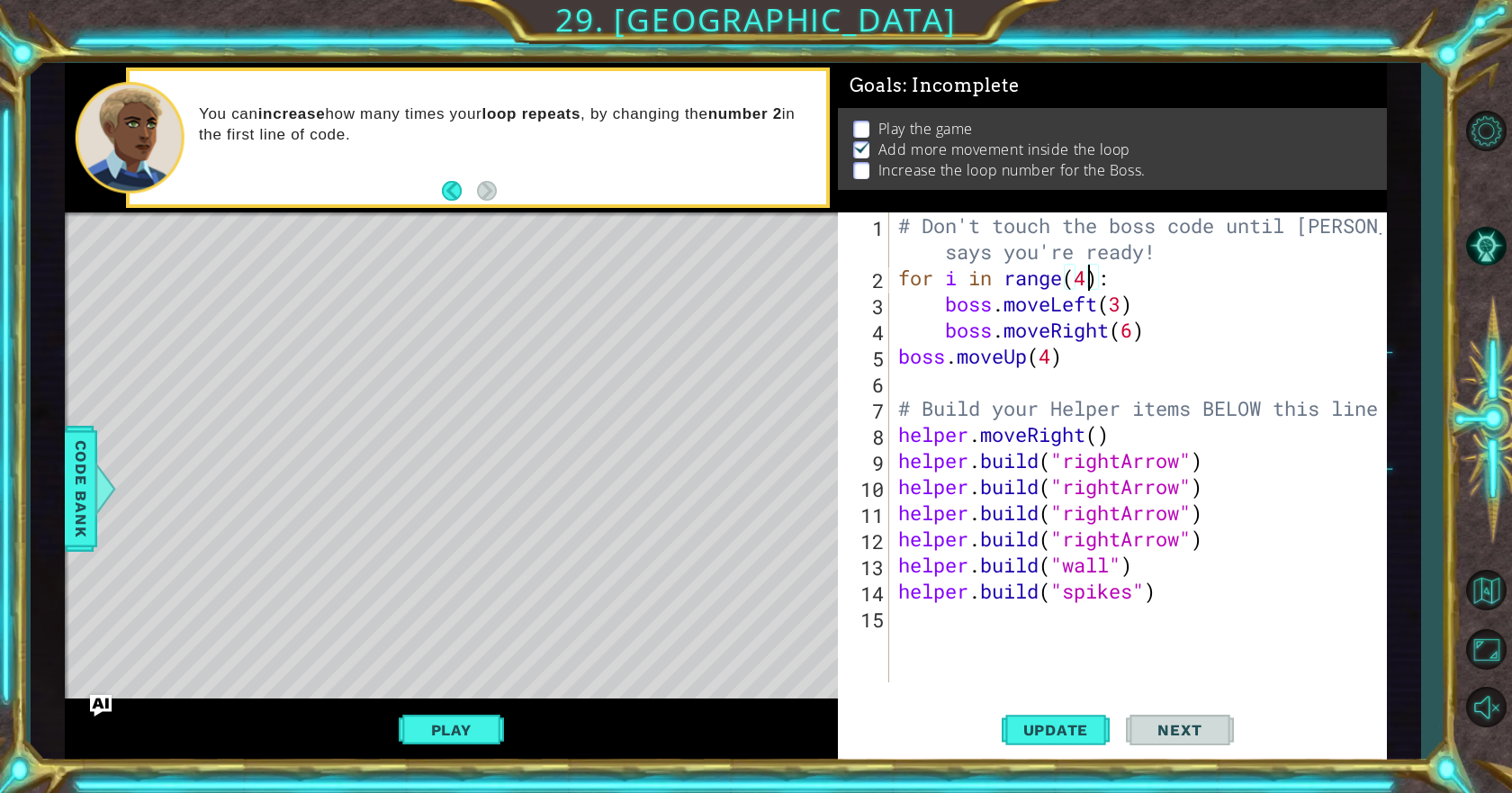
scroll to position [0, 8]
type textarea "for i in range(4):"
click at [1026, 744] on button "Update" at bounding box center [1055, 731] width 108 height 55
click at [1021, 723] on span "Update" at bounding box center [1056, 730] width 102 height 18
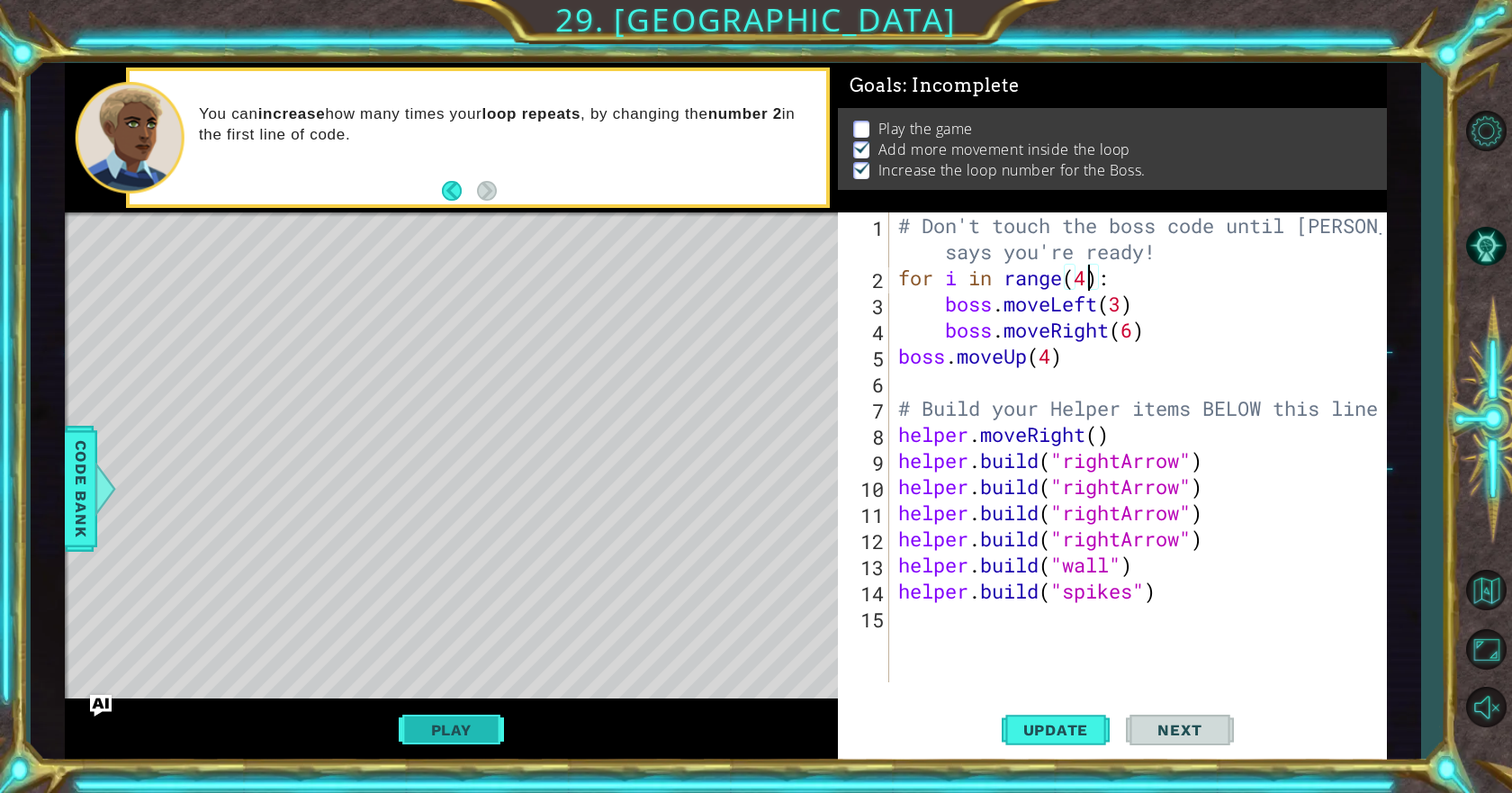
click at [486, 734] on button "Play" at bounding box center [451, 730] width 106 height 34
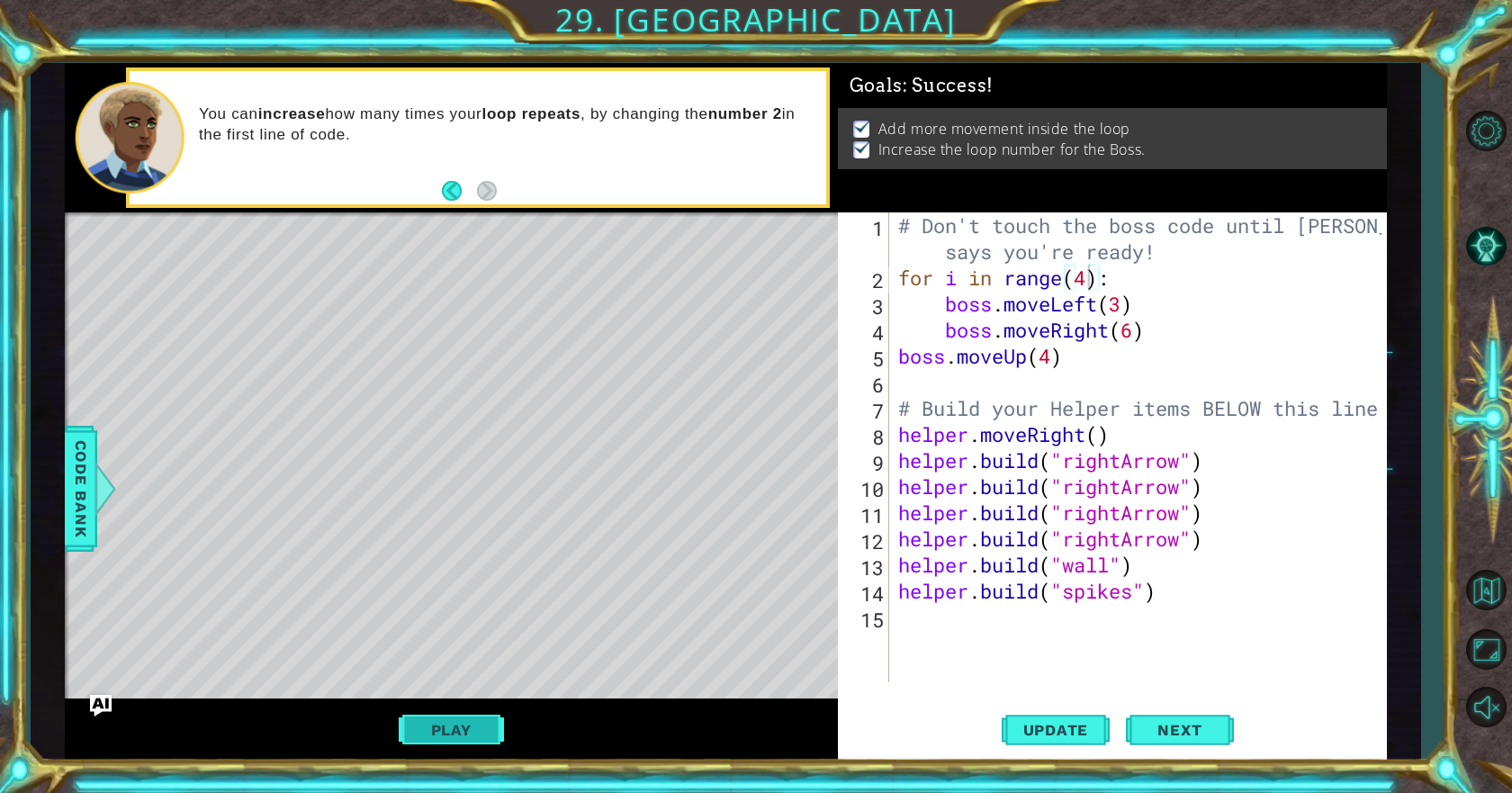
scroll to position [0, 0]
click at [1199, 728] on span "Next" at bounding box center [1179, 731] width 80 height 18
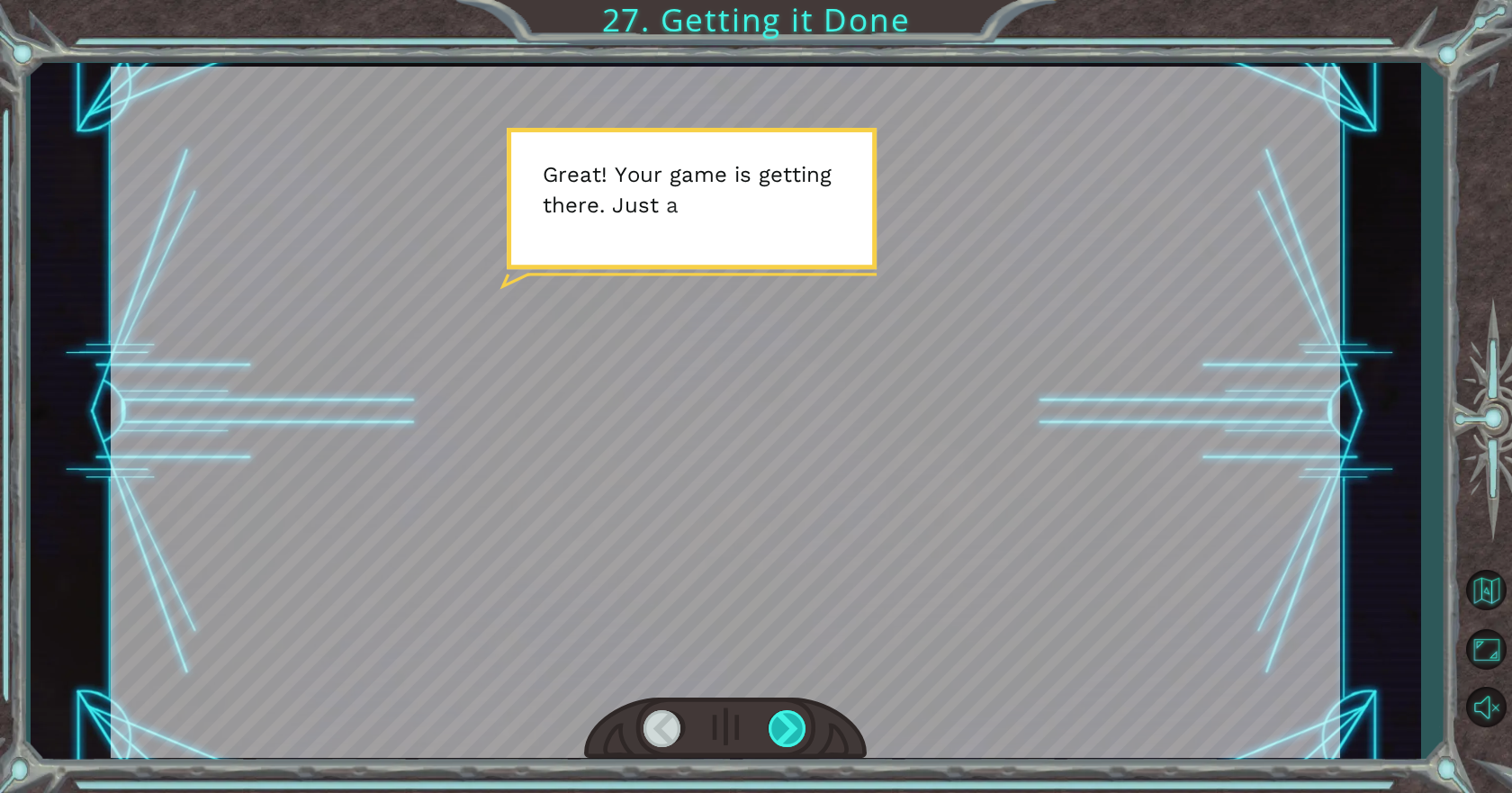
click at [769, 727] on div at bounding box center [788, 728] width 41 height 37
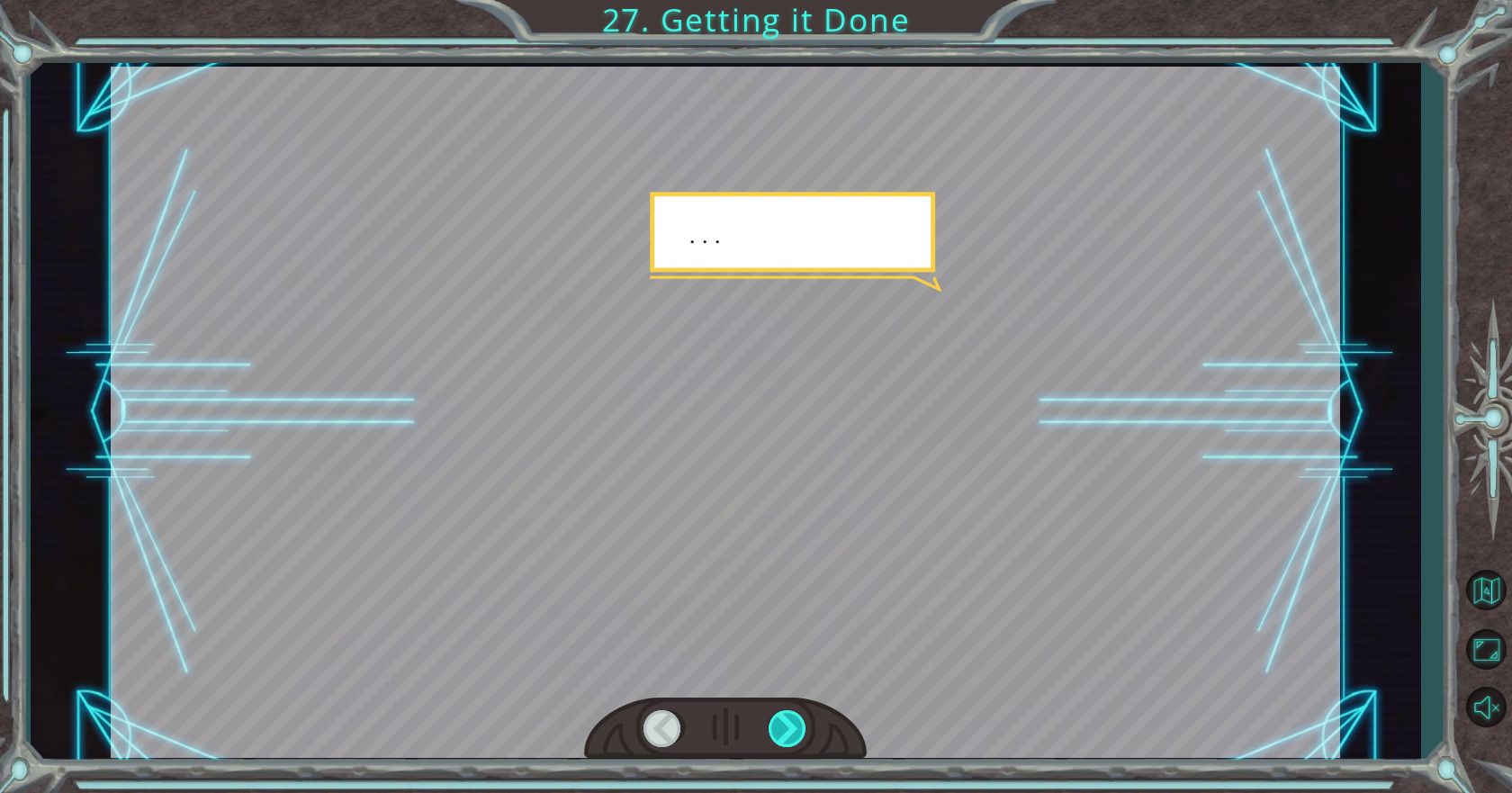
click at [769, 727] on div at bounding box center [788, 728] width 41 height 37
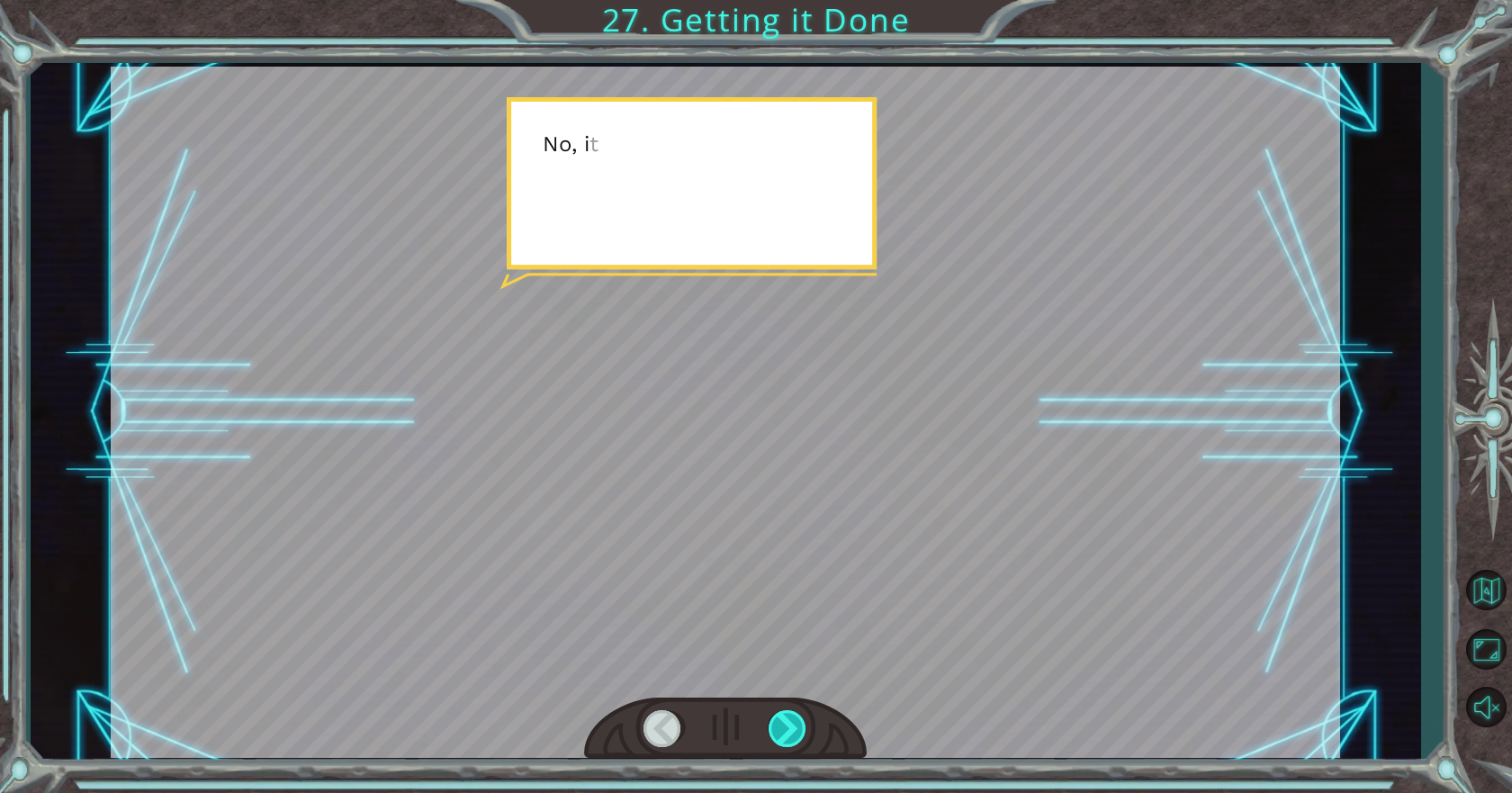
click at [769, 727] on div at bounding box center [788, 728] width 41 height 37
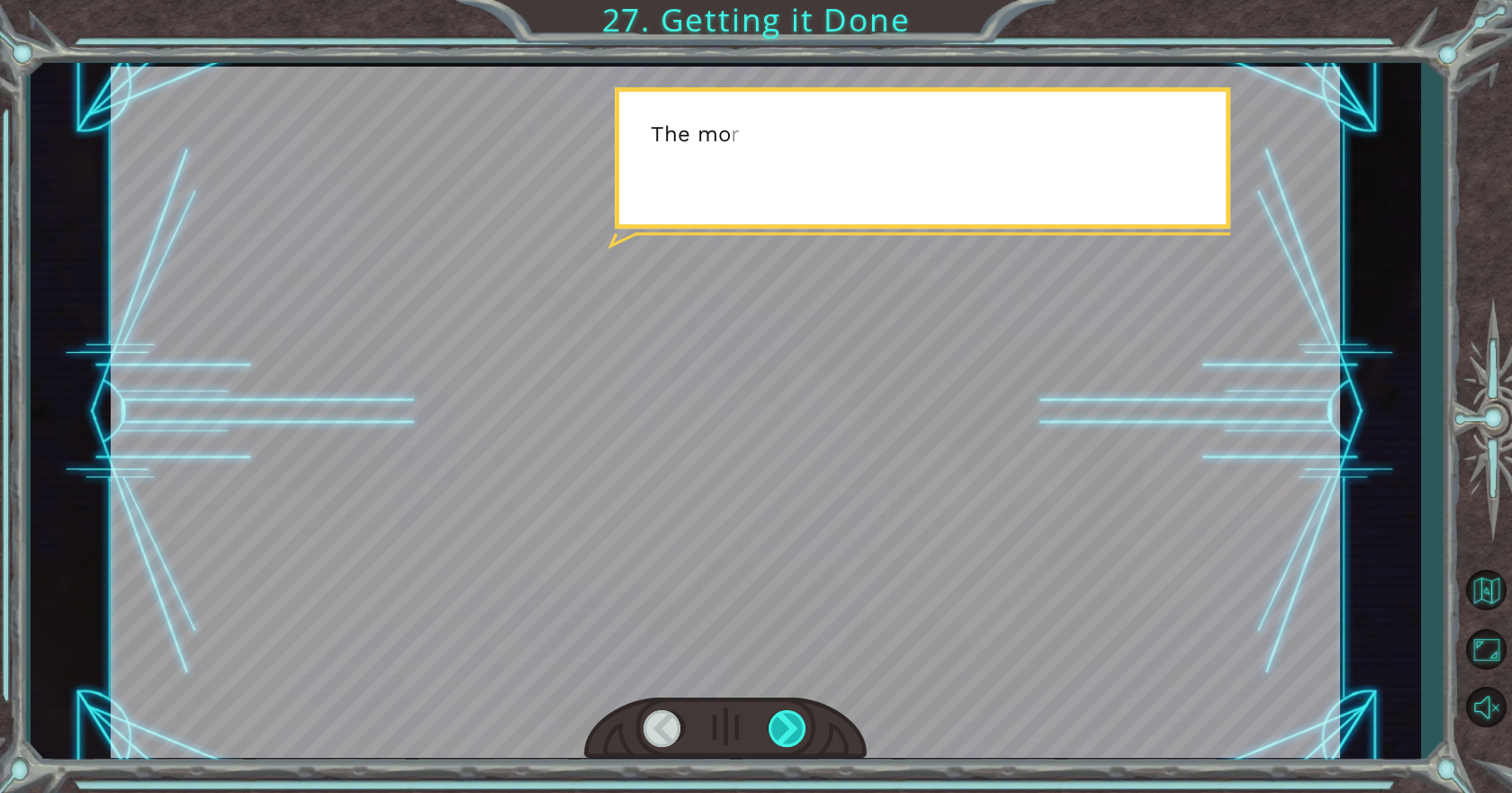
click at [769, 727] on div at bounding box center [788, 728] width 41 height 37
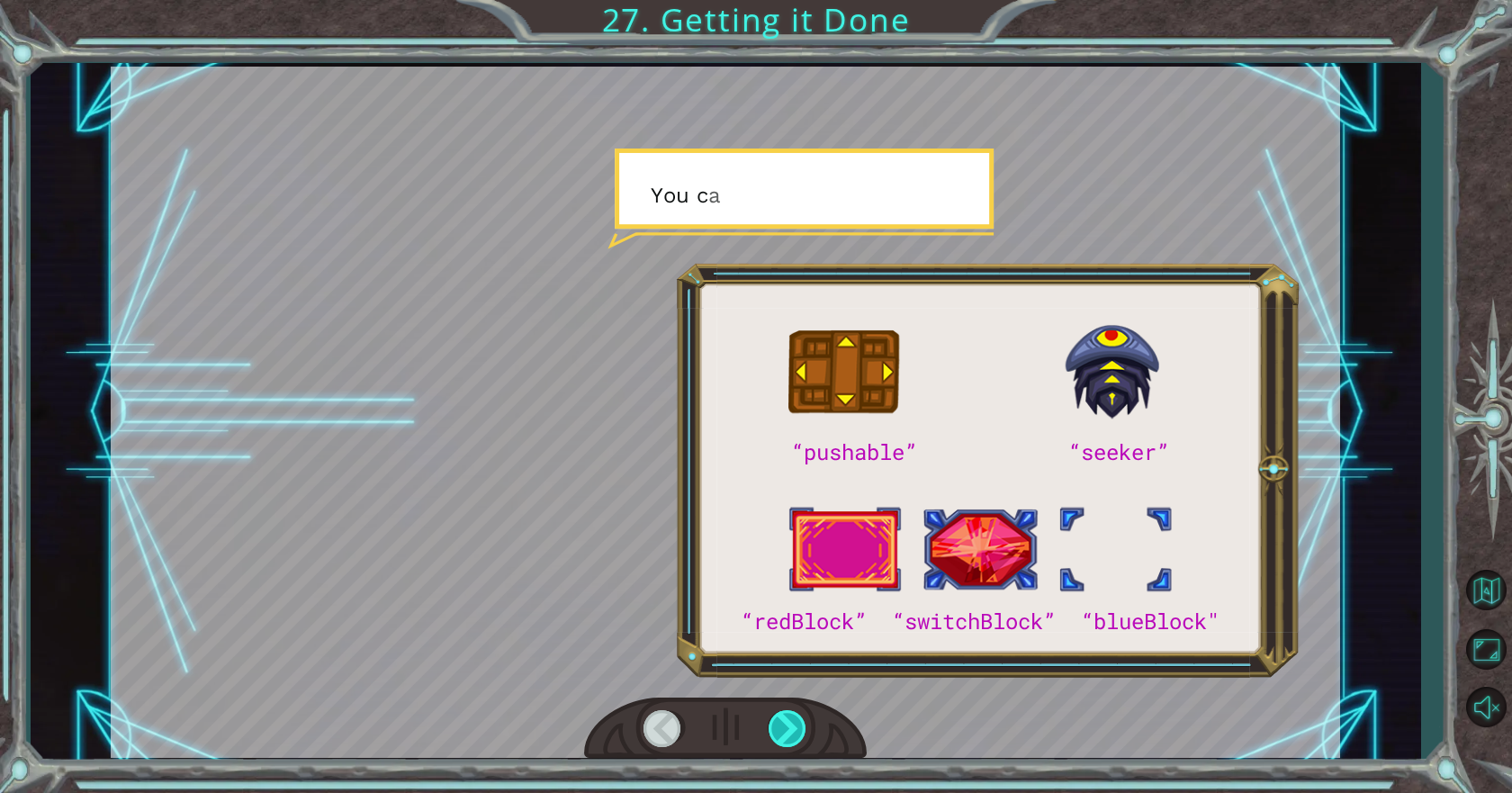
click at [769, 727] on div at bounding box center [788, 728] width 41 height 37
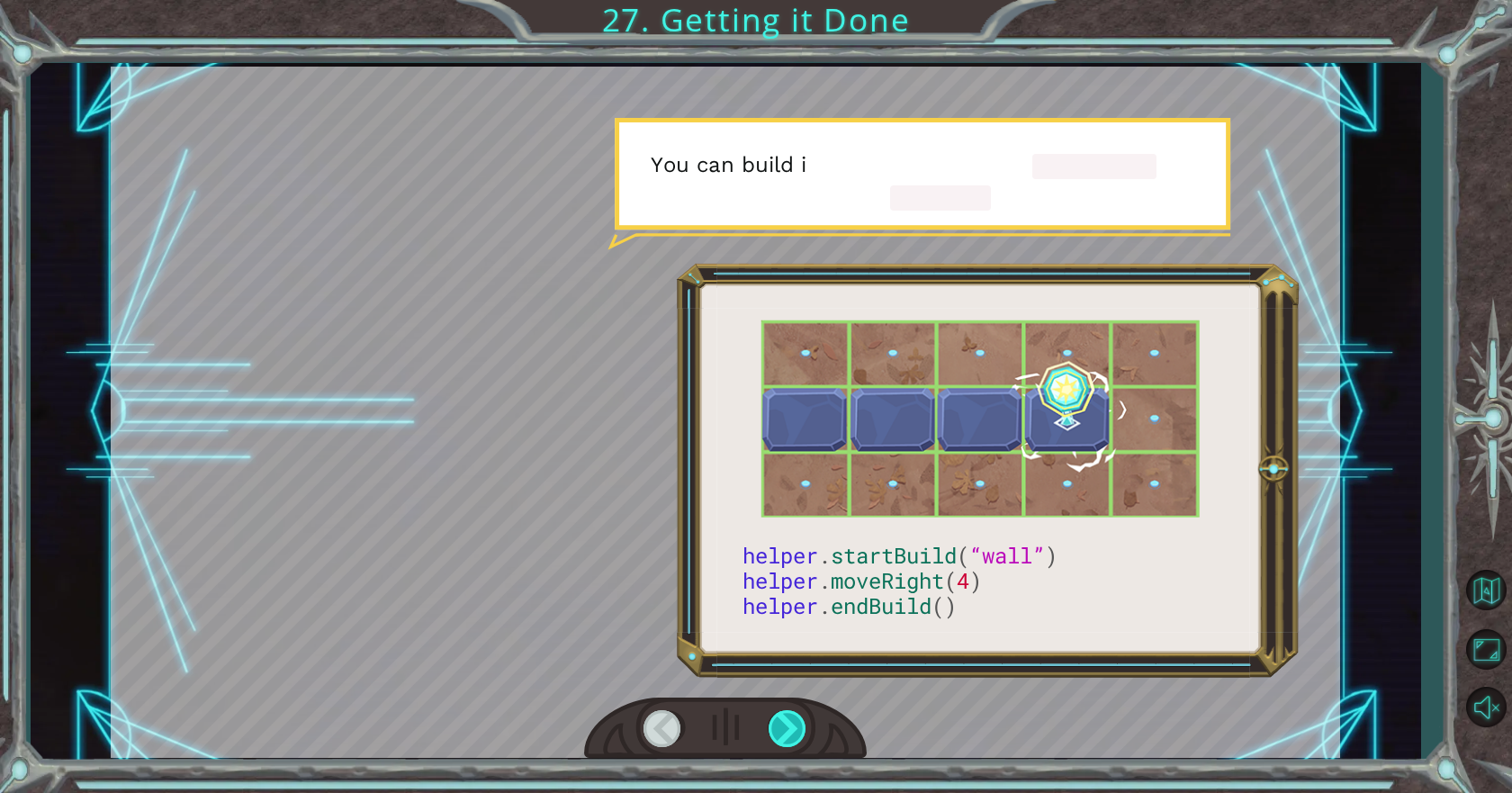
click at [769, 727] on div at bounding box center [788, 728] width 41 height 37
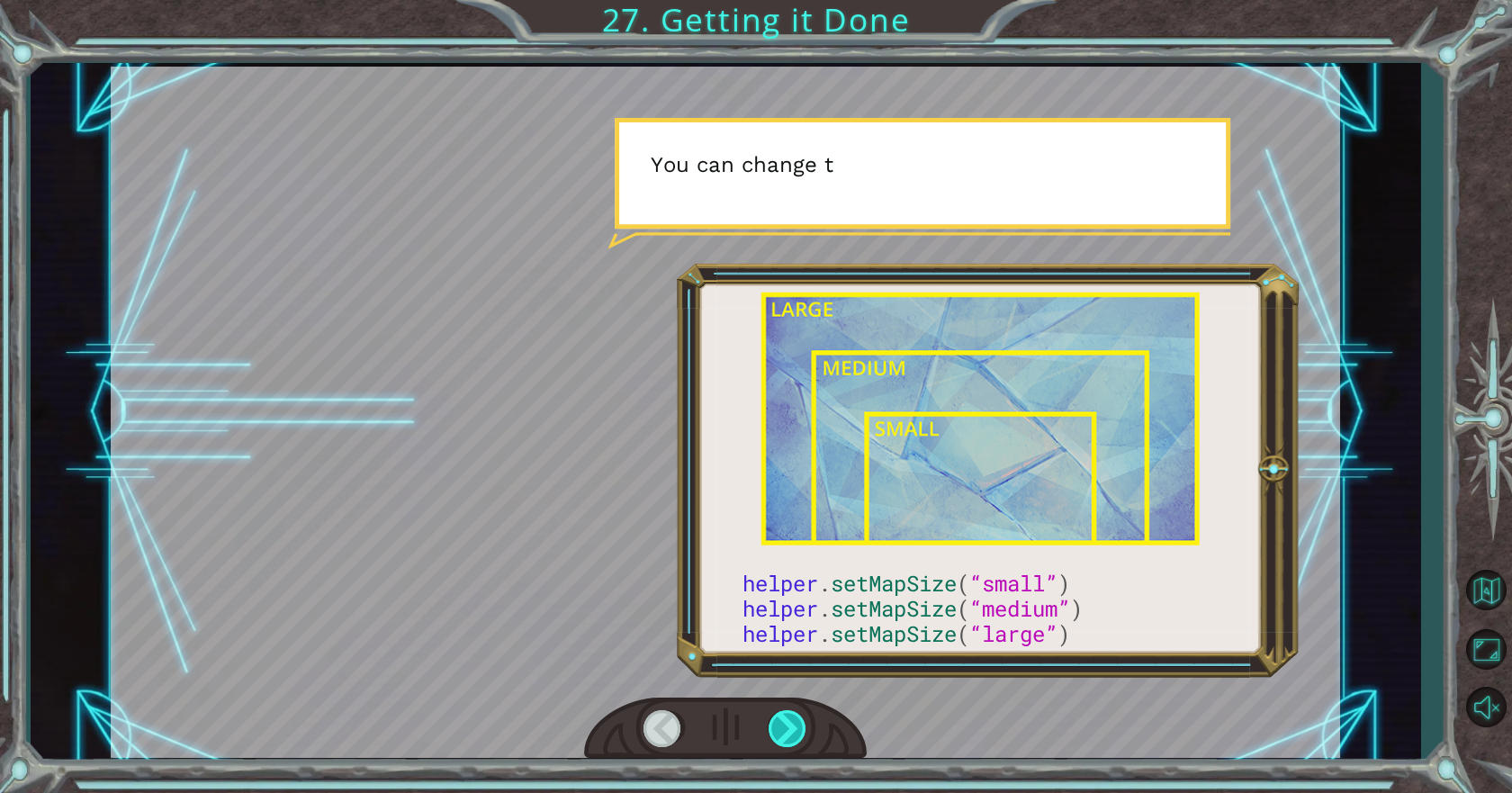
click at [769, 727] on div at bounding box center [788, 728] width 41 height 37
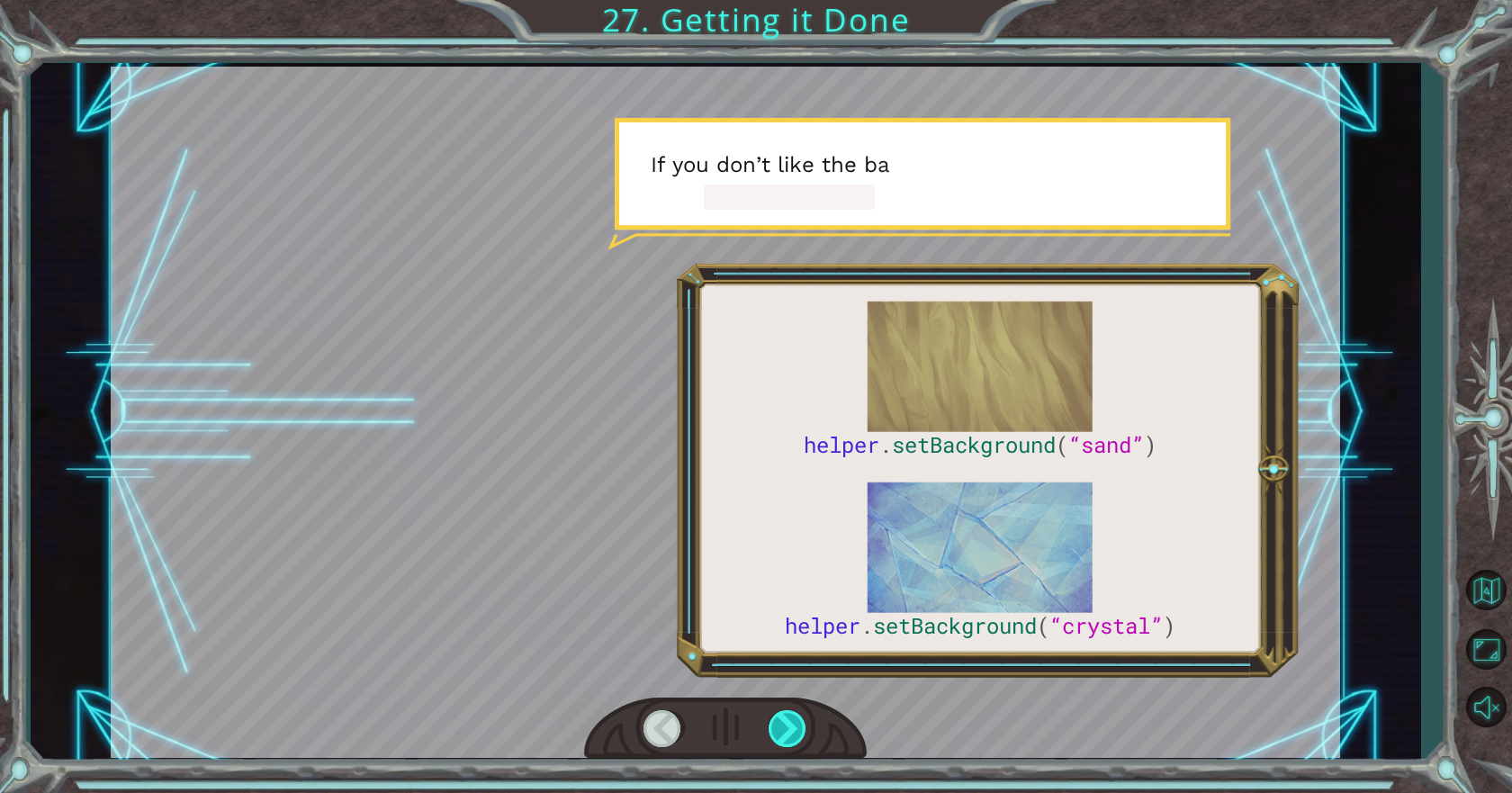
click at [769, 727] on div at bounding box center [788, 728] width 41 height 37
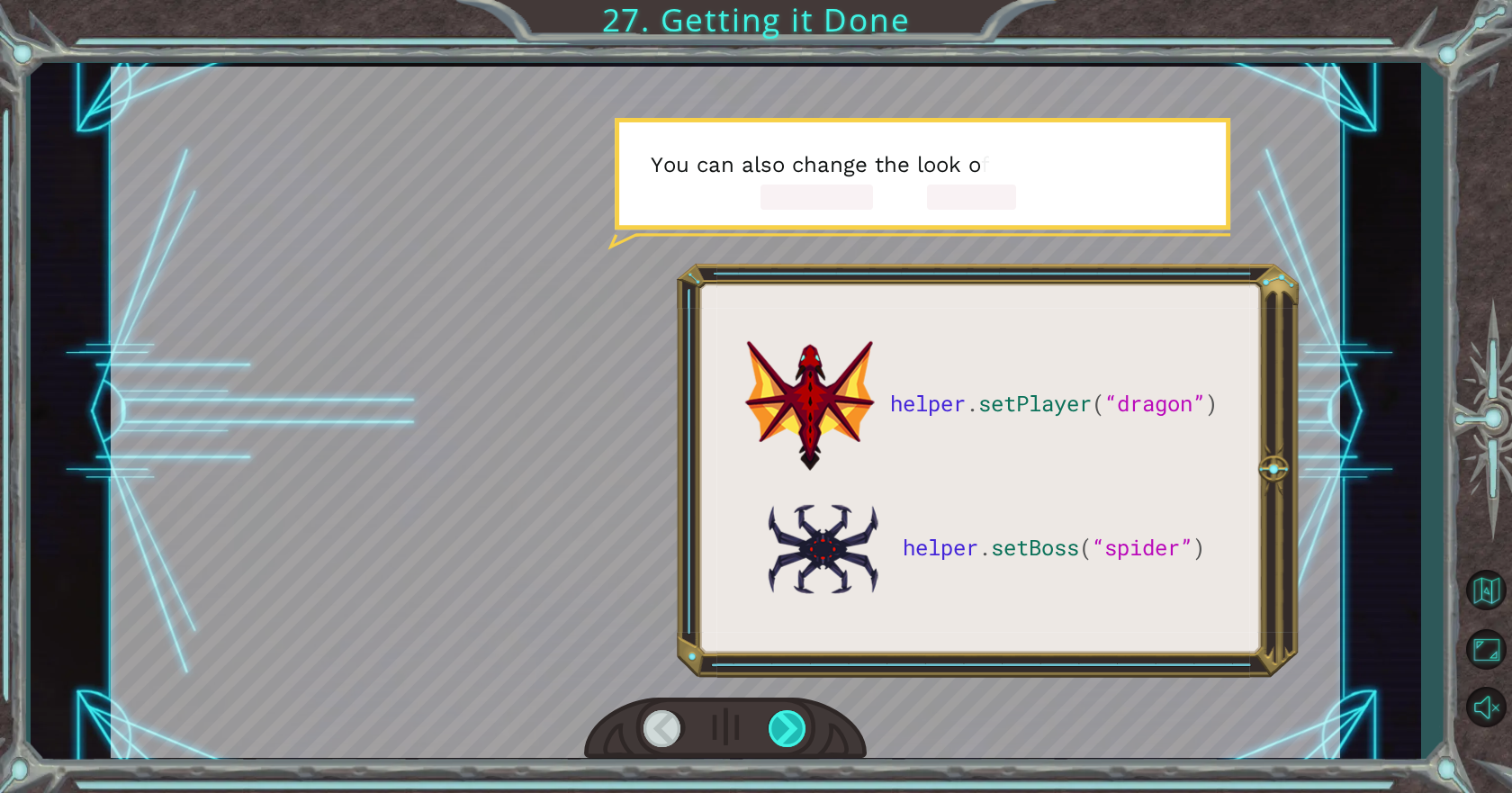
click at [769, 727] on div at bounding box center [788, 728] width 41 height 37
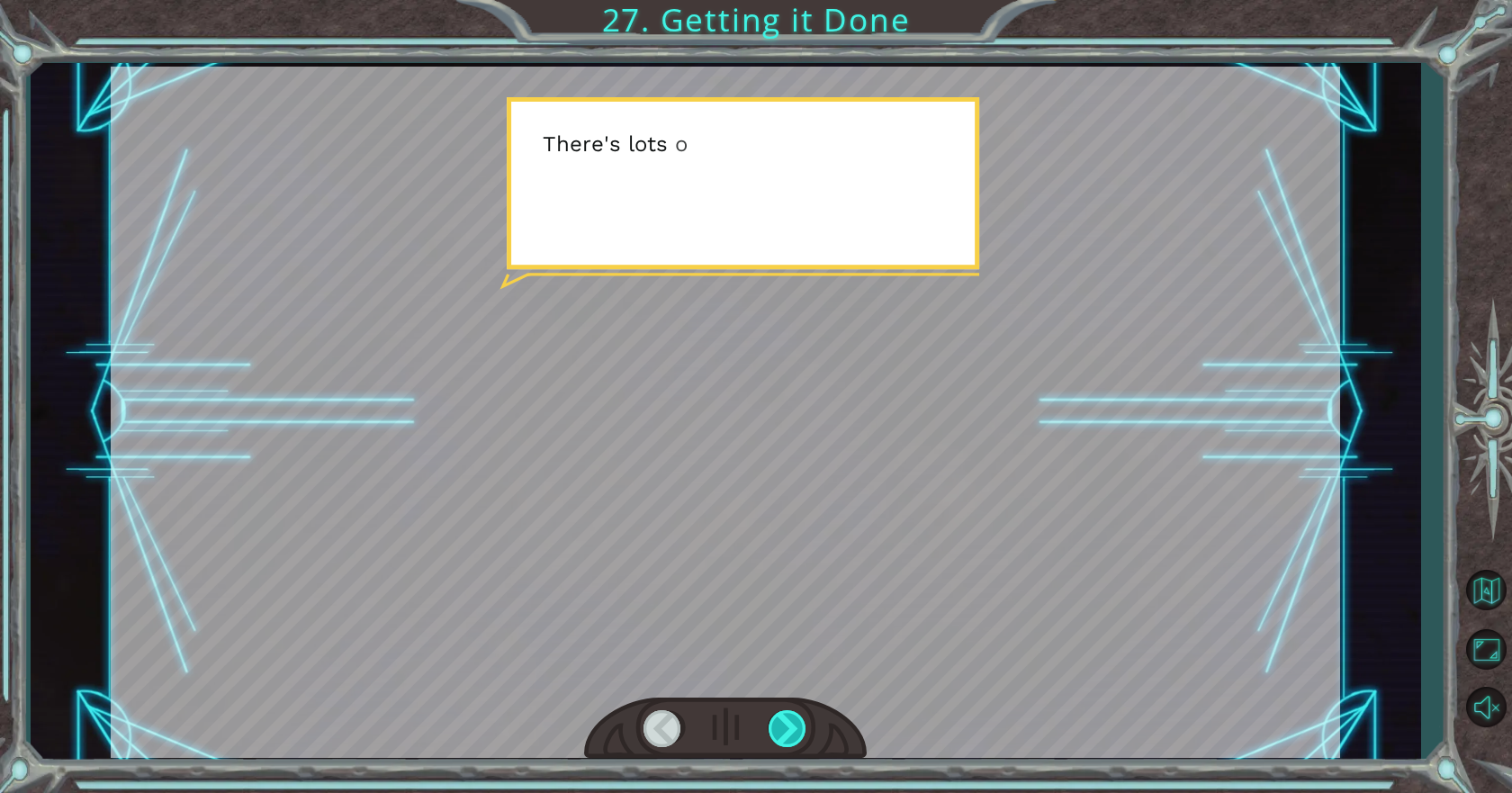
click at [769, 727] on div at bounding box center [788, 728] width 41 height 37
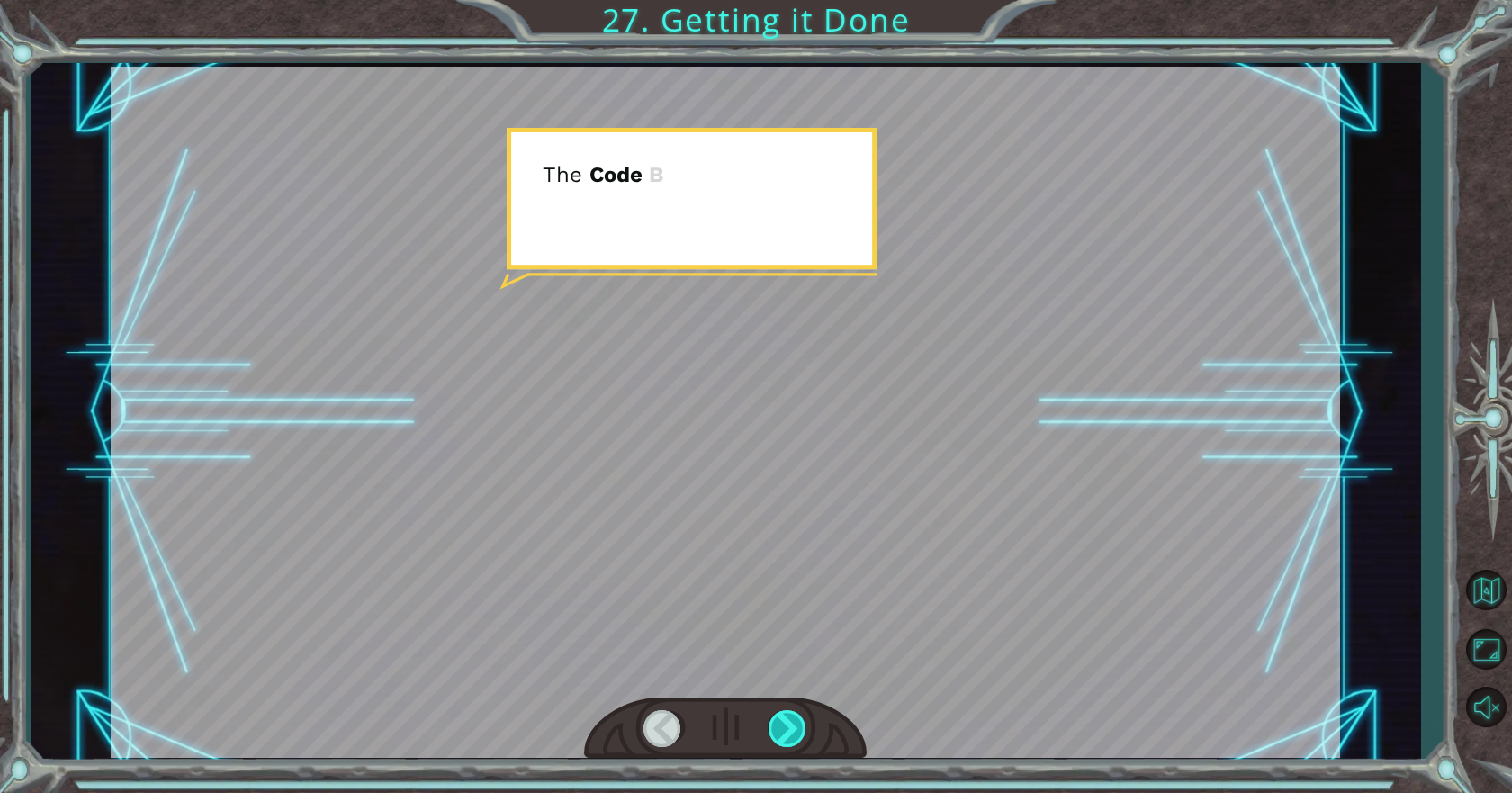
click at [769, 727] on div at bounding box center [788, 728] width 41 height 37
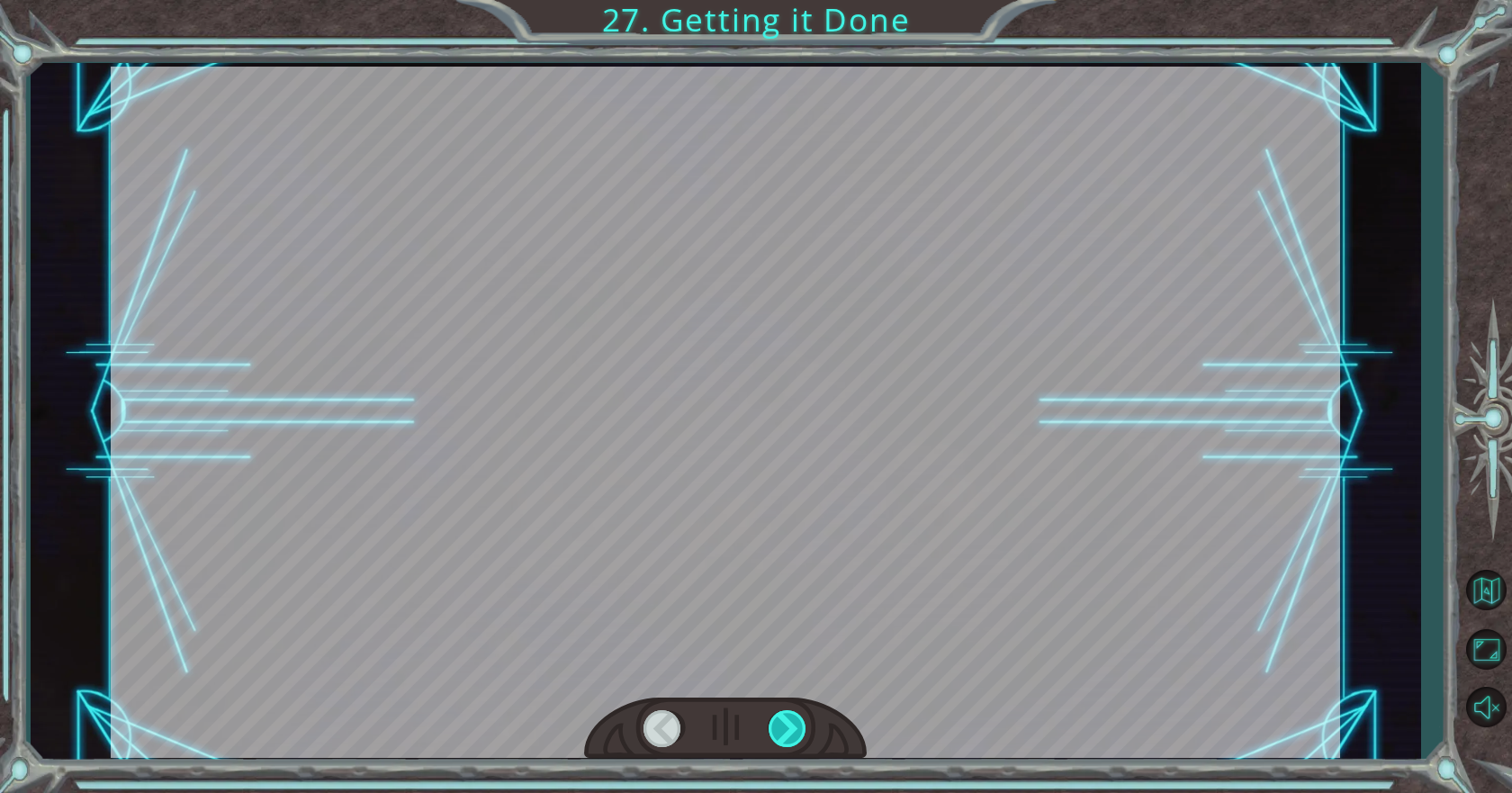
click at [769, 727] on div at bounding box center [788, 728] width 41 height 37
click at [769, 0] on div "helper . setPlayer ( “dragon” ) helper . setBoss ( “spider” ) G r e a t ! Y o u…" at bounding box center [756, 0] width 1512 height 0
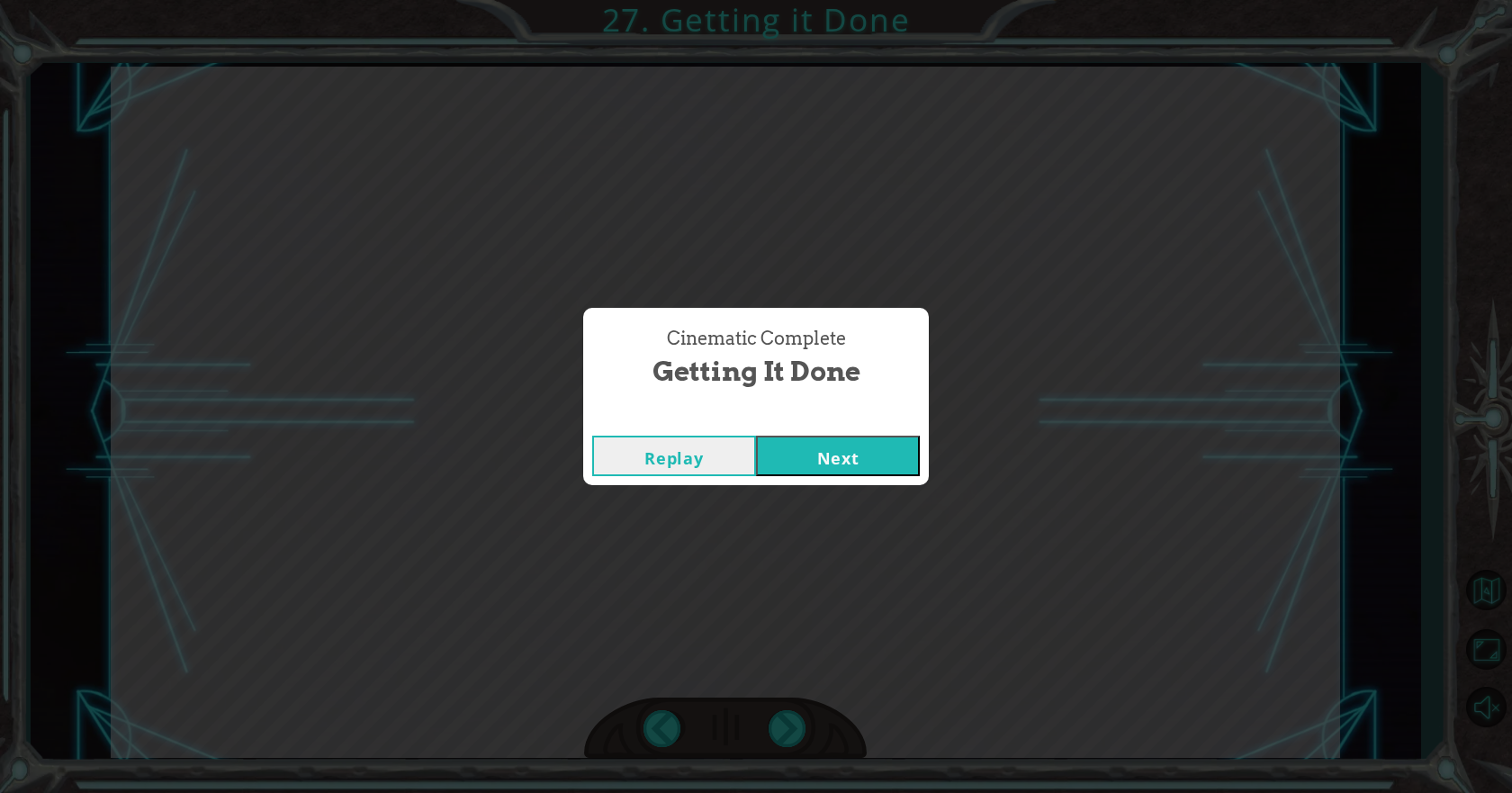
click at [841, 422] on div "Cinematic Complete" at bounding box center [756, 417] width 345 height 18
click at [855, 449] on button "Next" at bounding box center [837, 455] width 163 height 41
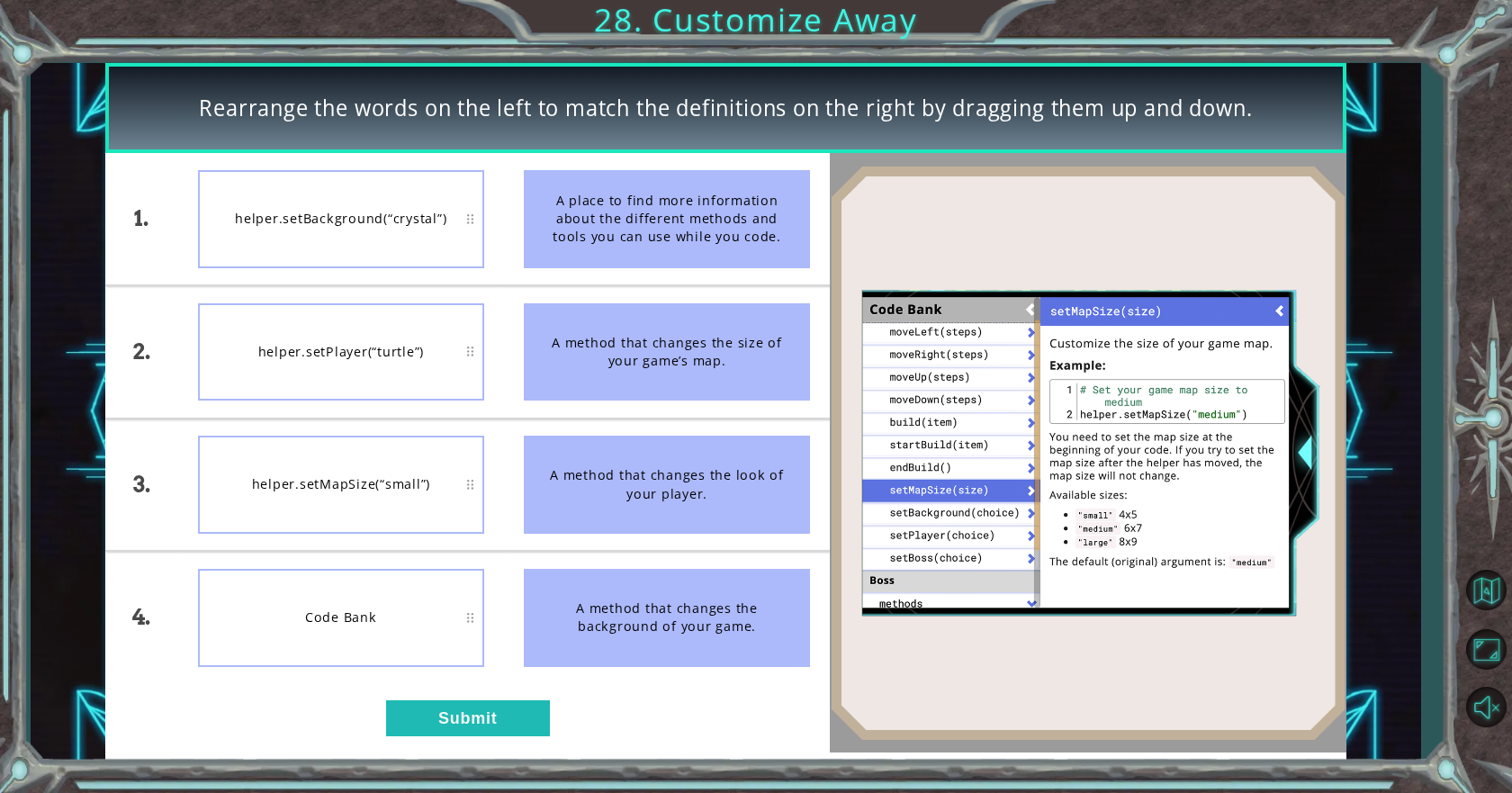
drag, startPoint x: 607, startPoint y: 209, endPoint x: 624, endPoint y: 607, distance: 398.4
click at [624, 607] on ul "A place to find more information about the different methods and tools you can …" at bounding box center [666, 417] width 326 height 530
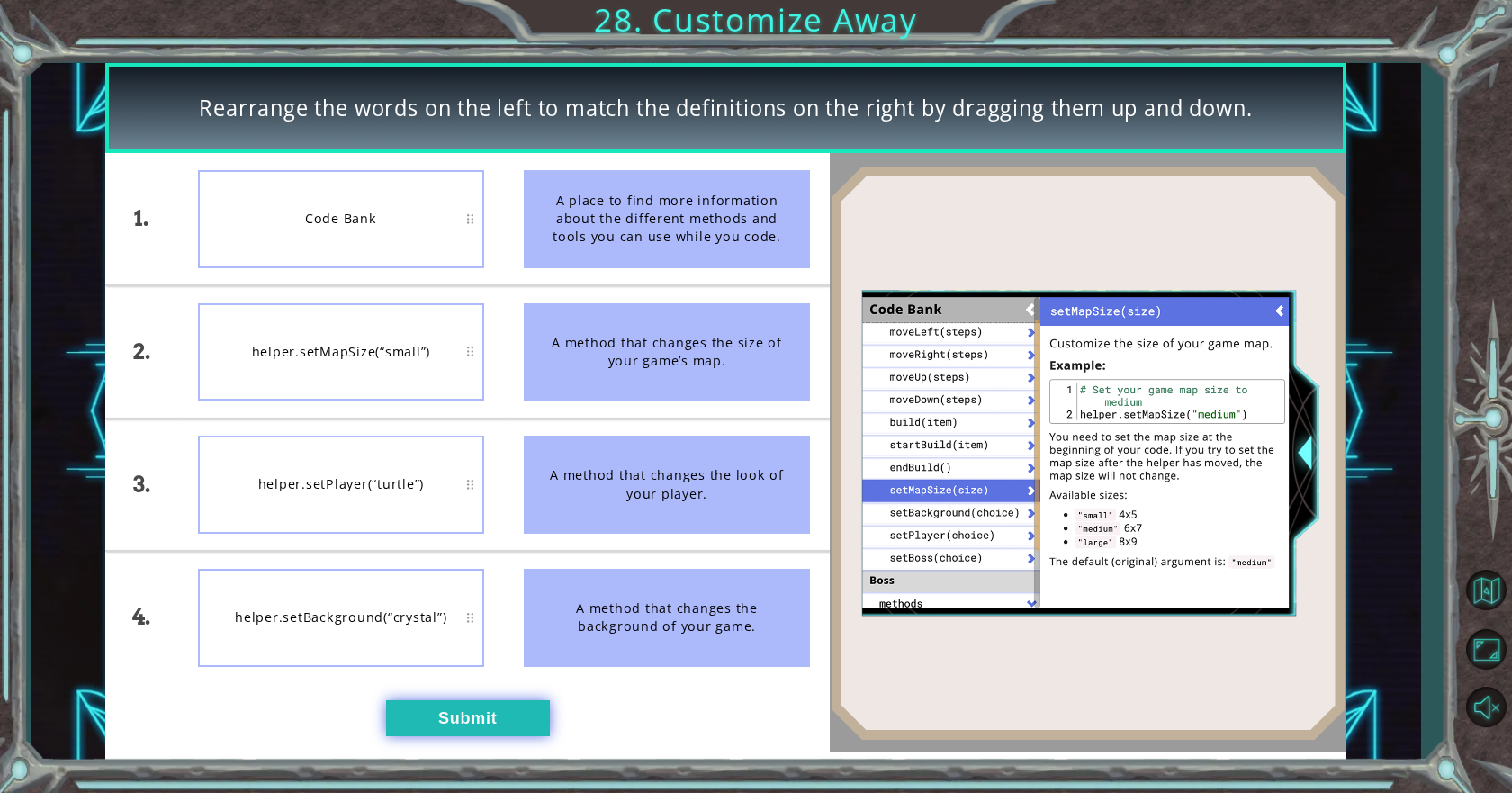
click at [484, 721] on button "Submit" at bounding box center [467, 718] width 163 height 36
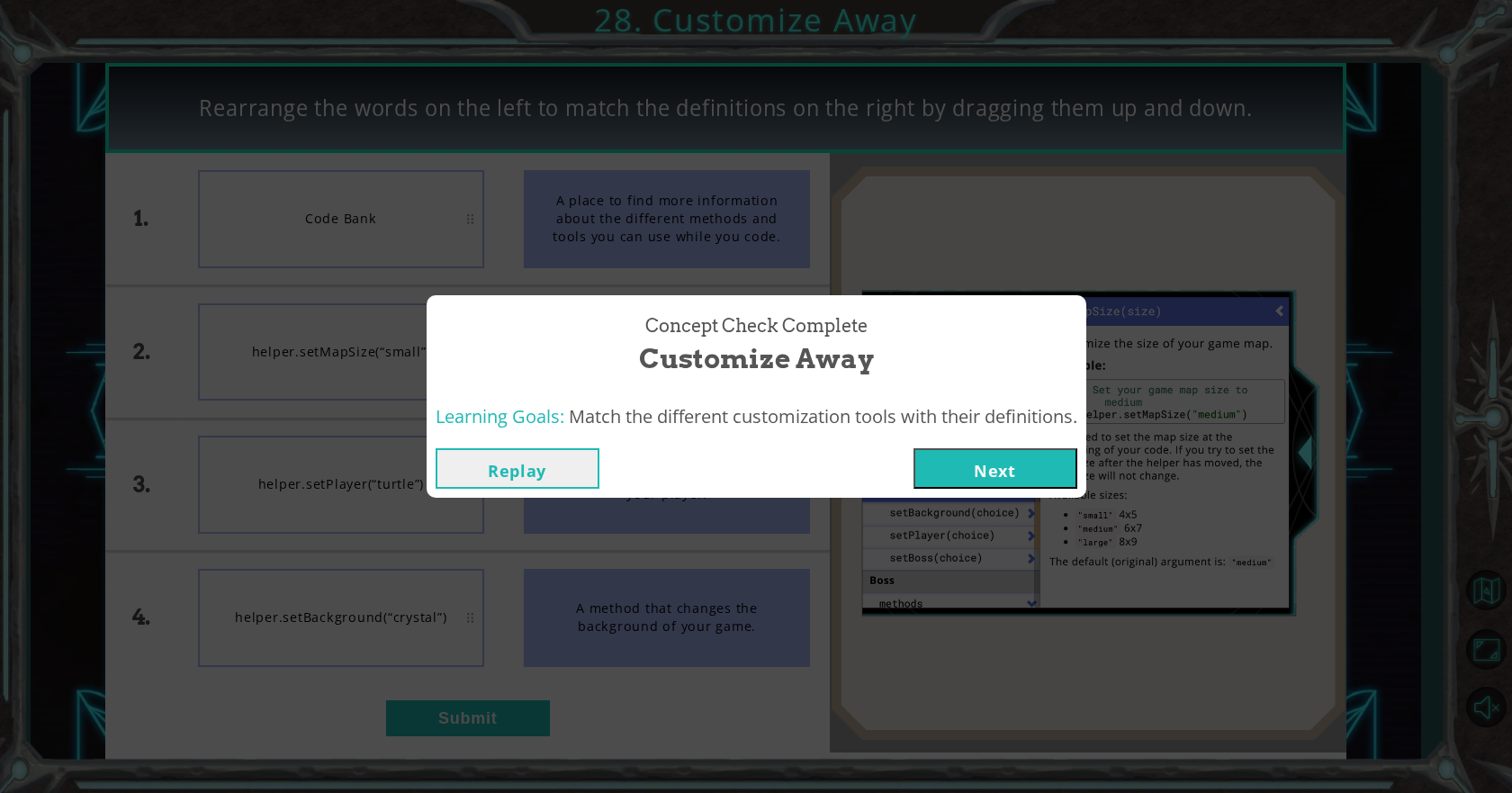
click at [963, 454] on button "Next" at bounding box center [995, 468] width 163 height 41
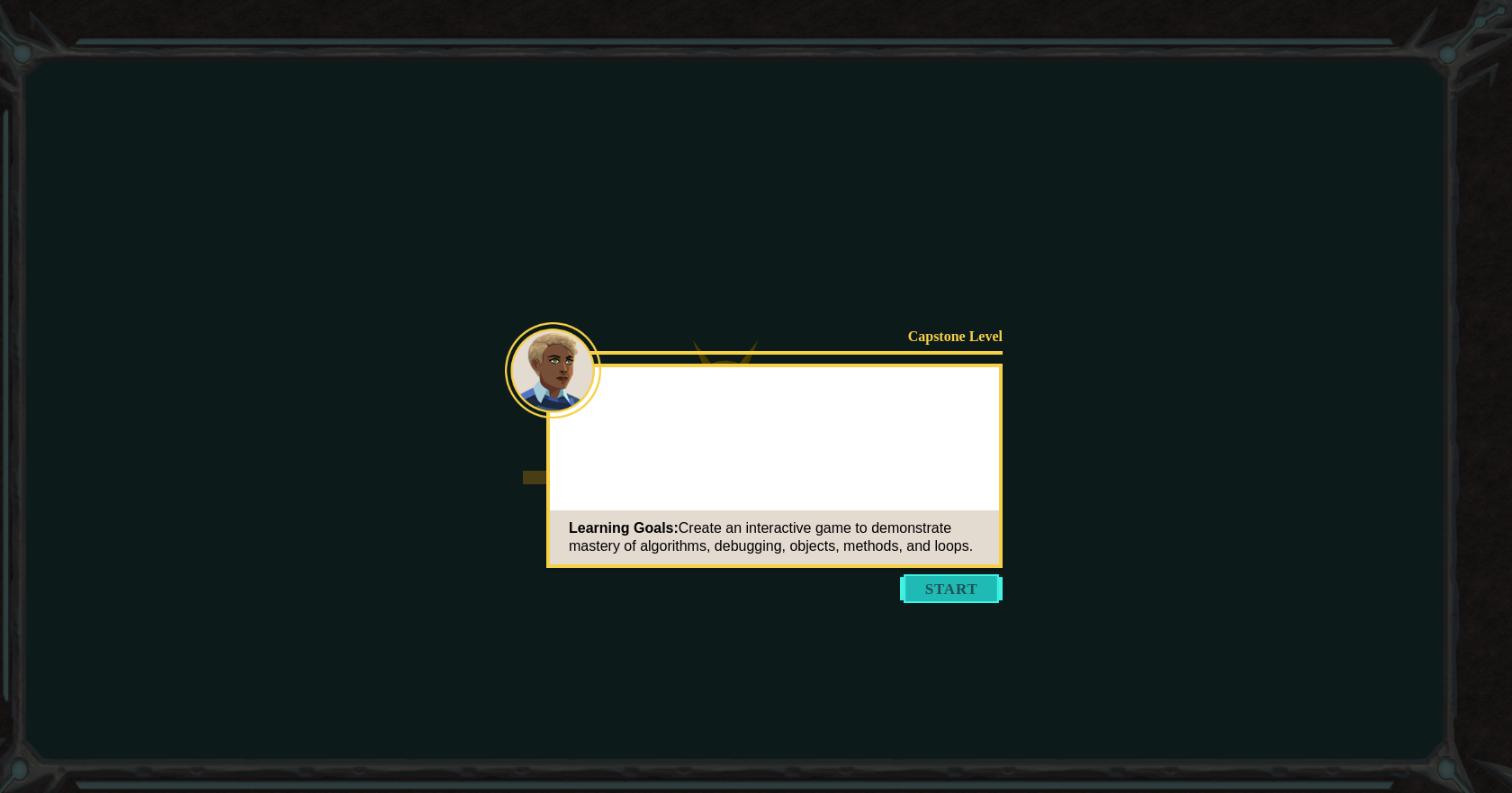
click at [959, 584] on button "Start" at bounding box center [950, 588] width 103 height 29
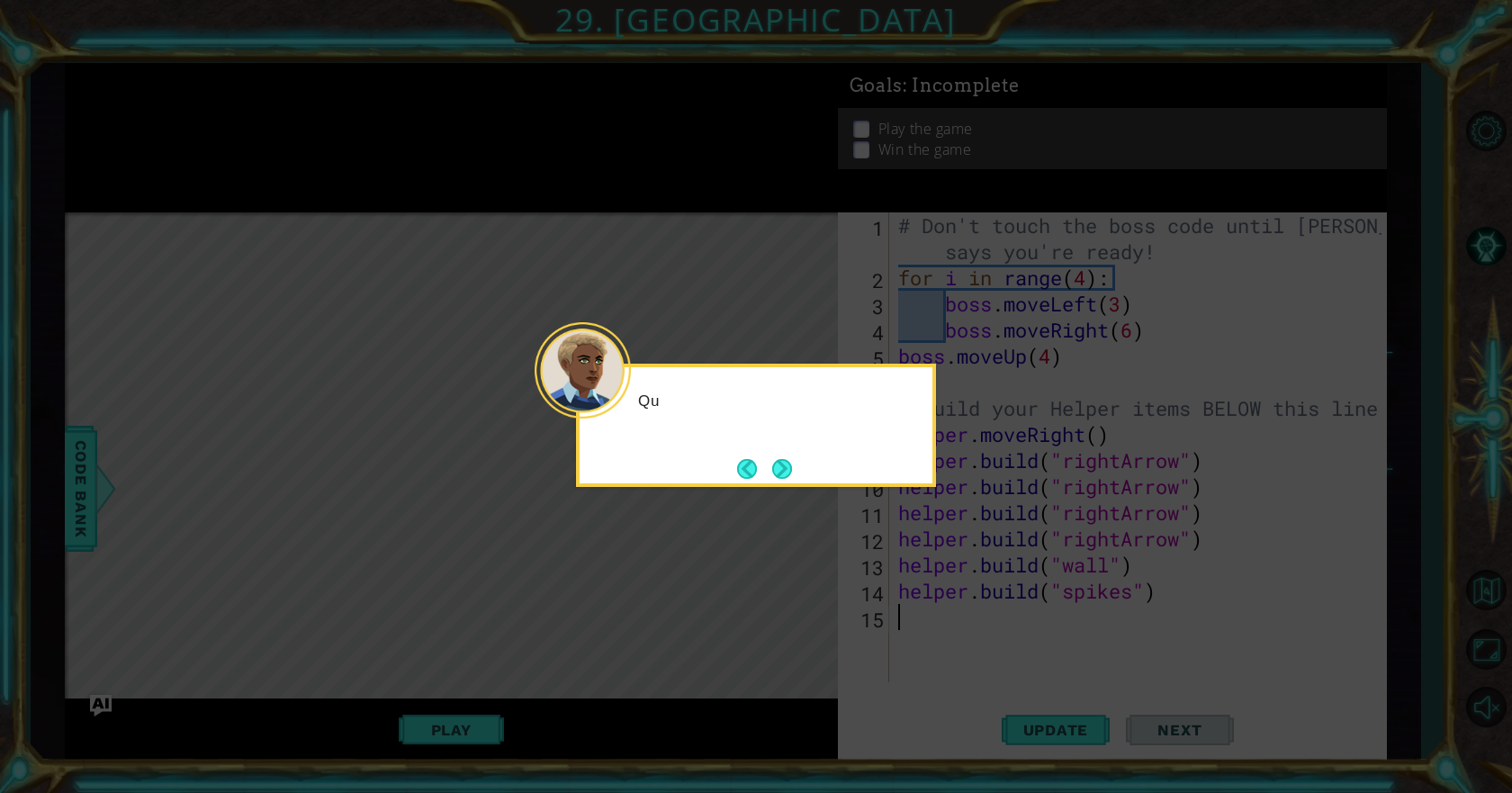
click at [774, 460] on button "Next" at bounding box center [781, 468] width 23 height 23
click at [785, 479] on button "Next" at bounding box center [782, 468] width 21 height 21
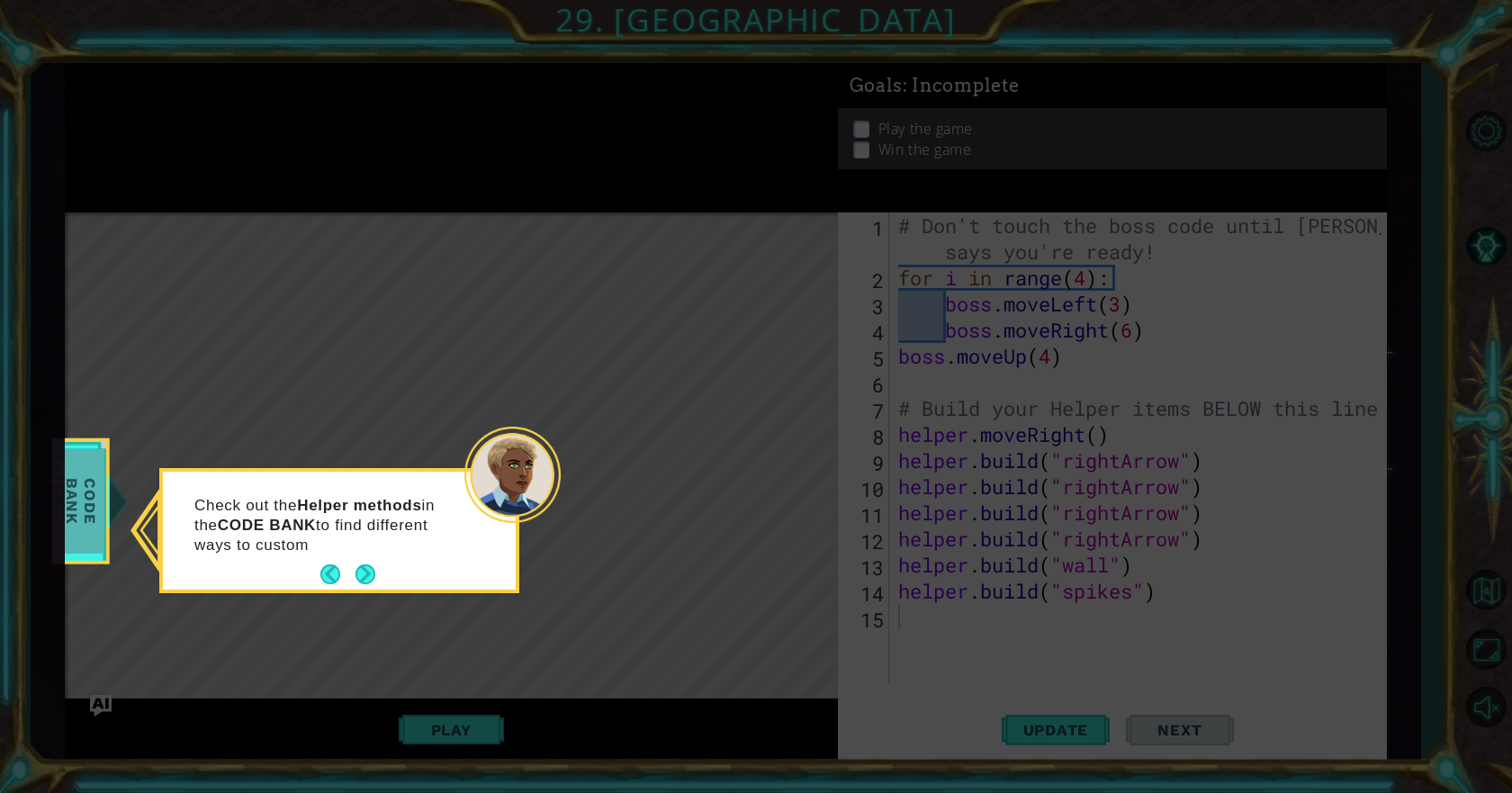
click at [77, 517] on span "Code Bank" at bounding box center [81, 501] width 47 height 104
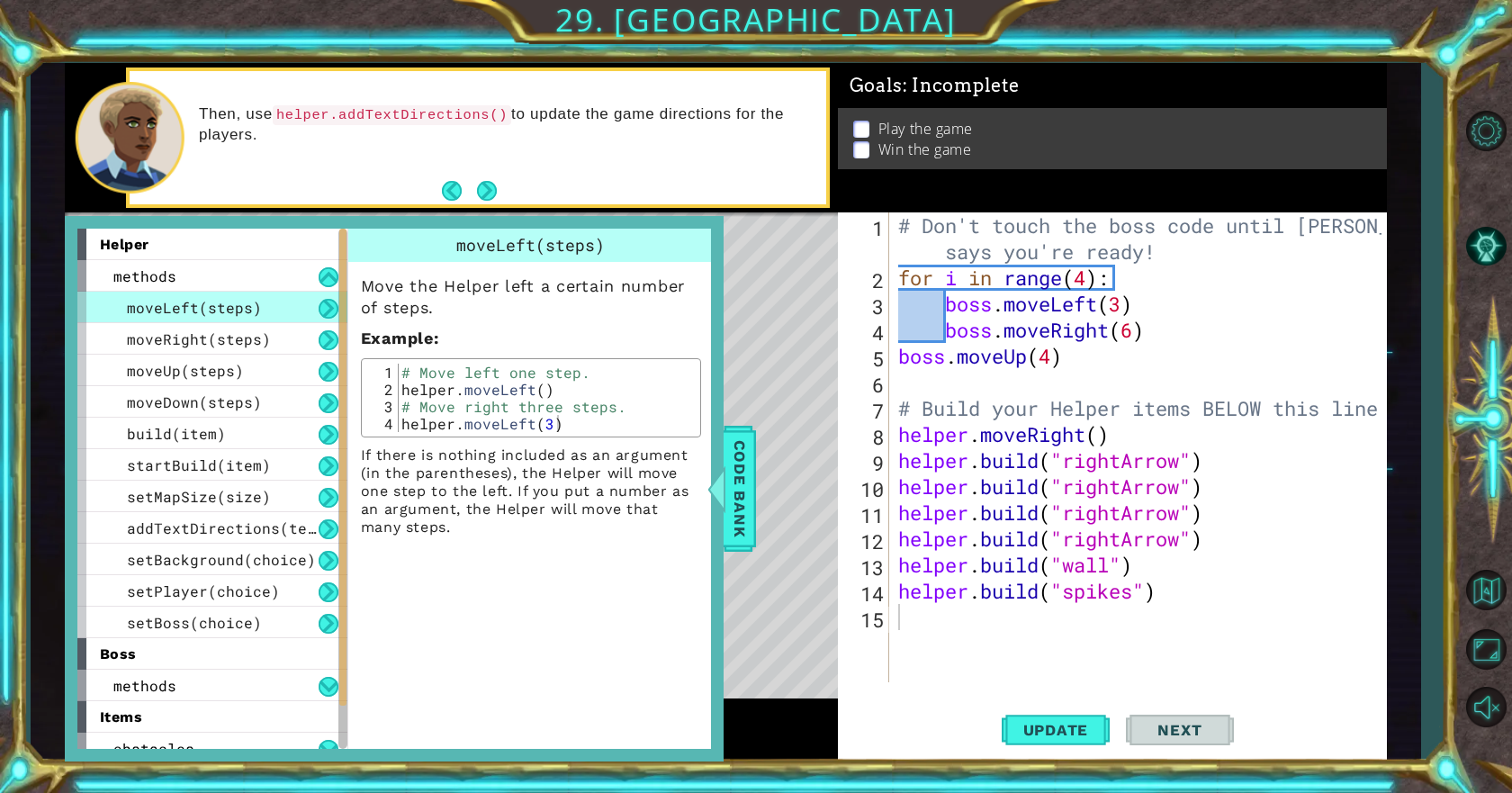
click at [528, 551] on div "moveLeft(steps) Move the Helper left a certain number of steps. Example : 1 2 3…" at bounding box center [532, 488] width 371 height 520
click at [498, 176] on div "Then, use helper.addTextDirections() to update the game directions for the play…" at bounding box center [478, 137] width 697 height 132
click at [496, 186] on button "Next" at bounding box center [486, 191] width 20 height 20
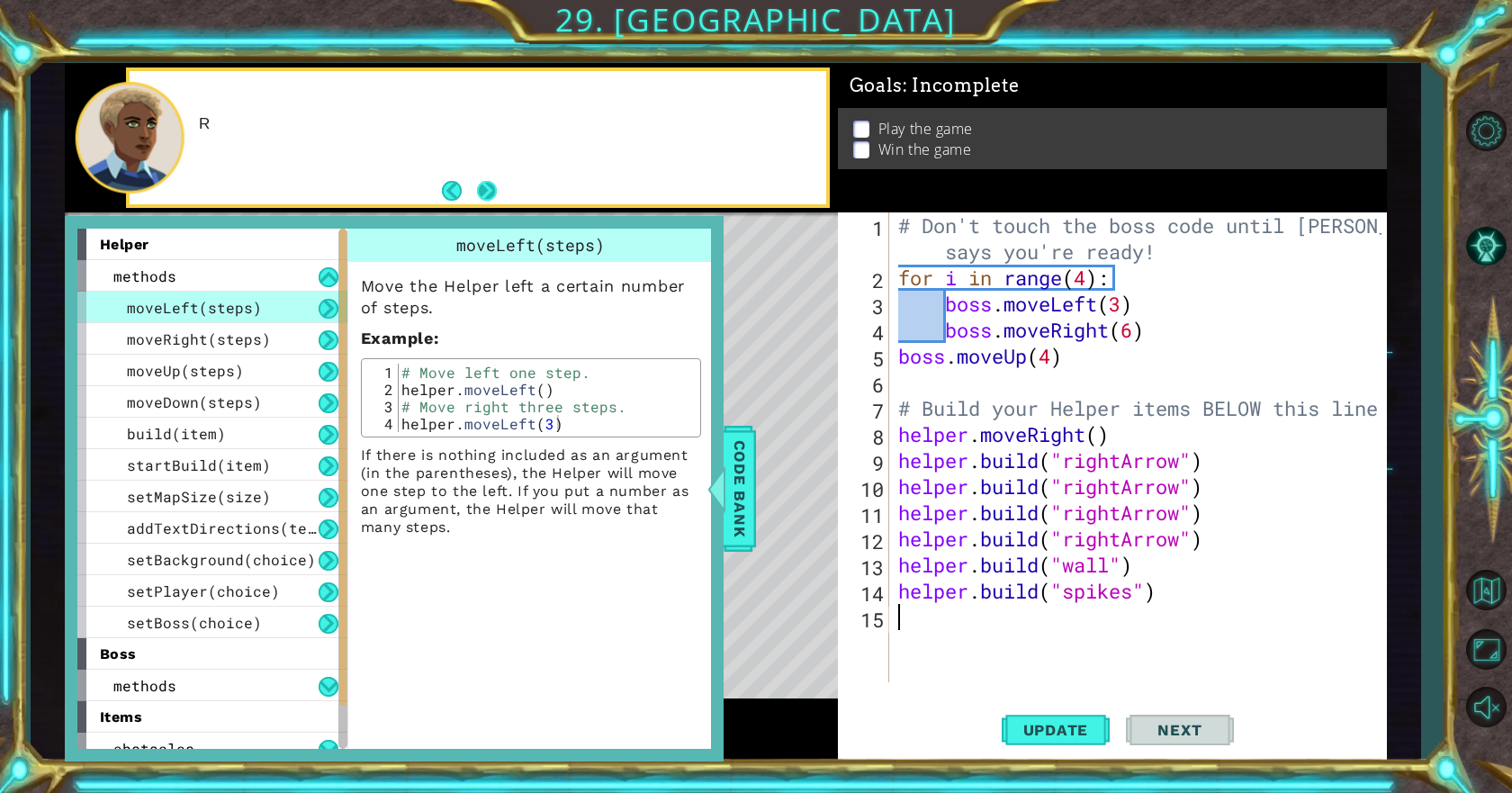
click at [490, 186] on button "Next" at bounding box center [486, 191] width 20 height 20
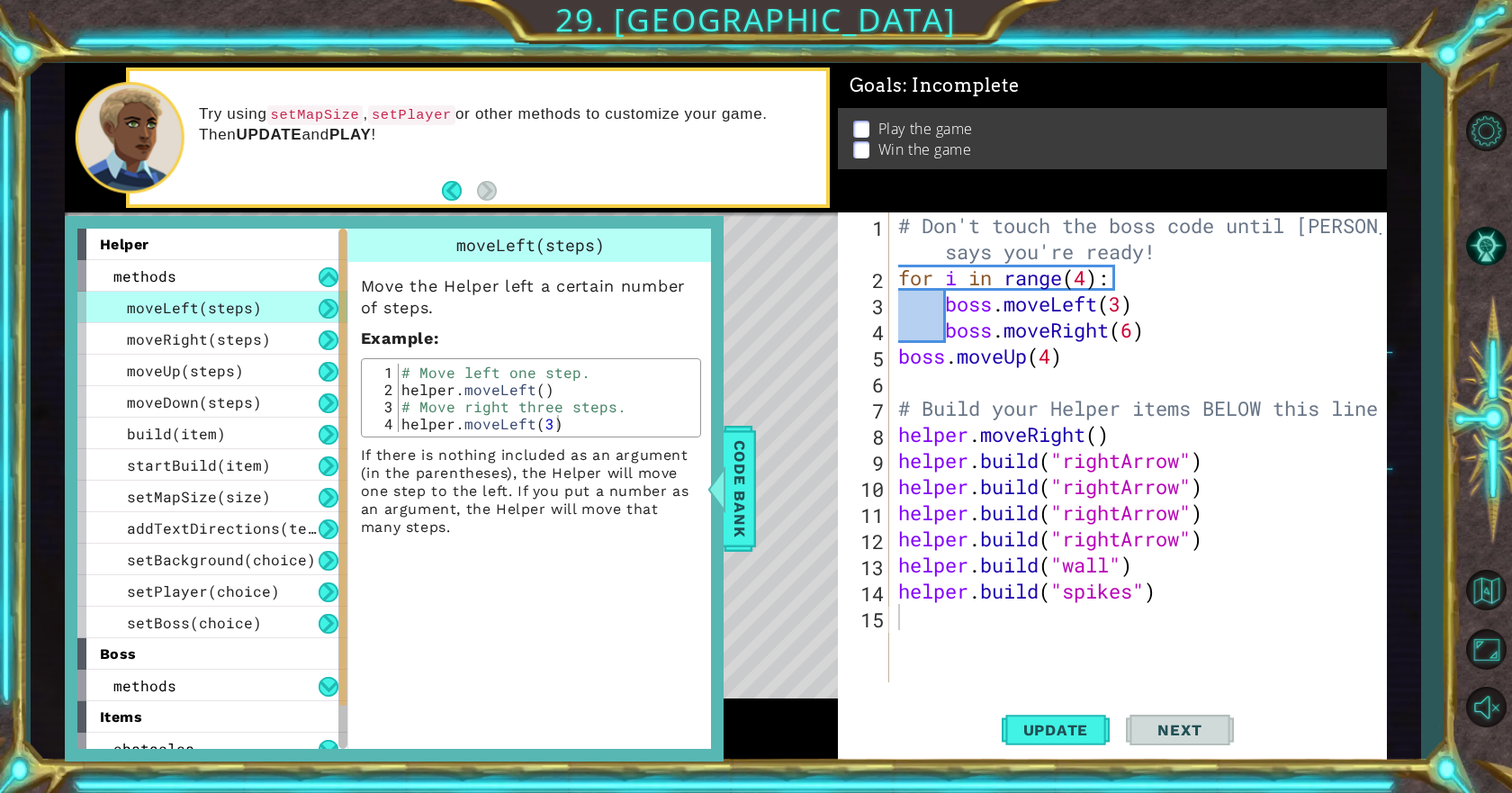
click at [958, 625] on div "# Don't touch the boss code until [PERSON_NAME] says you're ready! for i in ran…" at bounding box center [1142, 486] width 496 height 548
click at [1025, 587] on div "helper. setM apSize press enter" at bounding box center [1055, 616] width 340 height 65
type textarea "helper.setMapSize("middle")"
click at [1002, 650] on div "# Don't touch the boss code until [PERSON_NAME] says you're ready! for i in ran…" at bounding box center [1142, 486] width 496 height 548
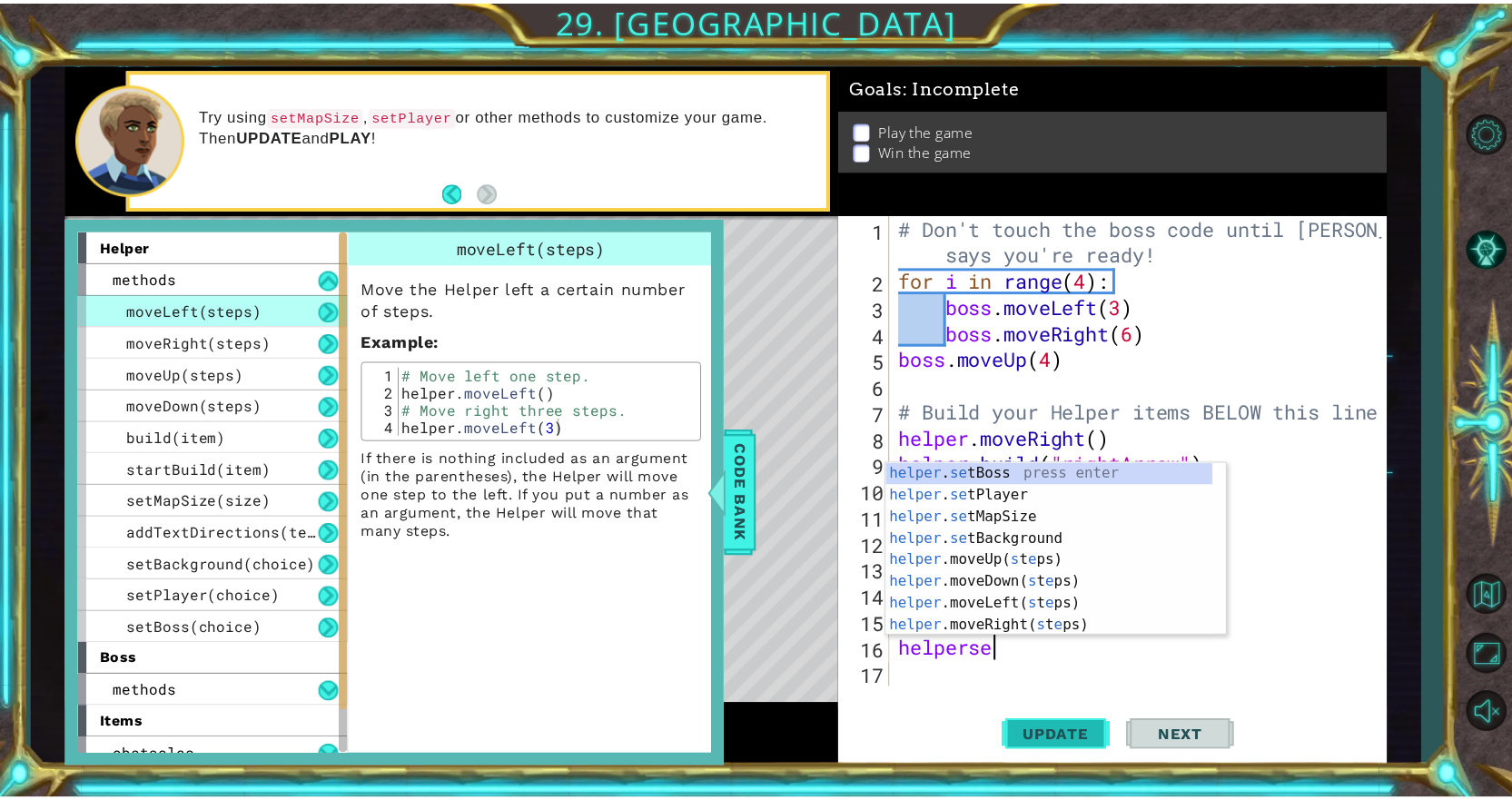
scroll to position [0, 4]
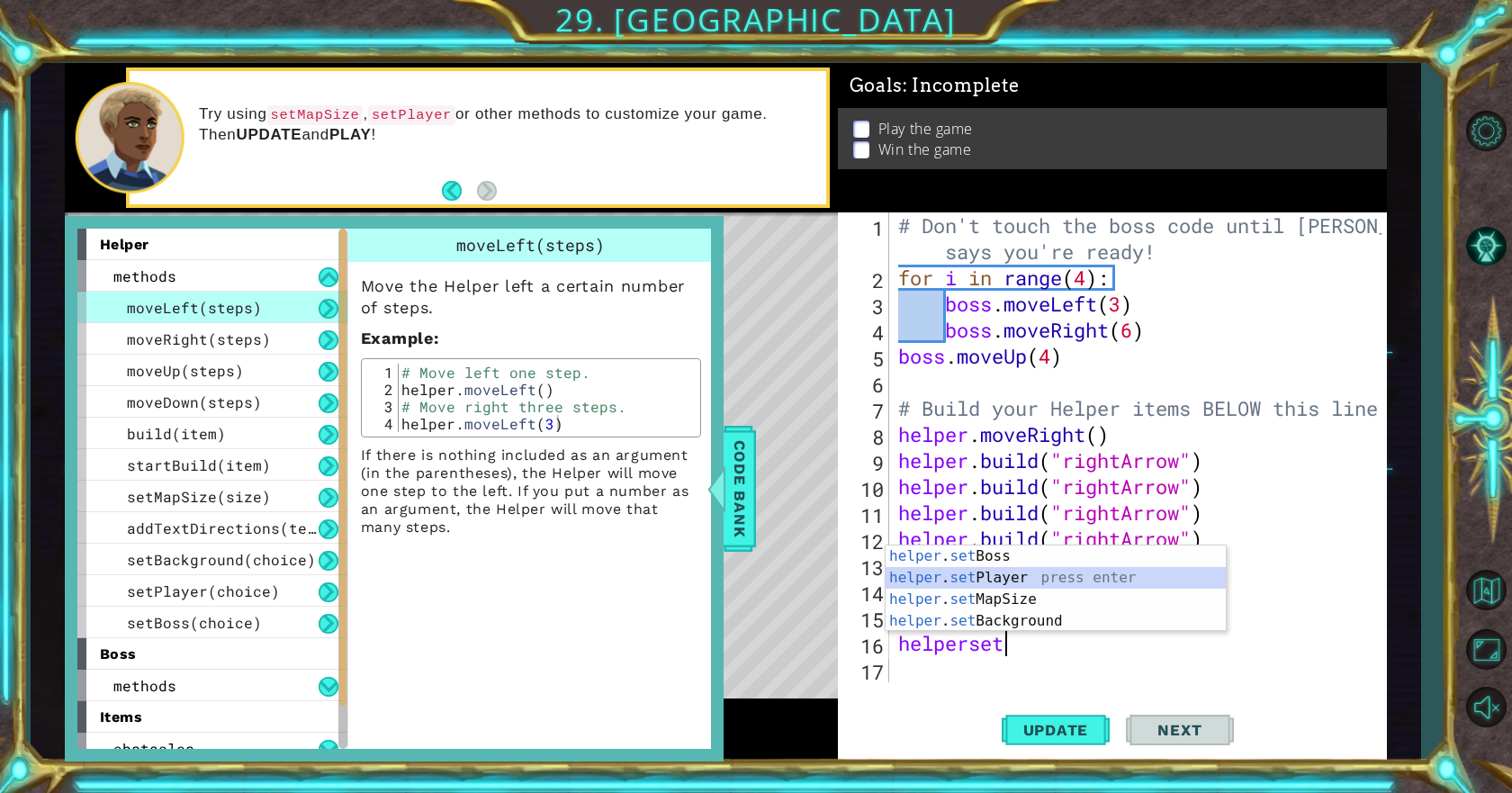
click at [1003, 578] on div "helper . set Boss press enter helper . set Player press enter helper . set MapS…" at bounding box center [1055, 610] width 340 height 129
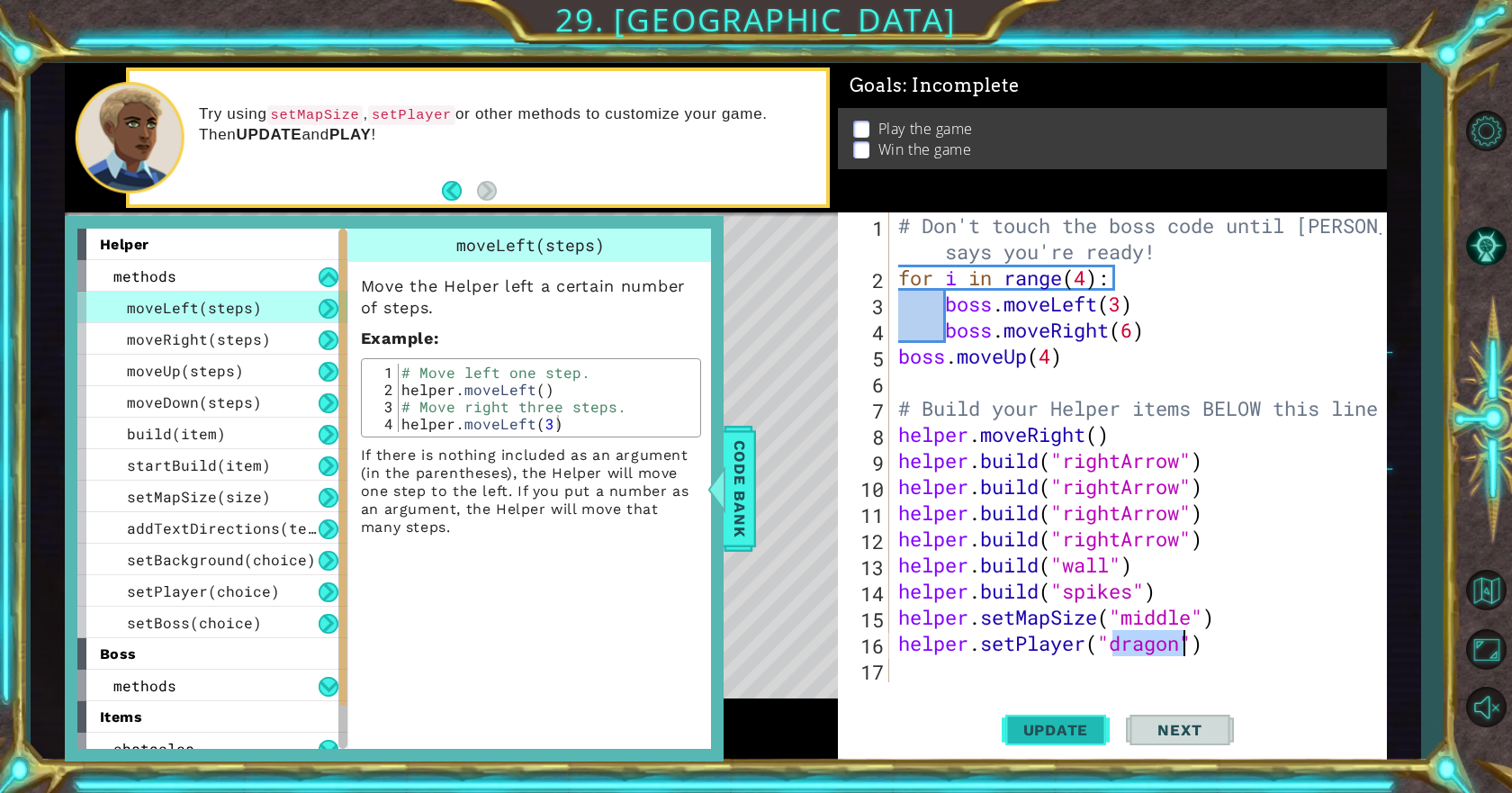
type textarea "helper.setPlayer("dragon")"
click at [1088, 735] on span "Update" at bounding box center [1056, 730] width 102 height 18
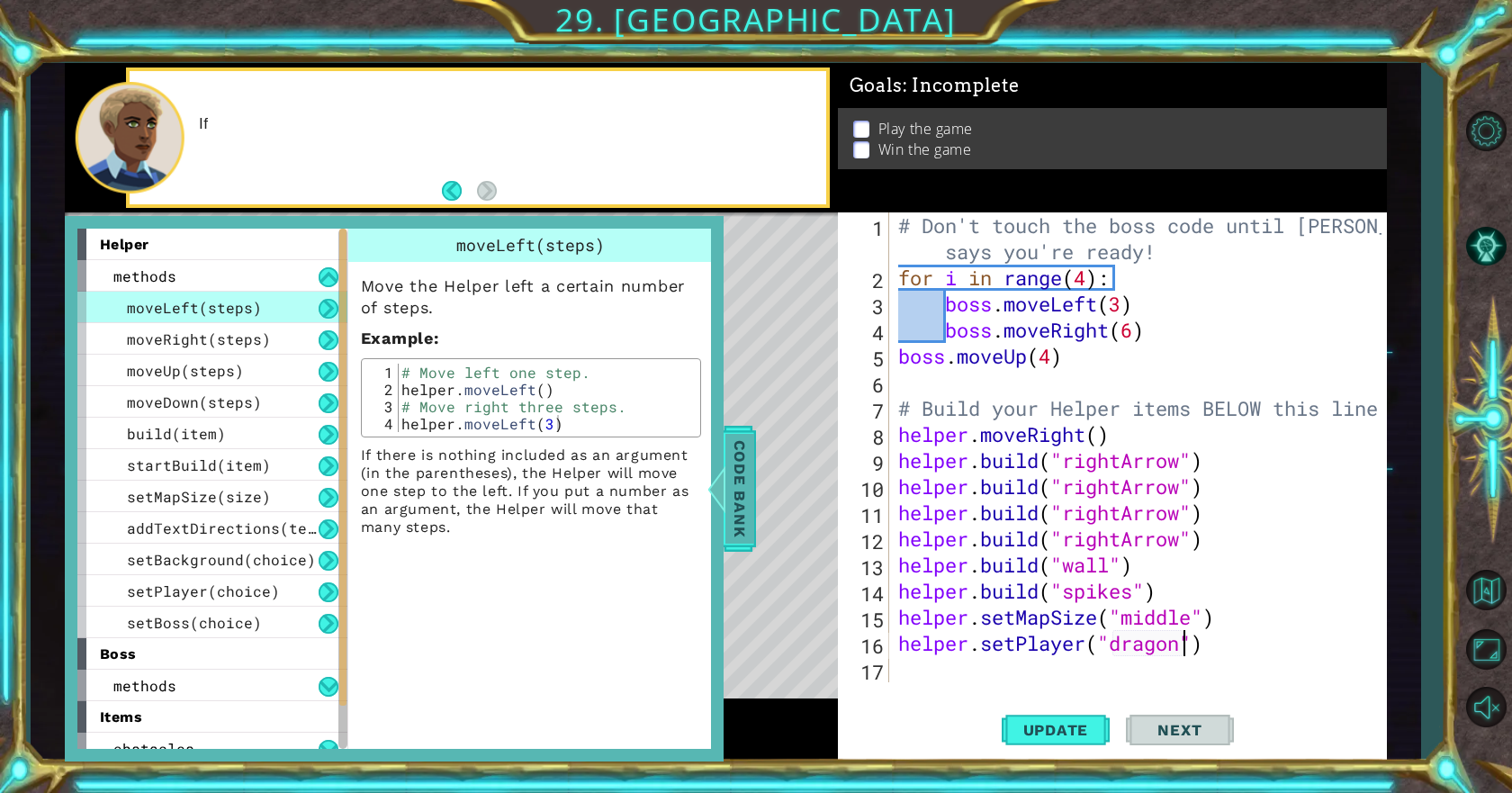
click at [739, 530] on span "Code Bank" at bounding box center [739, 488] width 29 height 110
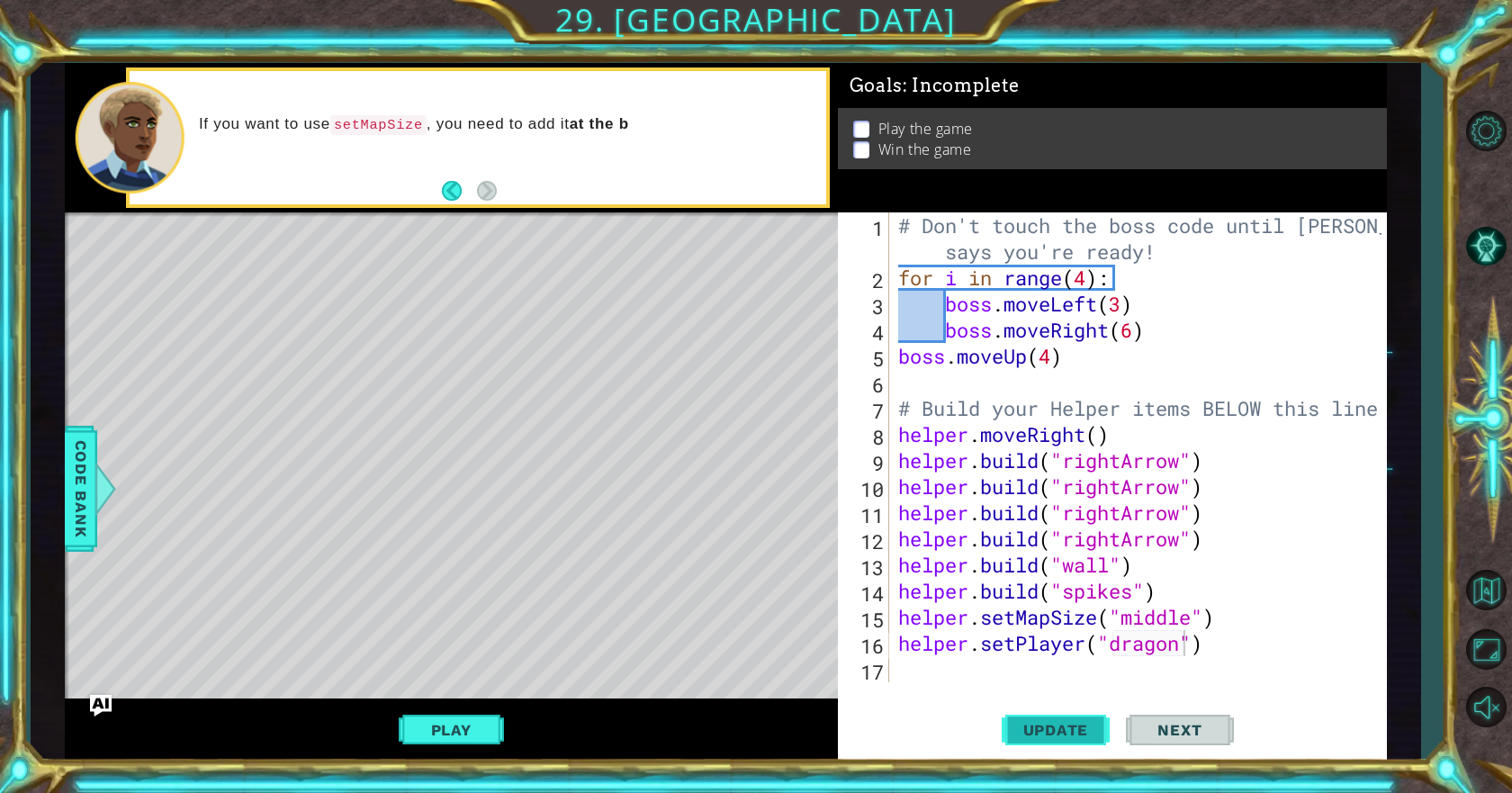
click at [1089, 722] on span "Update" at bounding box center [1056, 730] width 102 height 18
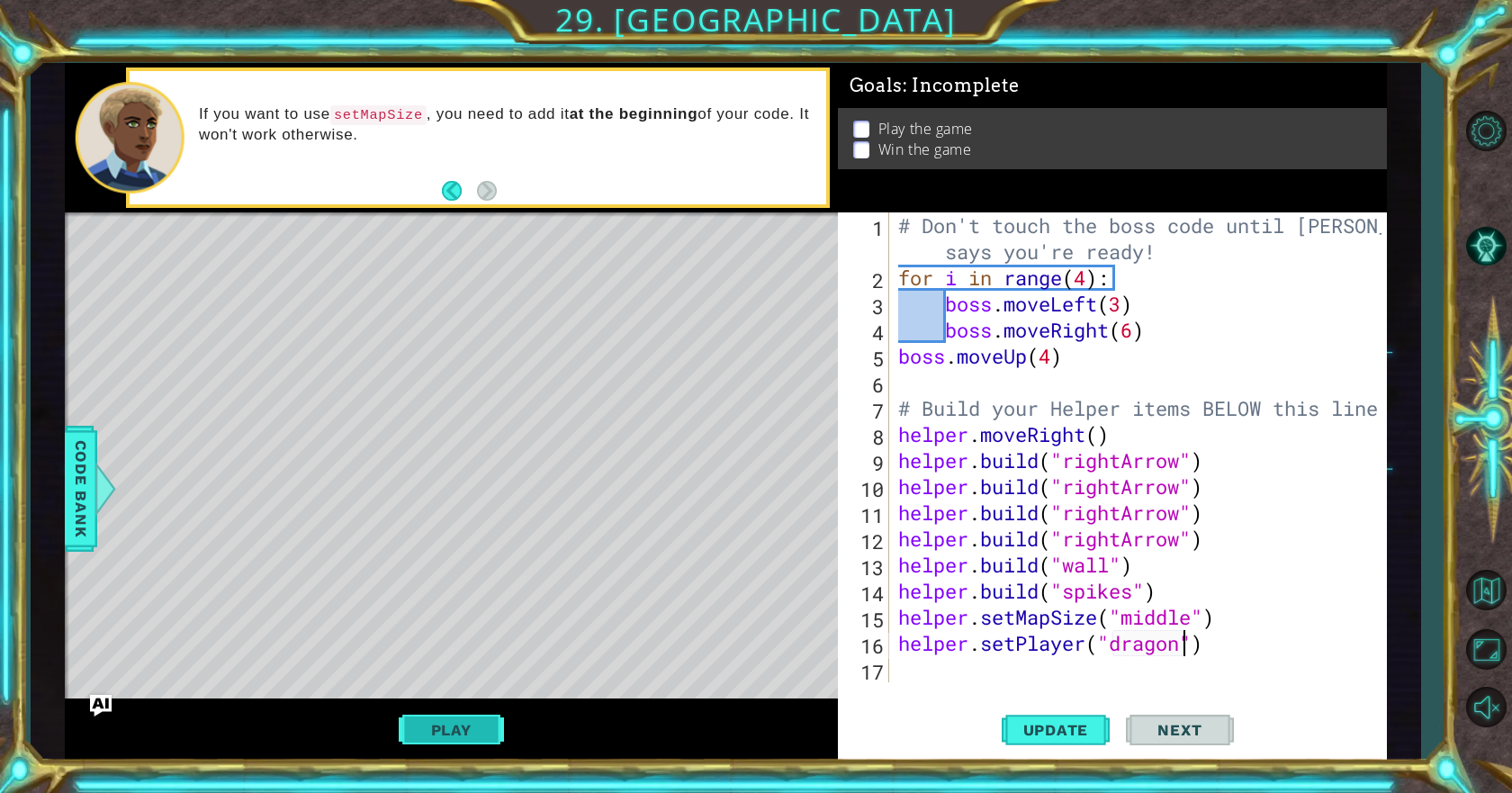
click at [472, 717] on button "Play" at bounding box center [451, 730] width 106 height 34
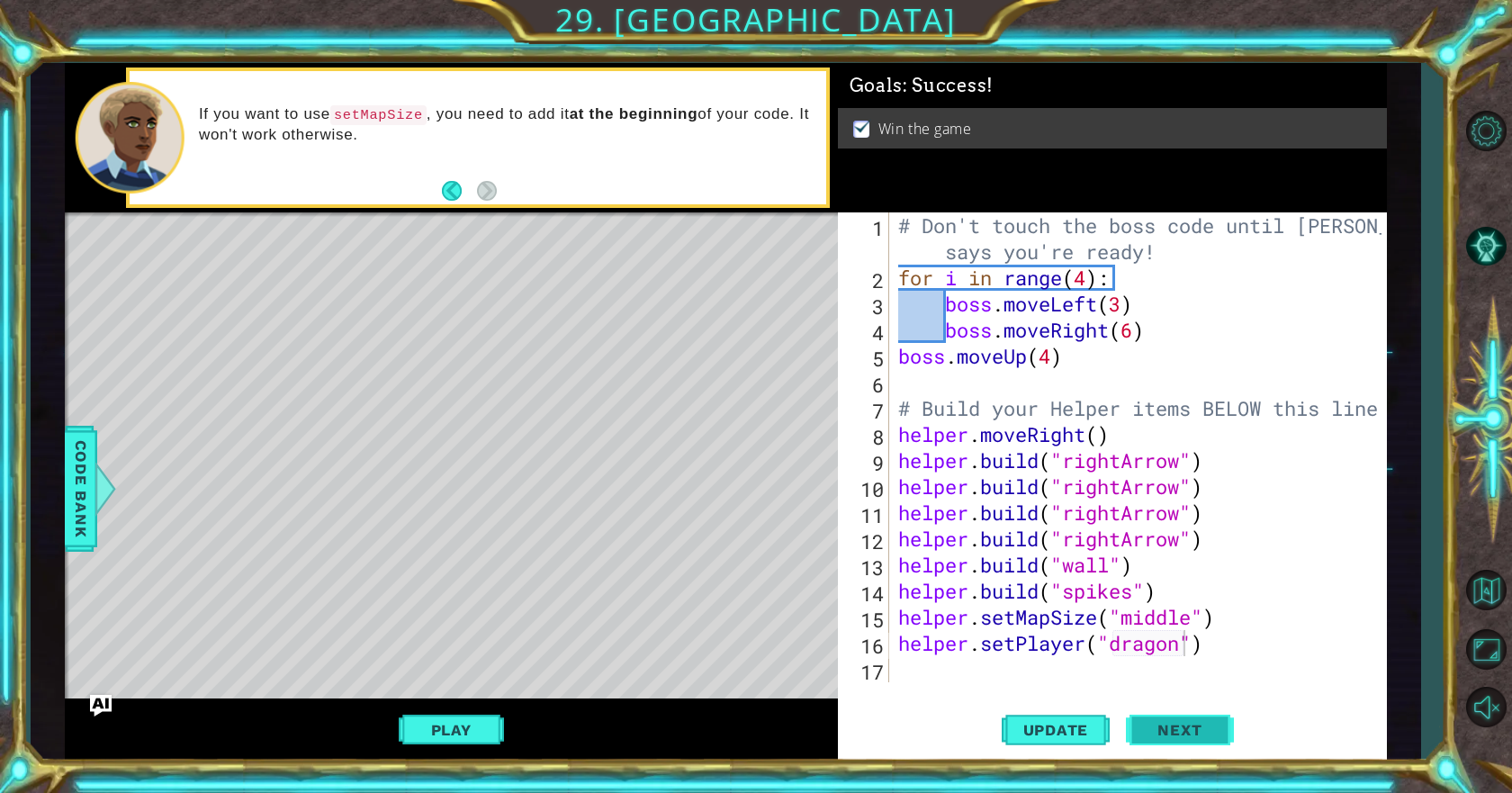
click at [1190, 745] on button "Next" at bounding box center [1180, 731] width 108 height 55
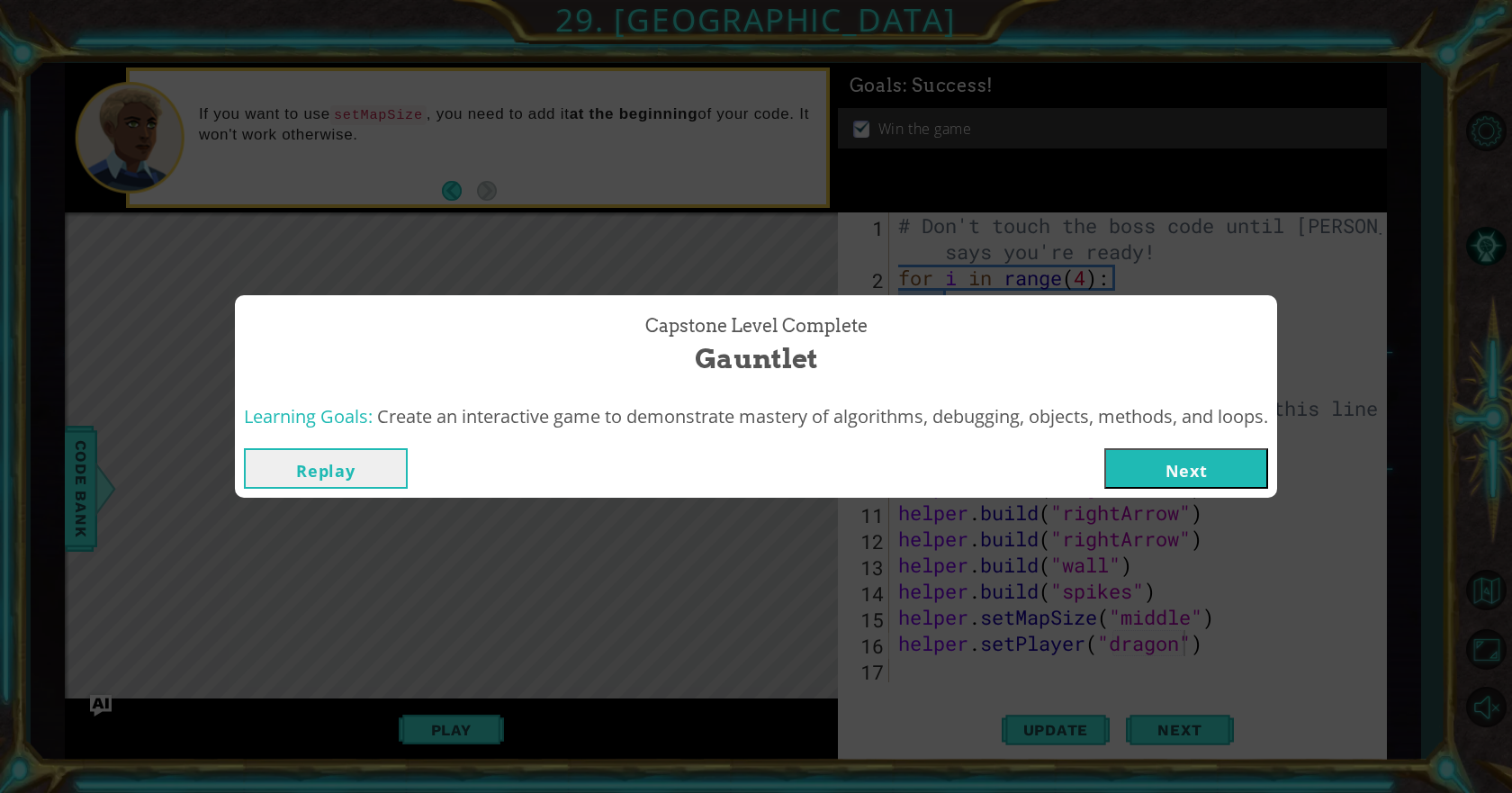
click at [1203, 480] on button "Next" at bounding box center [1185, 468] width 163 height 41
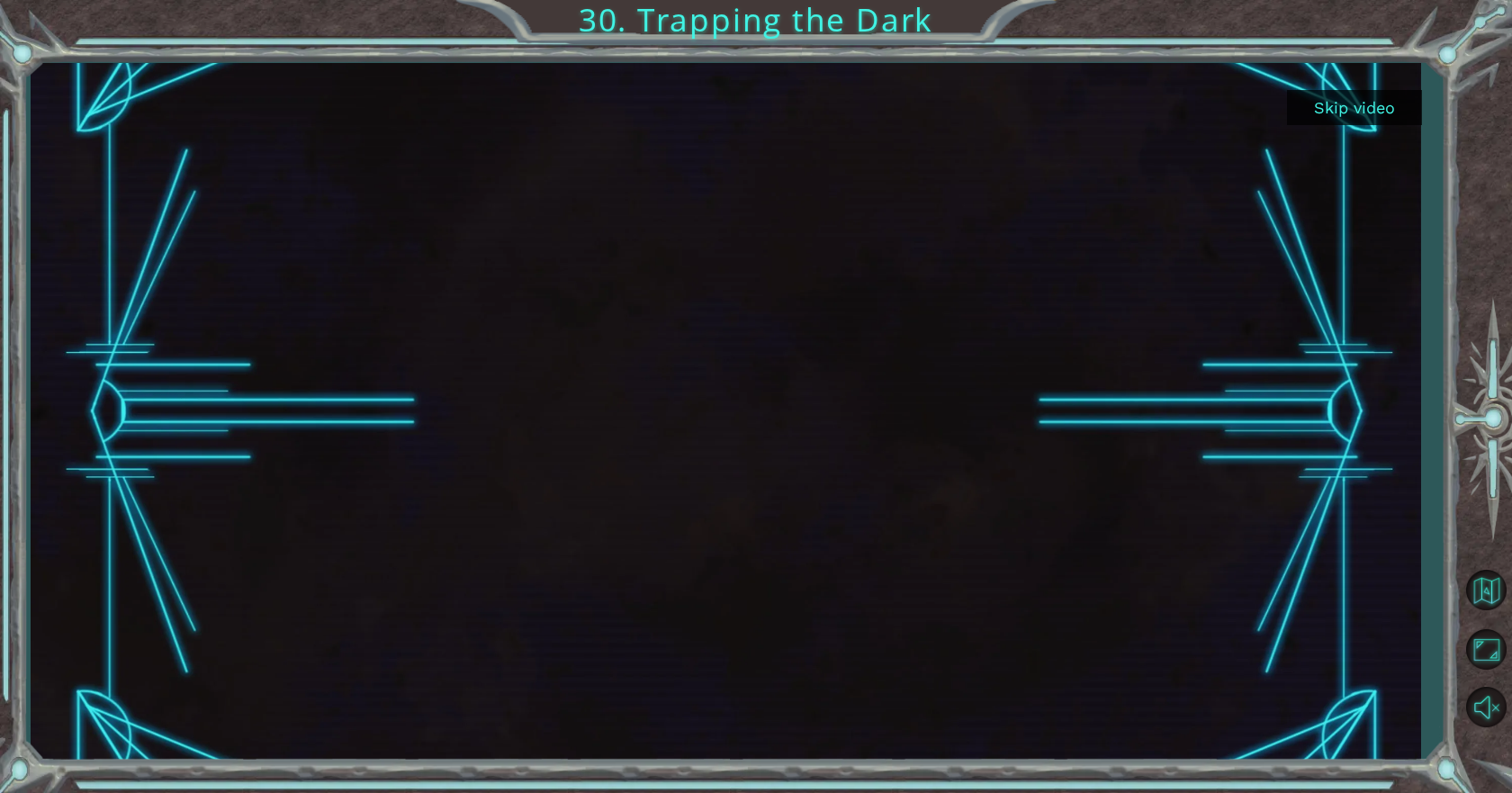
click at [1387, 112] on button "Skip video" at bounding box center [1353, 107] width 135 height 35
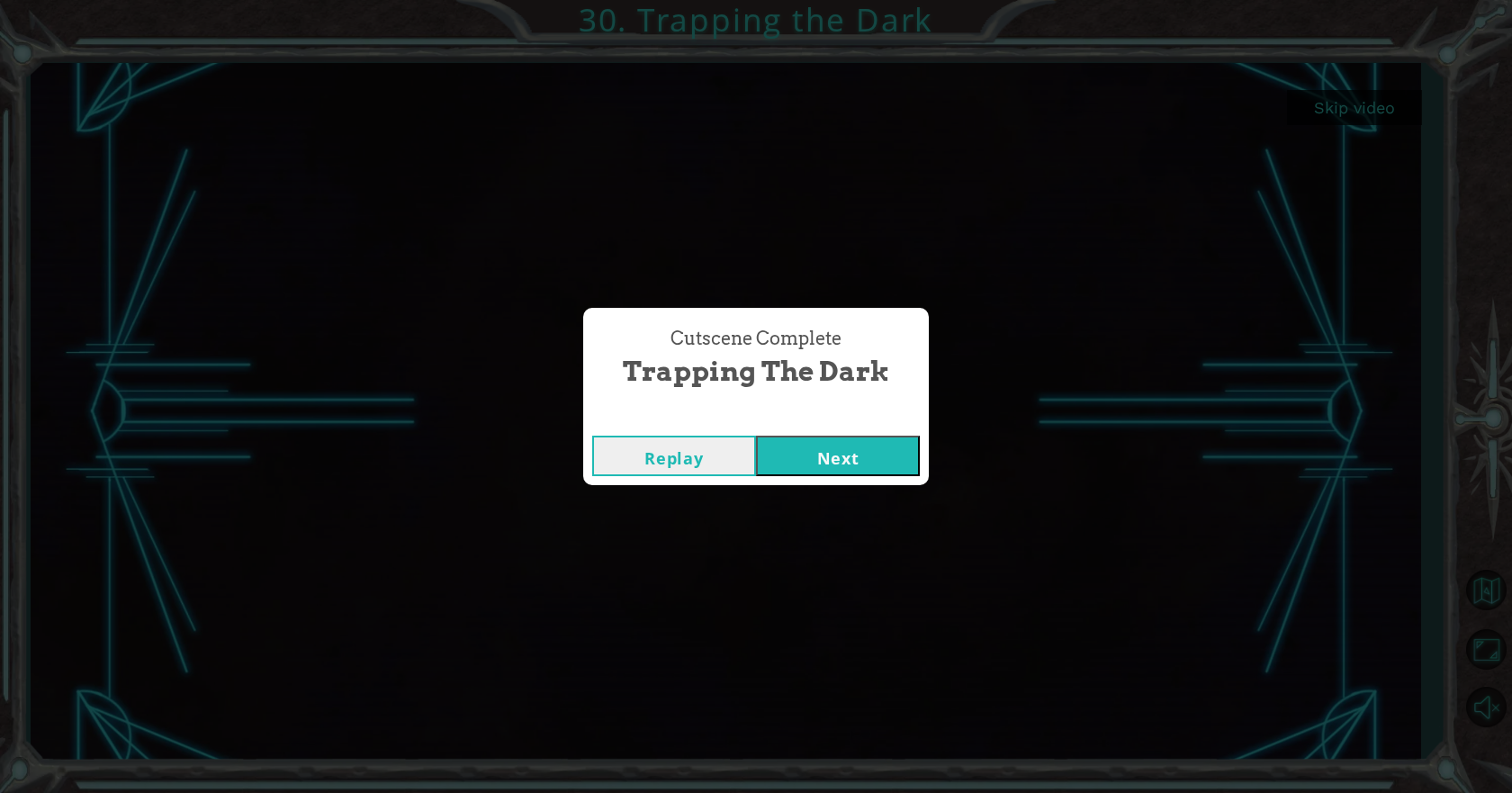
click at [886, 437] on button "Next" at bounding box center [837, 455] width 163 height 41
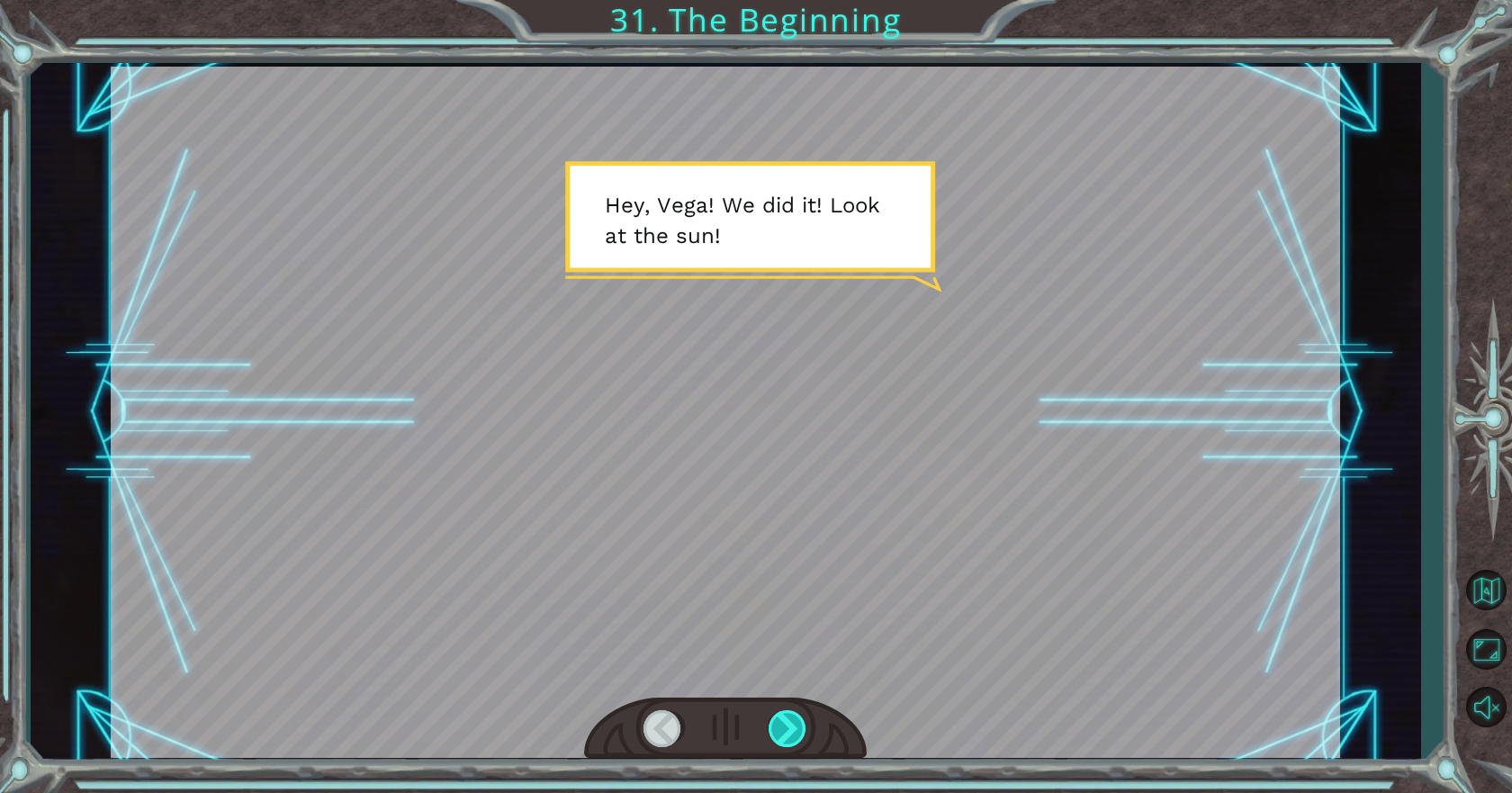
click at [798, 728] on div at bounding box center [788, 728] width 41 height 37
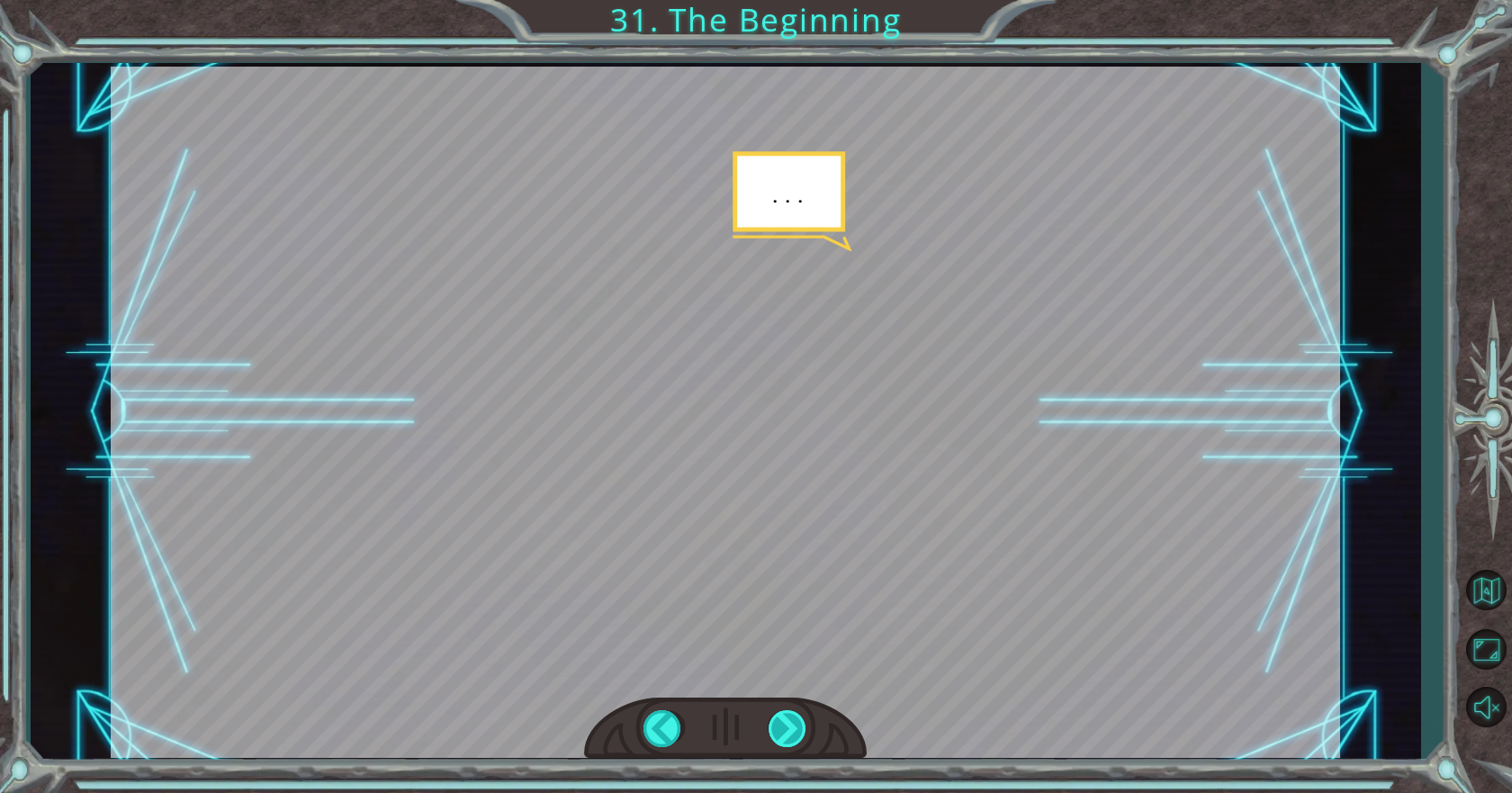
click at [798, 728] on div at bounding box center [788, 728] width 41 height 37
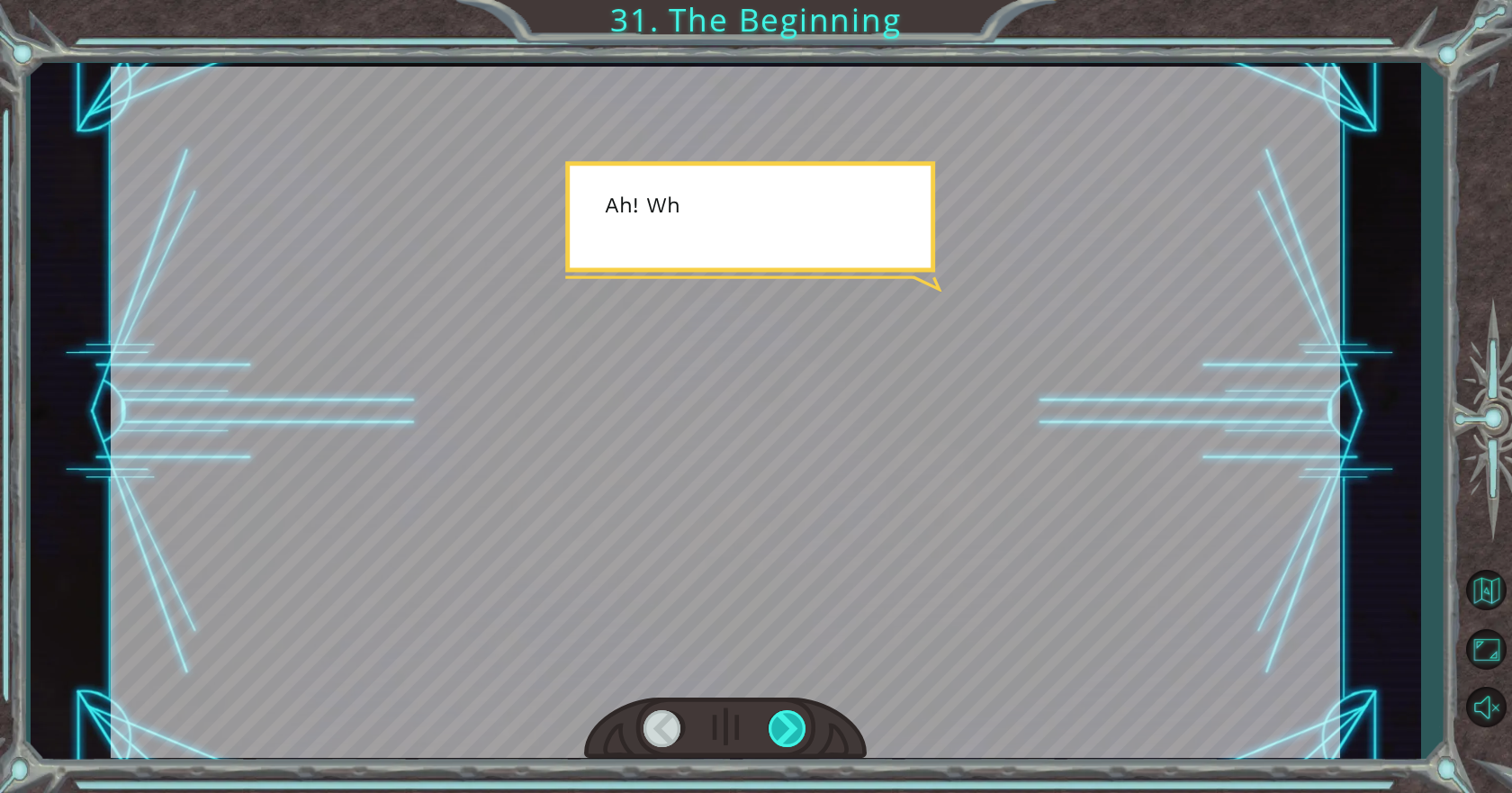
click at [792, 728] on div at bounding box center [788, 728] width 41 height 37
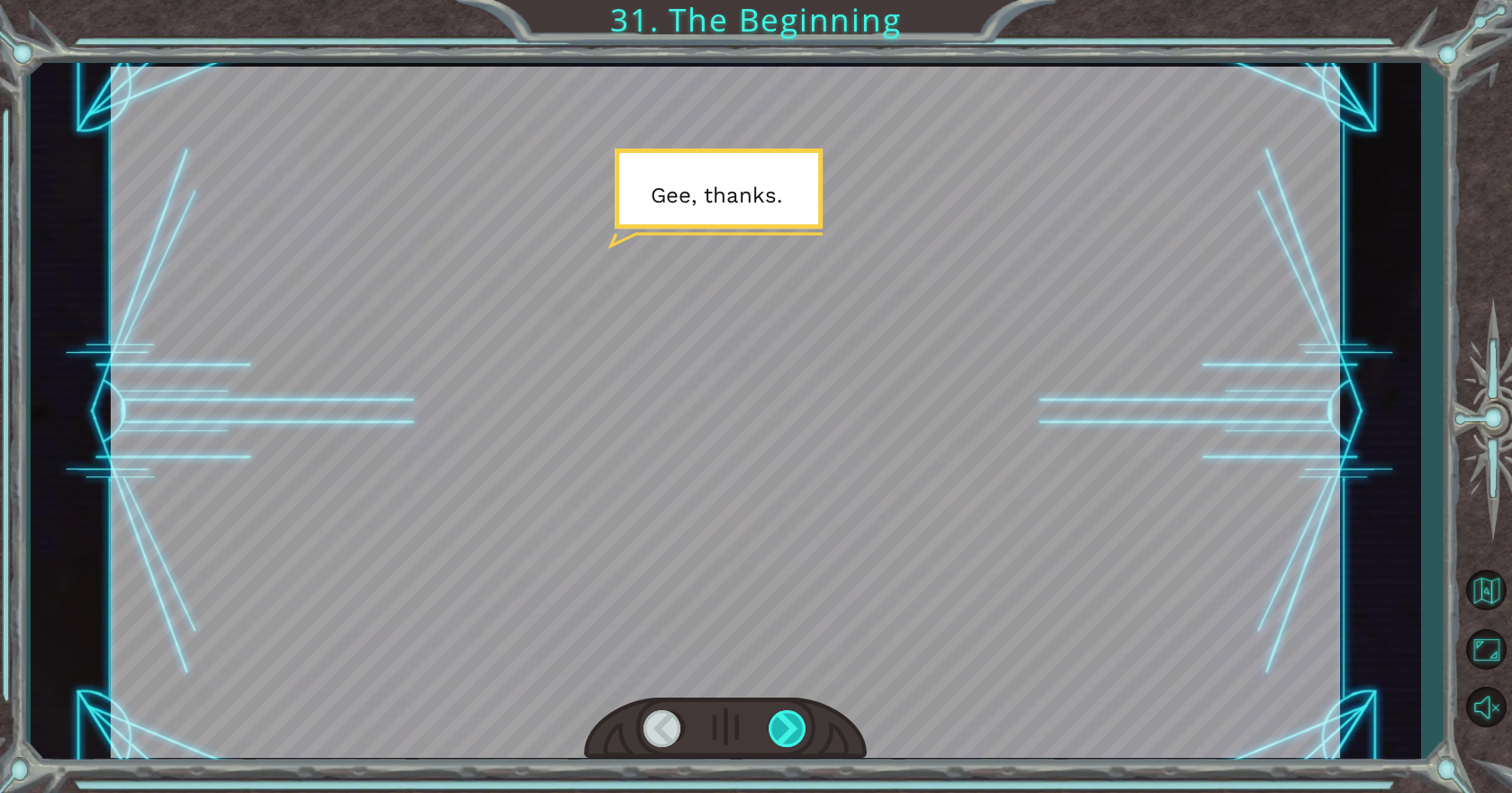
click at [792, 728] on div at bounding box center [788, 728] width 41 height 37
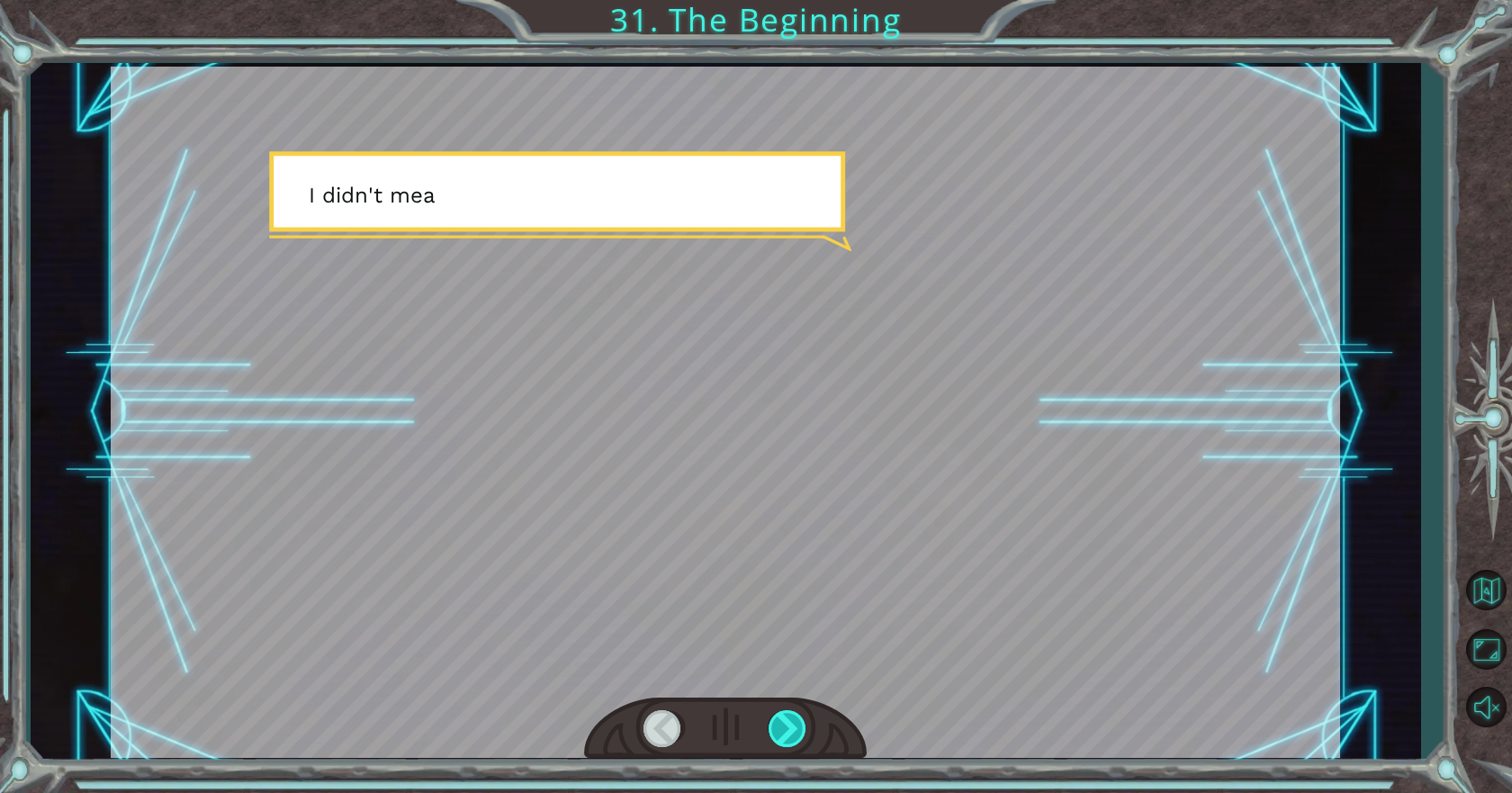
click at [792, 728] on div at bounding box center [788, 728] width 41 height 37
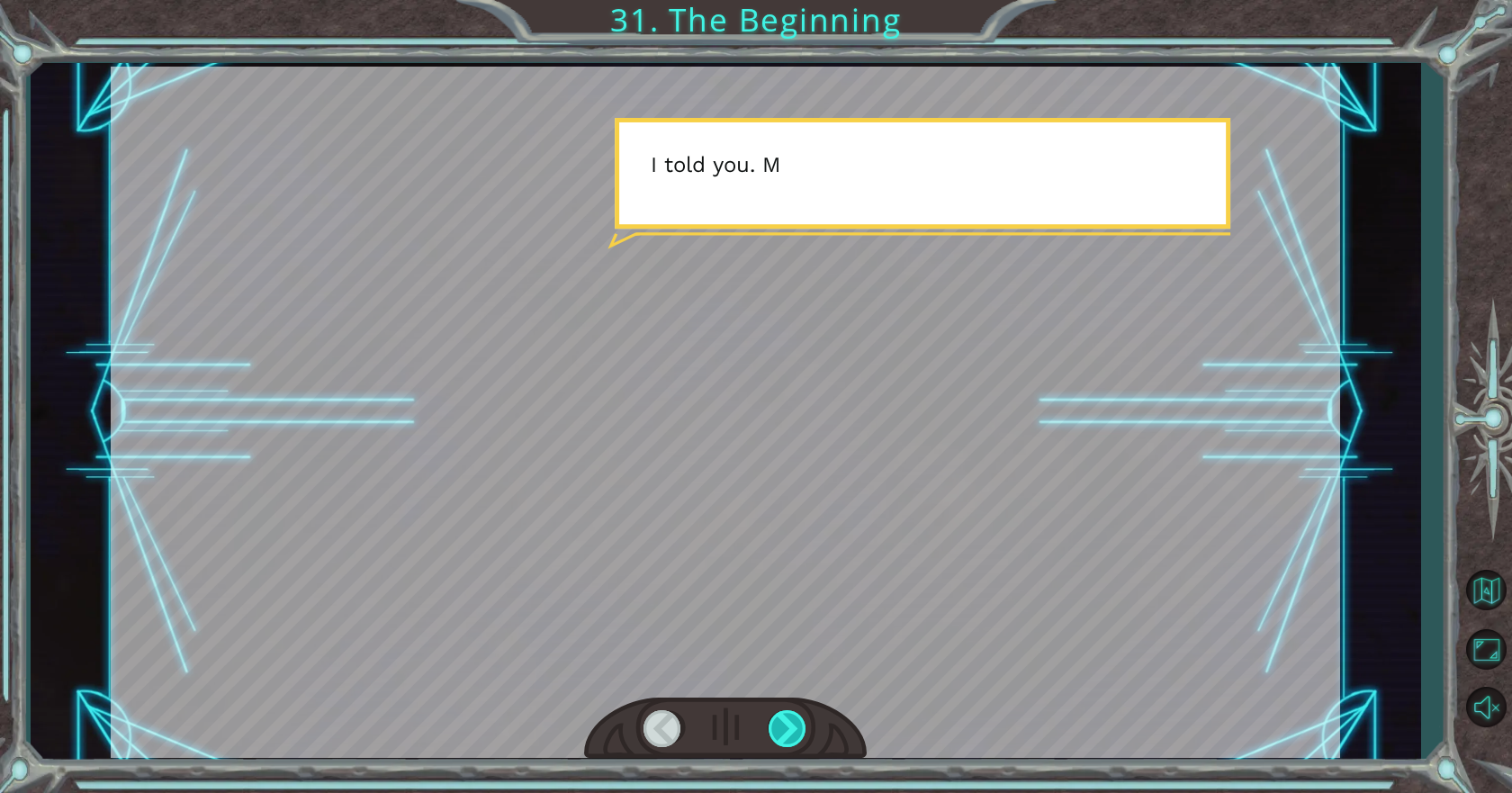
click at [792, 728] on div at bounding box center [788, 728] width 41 height 37
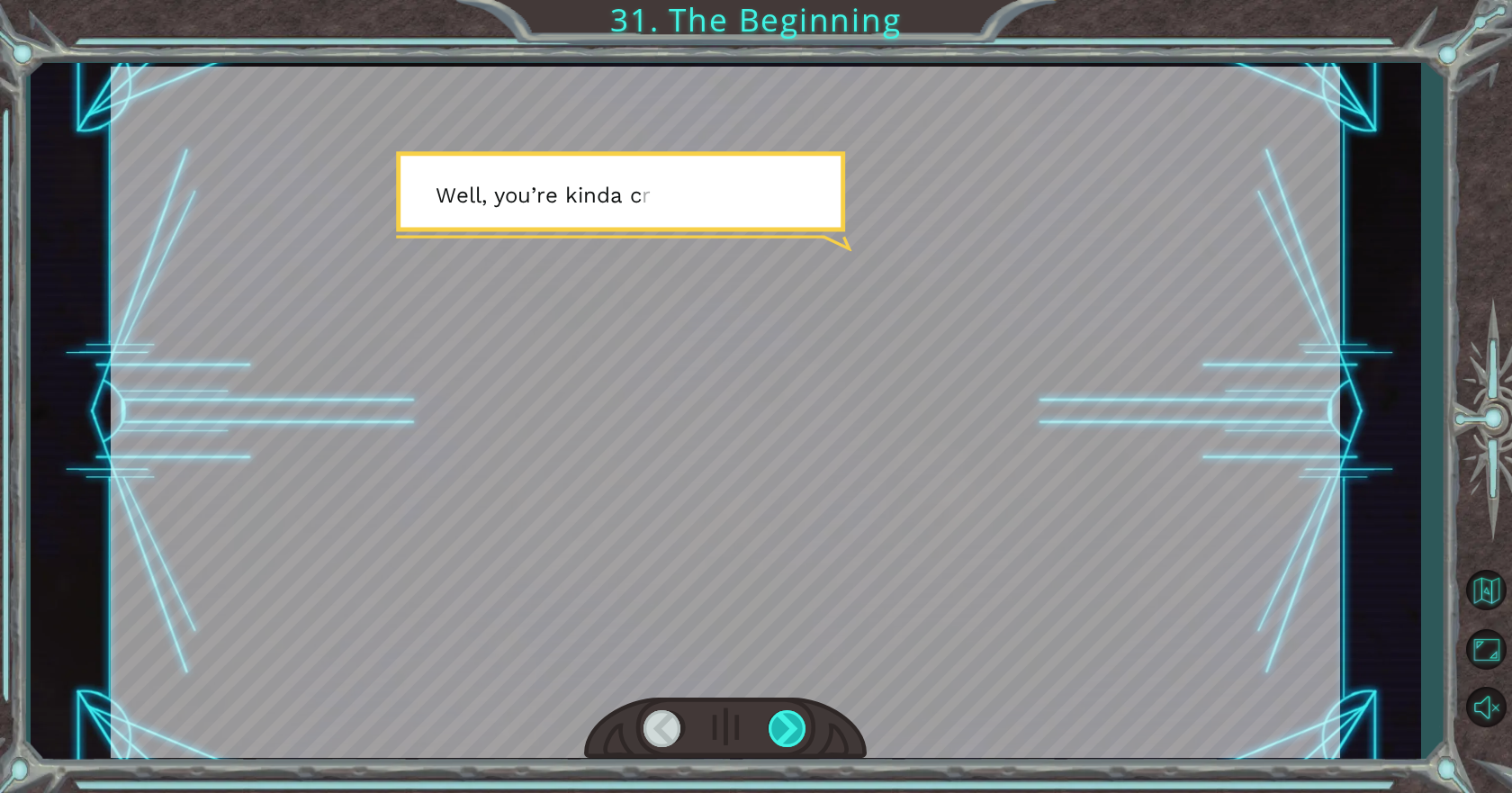
click at [784, 728] on div at bounding box center [788, 728] width 41 height 37
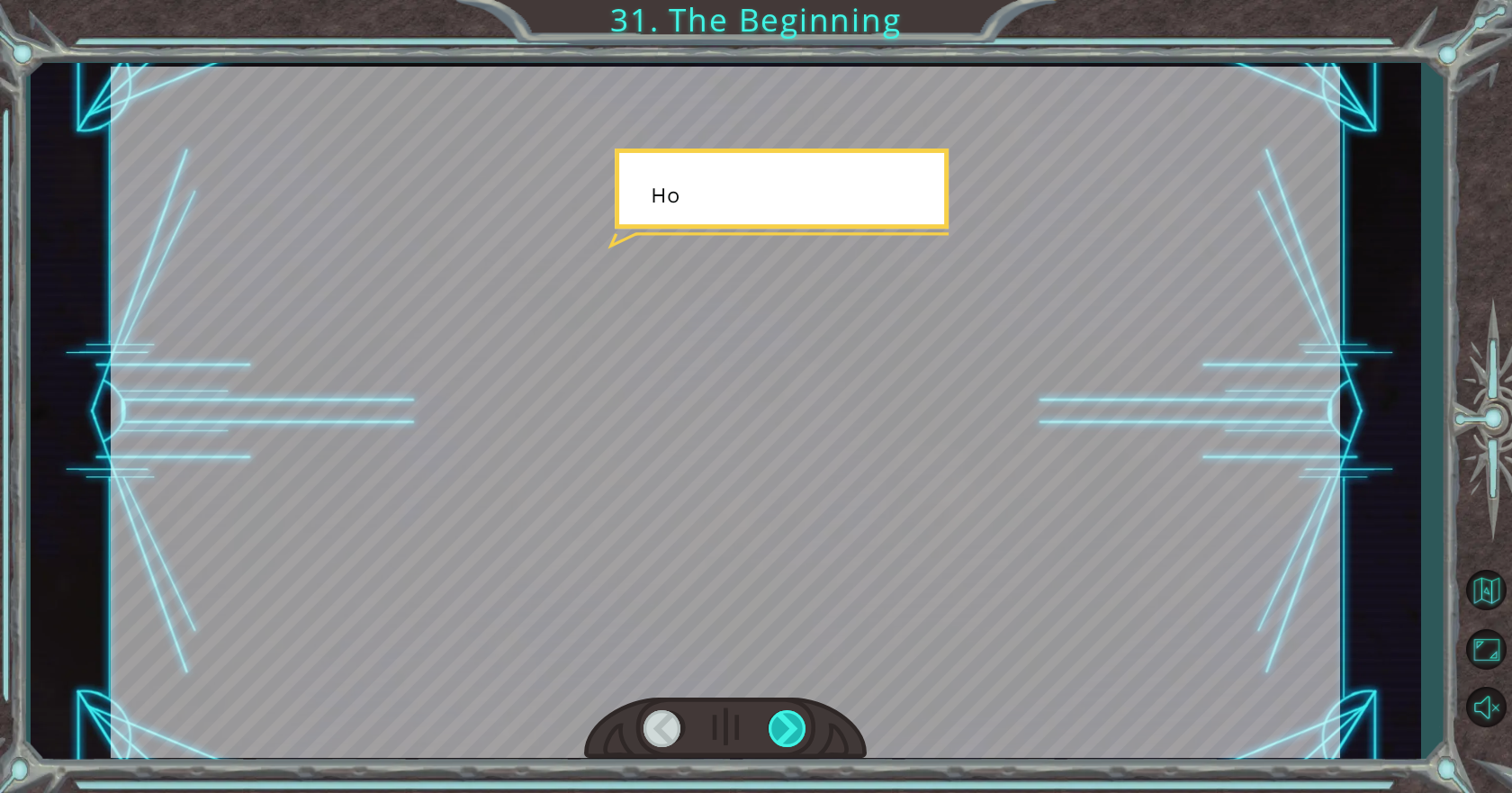
click at [784, 728] on div at bounding box center [788, 728] width 41 height 37
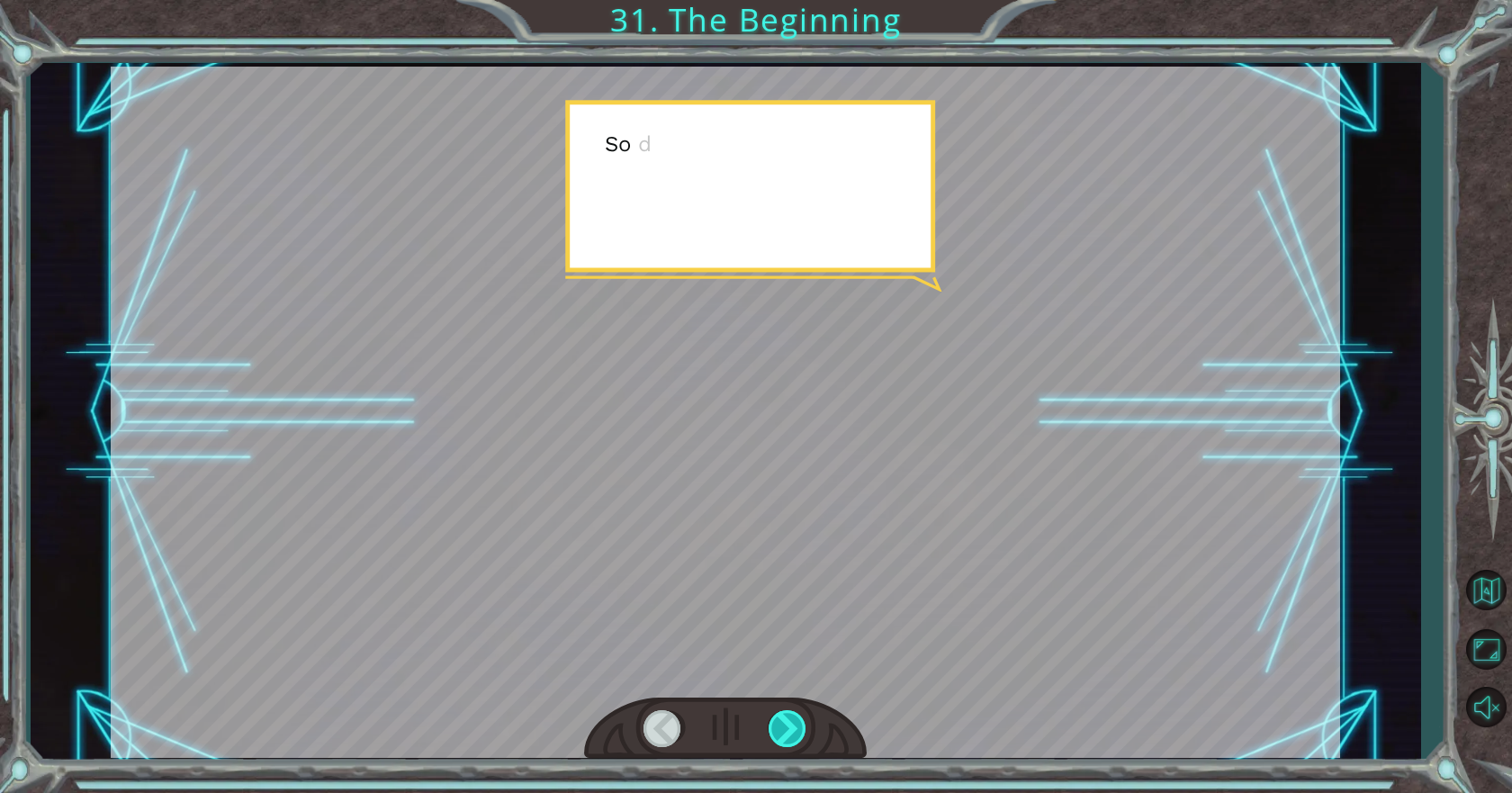
click at [781, 728] on div at bounding box center [788, 728] width 41 height 37
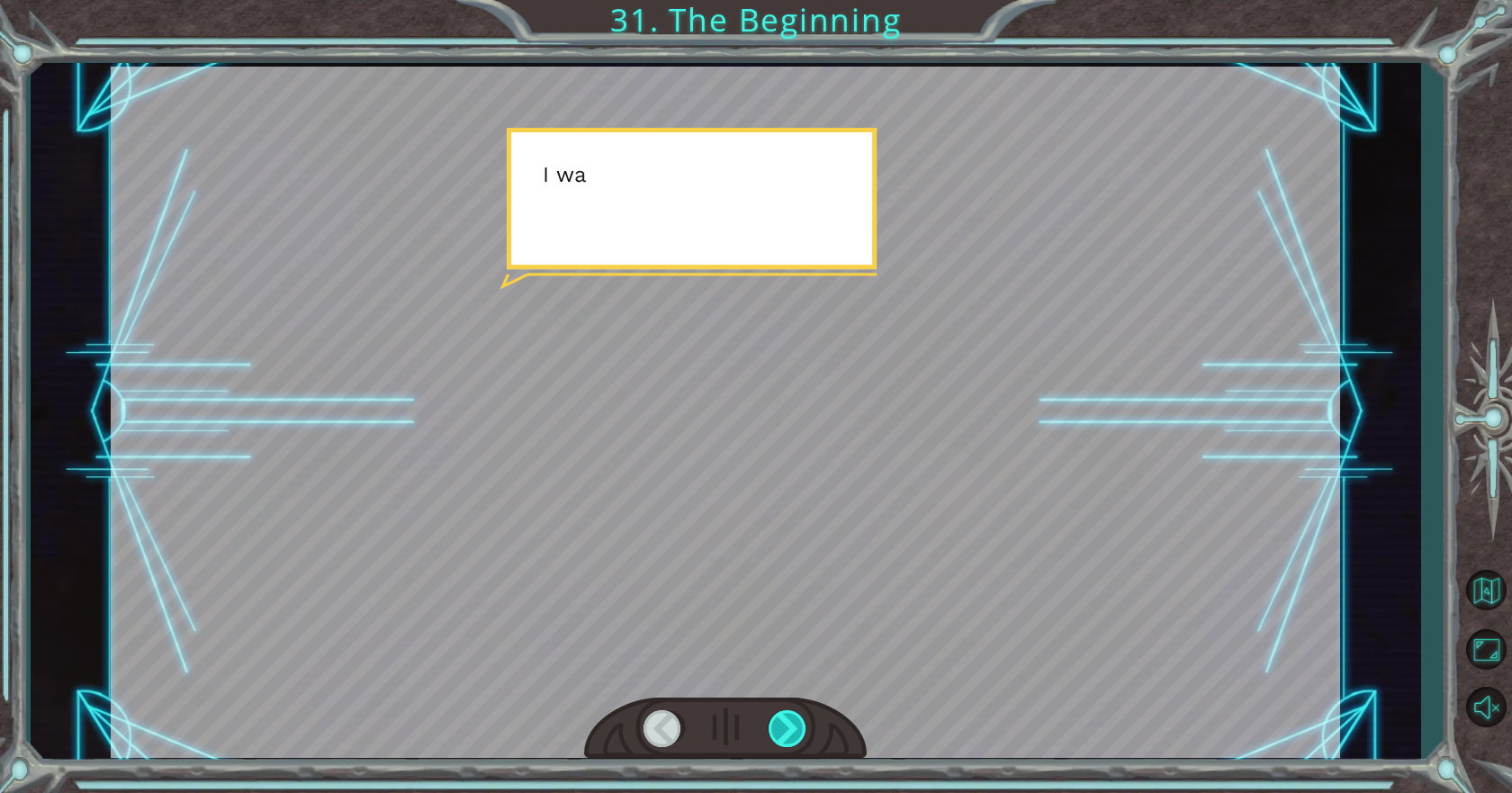
click at [781, 728] on div at bounding box center [788, 728] width 41 height 37
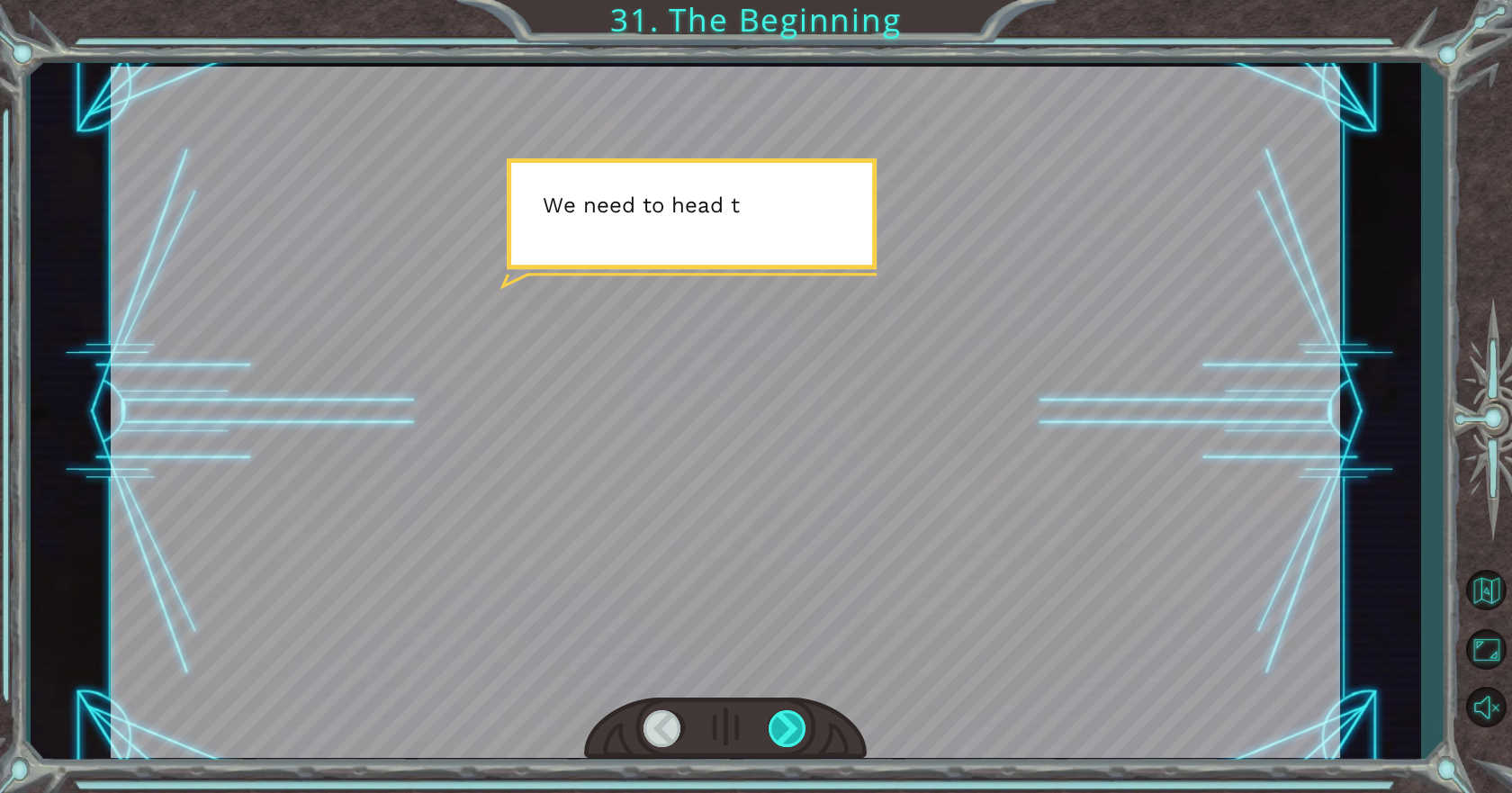
click at [781, 728] on div at bounding box center [788, 728] width 41 height 37
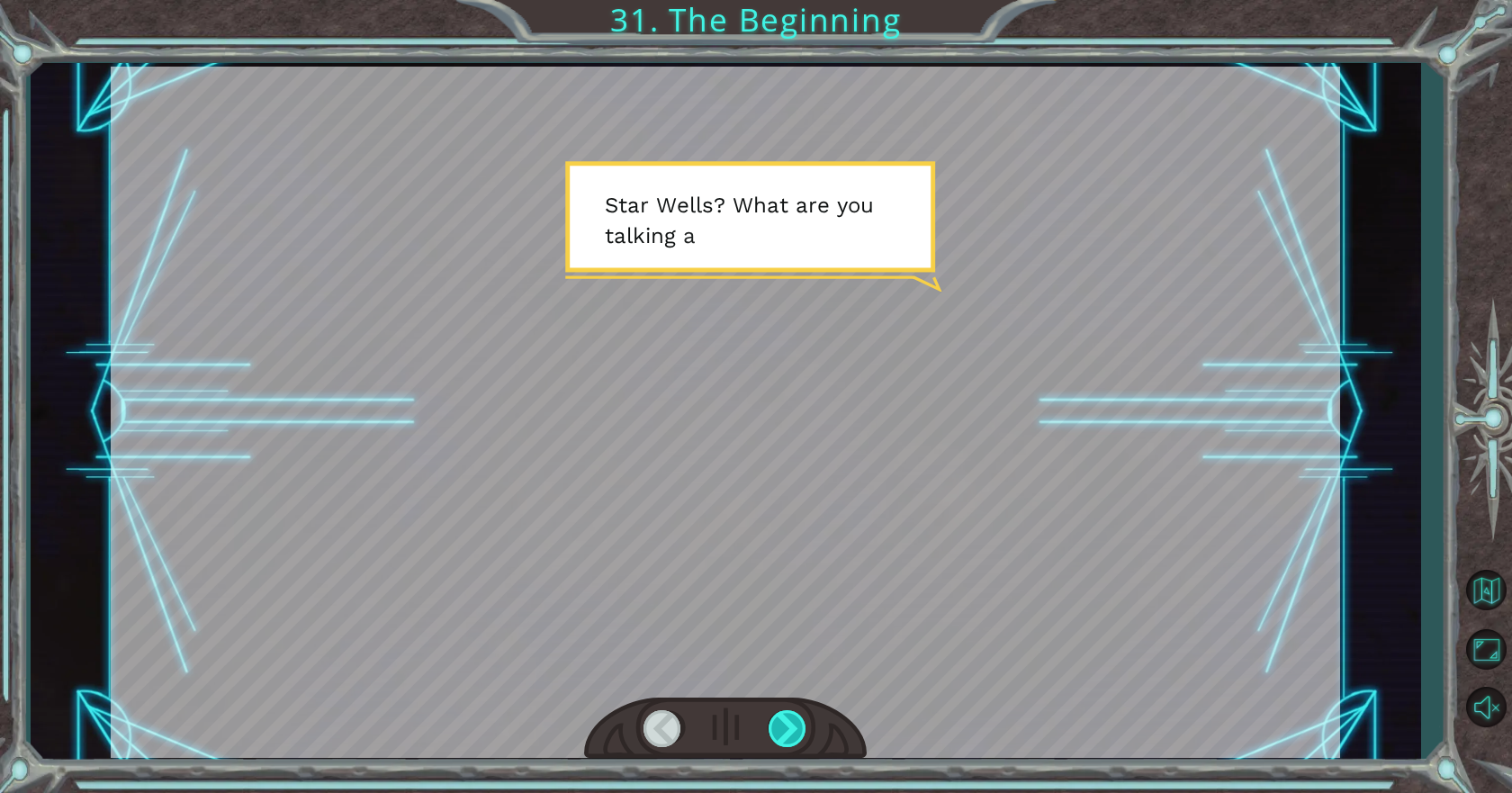
click at [781, 728] on div at bounding box center [788, 728] width 41 height 37
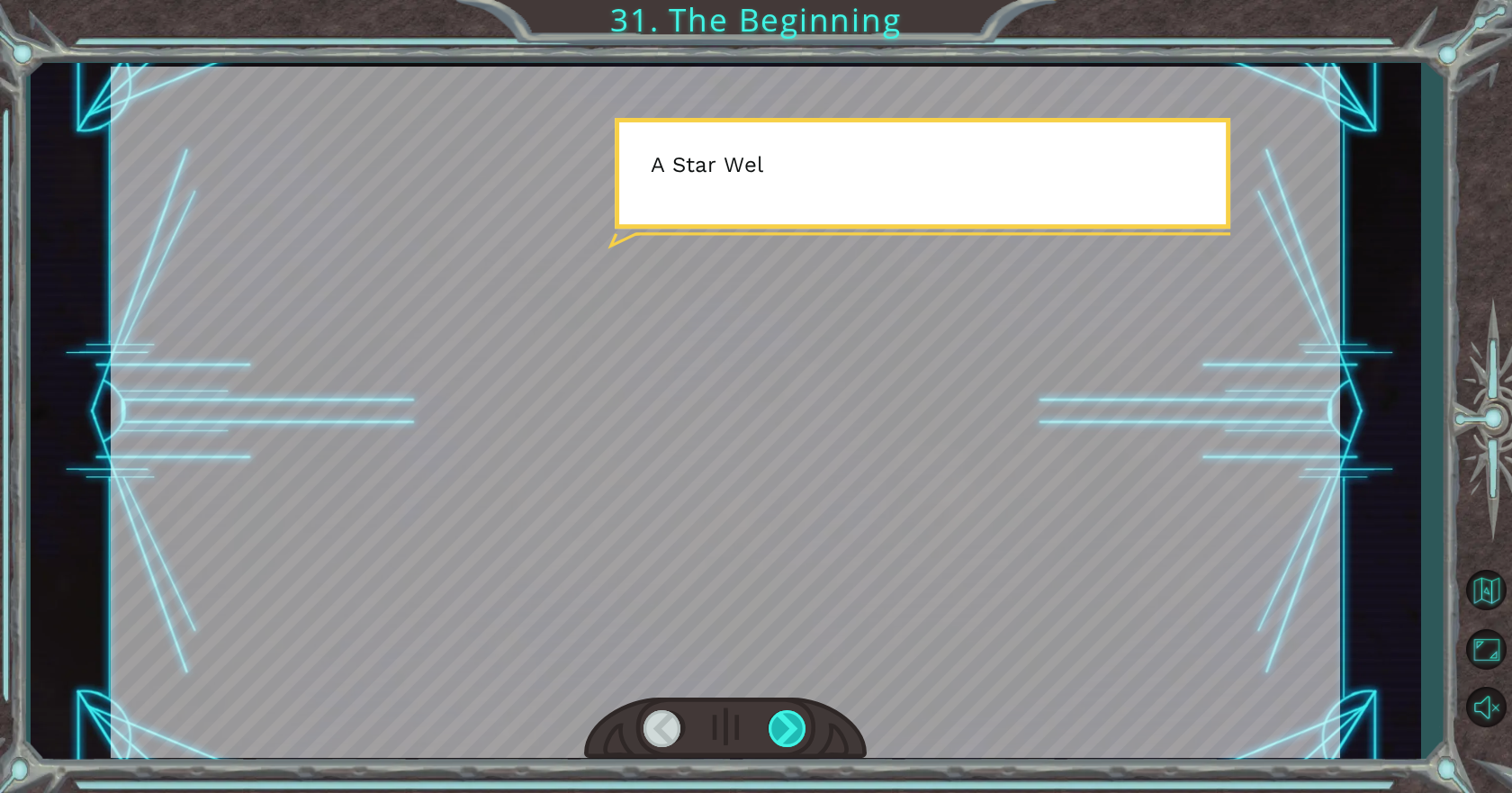
click at [781, 728] on div at bounding box center [788, 728] width 41 height 37
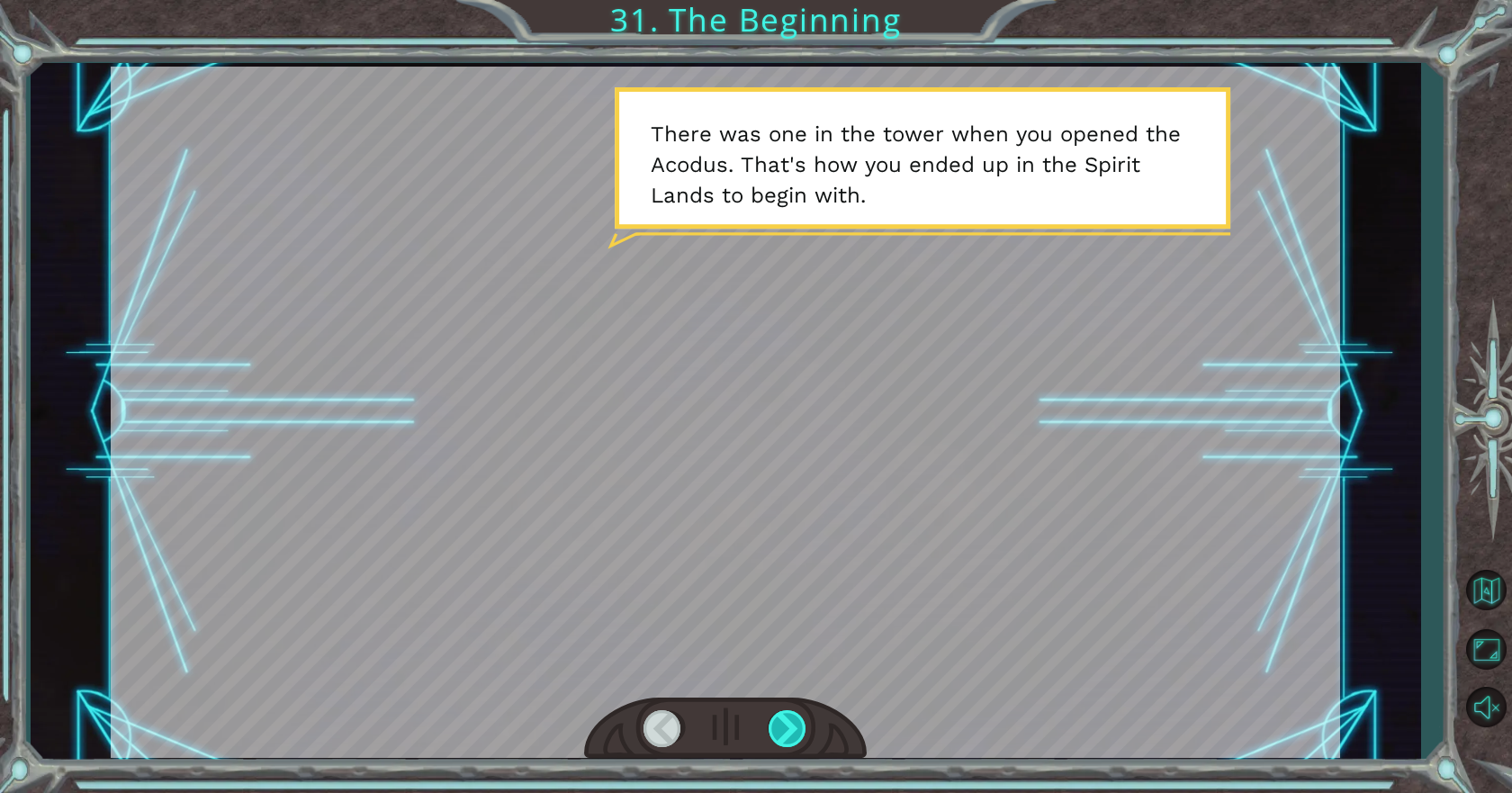
click at [781, 728] on div at bounding box center [788, 728] width 41 height 37
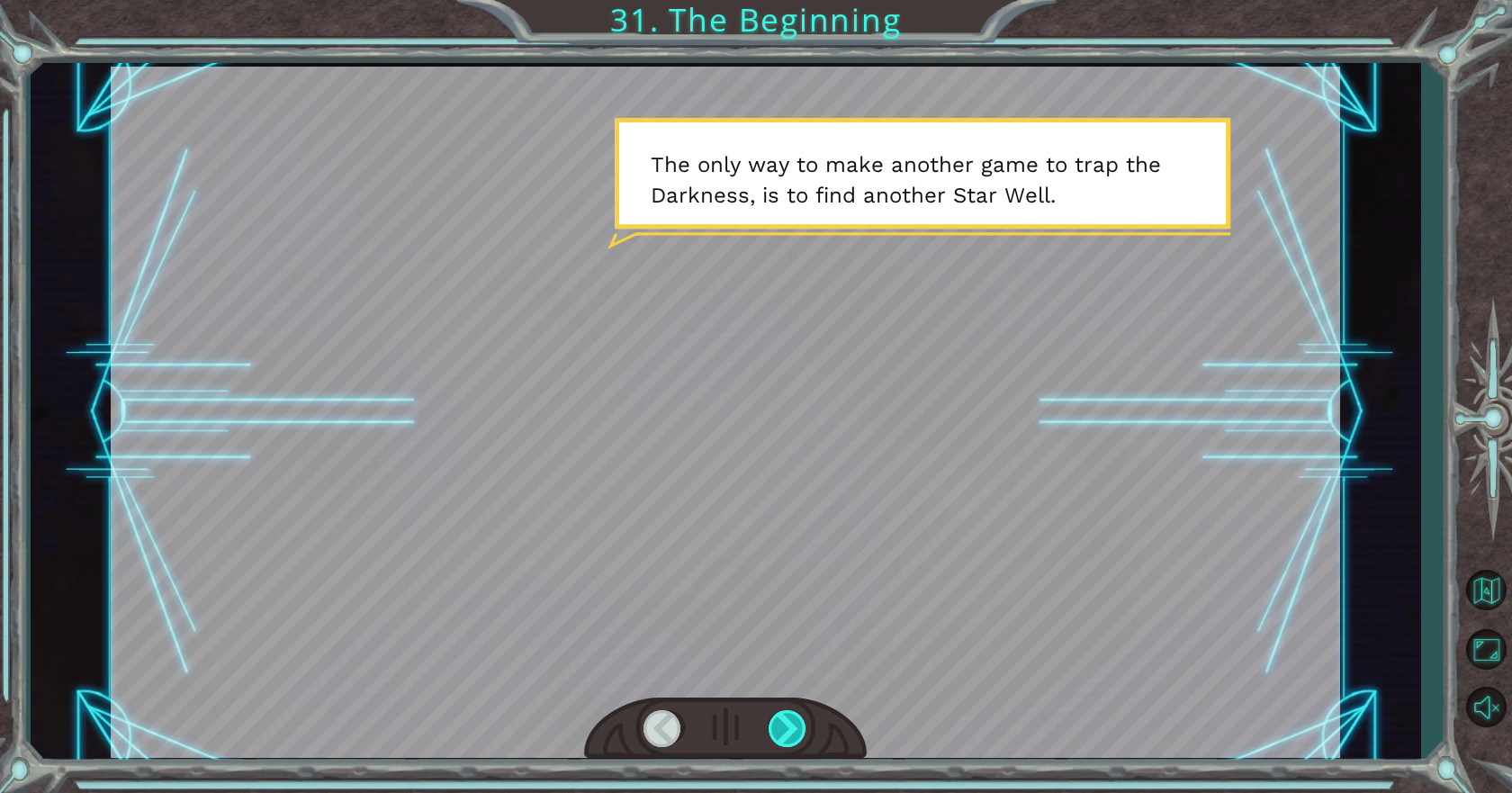
click at [781, 728] on div at bounding box center [788, 728] width 41 height 37
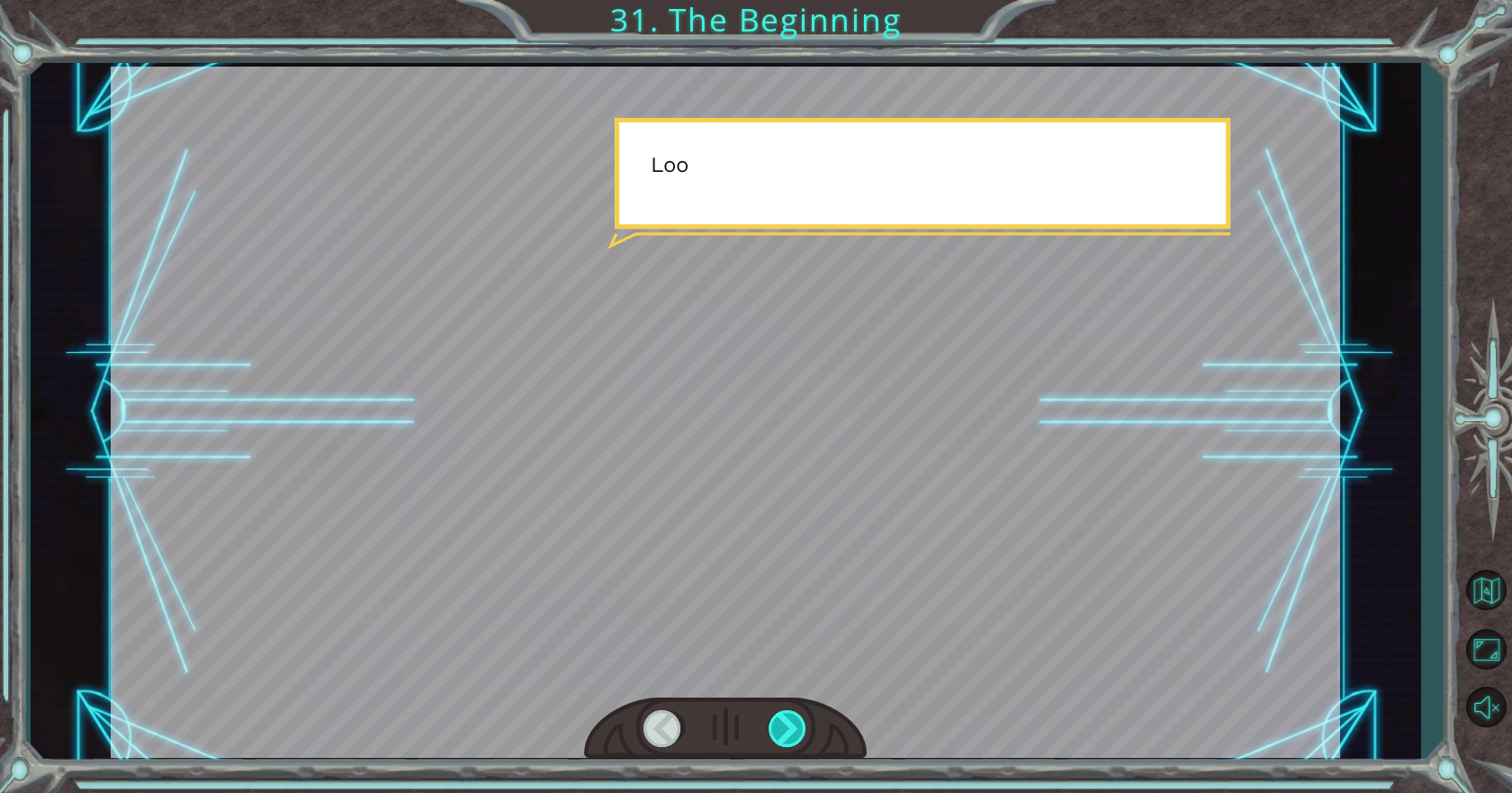
click at [781, 728] on div at bounding box center [788, 728] width 41 height 37
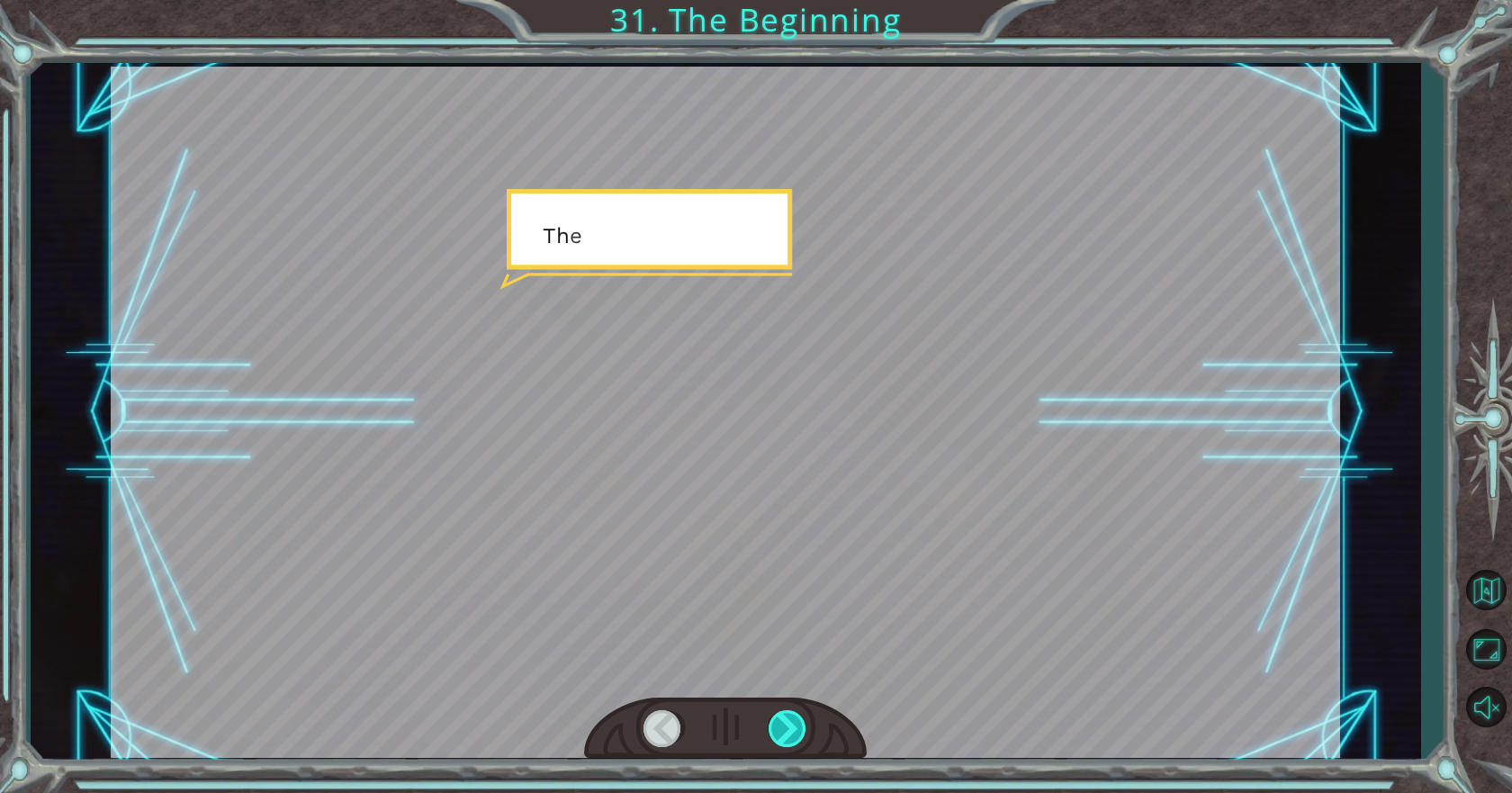
click at [781, 728] on div at bounding box center [788, 728] width 41 height 37
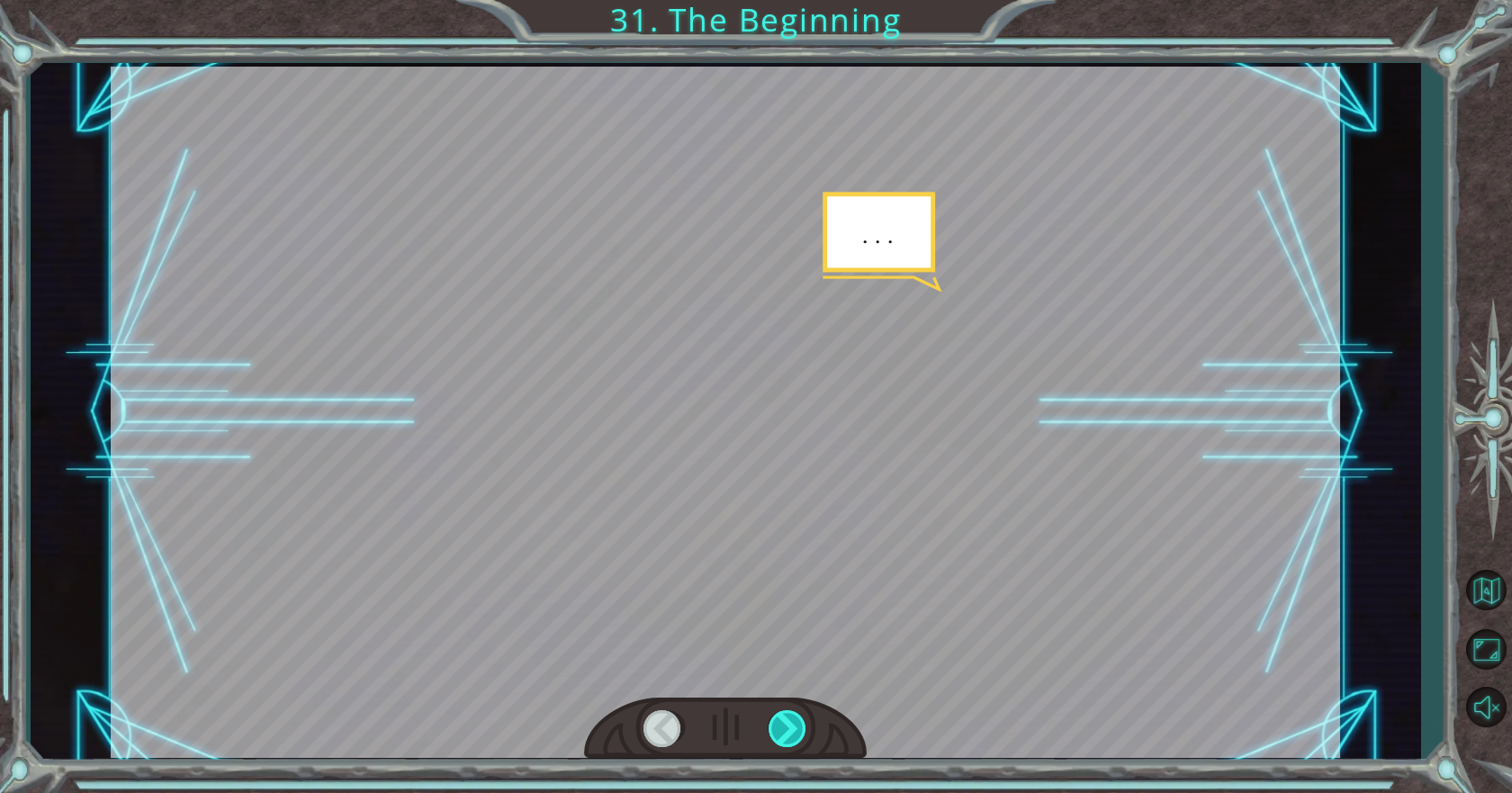
click at [781, 728] on div at bounding box center [788, 728] width 41 height 37
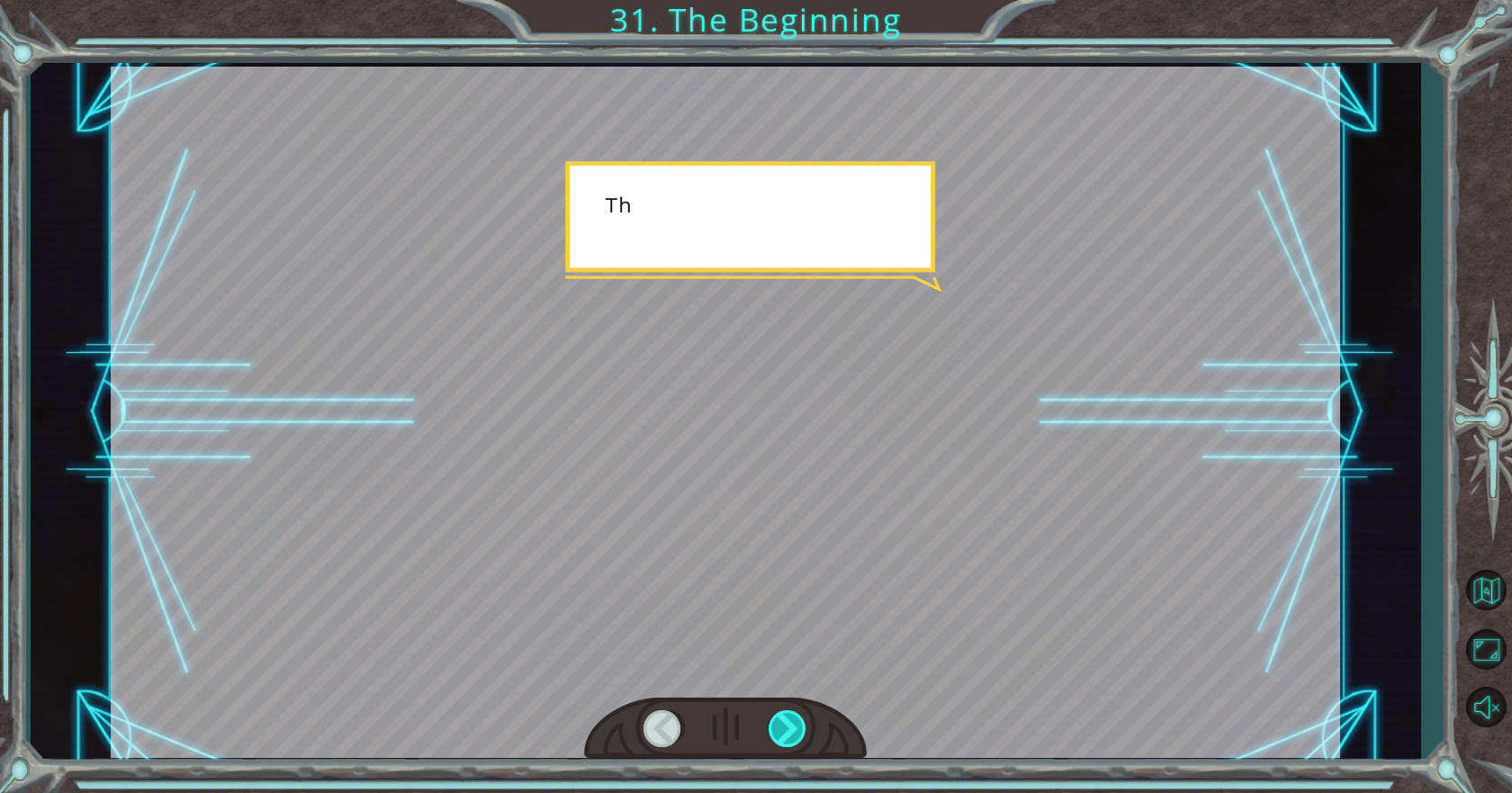
click at [781, 728] on div at bounding box center [788, 728] width 41 height 37
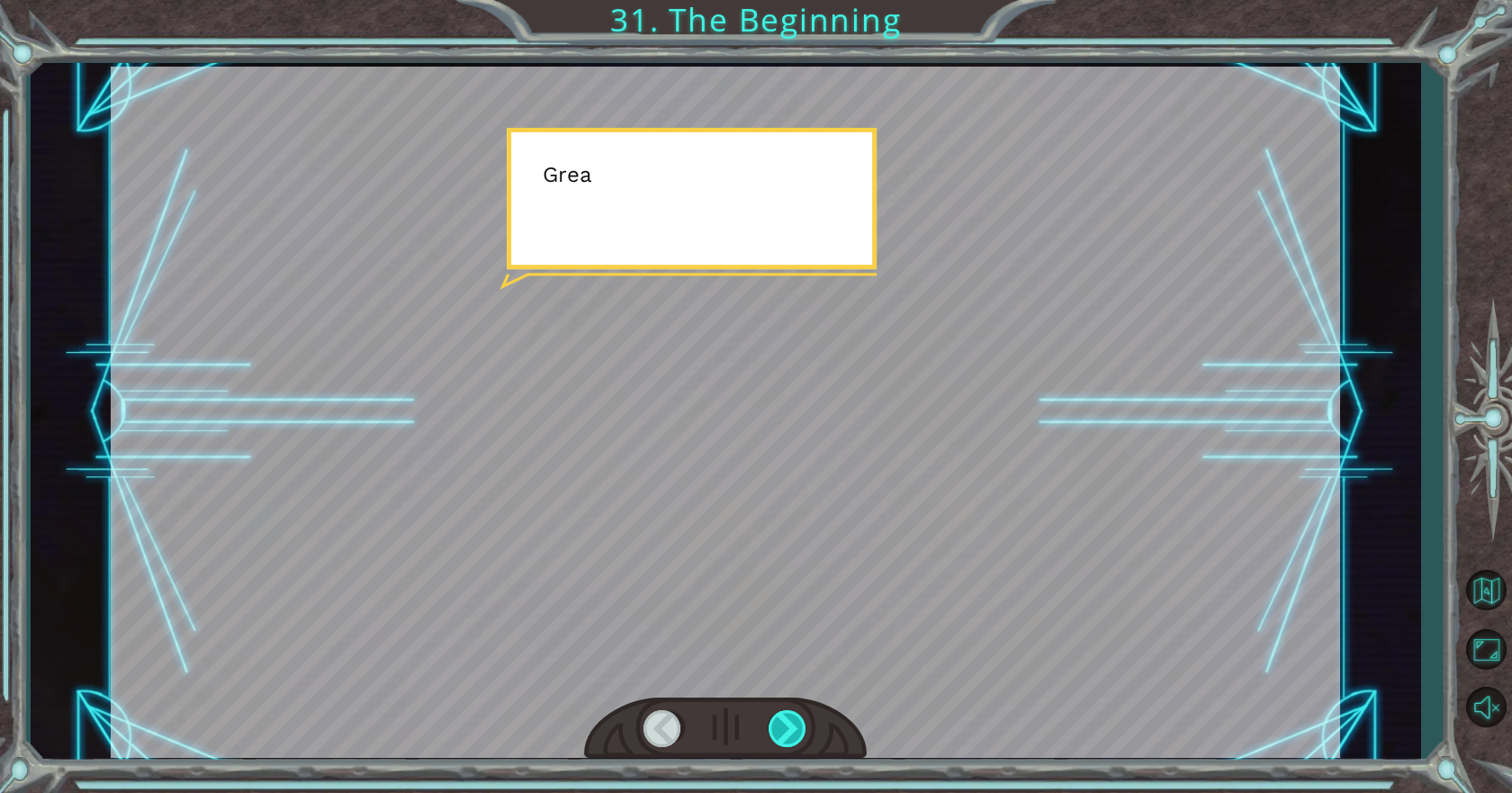
click at [781, 728] on div at bounding box center [788, 728] width 41 height 37
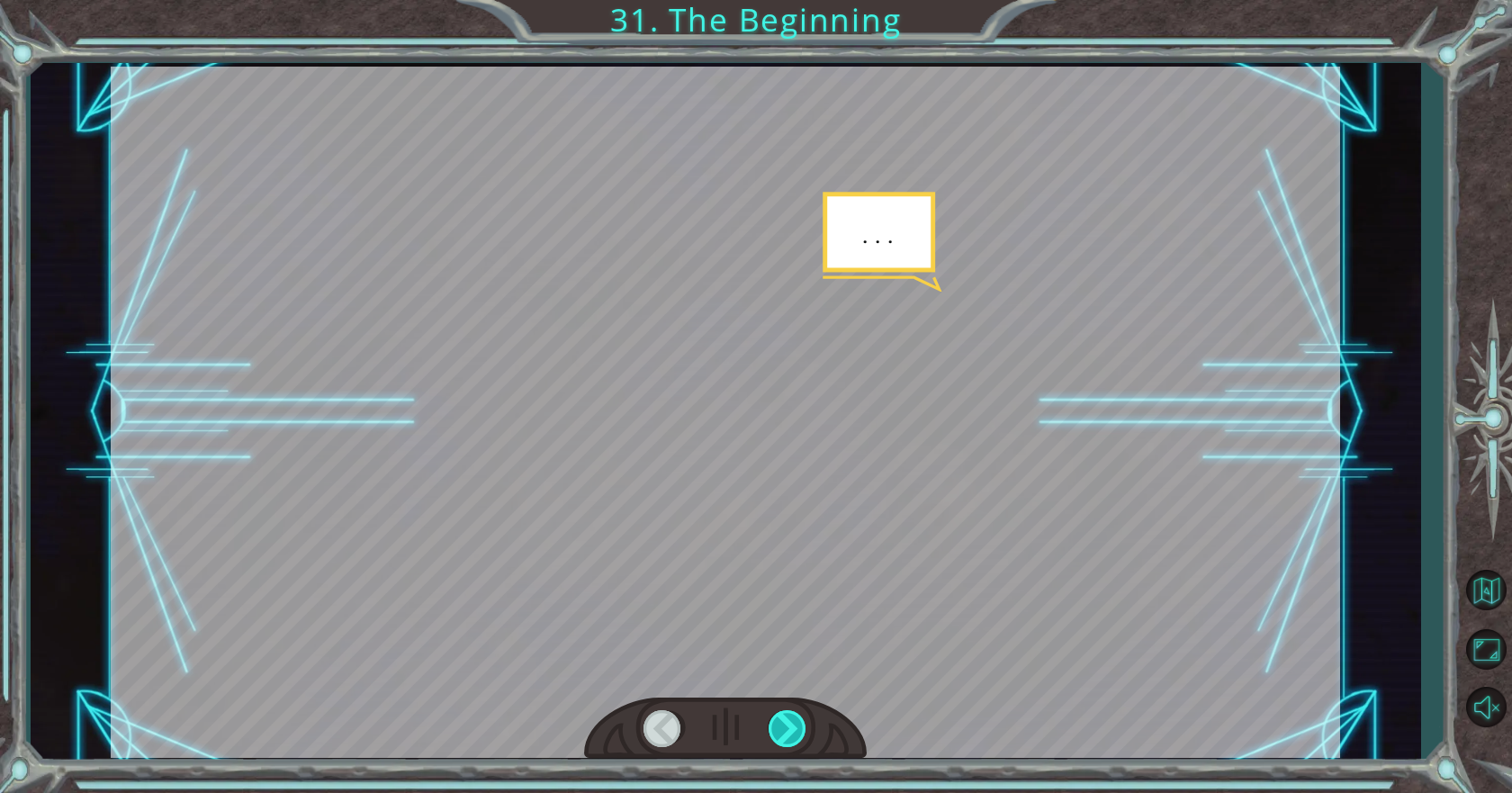
click at [781, 728] on div at bounding box center [788, 728] width 41 height 37
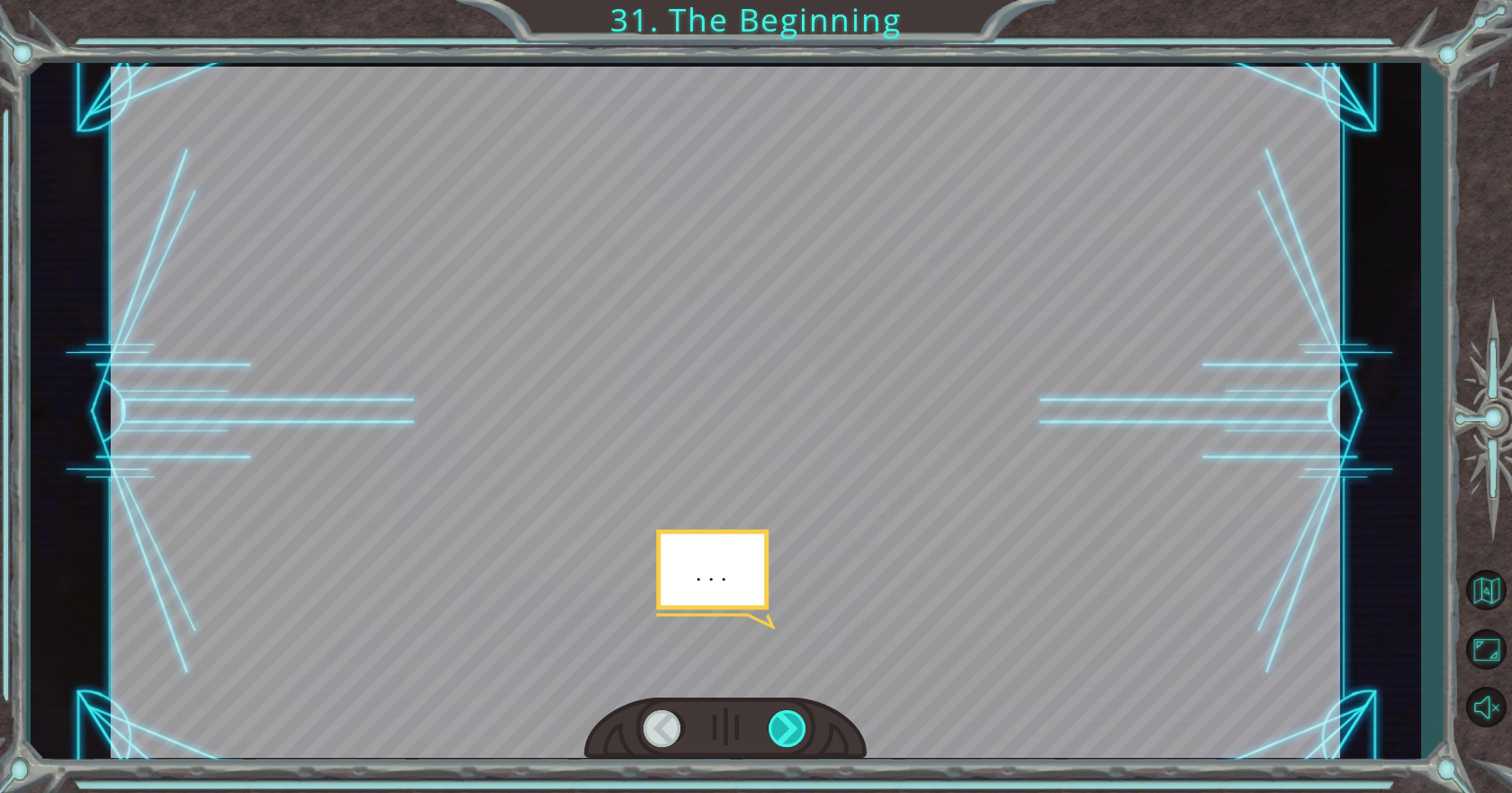
click at [781, 728] on div at bounding box center [788, 728] width 41 height 37
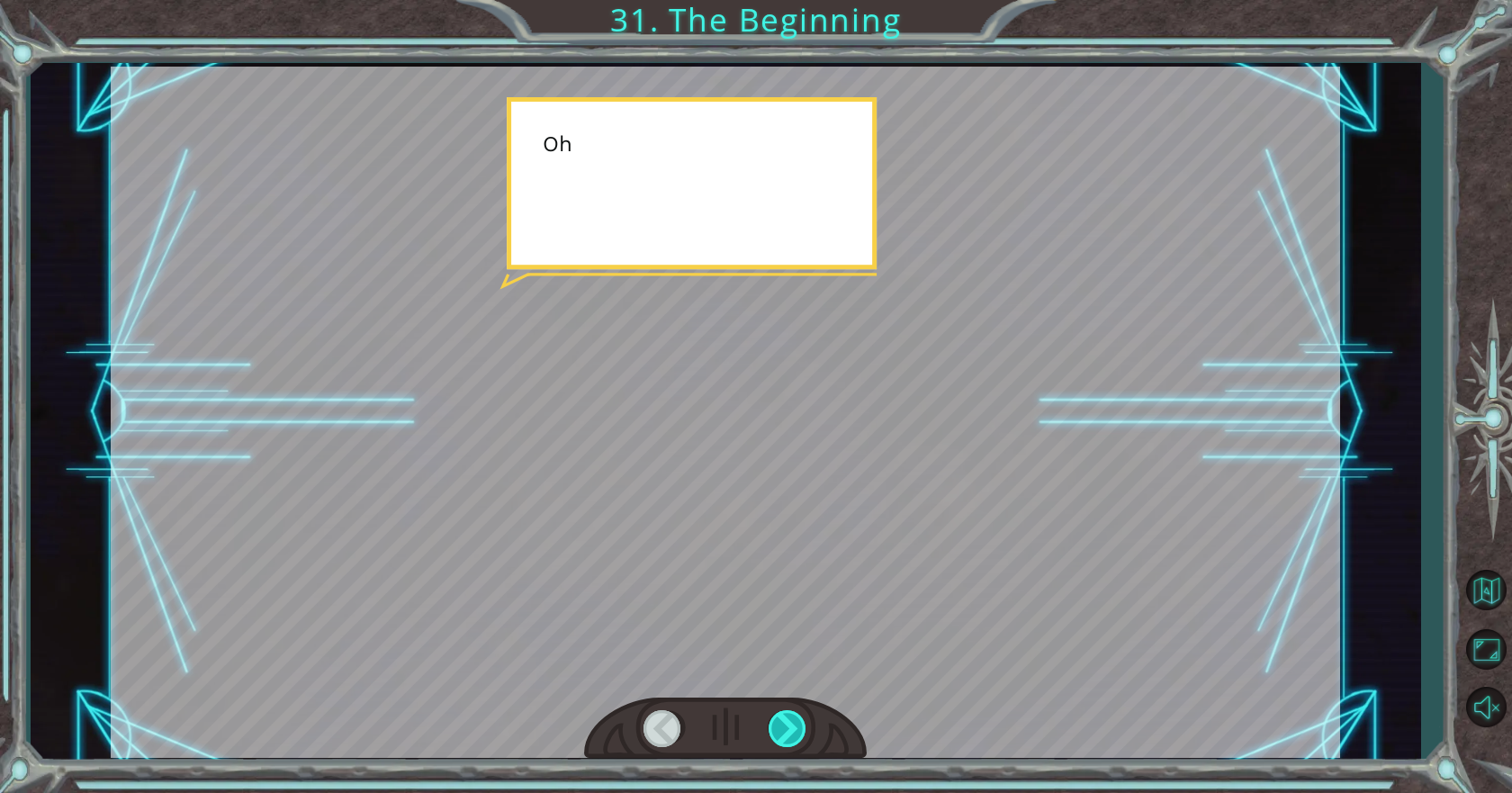
click at [781, 728] on div at bounding box center [788, 728] width 41 height 37
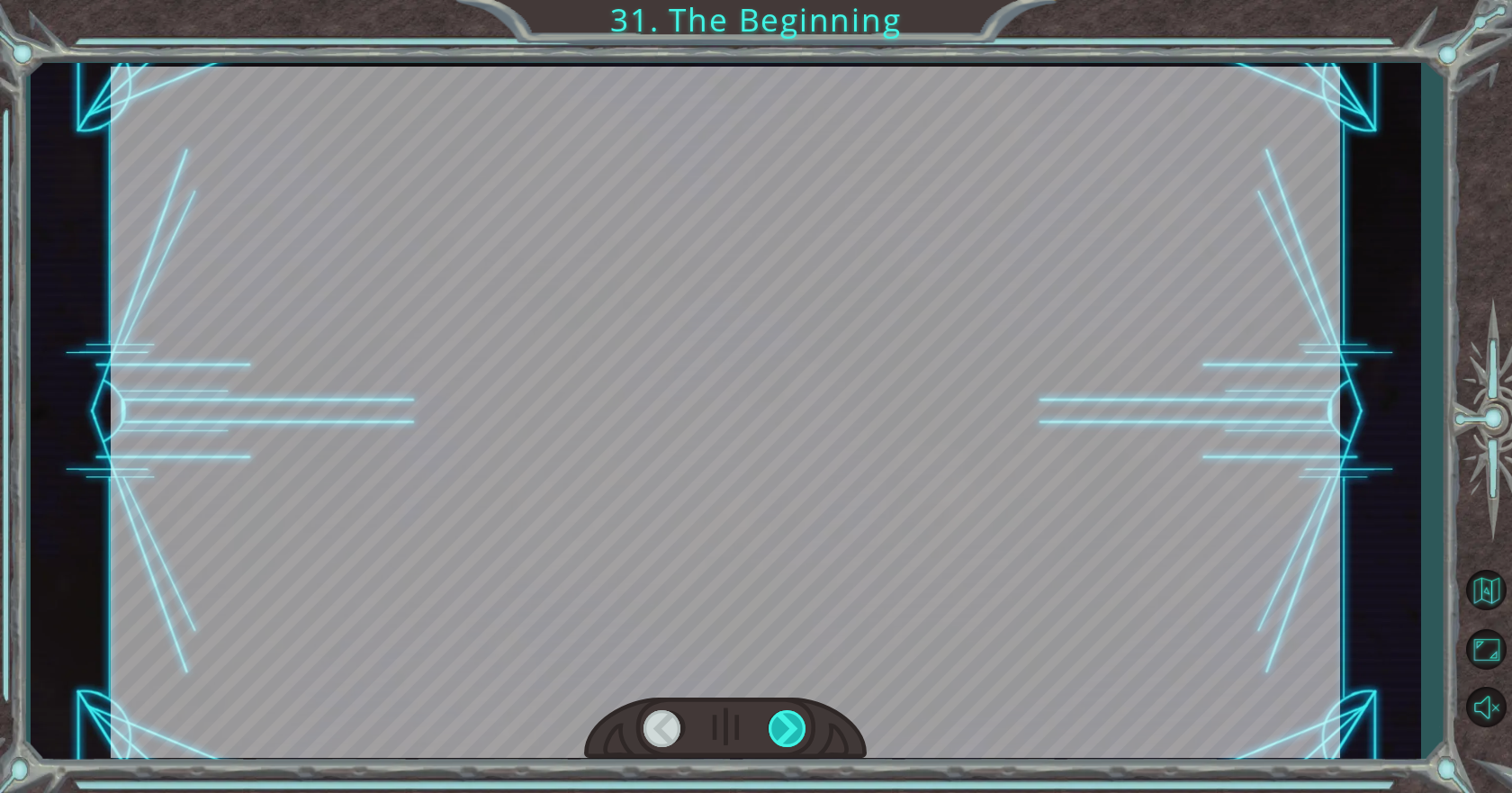
click at [781, 728] on div at bounding box center [788, 728] width 41 height 37
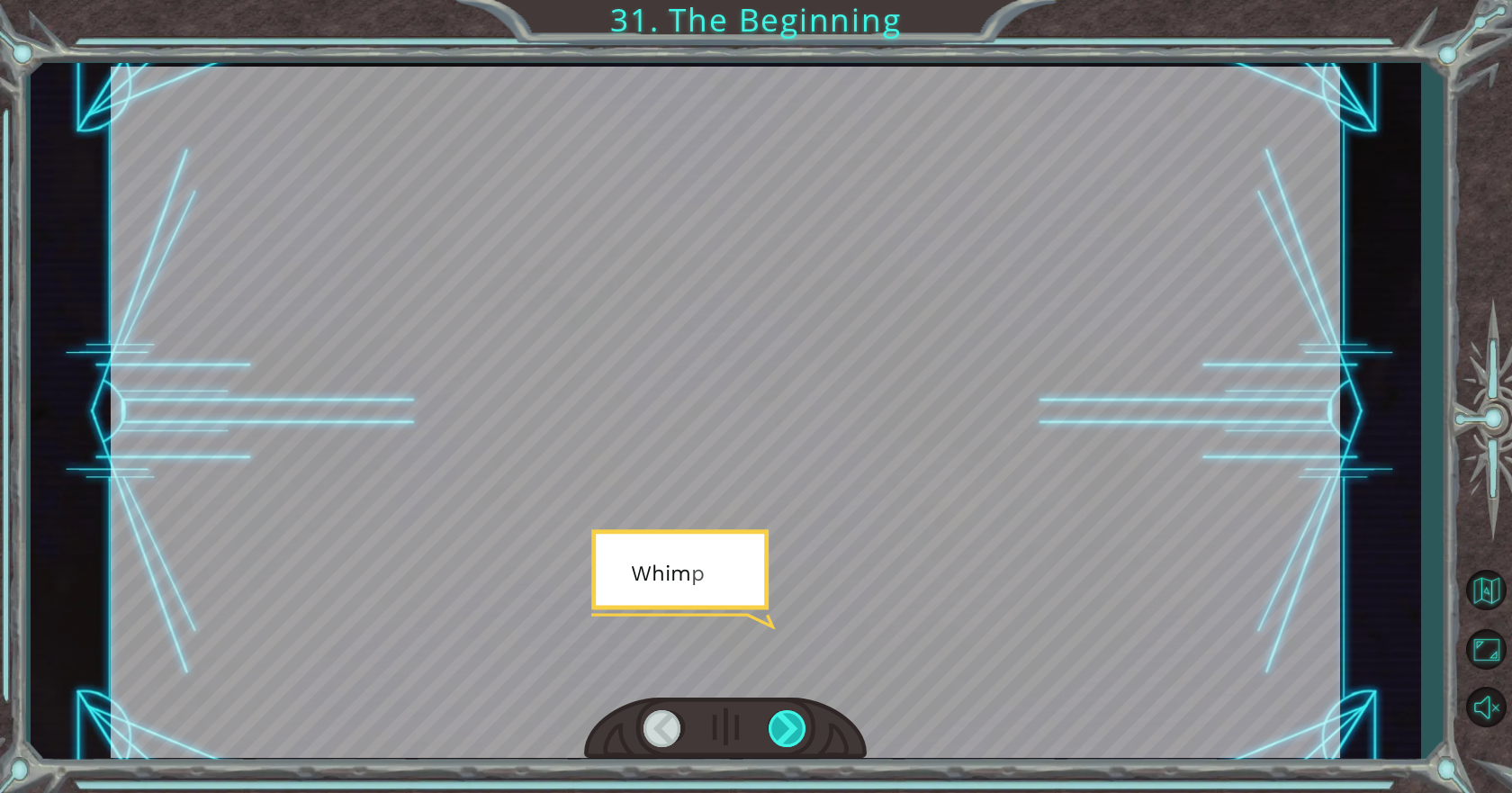
click at [781, 728] on div at bounding box center [788, 728] width 41 height 37
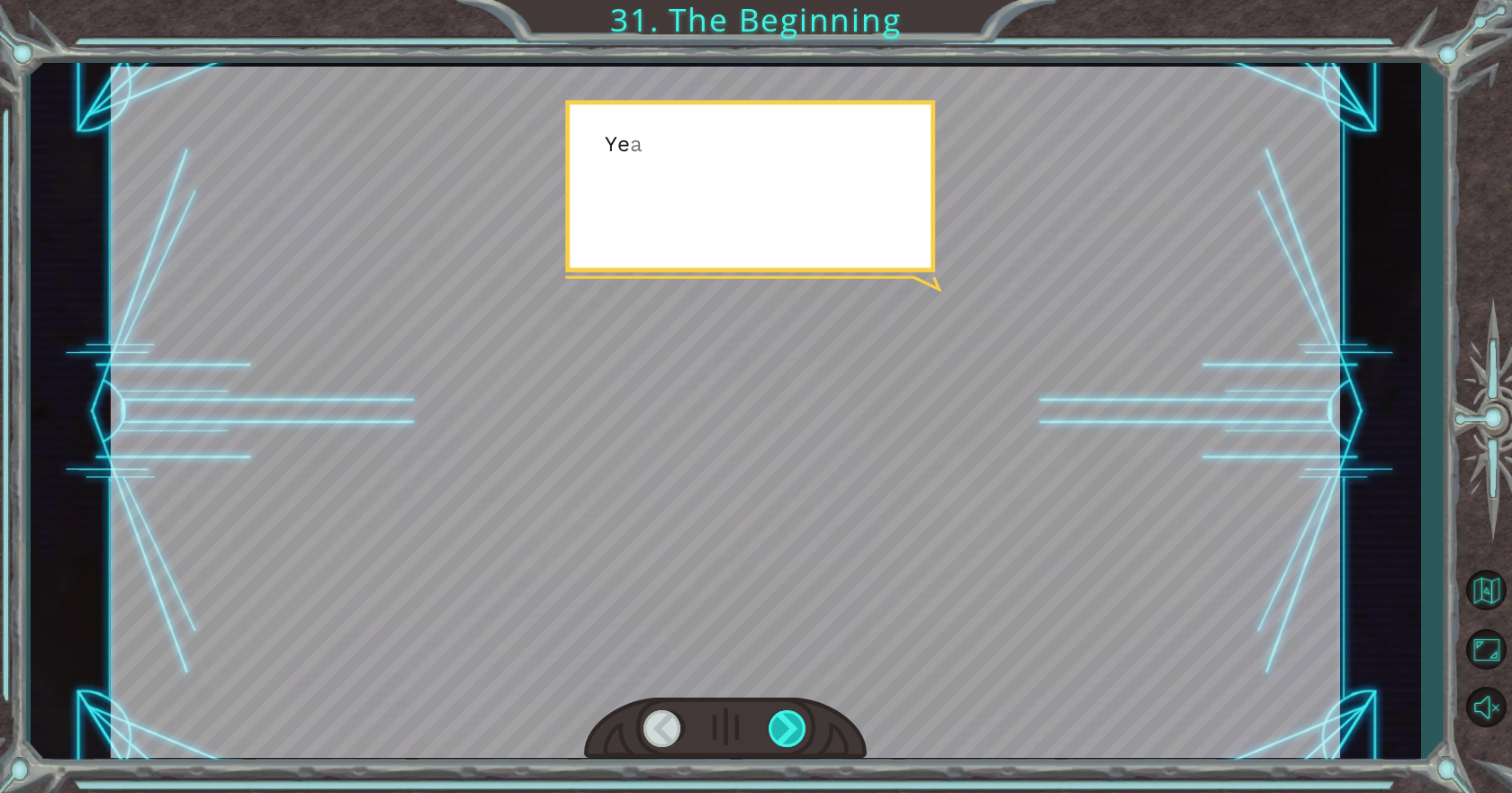
click at [781, 728] on div at bounding box center [788, 728] width 41 height 37
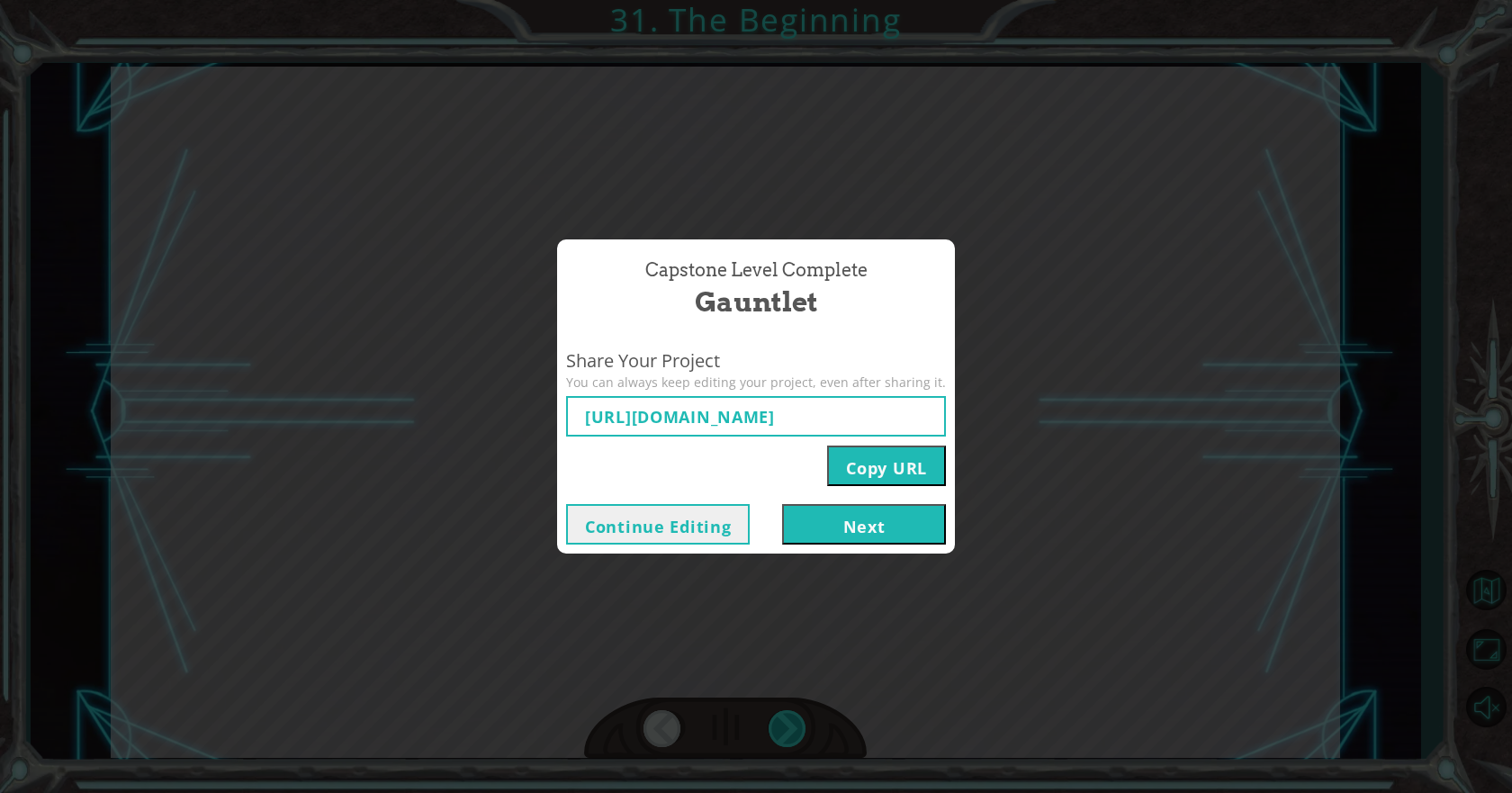
click at [781, 728] on div "Capstone Level Complete Gauntlet Share Your Project You can always keep editing…" at bounding box center [756, 396] width 1512 height 793
click at [854, 528] on button "Next" at bounding box center [863, 524] width 163 height 41
